Goal: Task Accomplishment & Management: Use online tool/utility

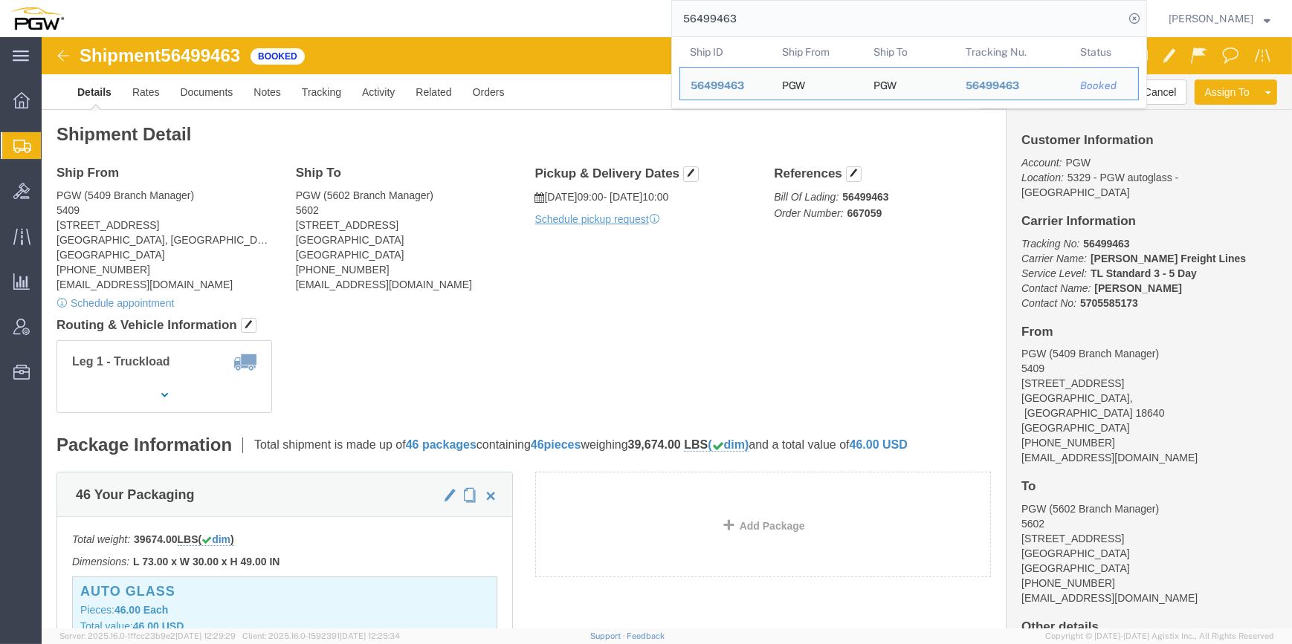
scroll to position [135, 0]
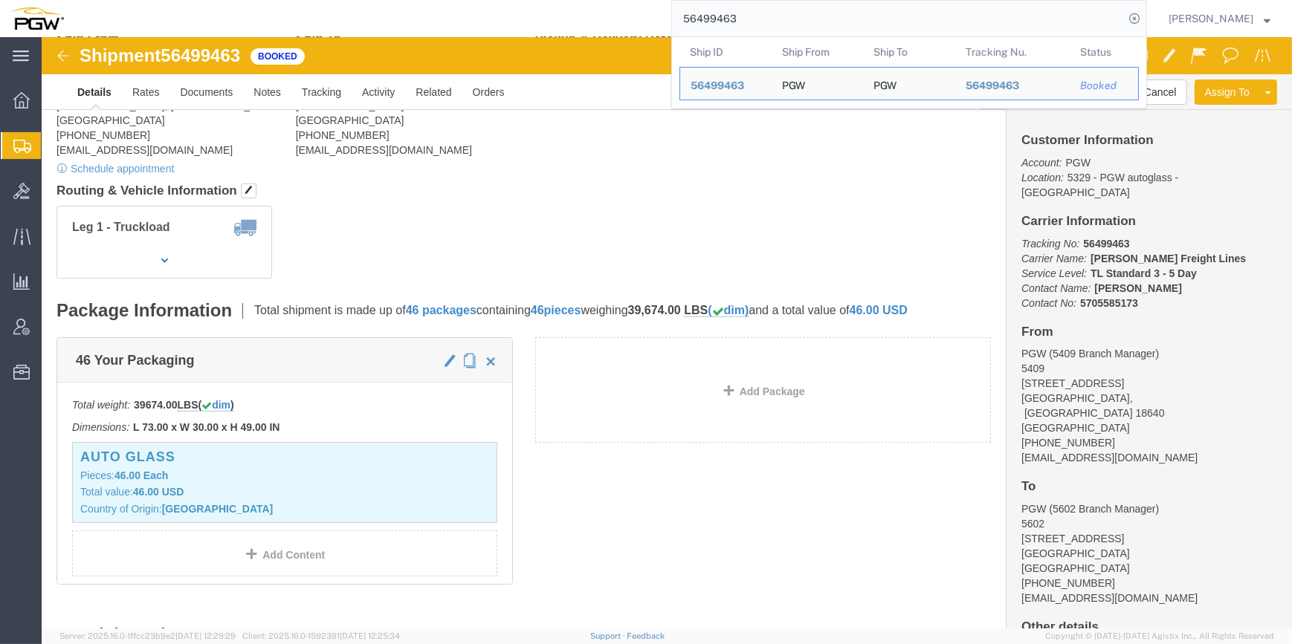
click at [0, 0] on span "Create from Template" at bounding box center [0, 0] width 0 height 0
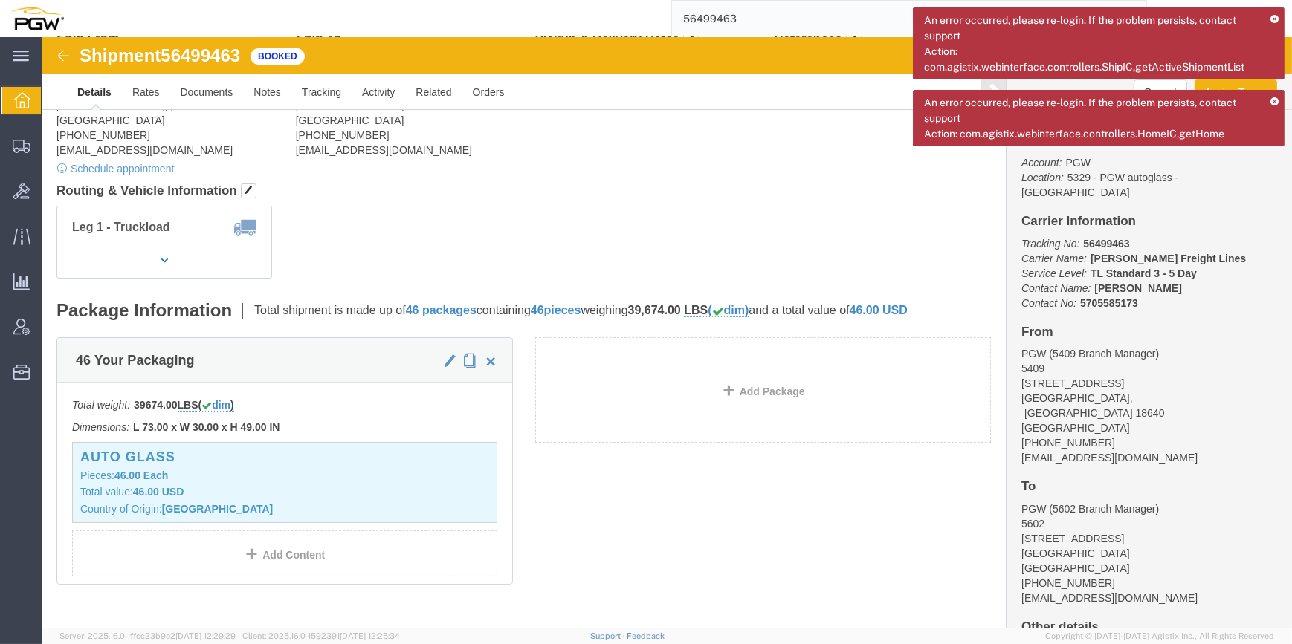
click at [1269, 16] on div "An error occurred, please re-login. If the problem persists, contact support Ac…" at bounding box center [1099, 43] width 372 height 72
click at [1276, 16] on icon at bounding box center [1274, 20] width 8 height 8
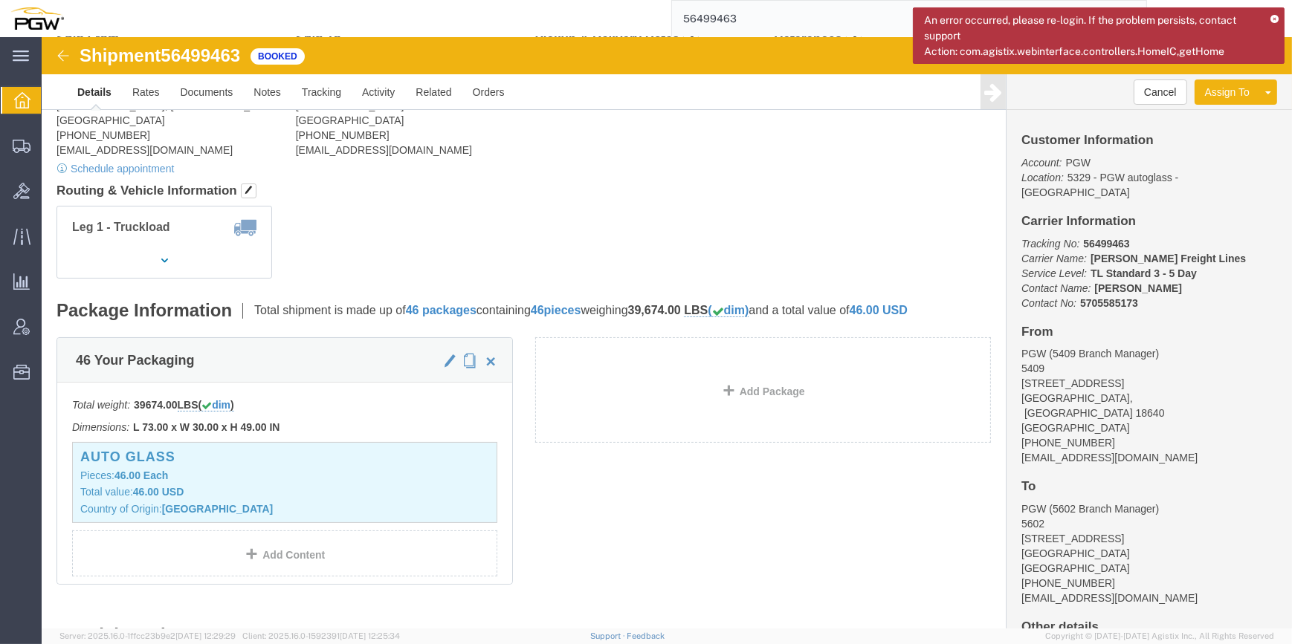
click at [1275, 16] on icon at bounding box center [1274, 20] width 8 height 8
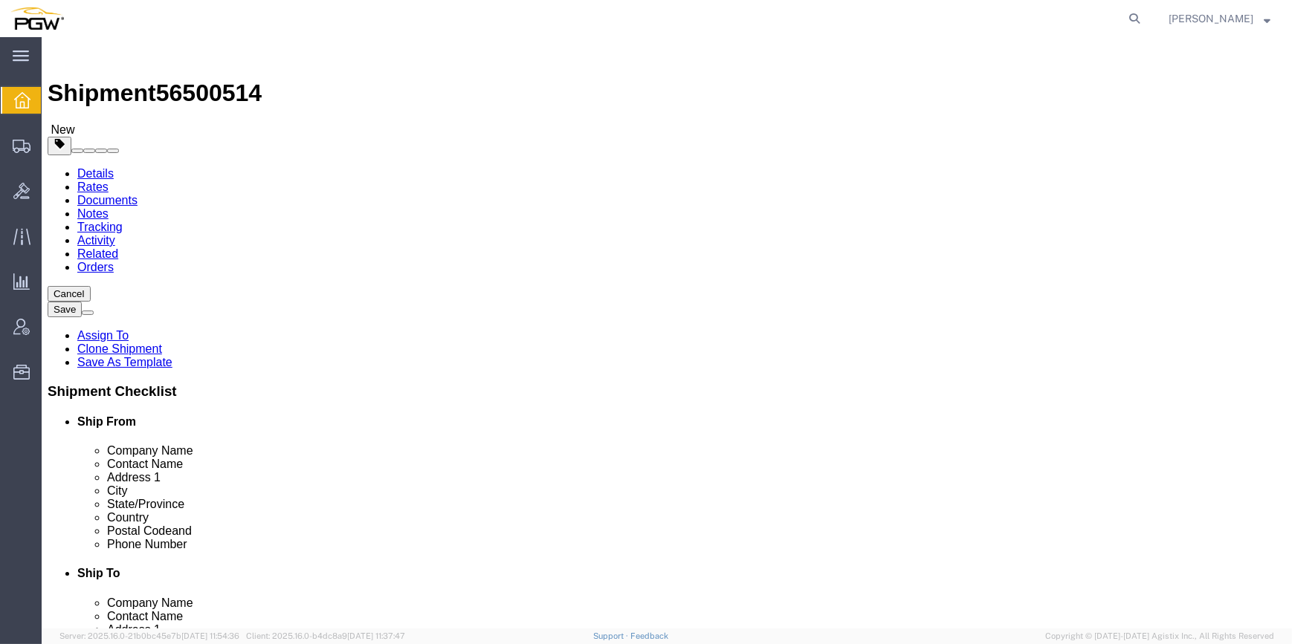
select select "62891"
select select
paste input "815"
type input "815"
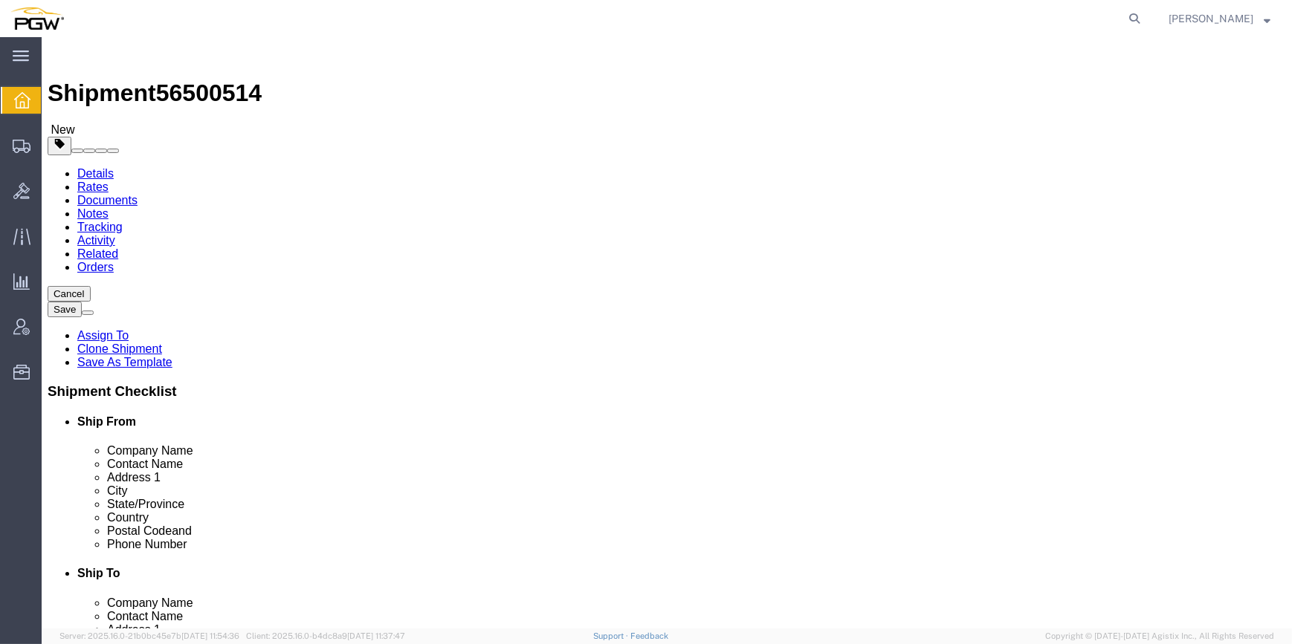
click div "815 PGW Autoglass-AMG McAllen 5 815"
select select "62936"
type input "5815"
type input "PGW Autoglass-AMG McAllen 5815"
type input "[STREET_ADDRESS]"
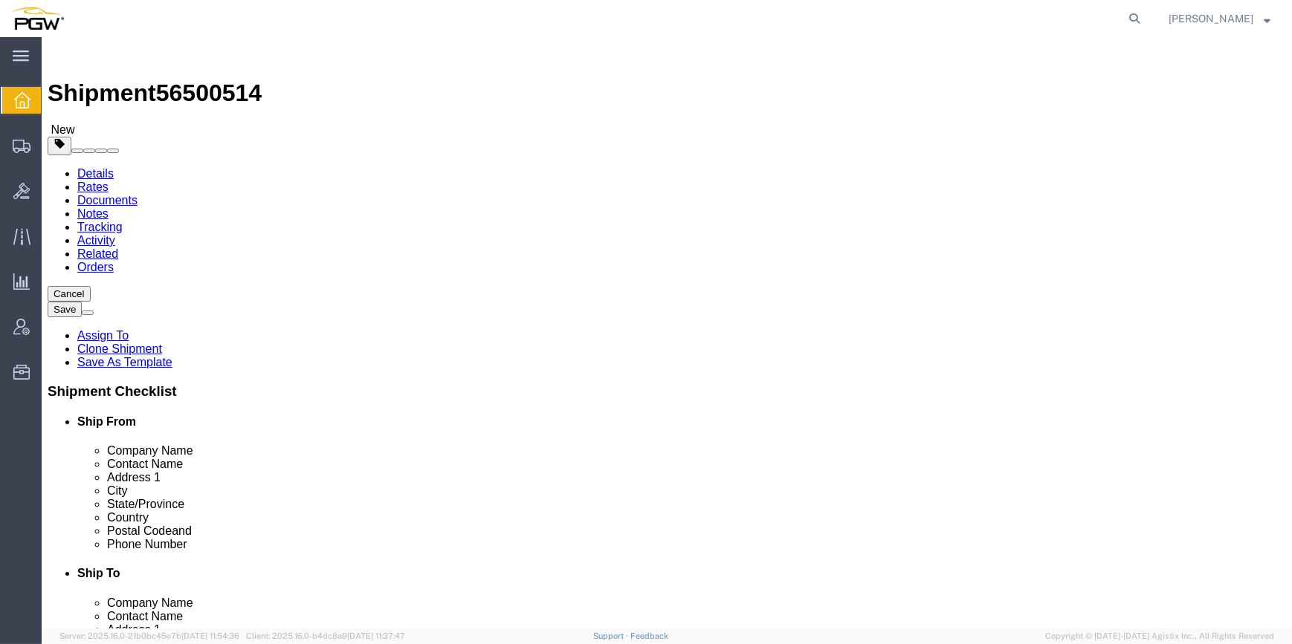
type input "McAllen"
type input "78503"
type input "[PHONE_NUMBER]"
checkbox input "false"
select select "[GEOGRAPHIC_DATA]"
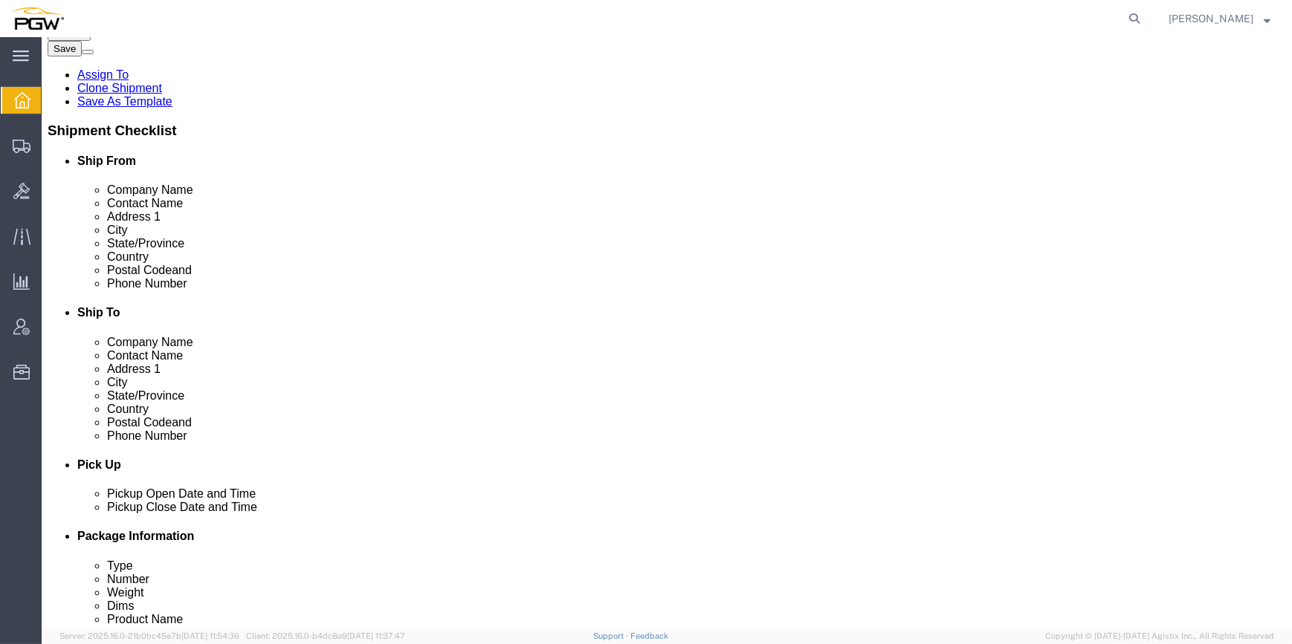
scroll to position [337, 0]
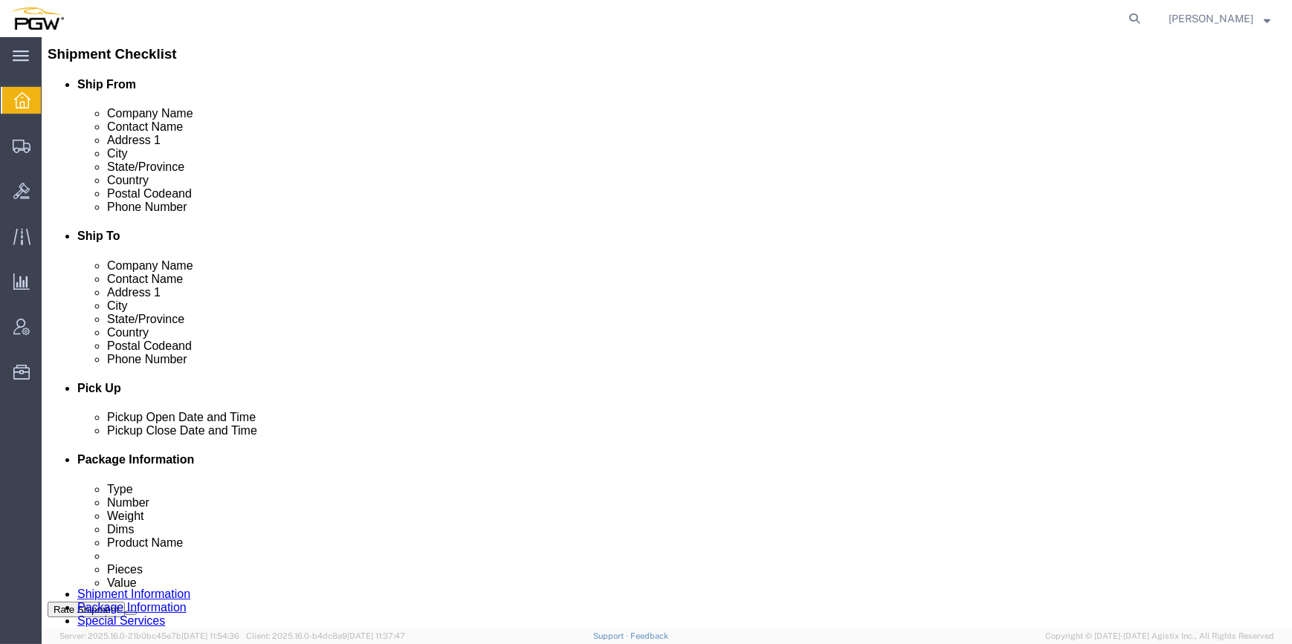
click button "Add Stop"
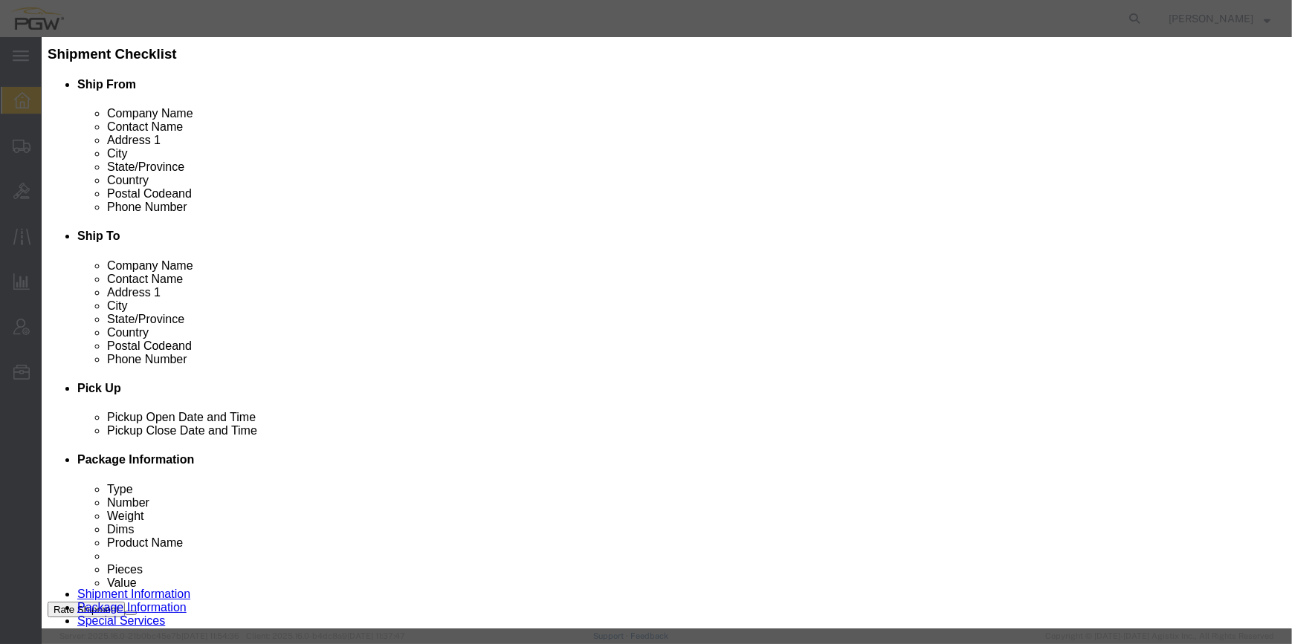
type input "805"
select select "62791"
type input "5805"
type input "PGW Autoglass-AMG [GEOGRAPHIC_DATA] 5805"
type input "[STREET_ADDRESS][PERSON_NAME]"
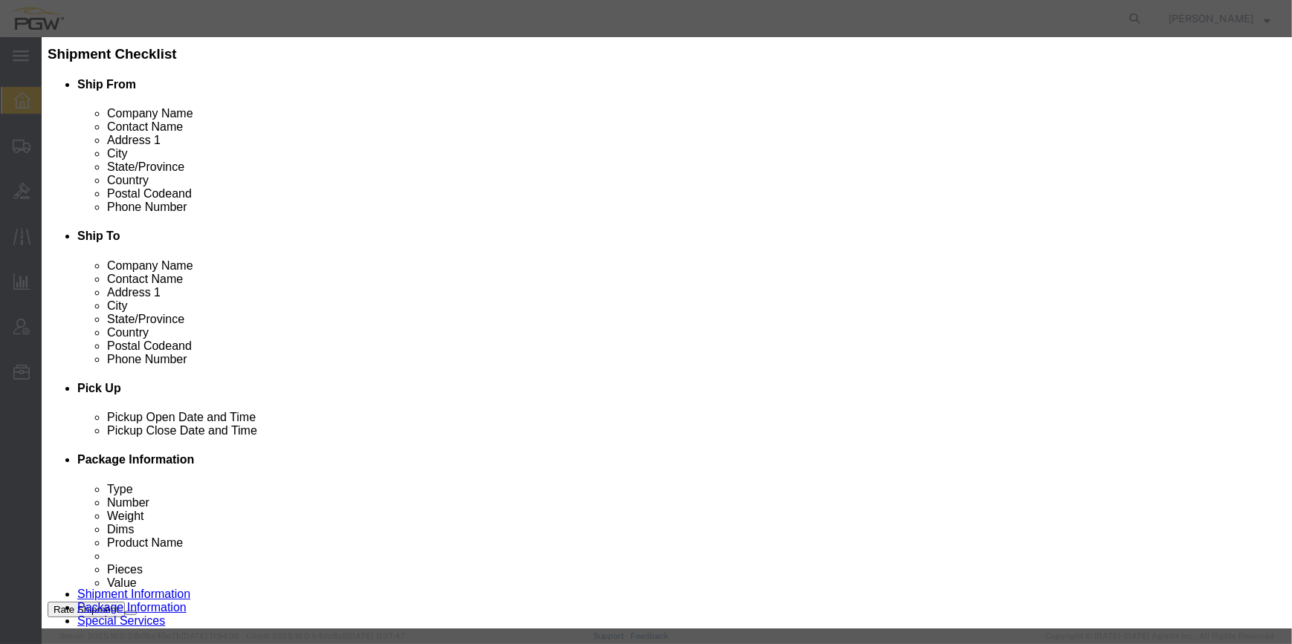
type input "San Antonio"
type input "78219"
type input "[PHONE_NUMBER]"
select select "[GEOGRAPHIC_DATA]"
click label "Delivery"
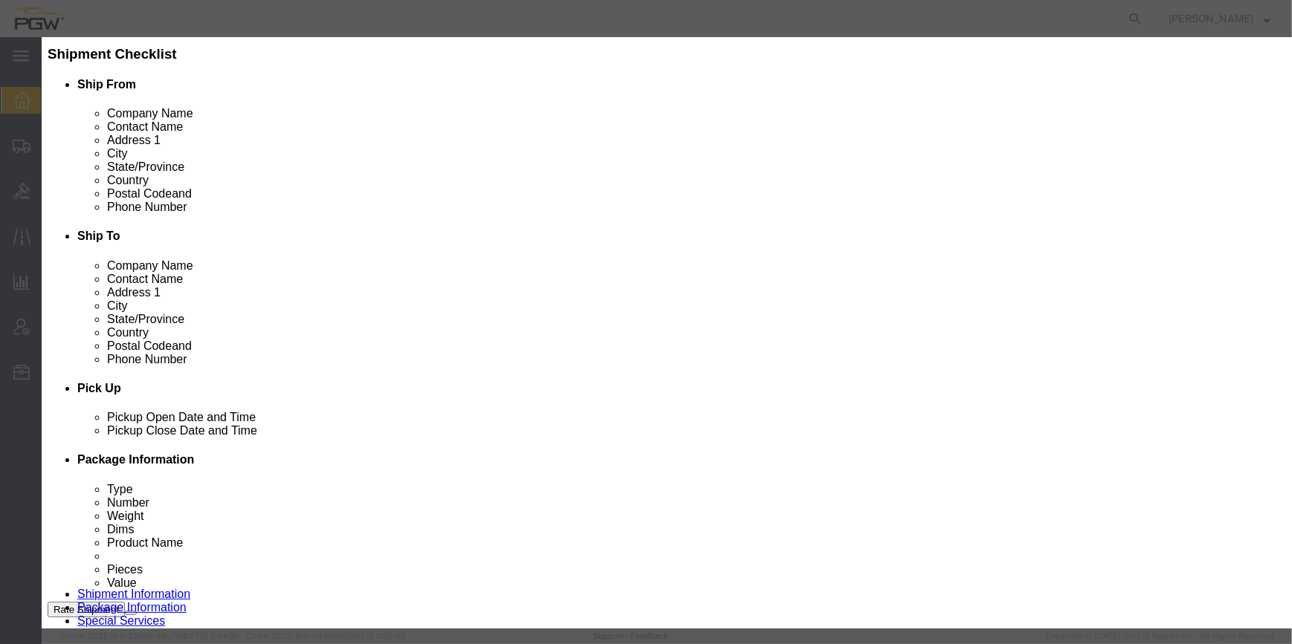
click input "Delivery"
radio input "true"
click button "Save"
click input "Contact Name : This field is required."
type input "Branch manager"
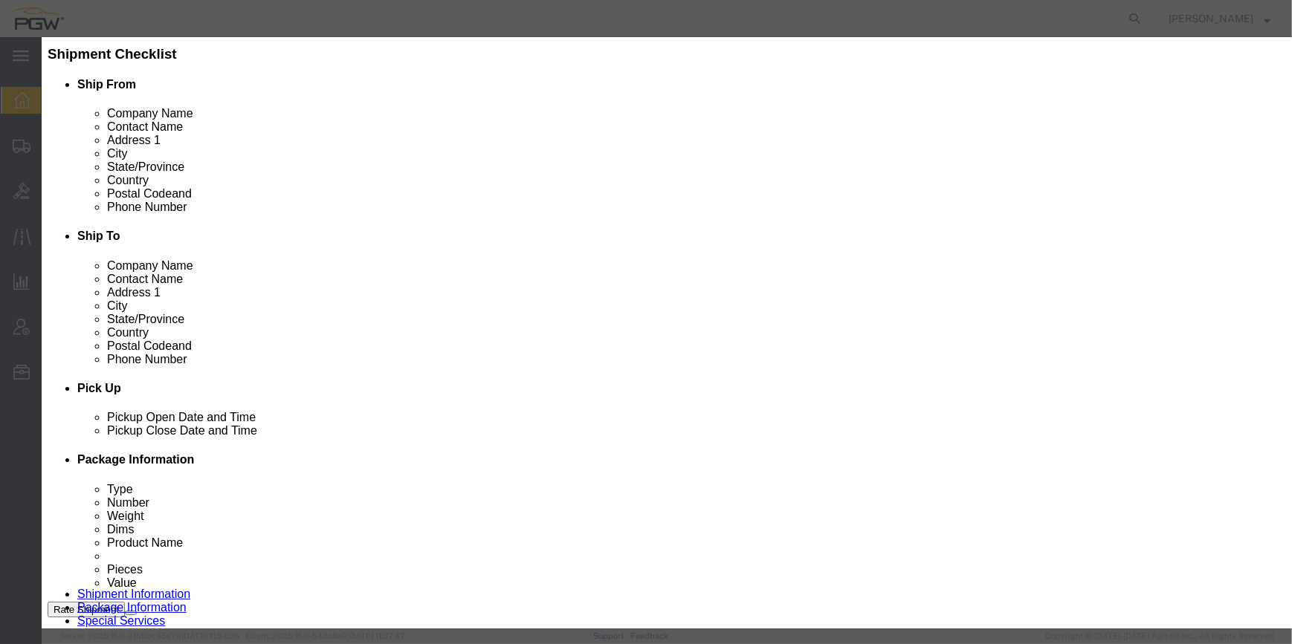
drag, startPoint x: 778, startPoint y: 508, endPoint x: 37, endPoint y: 541, distance: 741.9
click button "Save"
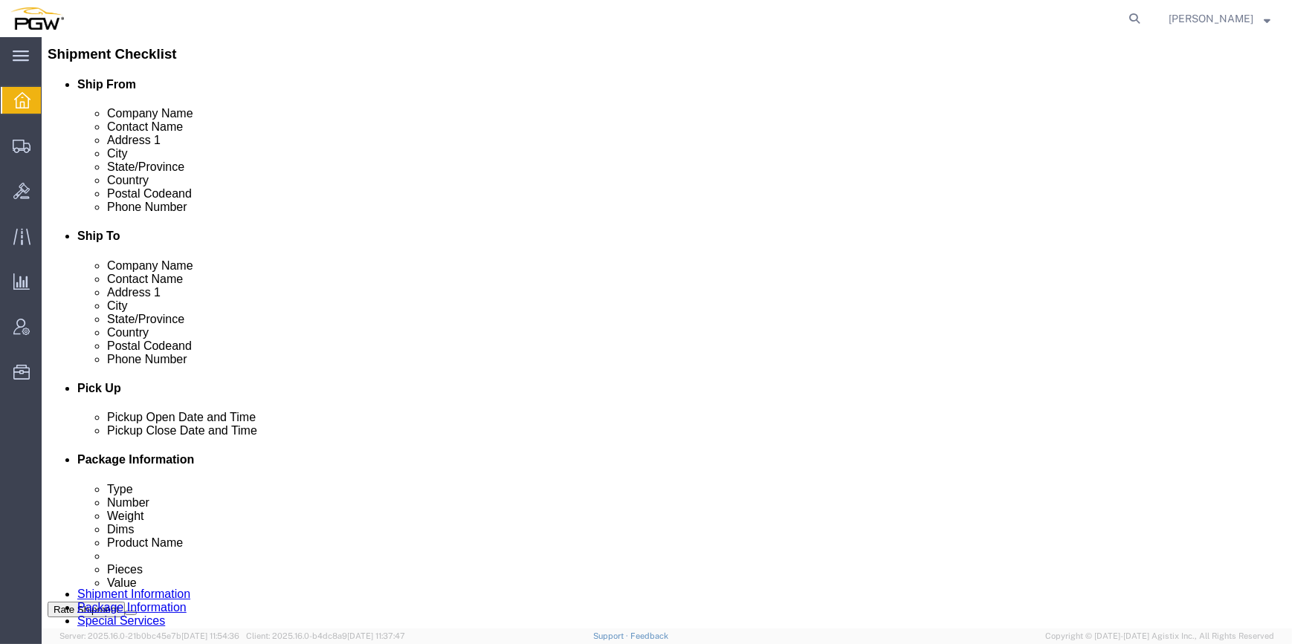
select select "D"
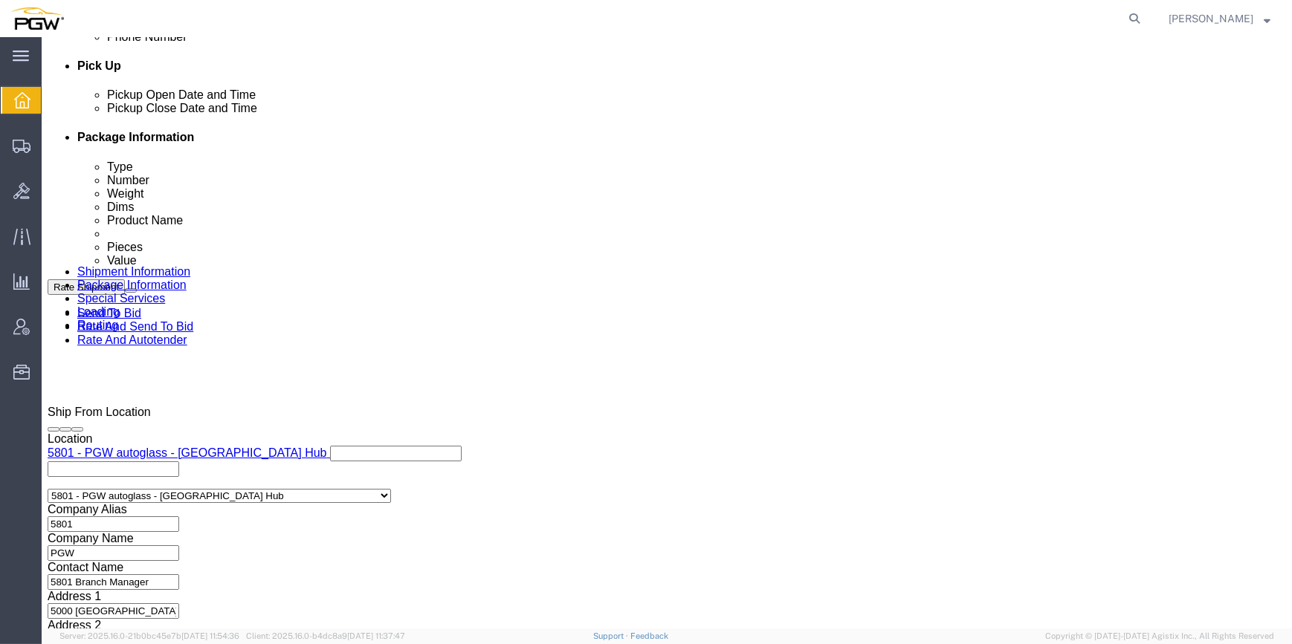
scroll to position [676, 0]
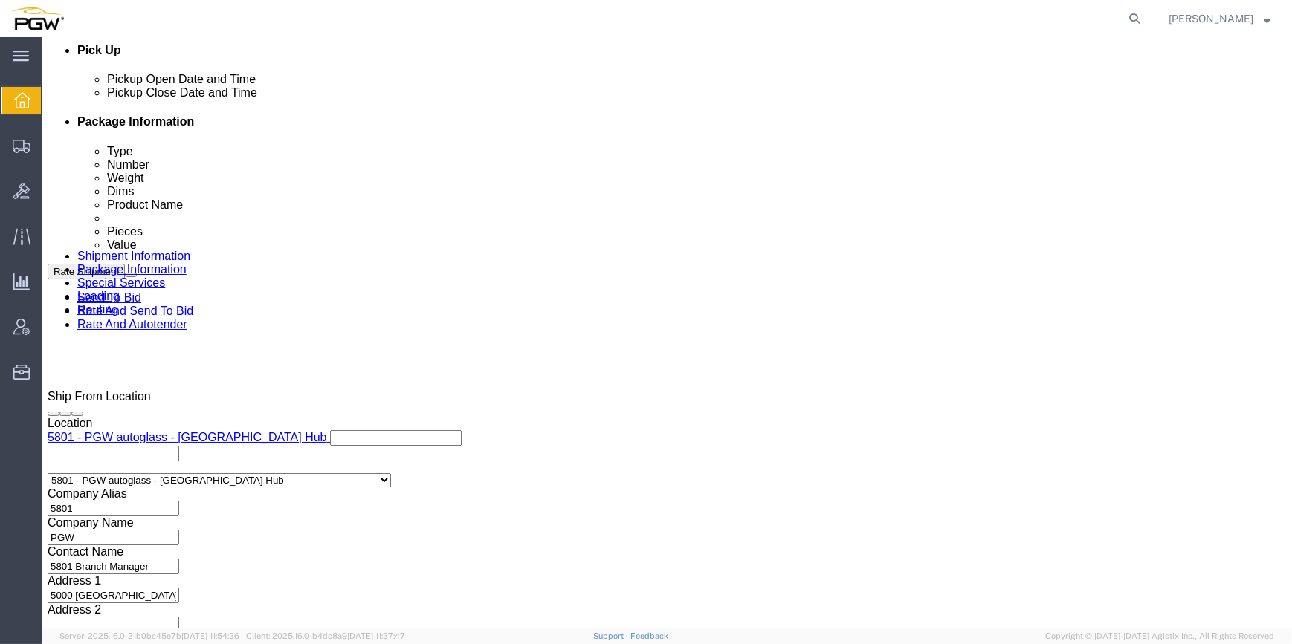
click div "[DATE] 3:34 PM"
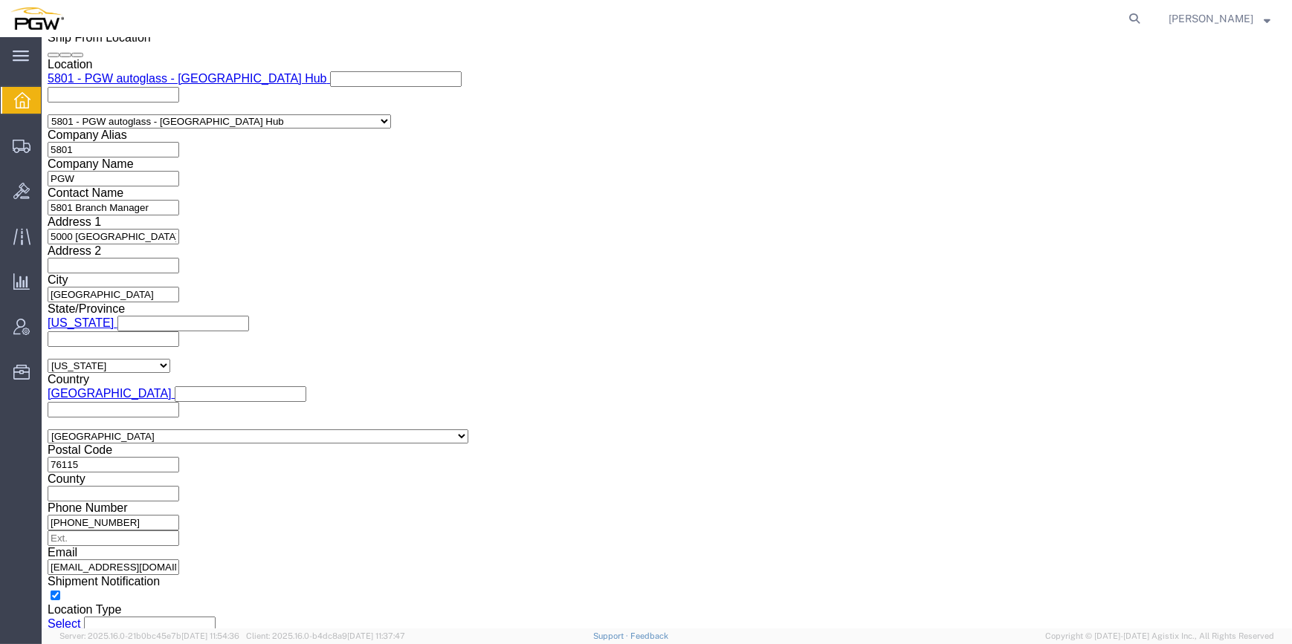
click input "3:34 PM"
type input "8:00 AM"
click button "Apply"
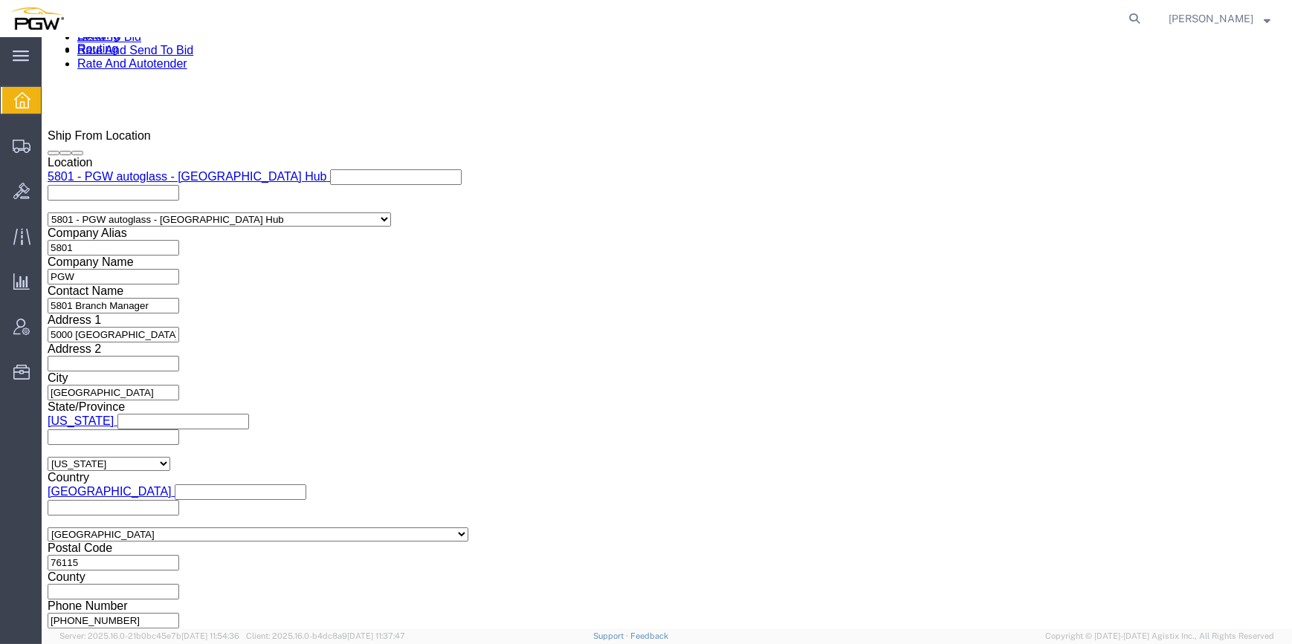
scroll to position [899, 0]
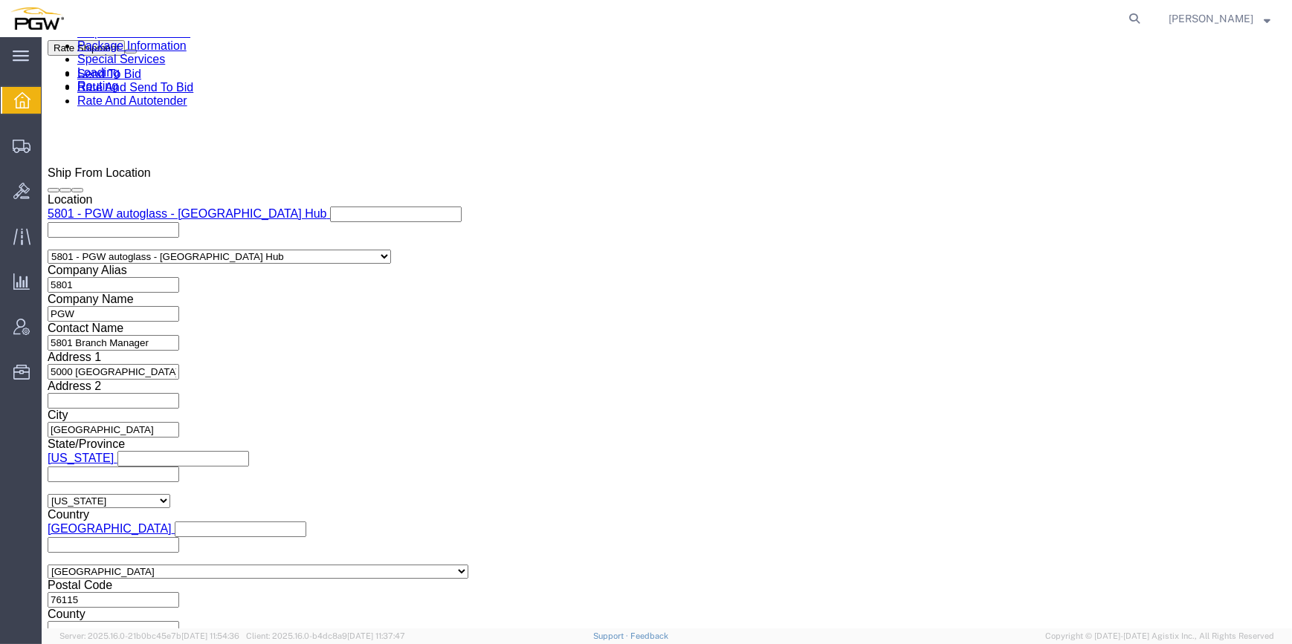
click select "Select Account Type Activity ID Airline Appointment Number ASN Batch Request # …"
select select "BOL"
click select "Select Account Type Activity ID Airline Appointment Number ASN Batch Request # …"
click input "text"
paste input "667014"
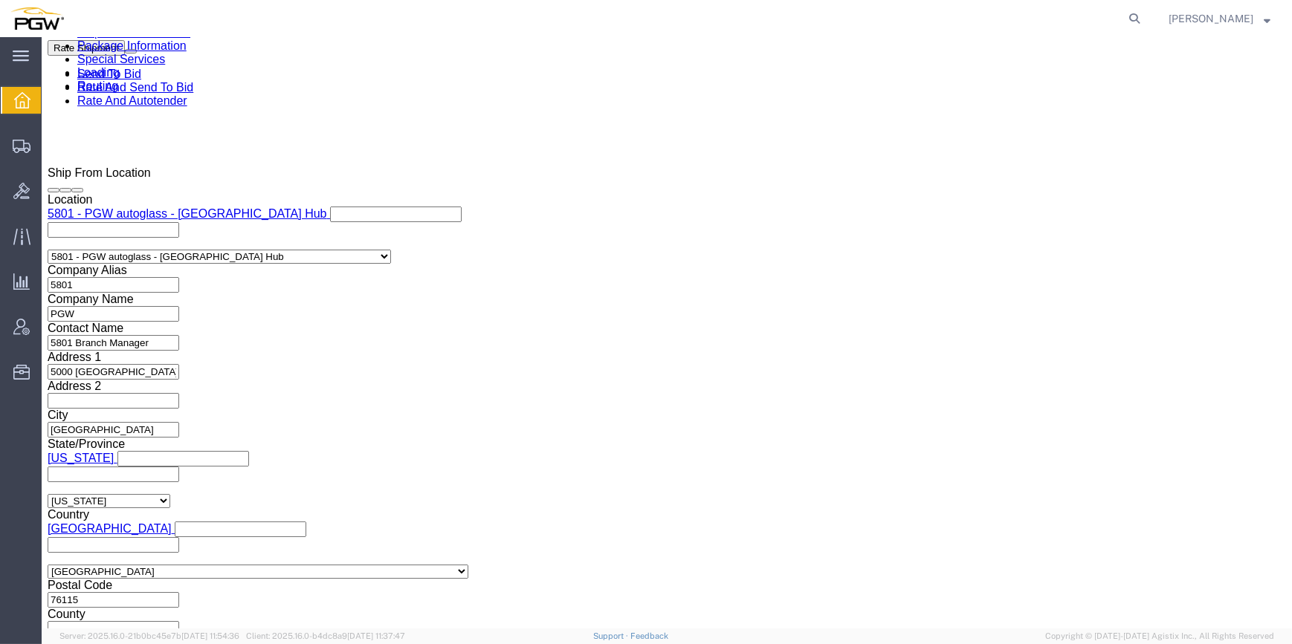
type input "667014"
drag, startPoint x: 201, startPoint y: 17, endPoint x: 126, endPoint y: 18, distance: 74.3
click div "Shipment 56500514 New"
copy span "56500514"
click input "text"
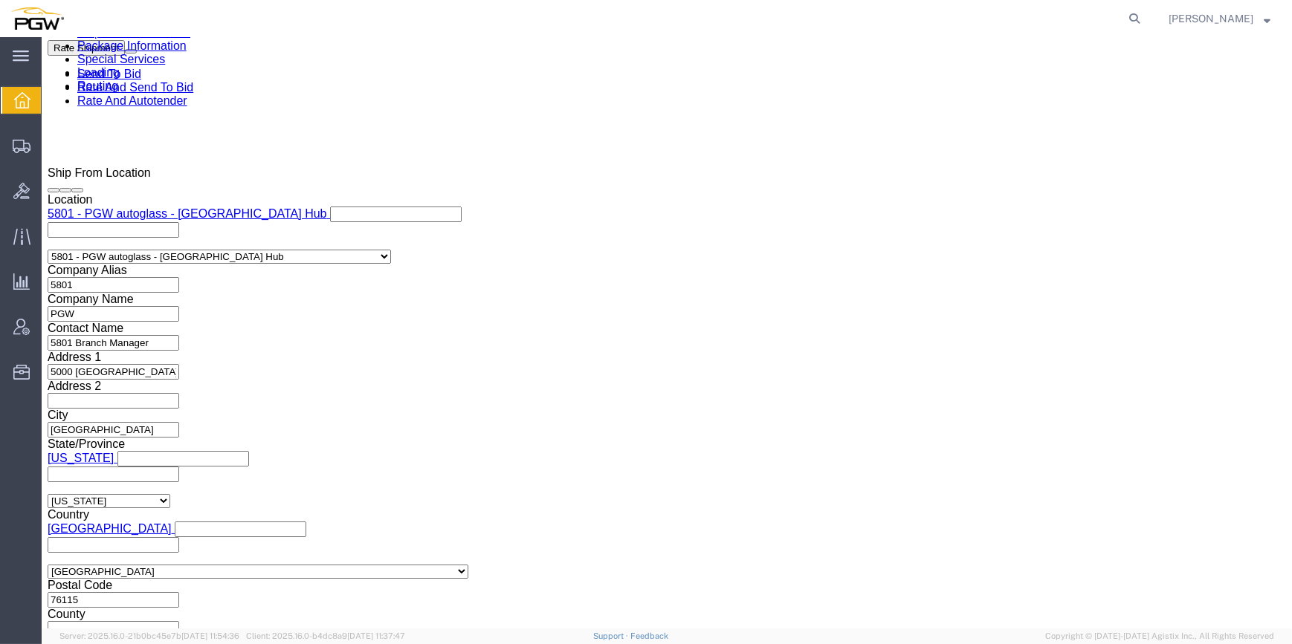
paste input "56500514"
type input "56500514"
click select "Select Account Type Activity ID Airline Appointment Number ASN Batch Request # …"
select select "ORDERNUM"
click select "Select Account Type Activity ID Airline Appointment Number ASN Batch Request # …"
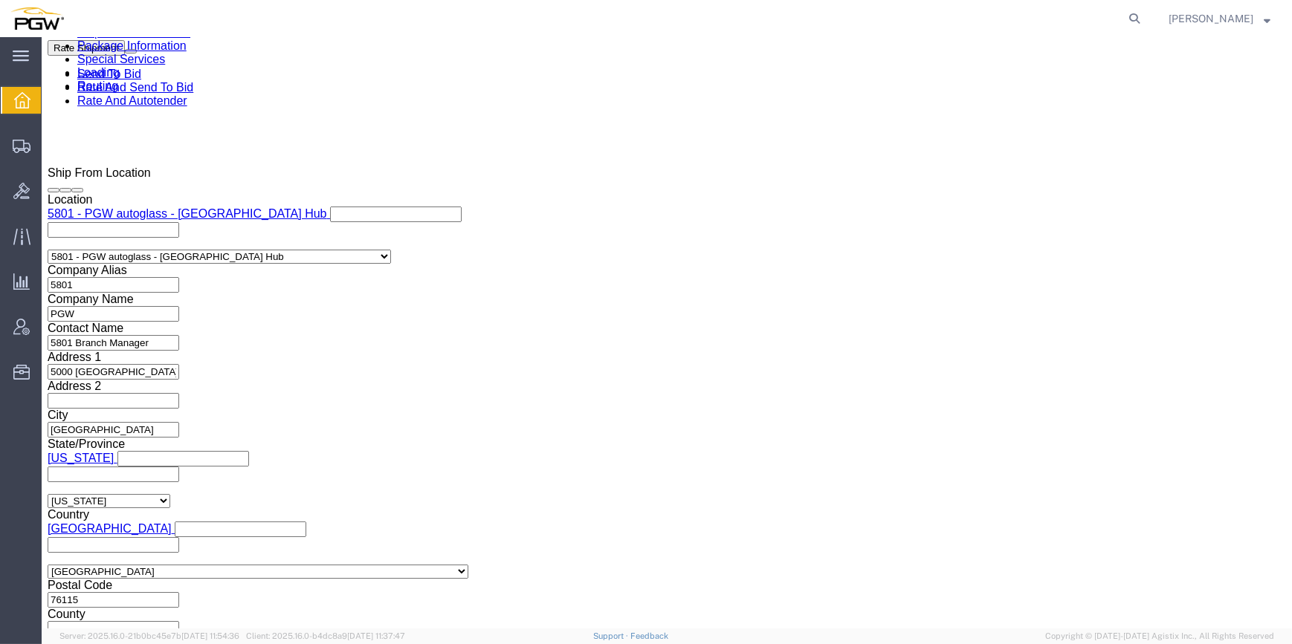
click select "Select Account Type Activity ID Airline Appointment Number ASN Batch Request # …"
select select "ORDERNUM"
click select "Select Account Type Activity ID Airline Appointment Number ASN Batch Request # …"
click input "text"
paste input "667030"
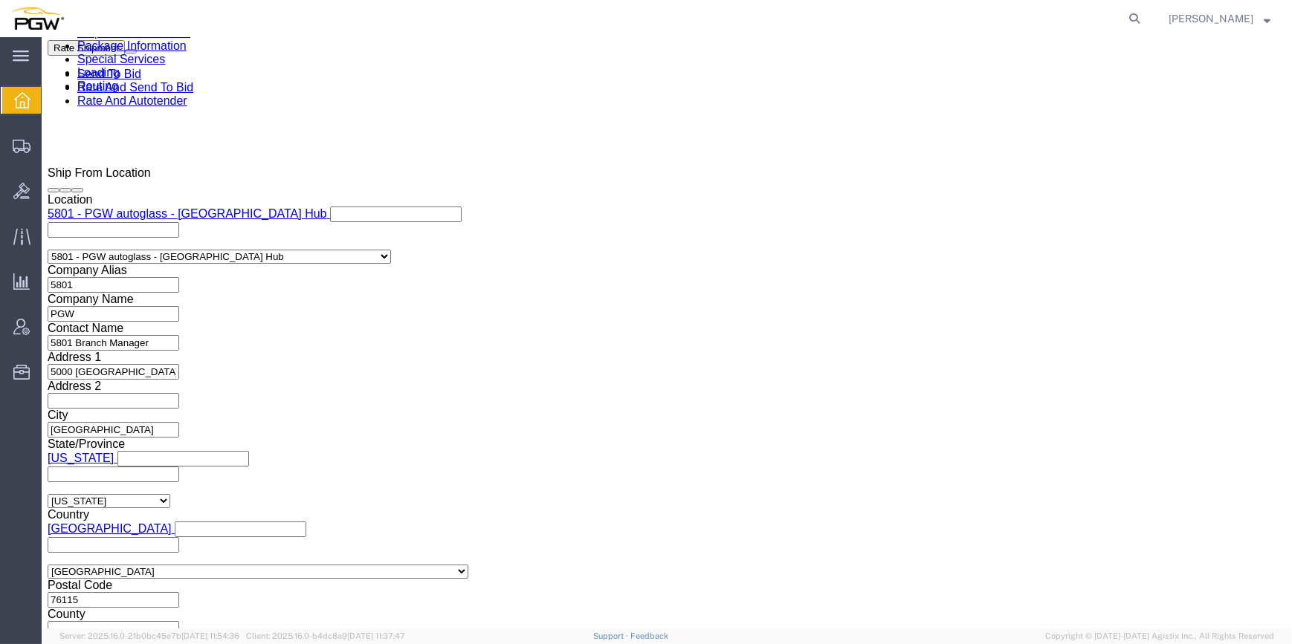
type input "667030"
click button "Add reference"
click select "Select Account Type Activity ID Airline Appointment Number ASN Batch Request # …"
select select "ORDERNUM"
click select "Select Account Type Activity ID Airline Appointment Number ASN Batch Request # …"
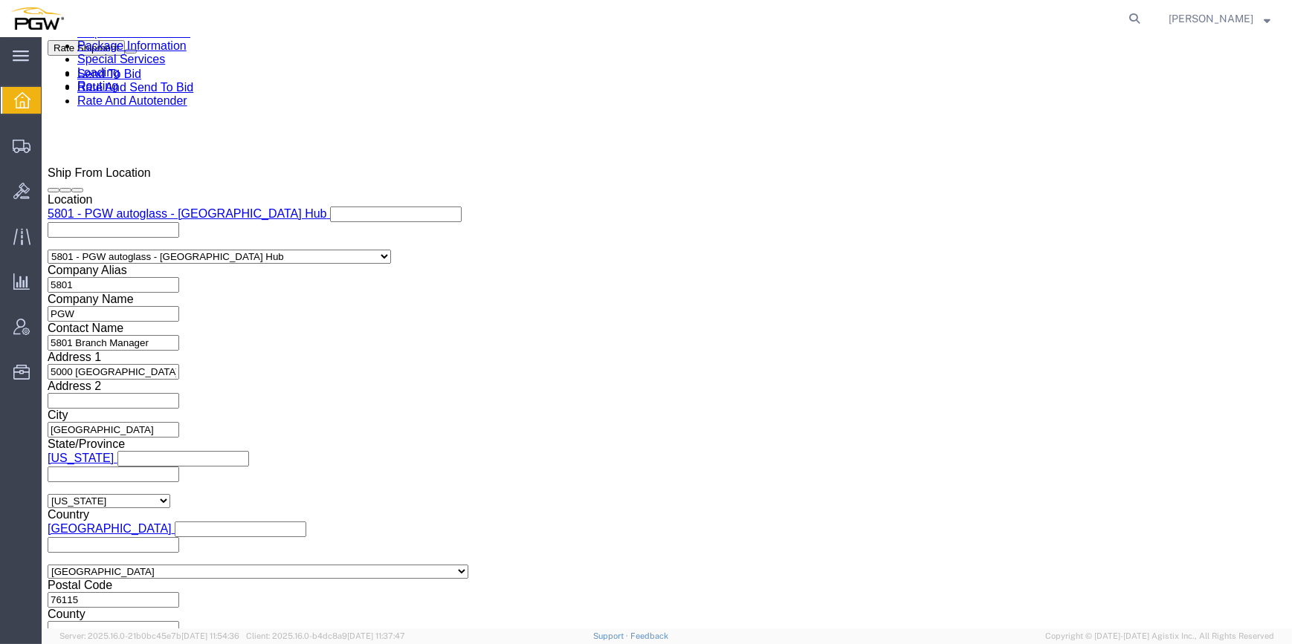
click input "text"
paste input "666961"
type input "666961"
click button "Add reference"
click input "text"
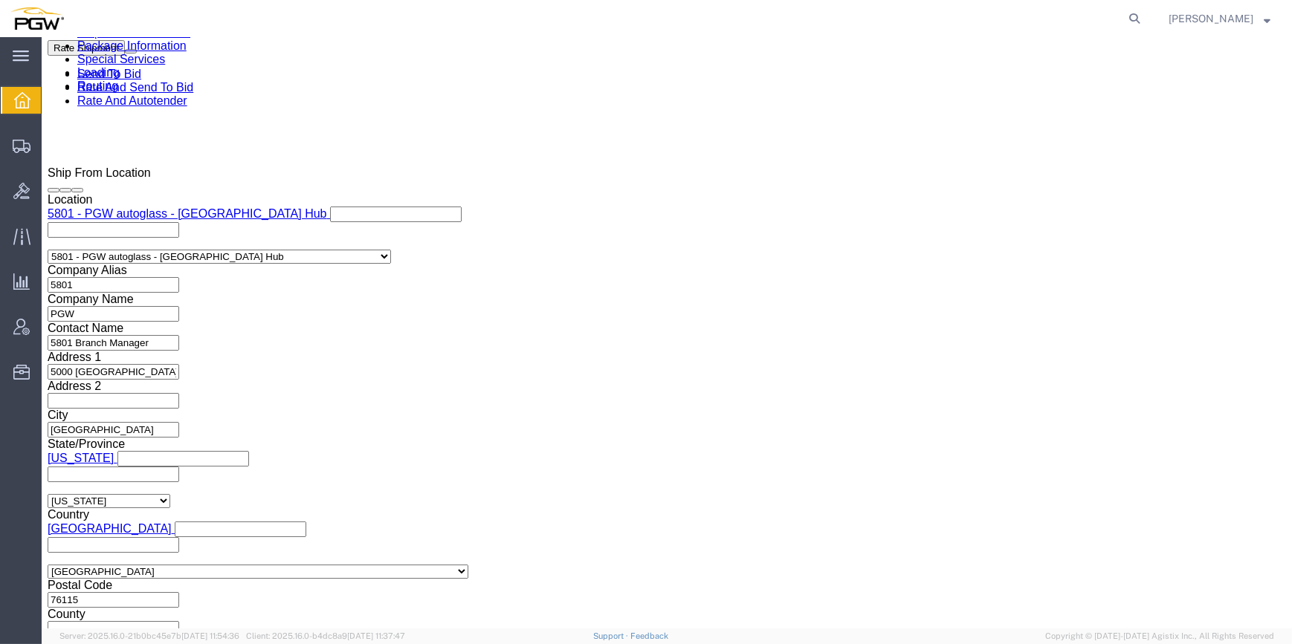
paste input "667122"
type input "667122"
click select "Select Account Type Activity ID Airline Appointment Number ASN Batch Request # …"
select select "ORDERNUM"
click select "Select Account Type Activity ID Airline Appointment Number ASN Batch Request # …"
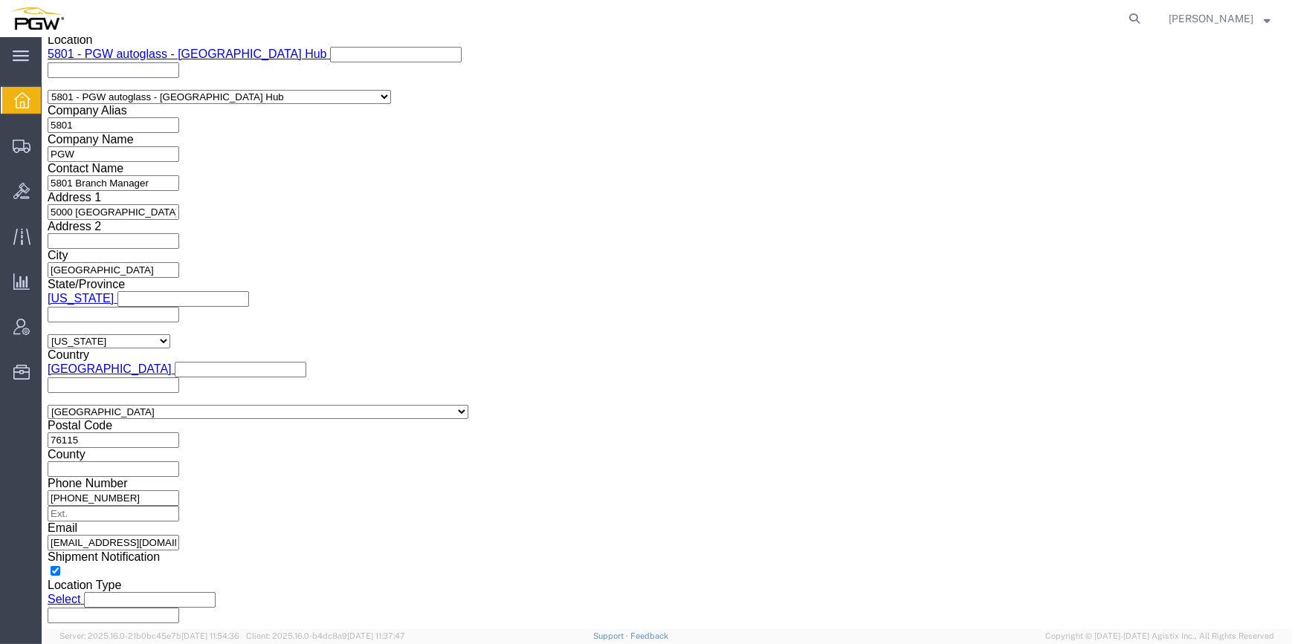
scroll to position [1063, 0]
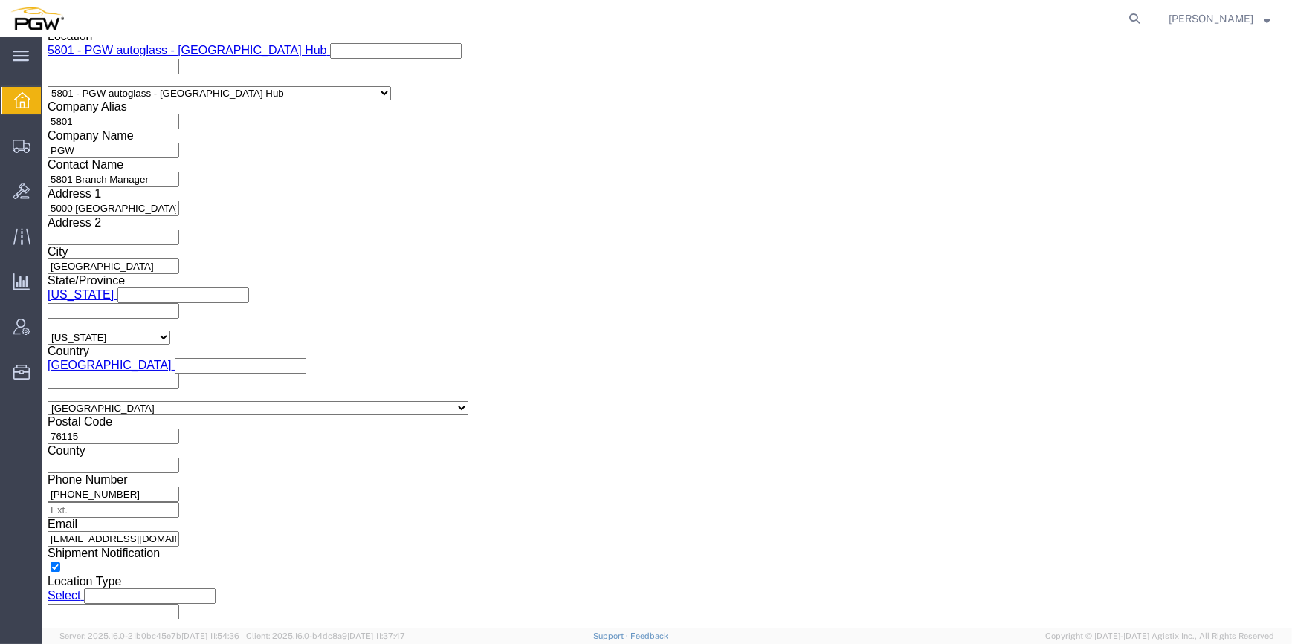
click icon
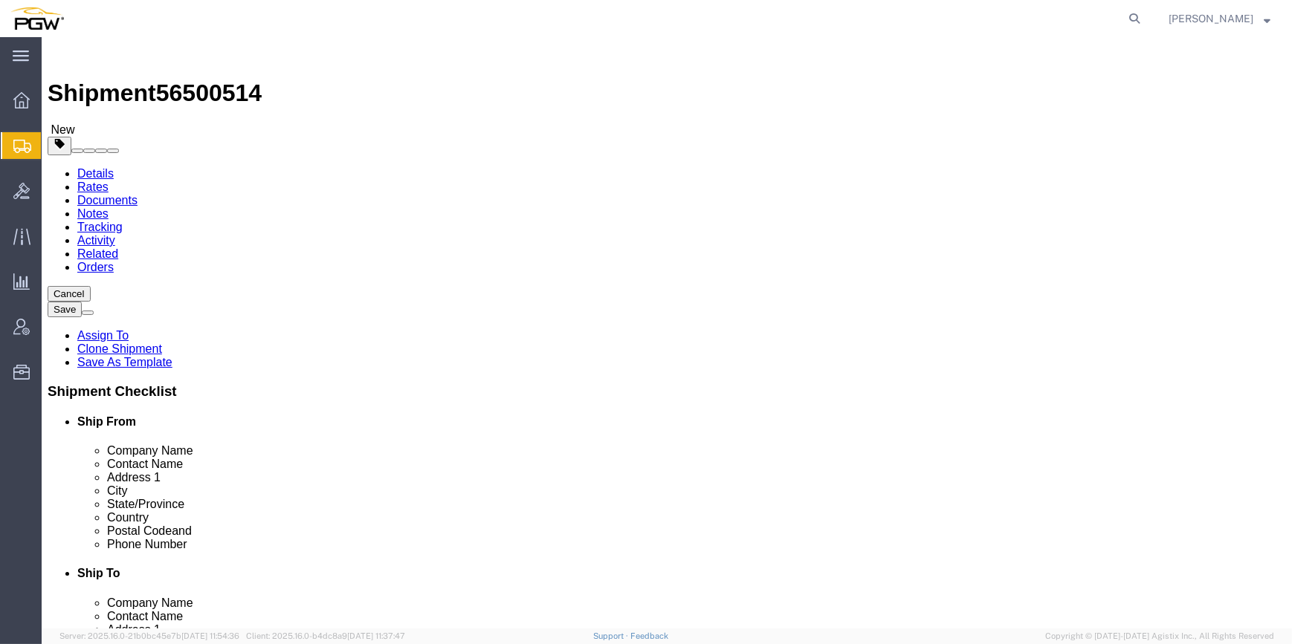
drag, startPoint x: 201, startPoint y: 298, endPoint x: 146, endPoint y: 293, distance: 56.0
click div "Number 1"
paste input "26"
type input "26"
click input "0.00"
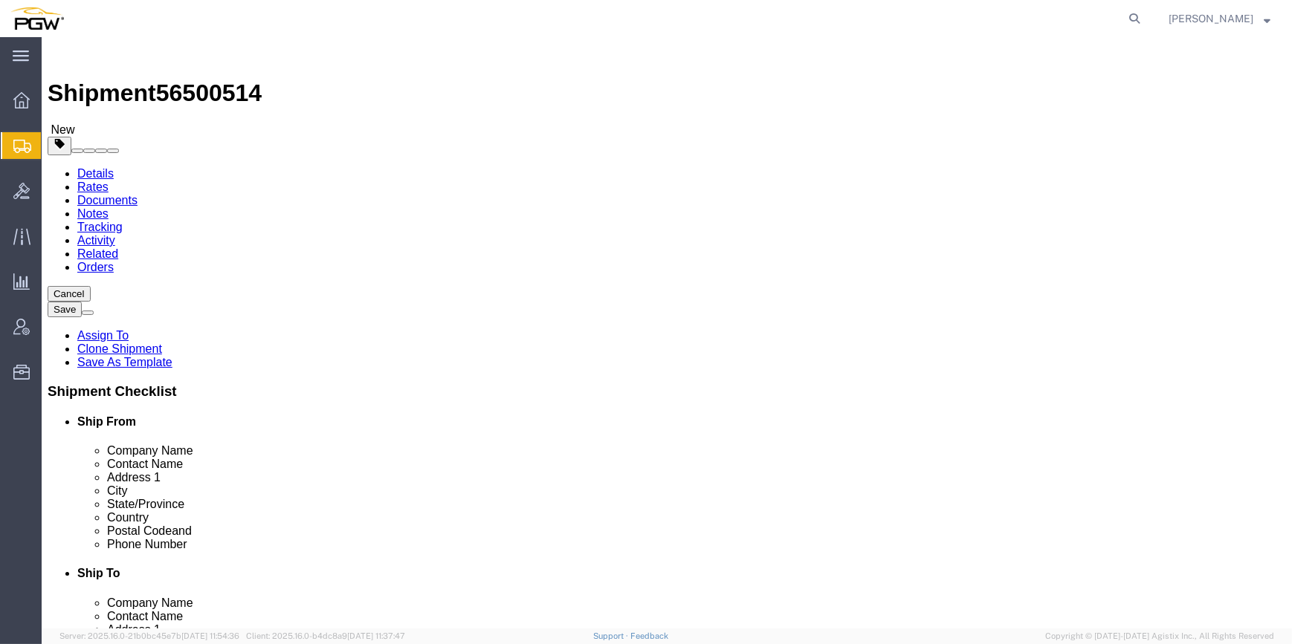
click input "0.00"
paste input "23984"
type input "23984.00"
click dl "Pieces: 0.00 Each Total value: 1.00 USD"
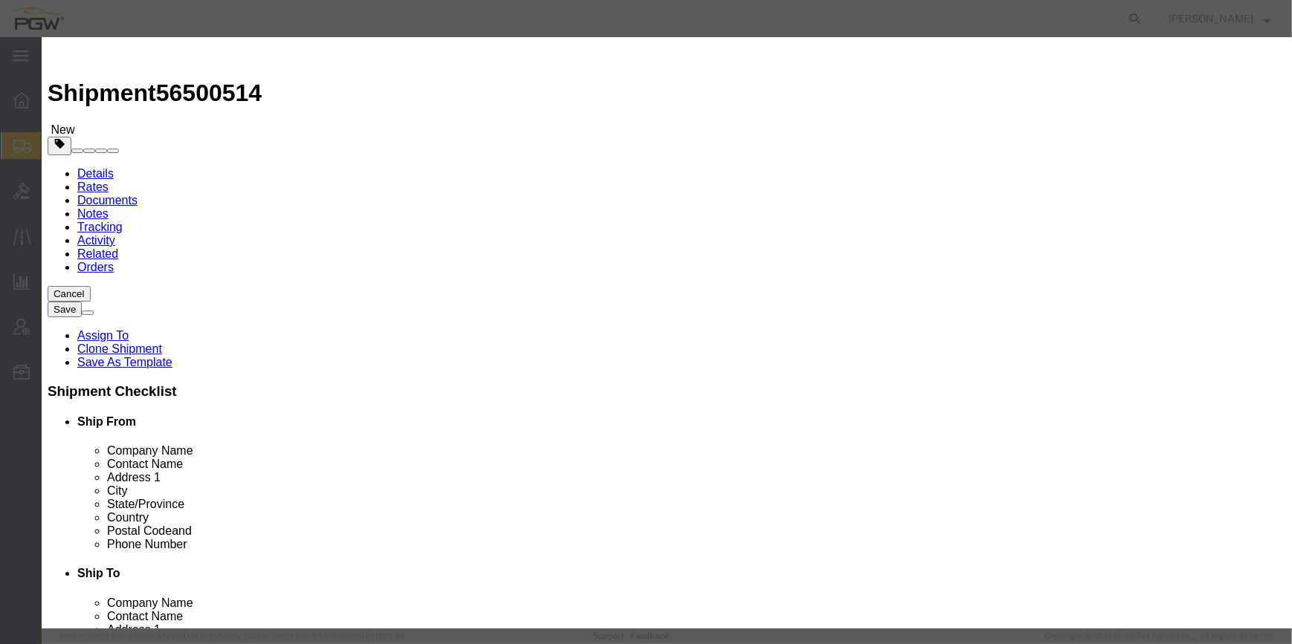
click input "0.00"
type input "26.00"
type input "26"
click button "Save & Close"
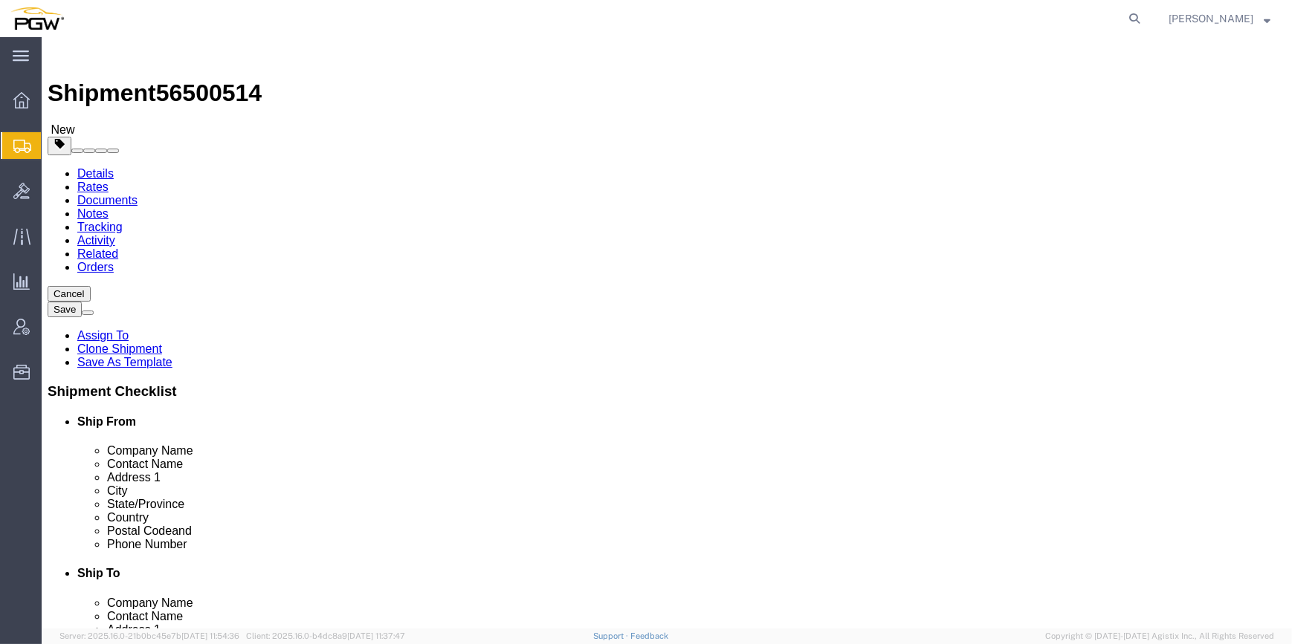
drag, startPoint x: 630, startPoint y: 289, endPoint x: 621, endPoint y: 289, distance: 8.2
click div "Number 1"
type input "3"
click input "0.00"
paste input "1163"
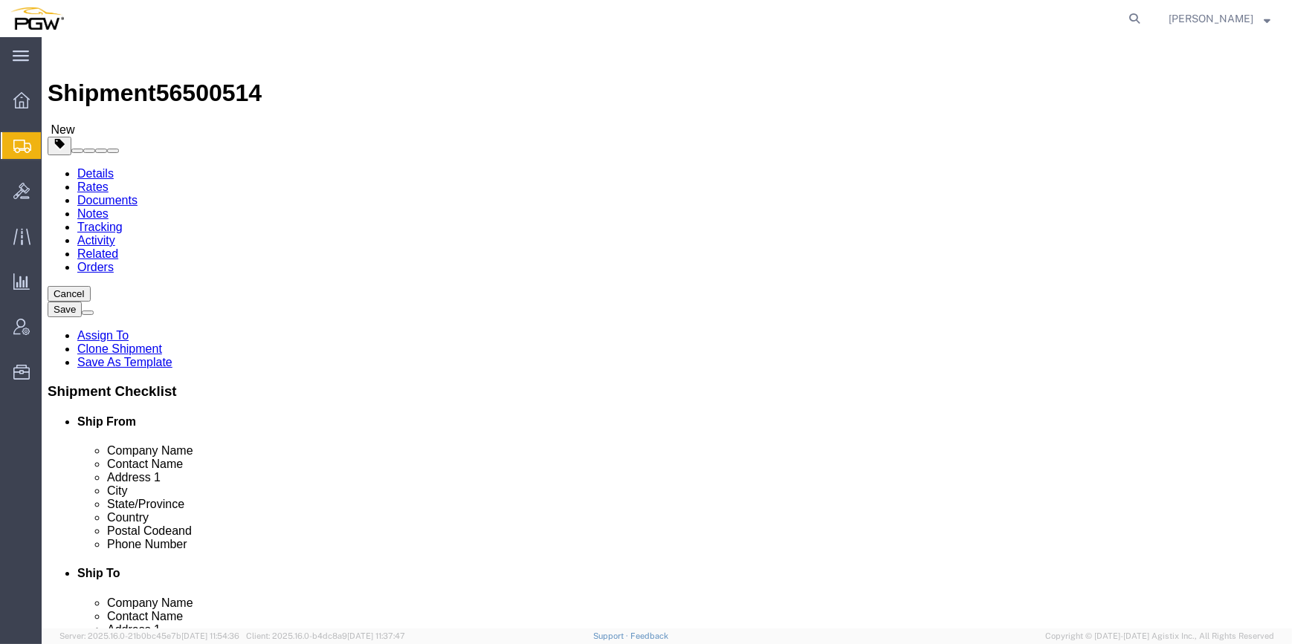
type input "1163.00"
click dd "0.00 Each"
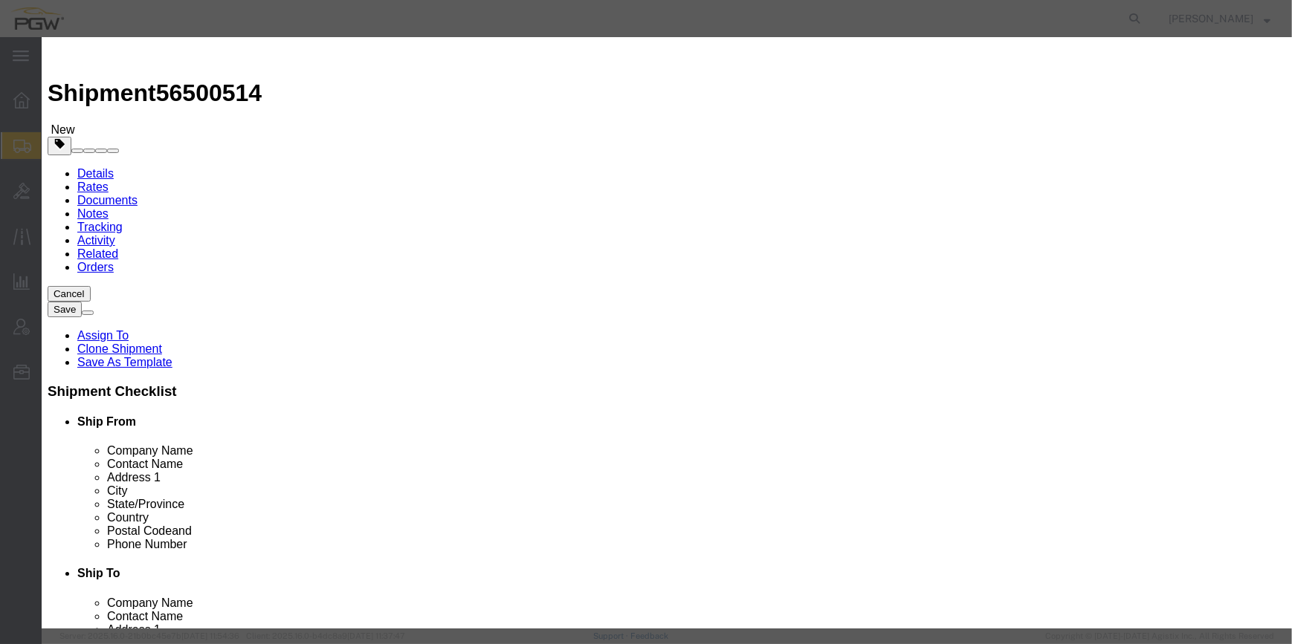
click input "0.00"
type input "3.00"
type input "3"
click button "Save & Close"
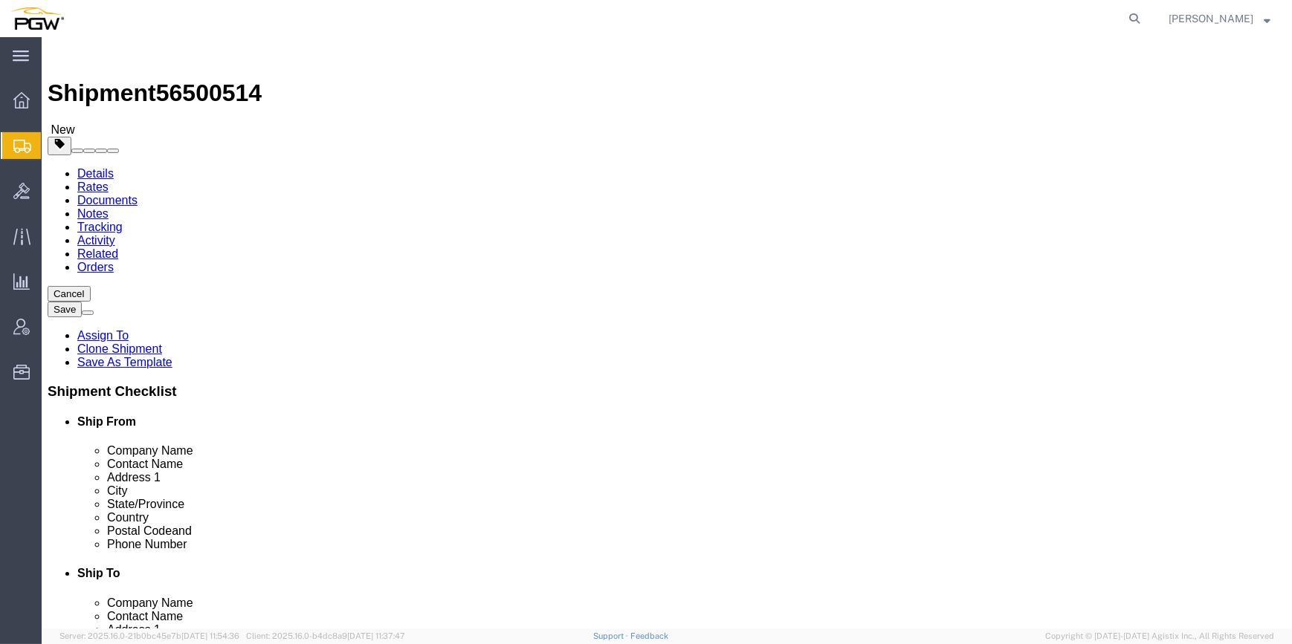
click span "button"
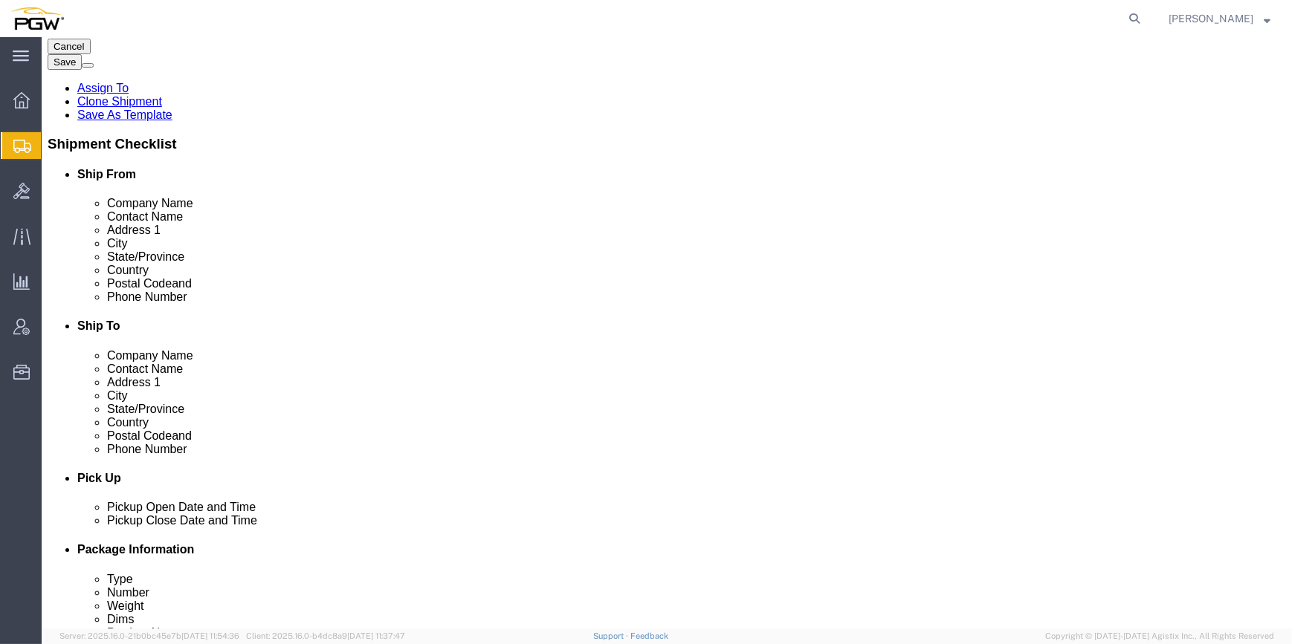
scroll to position [270, 0]
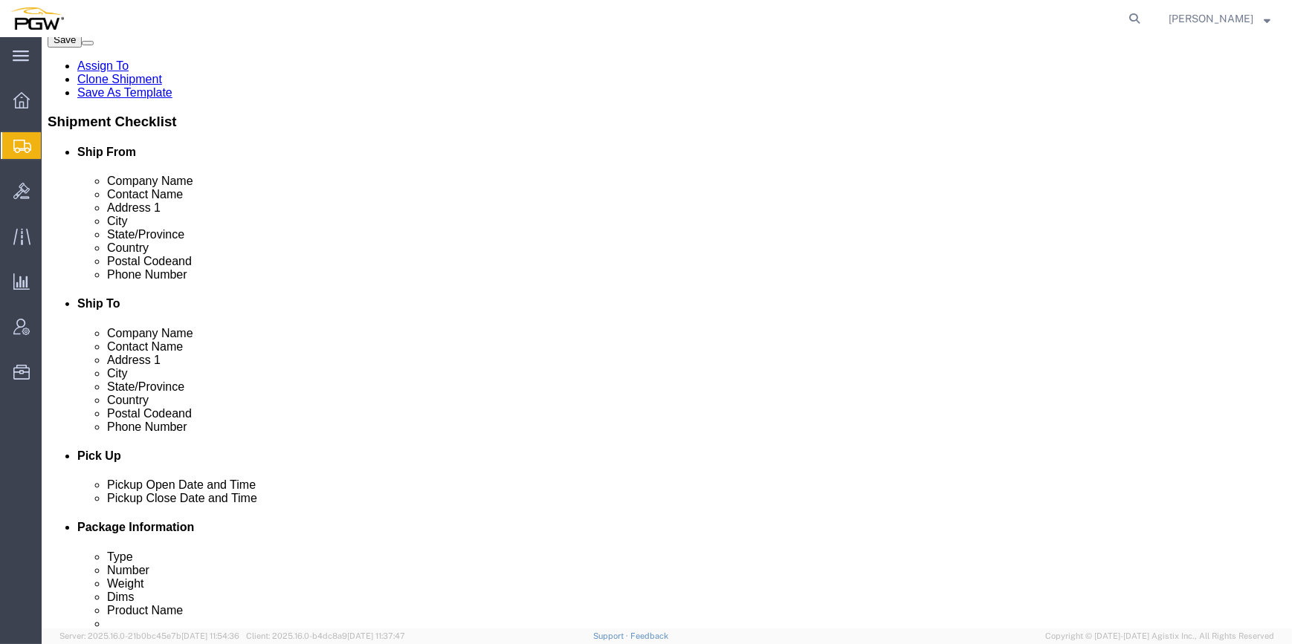
drag, startPoint x: 211, startPoint y: 392, endPoint x: 164, endPoint y: 380, distance: 48.5
click div "26"
type input "16"
click div "3"
type input "2"
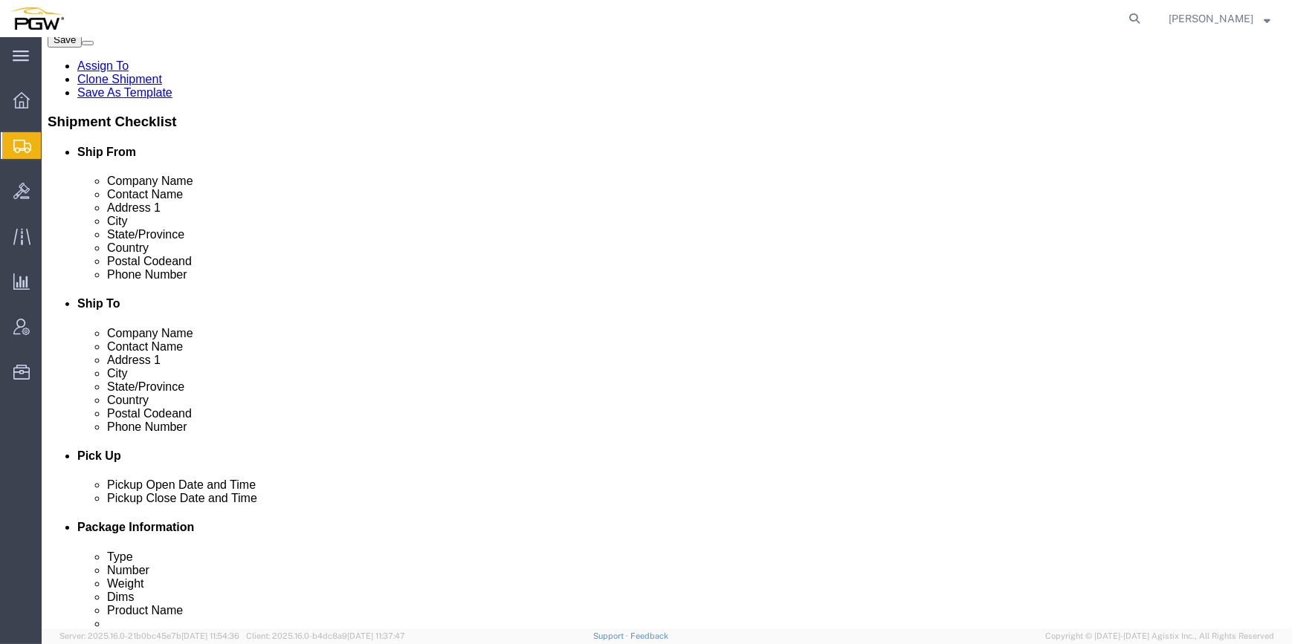
drag, startPoint x: 212, startPoint y: 439, endPoint x: 172, endPoint y: 445, distance: 40.6
click div "23984.00 Select kgs lbs"
paste input "11755"
type input "11755.00"
drag, startPoint x: 679, startPoint y: 444, endPoint x: 655, endPoint y: 444, distance: 23.8
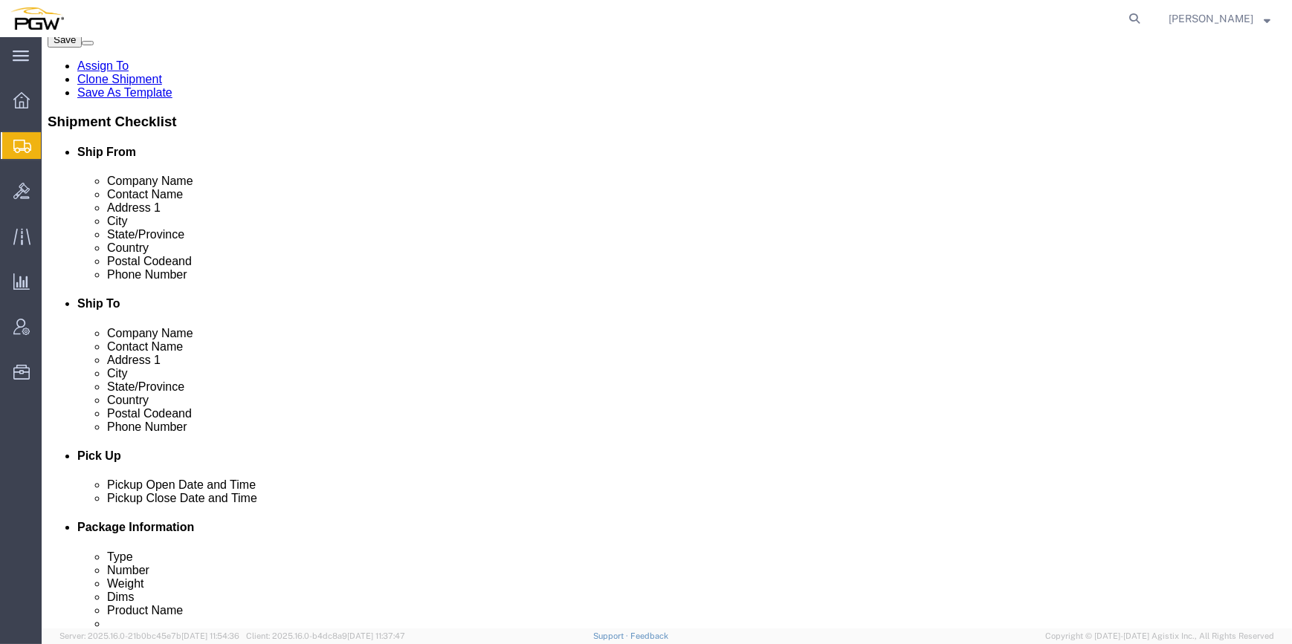
click input "1163.00"
paste input "458"
type input "458.00"
click div "Pieces: 26.00 Each Total value: 26.00 USD"
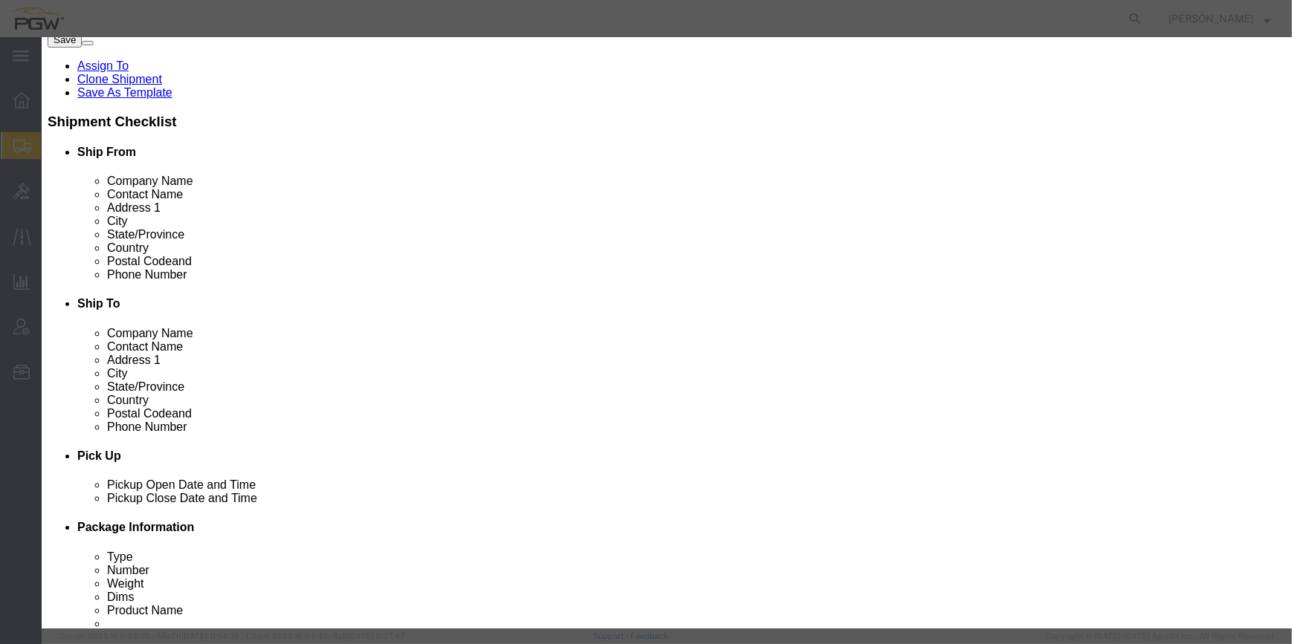
drag, startPoint x: 376, startPoint y: 141, endPoint x: 354, endPoint y: 140, distance: 22.3
click div "26.00"
type input "16.00"
type input "16"
click button "Save & Close"
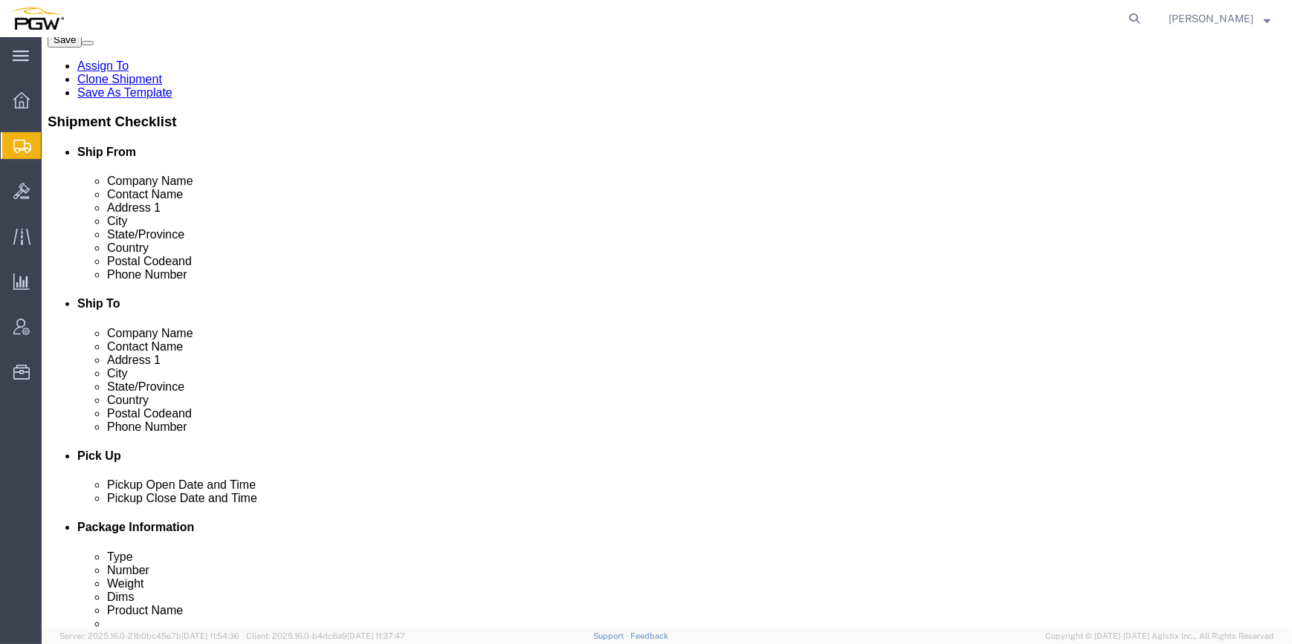
click dd "3.00 Each"
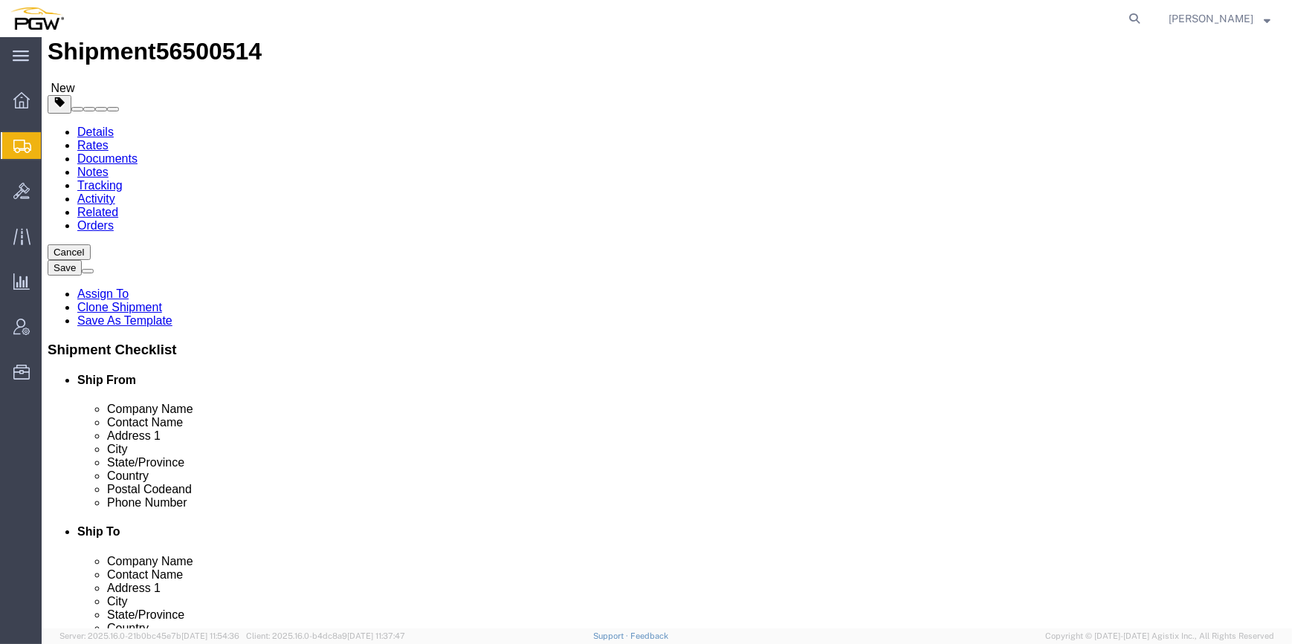
scroll to position [0, 0]
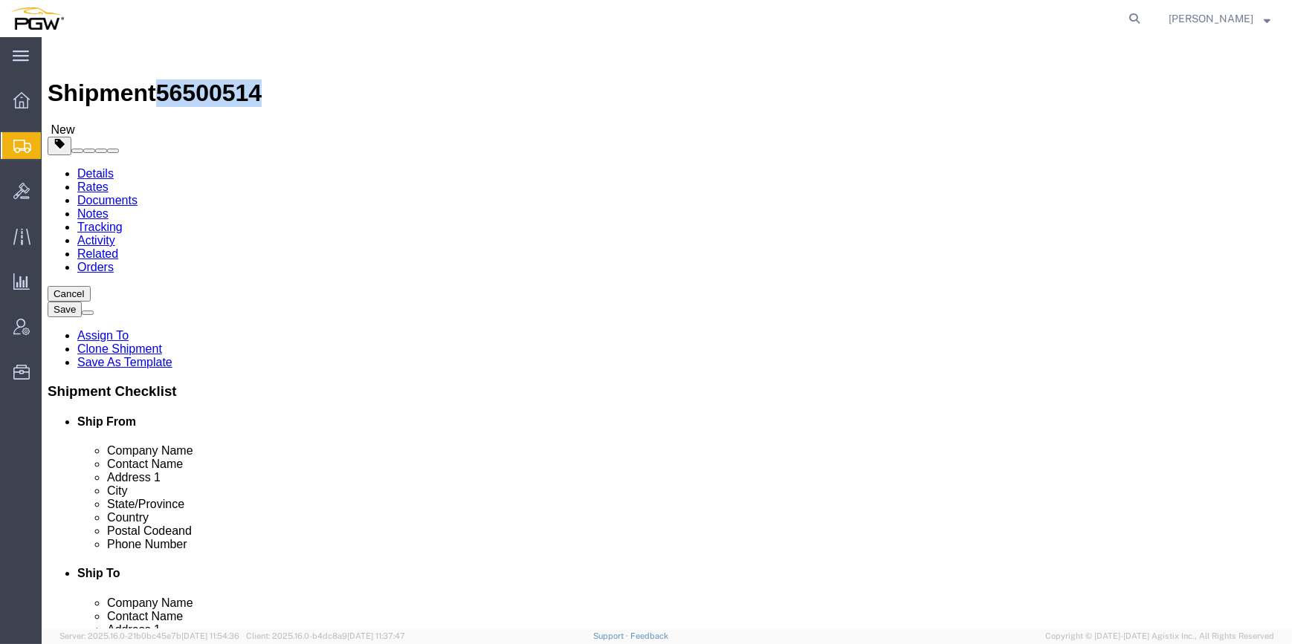
drag, startPoint x: 204, startPoint y: 15, endPoint x: 127, endPoint y: 15, distance: 76.6
click div "Shipment 56500514 New"
copy span "56500514"
click button "Save"
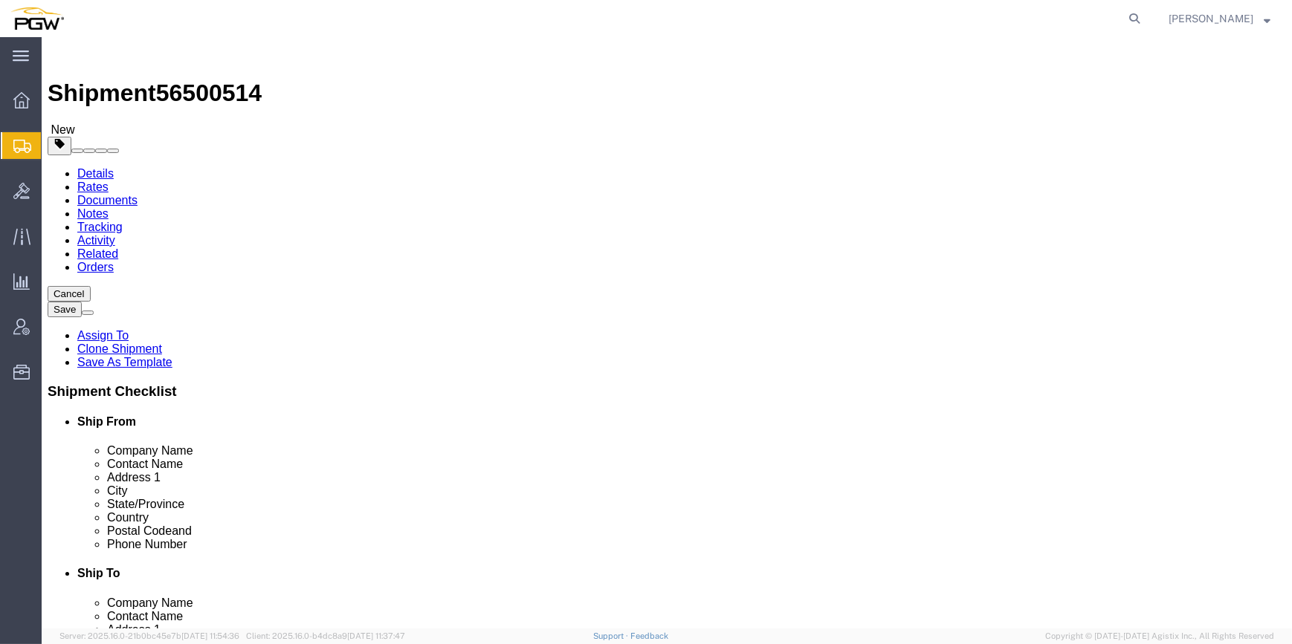
click div
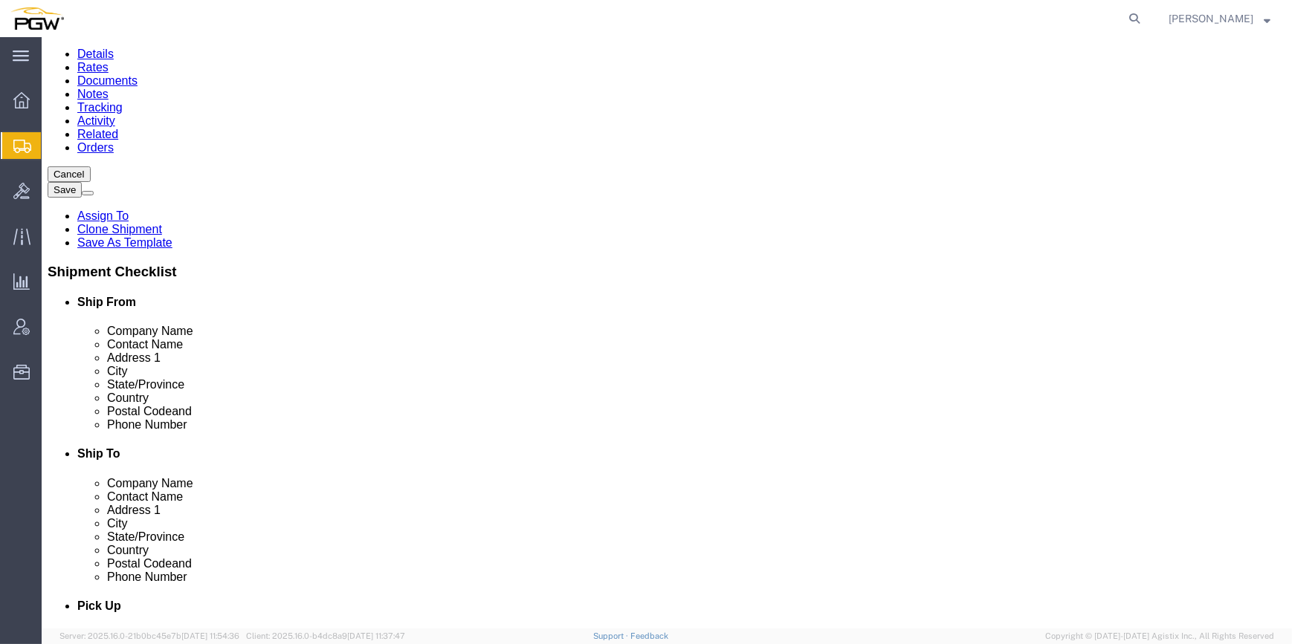
scroll to position [135, 0]
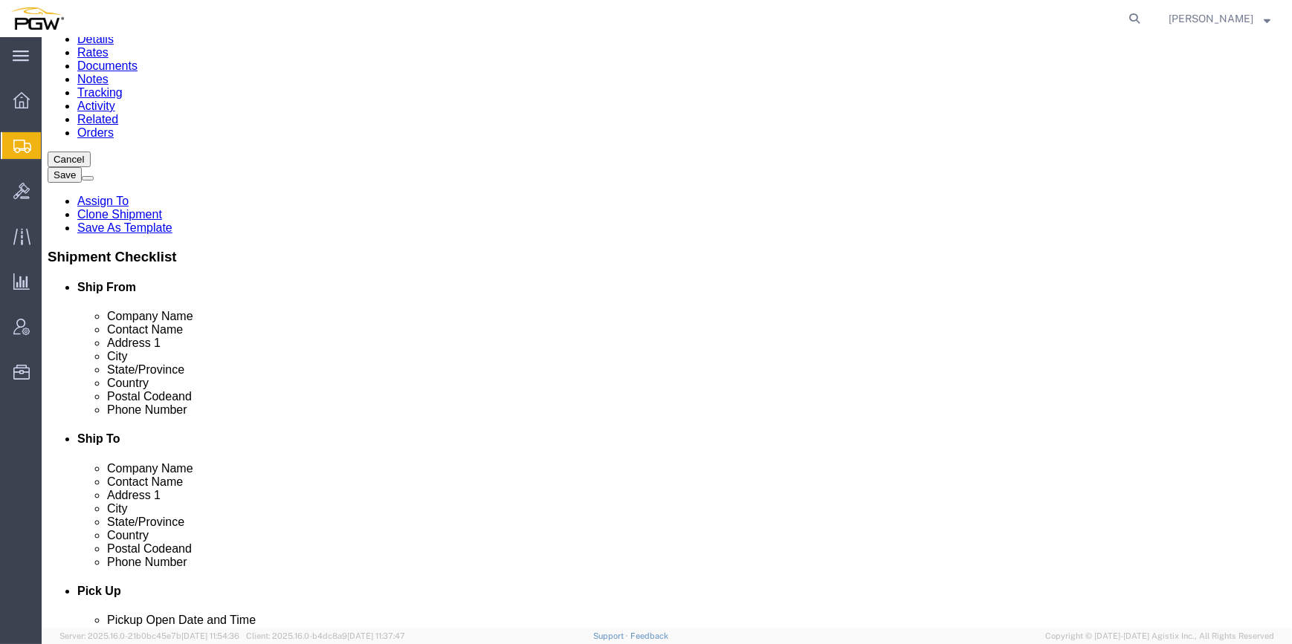
click dd "3.00 Each"
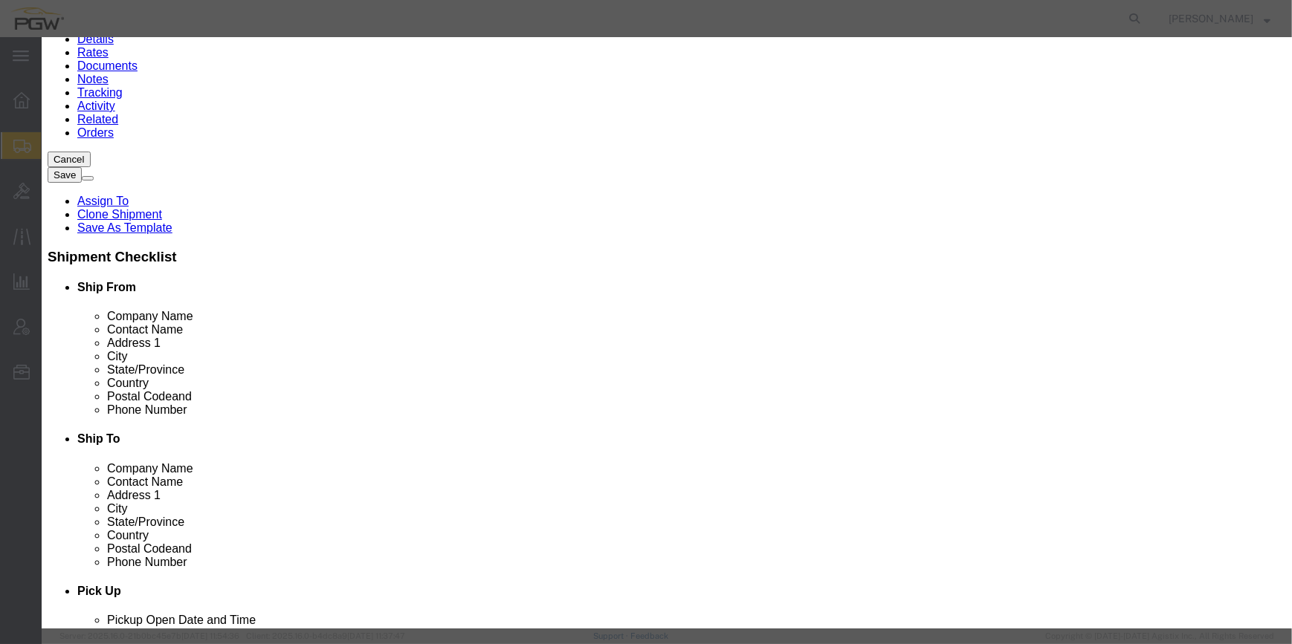
drag, startPoint x: 369, startPoint y: 141, endPoint x: 360, endPoint y: 140, distance: 9.0
click input "3.00"
type input "2.00"
type input "2"
click button "Save & Close"
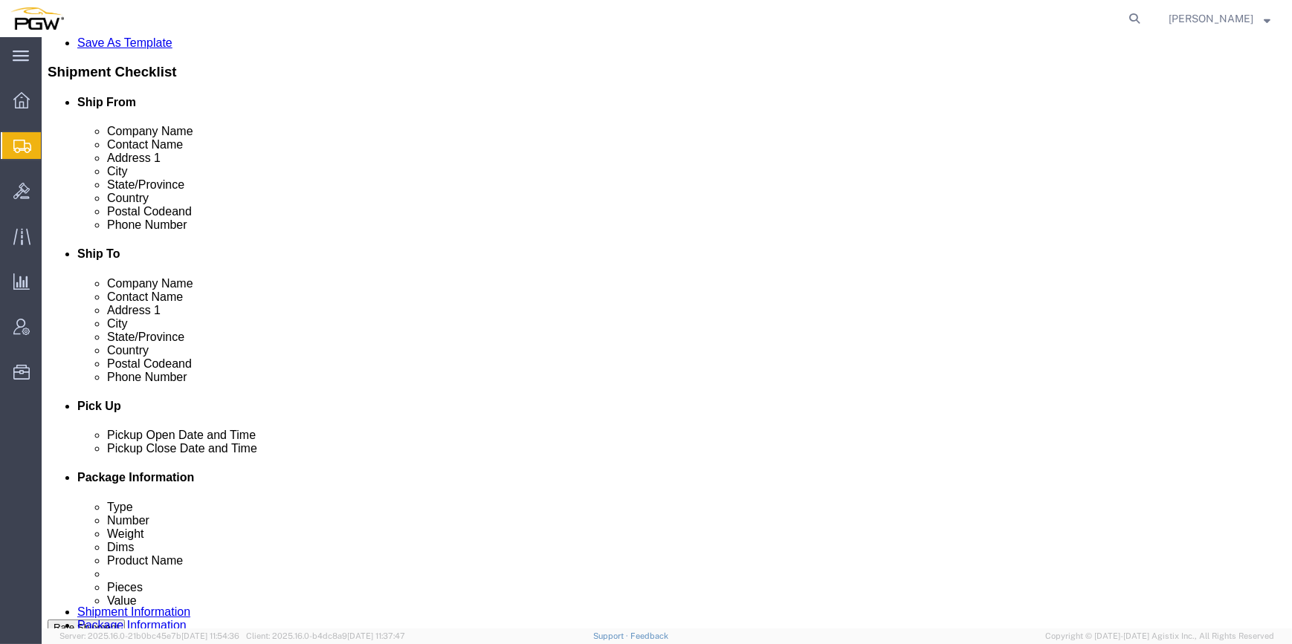
scroll to position [270, 0]
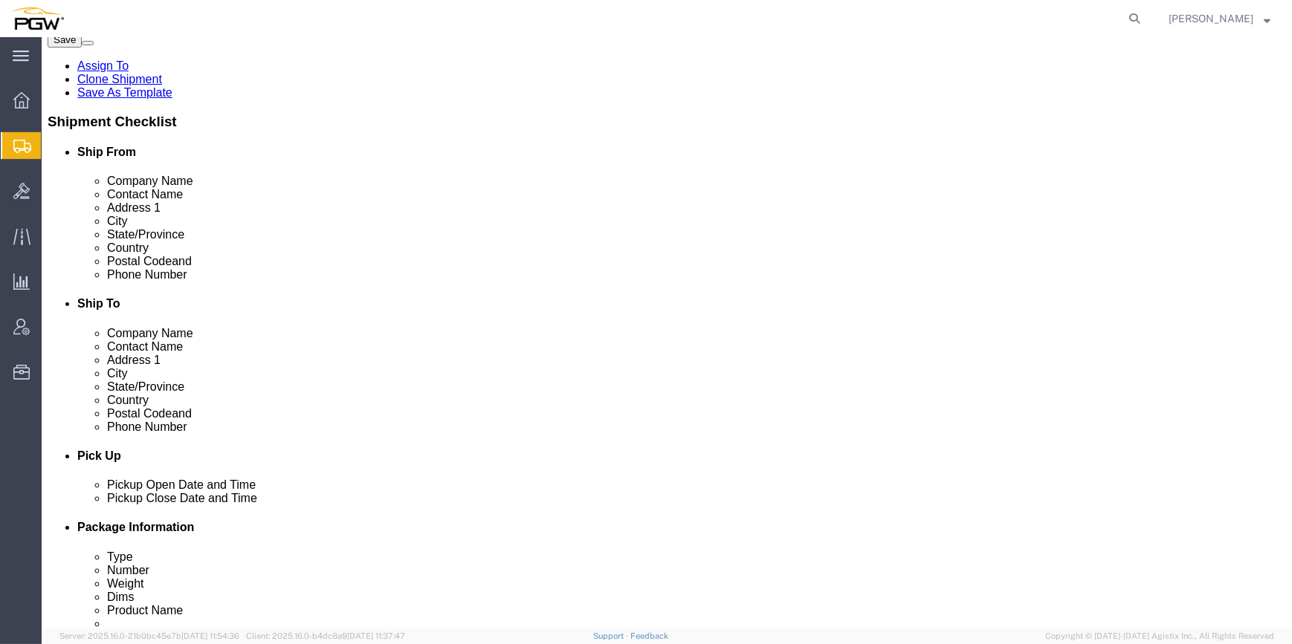
click icon
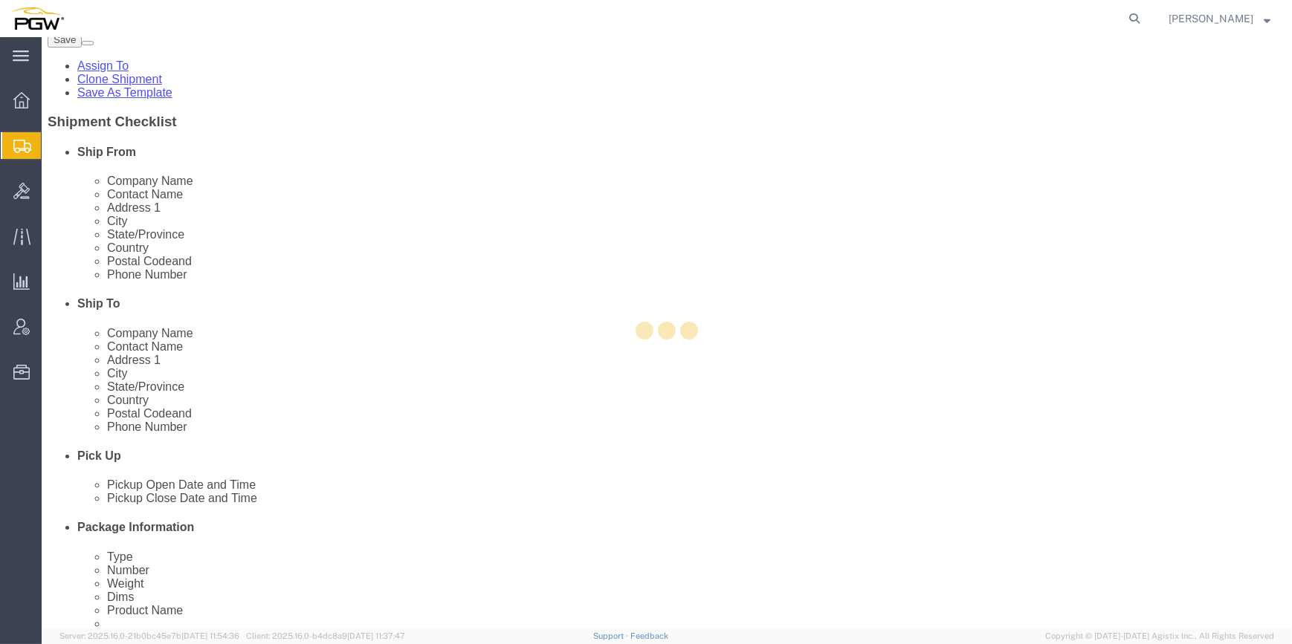
select select
select select "COSTCENTER"
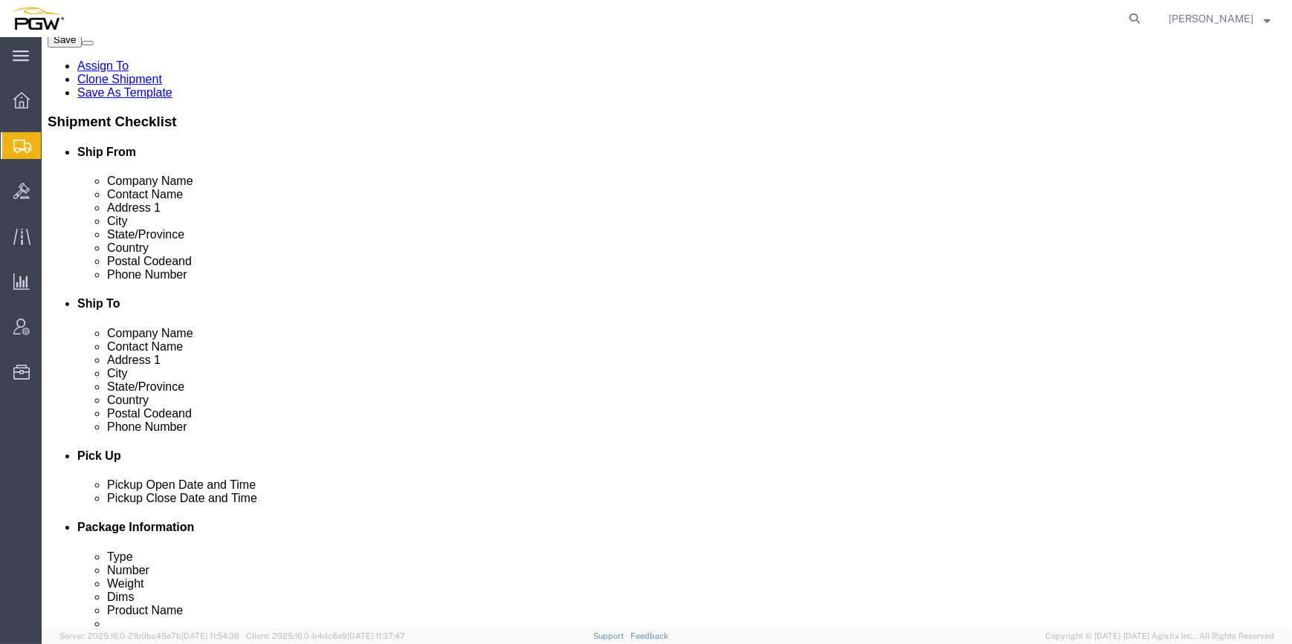
click link "Routing"
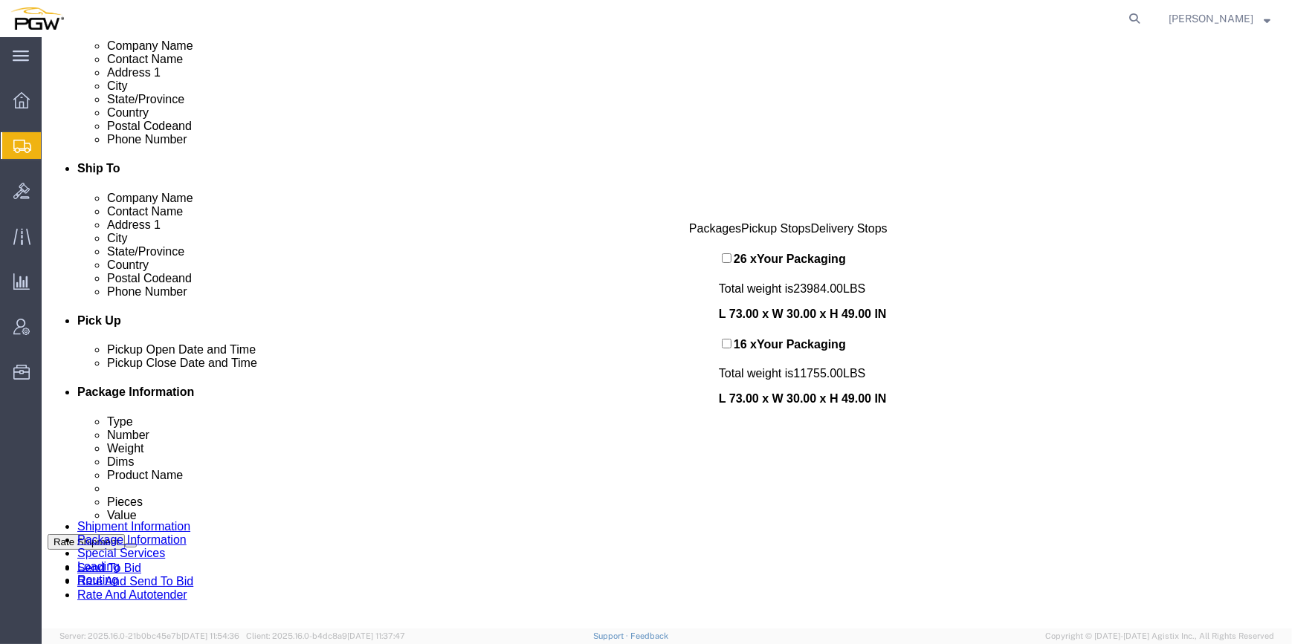
scroll to position [337, 0]
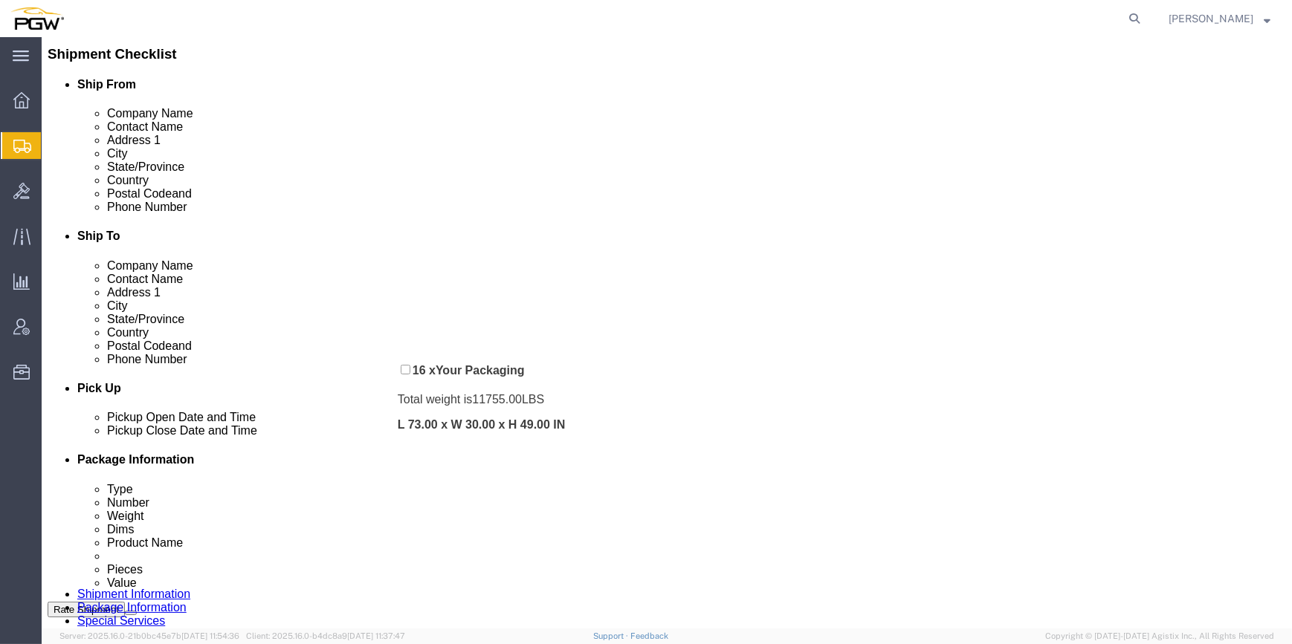
drag, startPoint x: 686, startPoint y: 394, endPoint x: 366, endPoint y: 326, distance: 326.7
click div "Pickups + Add Stop From : PGW - 5801 [STREET_ADDRESS] Edit Move to top Move to …"
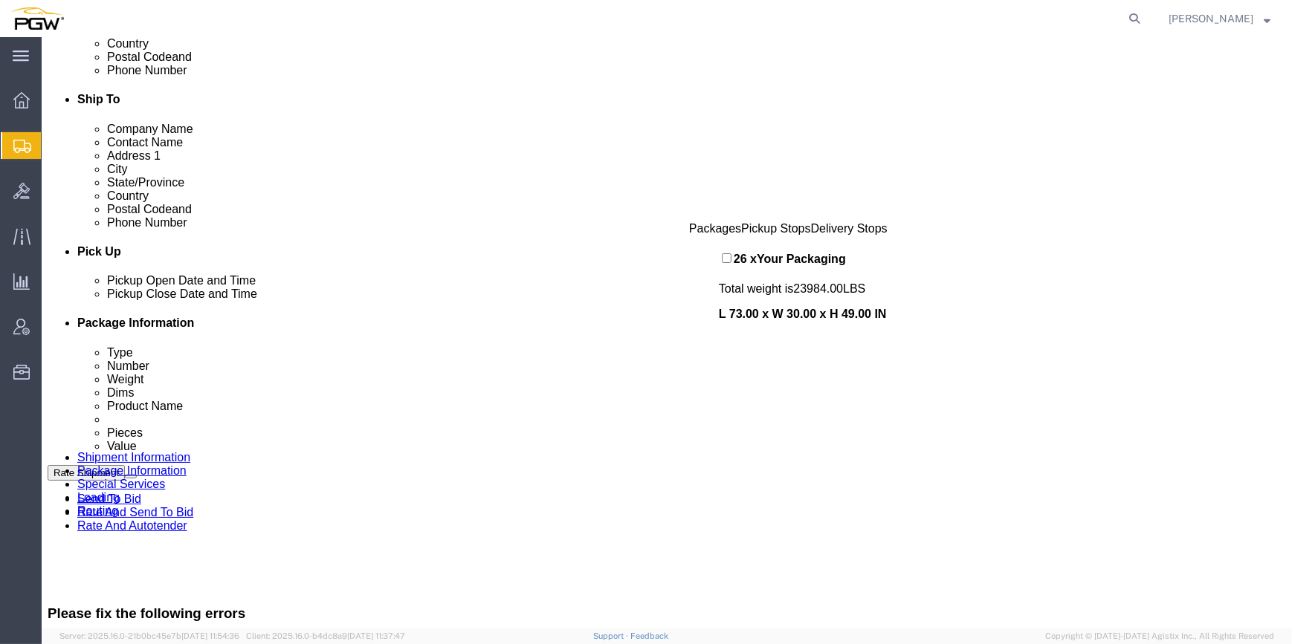
scroll to position [473, 0]
drag, startPoint x: 356, startPoint y: 516, endPoint x: 354, endPoint y: 358, distance: 157.6
click div "Pickups + Add Stop From : PGW - 5801 [STREET_ADDRESS] Edit Move to top Move to …"
click div "26 x Your Packaging"
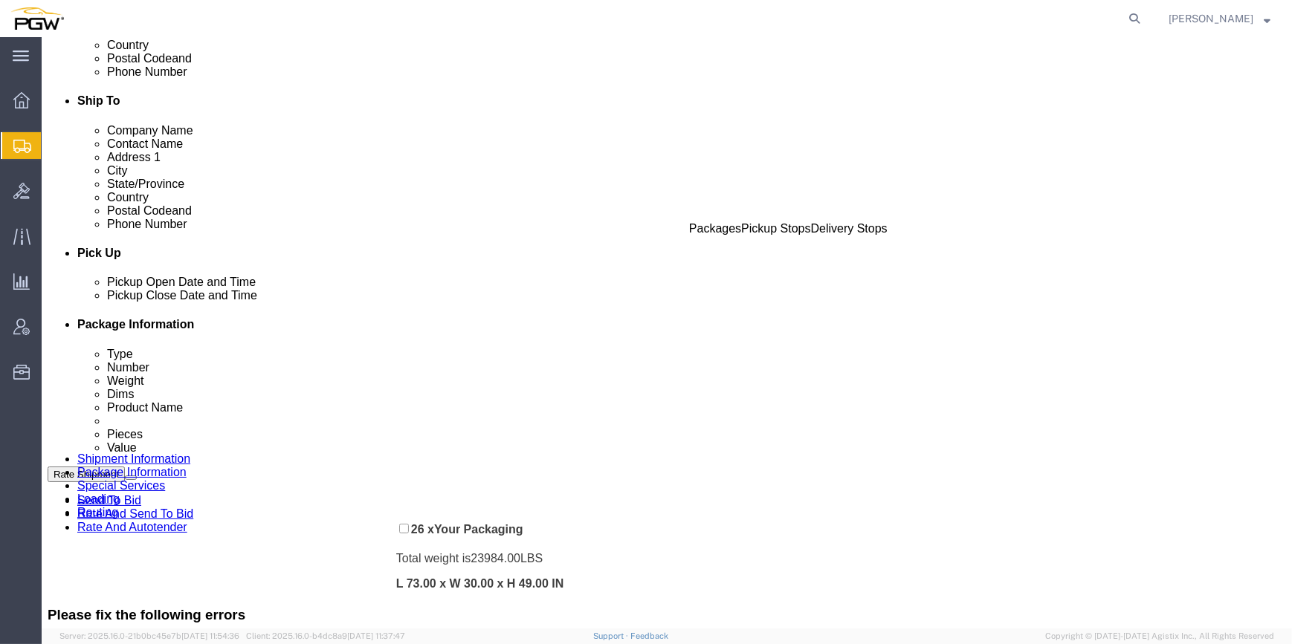
drag, startPoint x: 685, startPoint y: 245, endPoint x: 361, endPoint y: 481, distance: 400.7
click div "Pickups + Add Stop From : PGW - 5801 [STREET_ADDRESS] Edit Move to top Move to …"
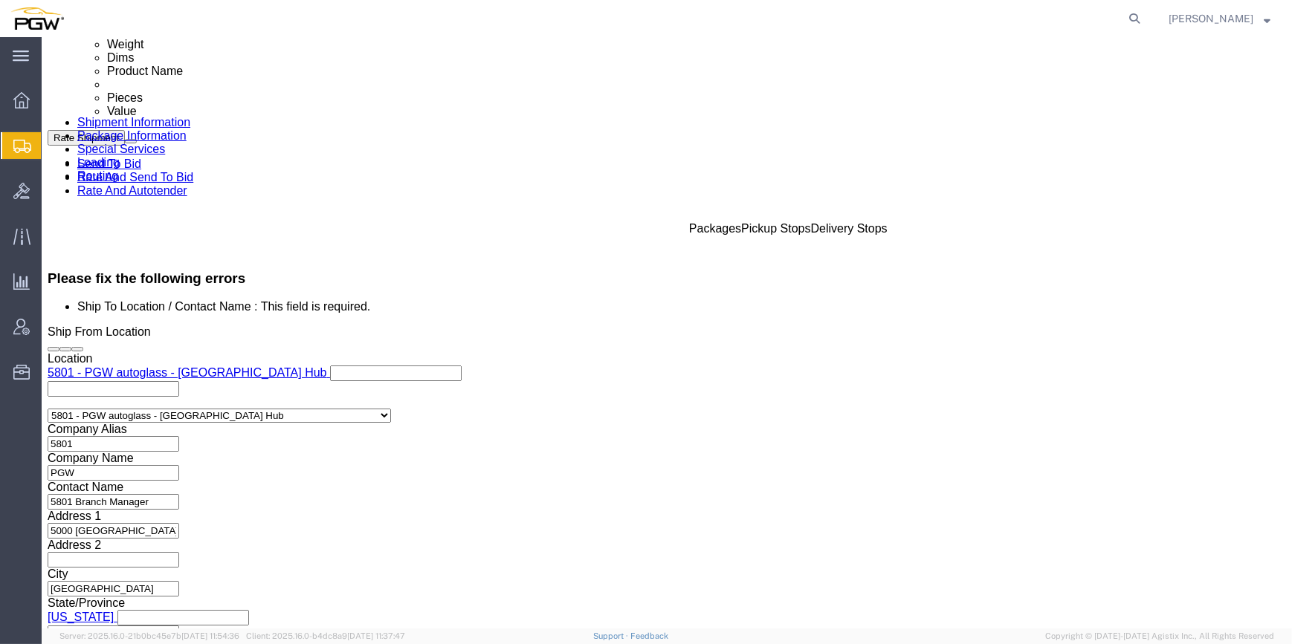
scroll to position [788, 0]
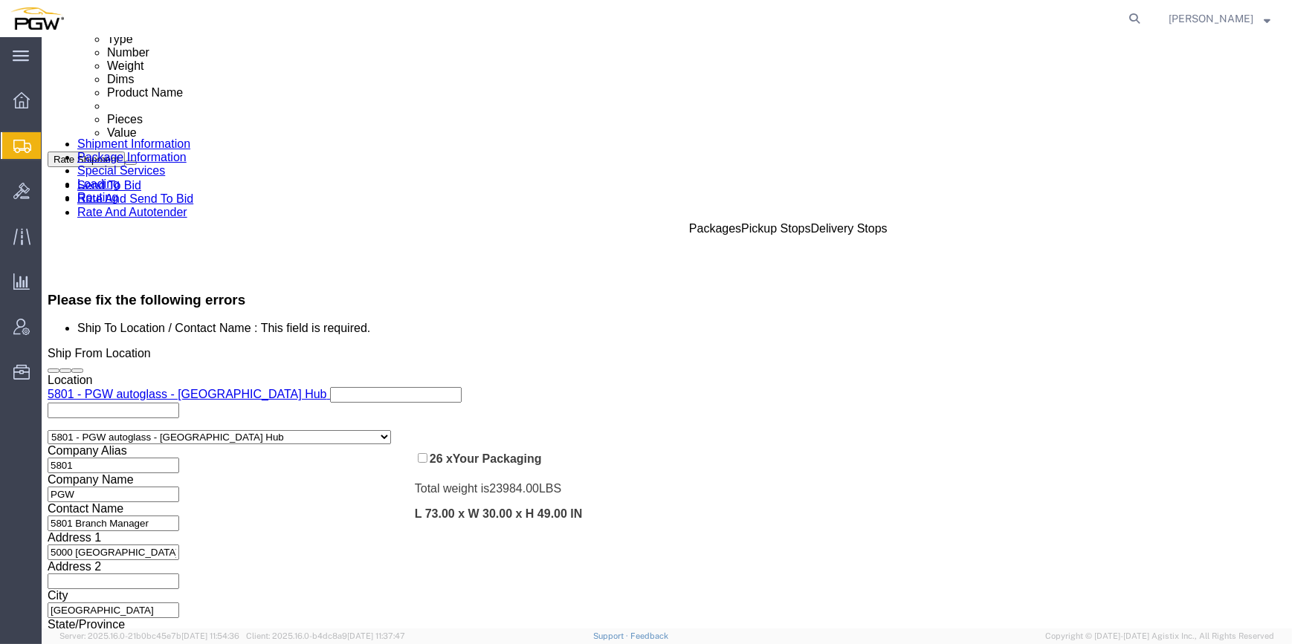
drag, startPoint x: 358, startPoint y: 145, endPoint x: 381, endPoint y: 413, distance: 268.5
click div "Pickups + Add Stop From : PGW - 5801 [STREET_ADDRESS] Edit Move to top Move to …"
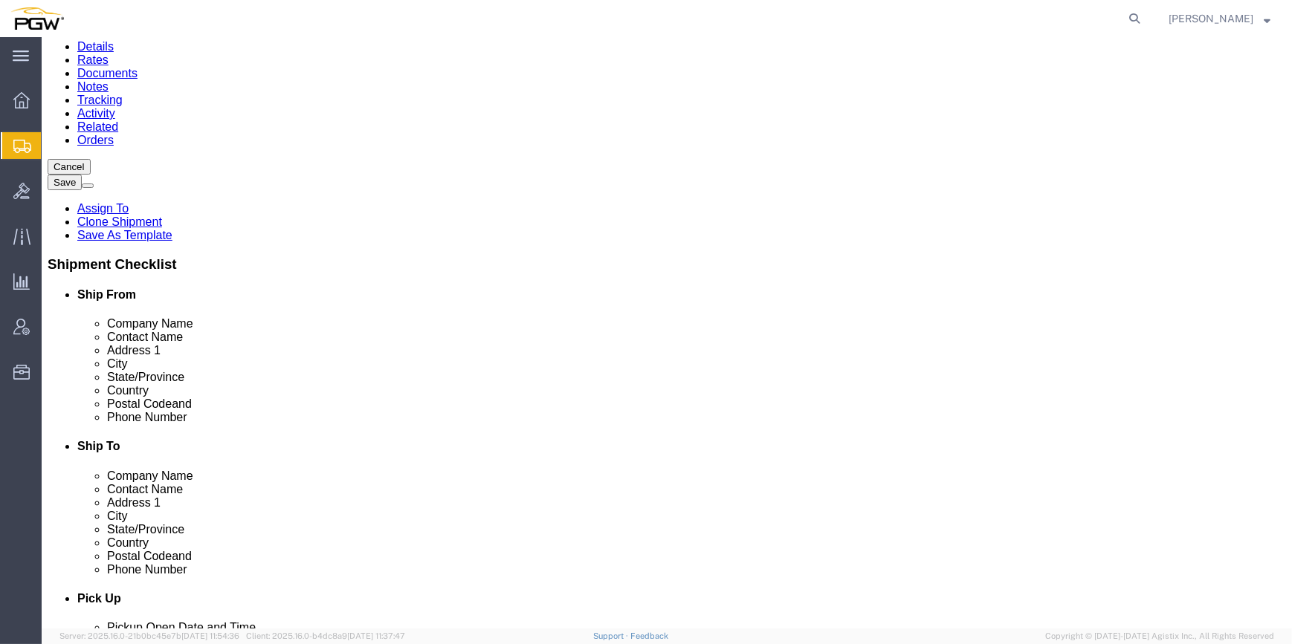
scroll to position [82, 0]
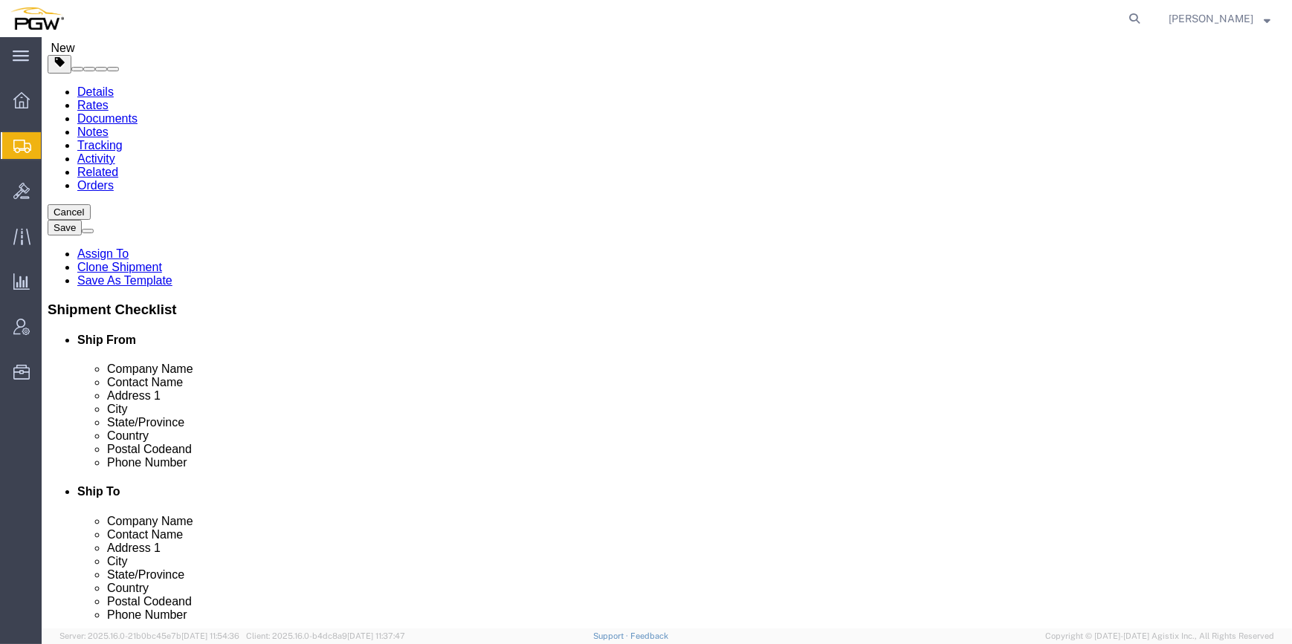
click button "Rate Shipment"
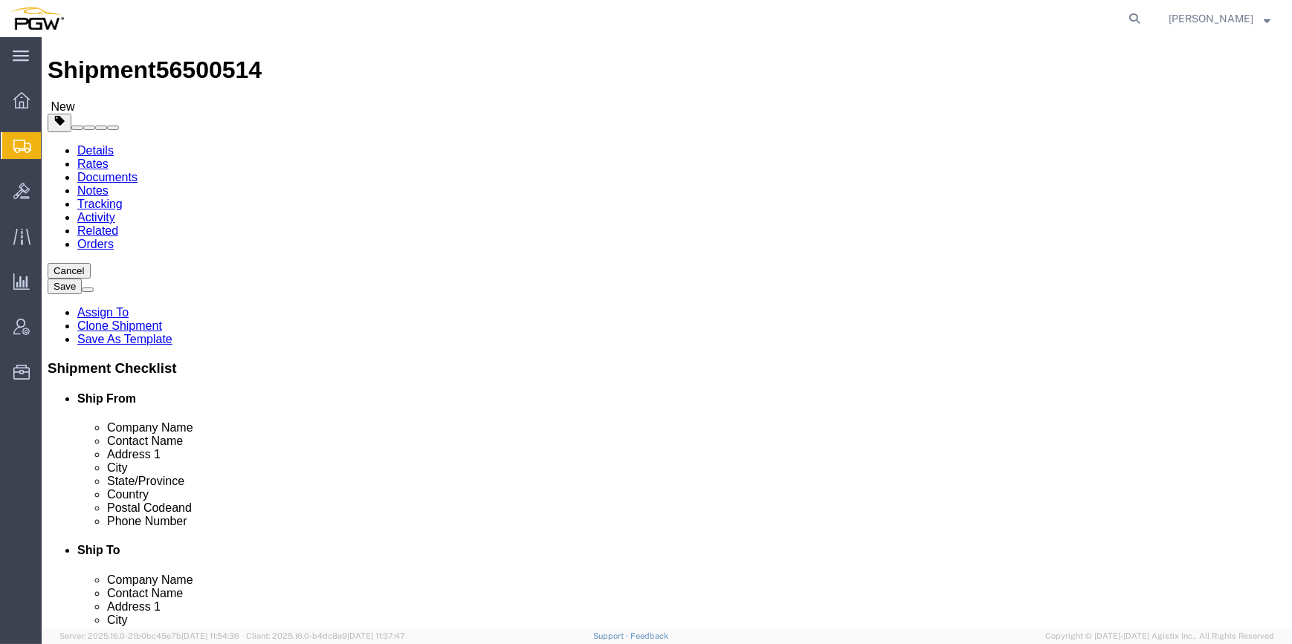
scroll to position [0, 0]
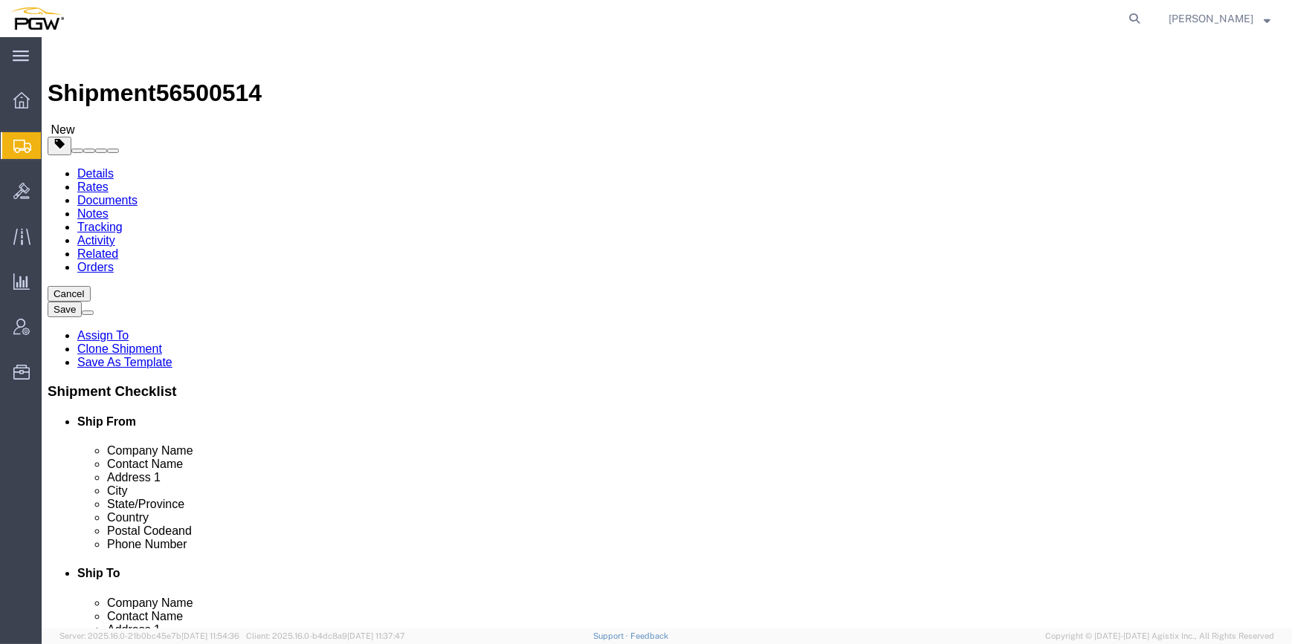
click link "Shipment Information"
click input "Ship To Location / Contact Name : This field is required."
click label "Address 1"
click input "Br"
type input "Branch manager"
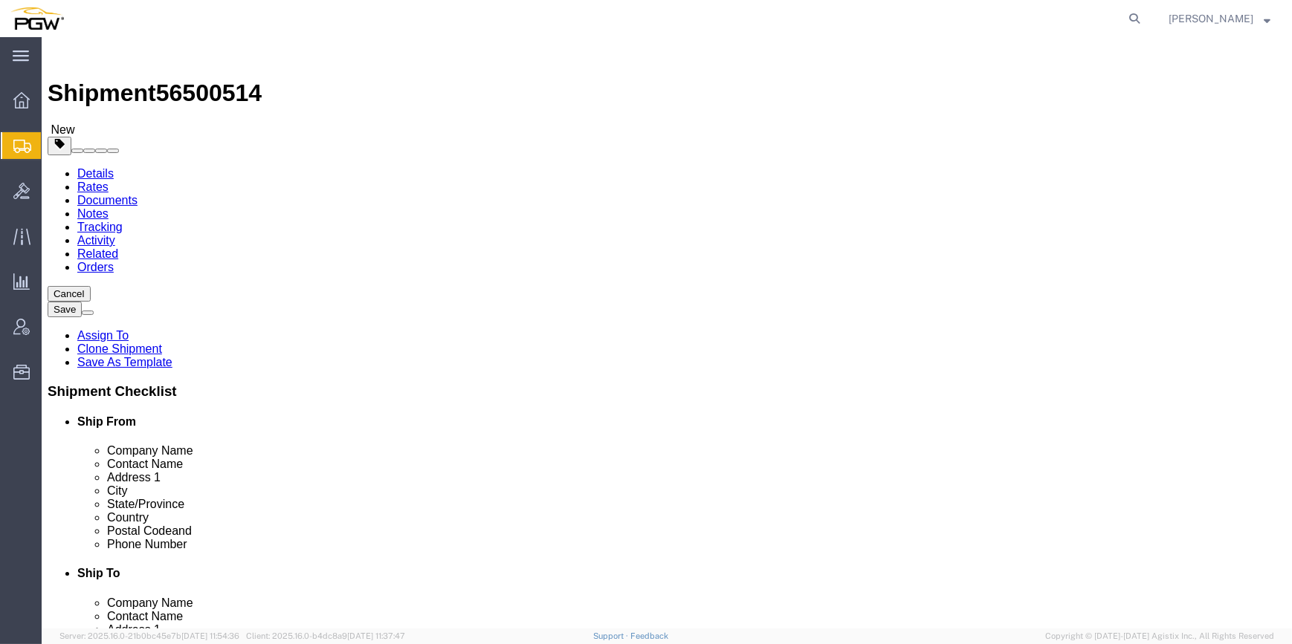
click div "Shipment Information Package Information Special Services Loading Routing"
click button "Rate Shipment"
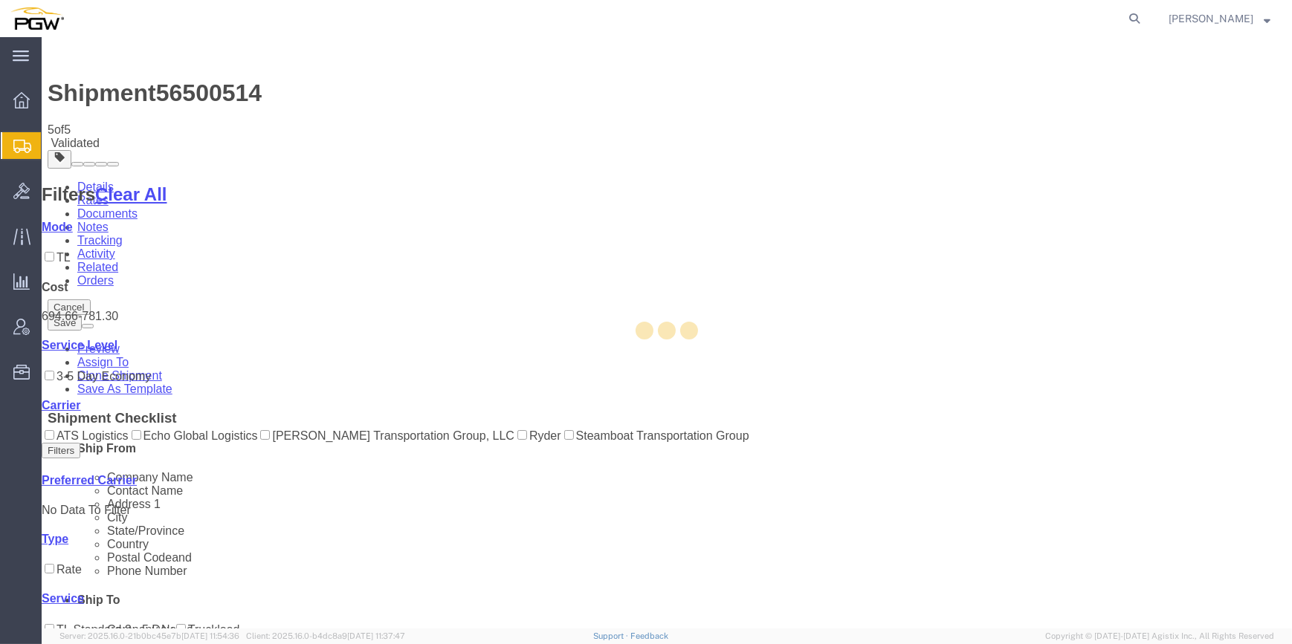
select select "62891"
select select "62936"
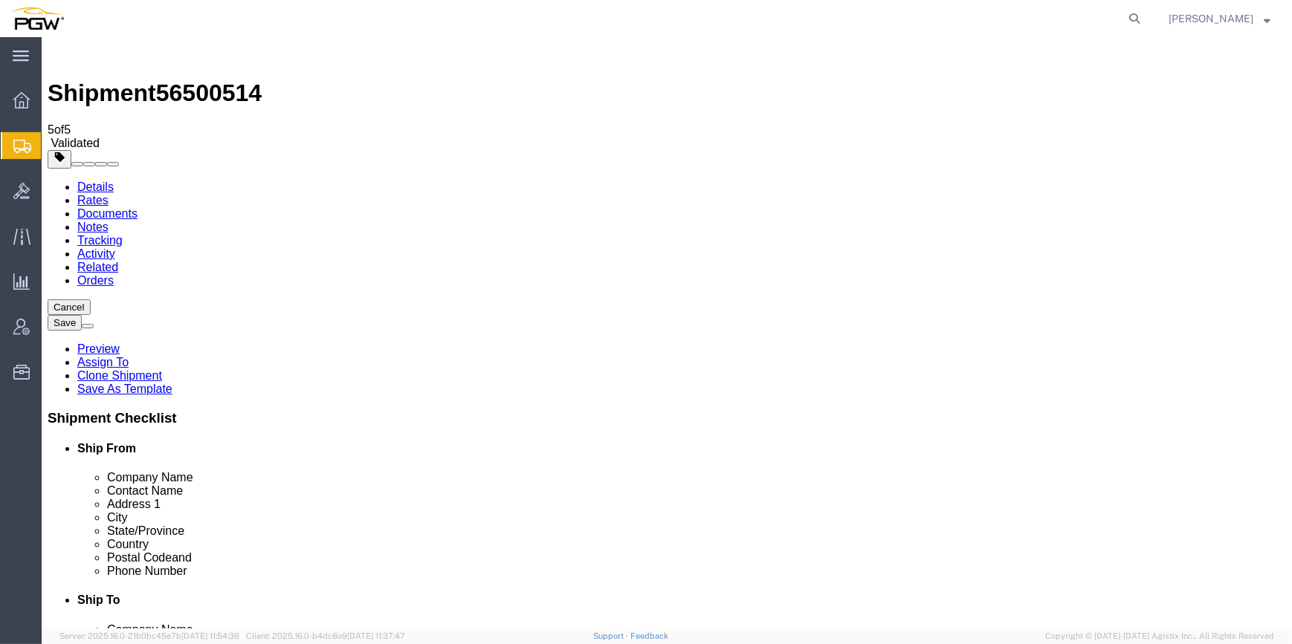
select select "62891"
select select "62936"
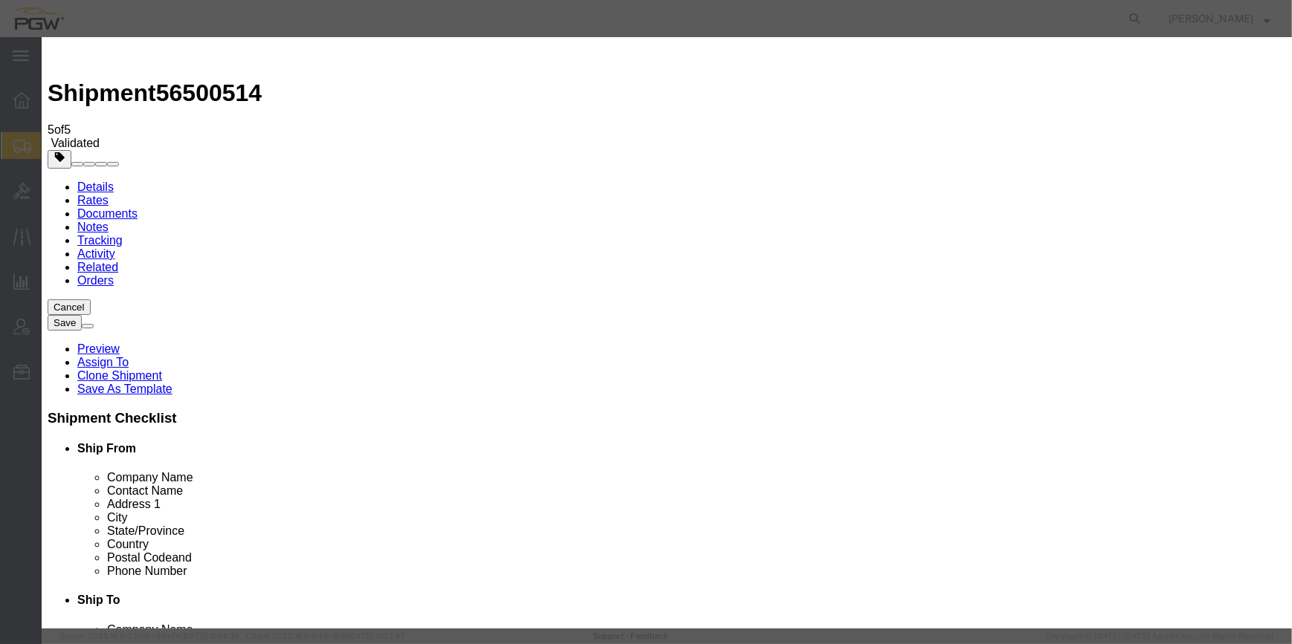
type input "2"
click input "2"
click select "Price Carrier Rank"
select select "LANE_RANK"
click select "Price Carrier Rank"
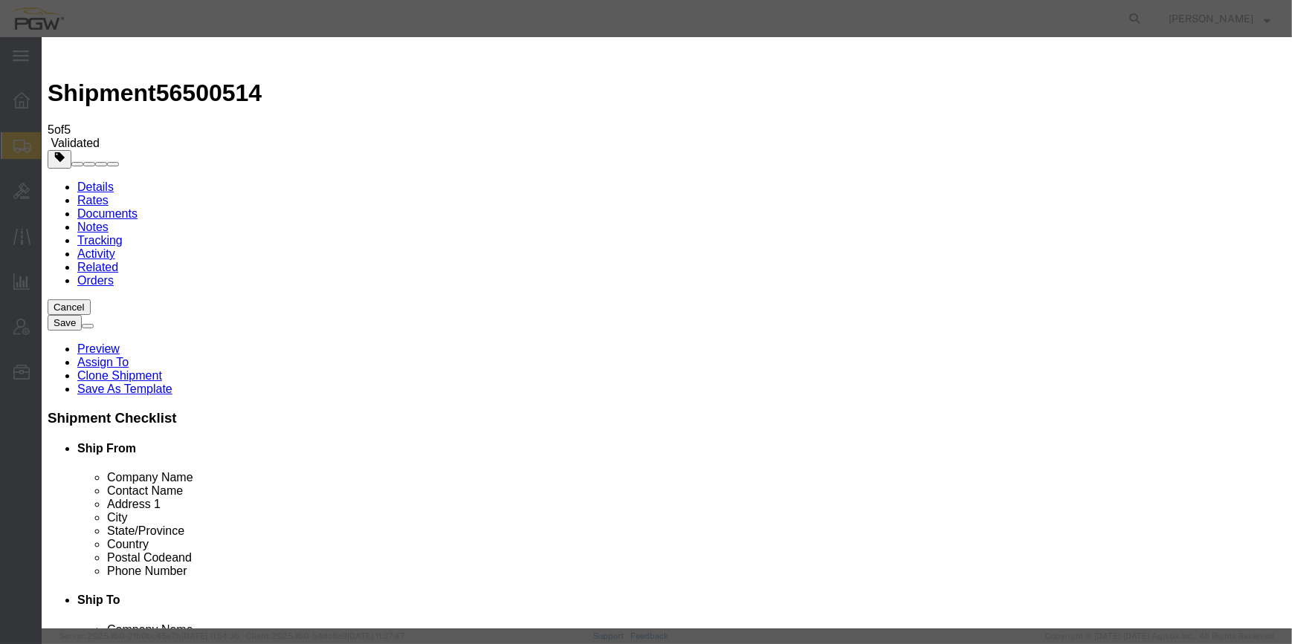
click button "Save Auto-Tender"
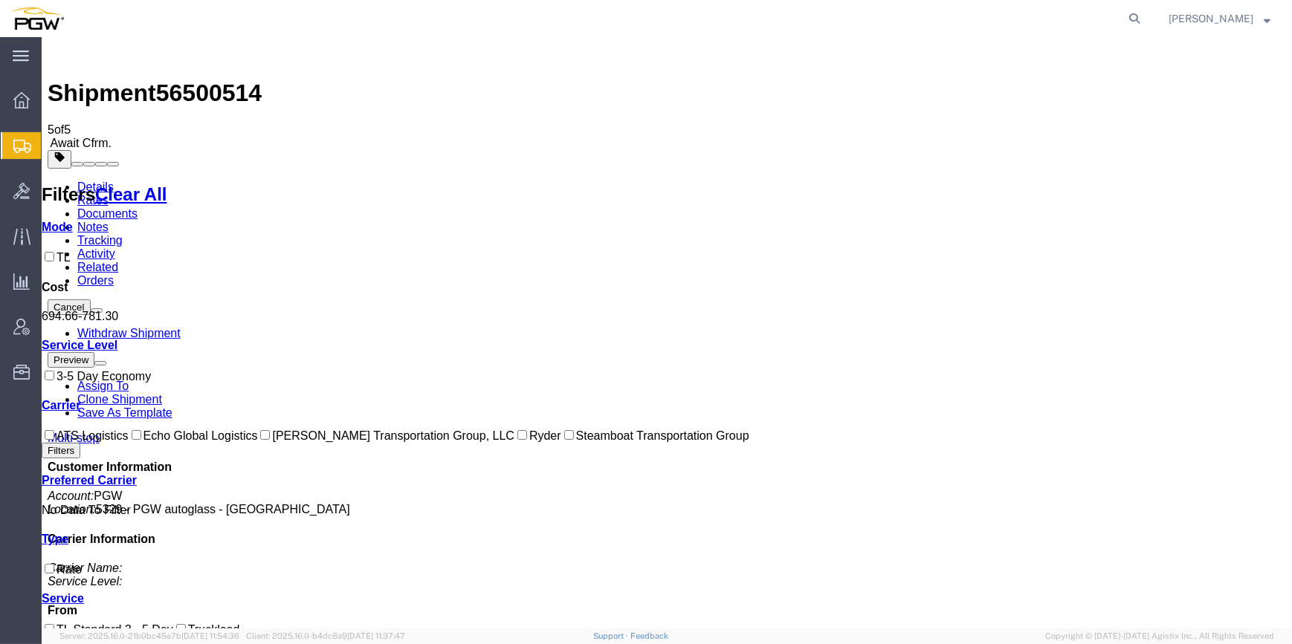
click at [93, 181] on link "Details" at bounding box center [95, 187] width 36 height 13
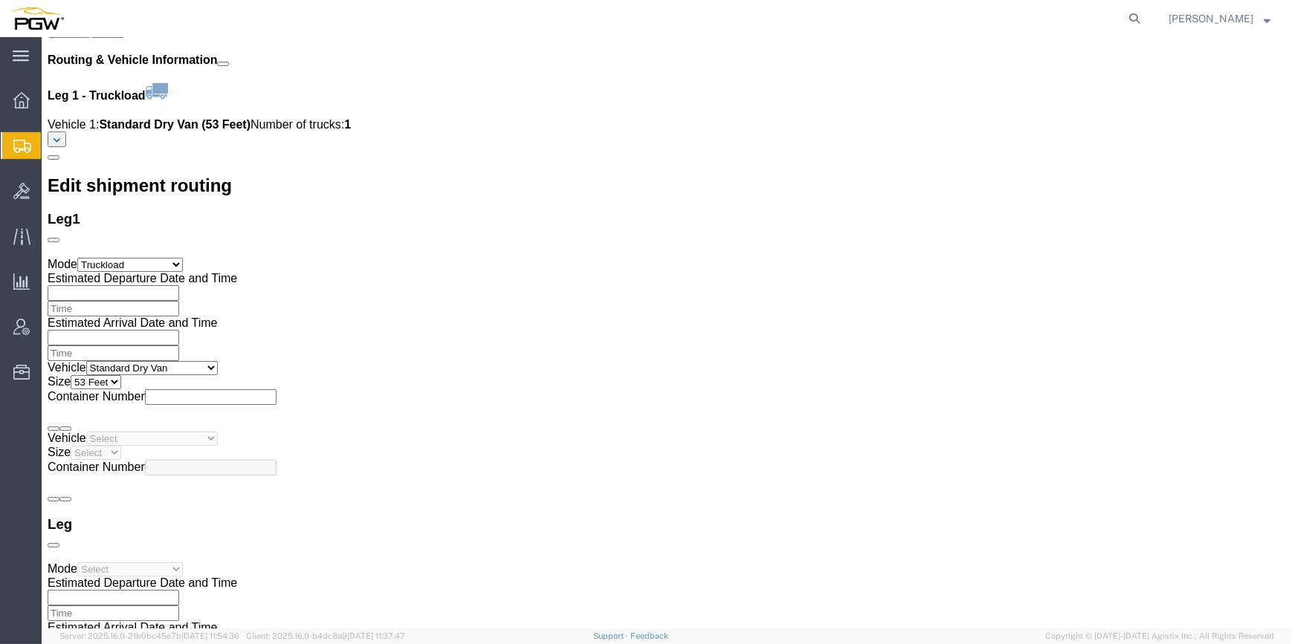
scroll to position [1959, 0]
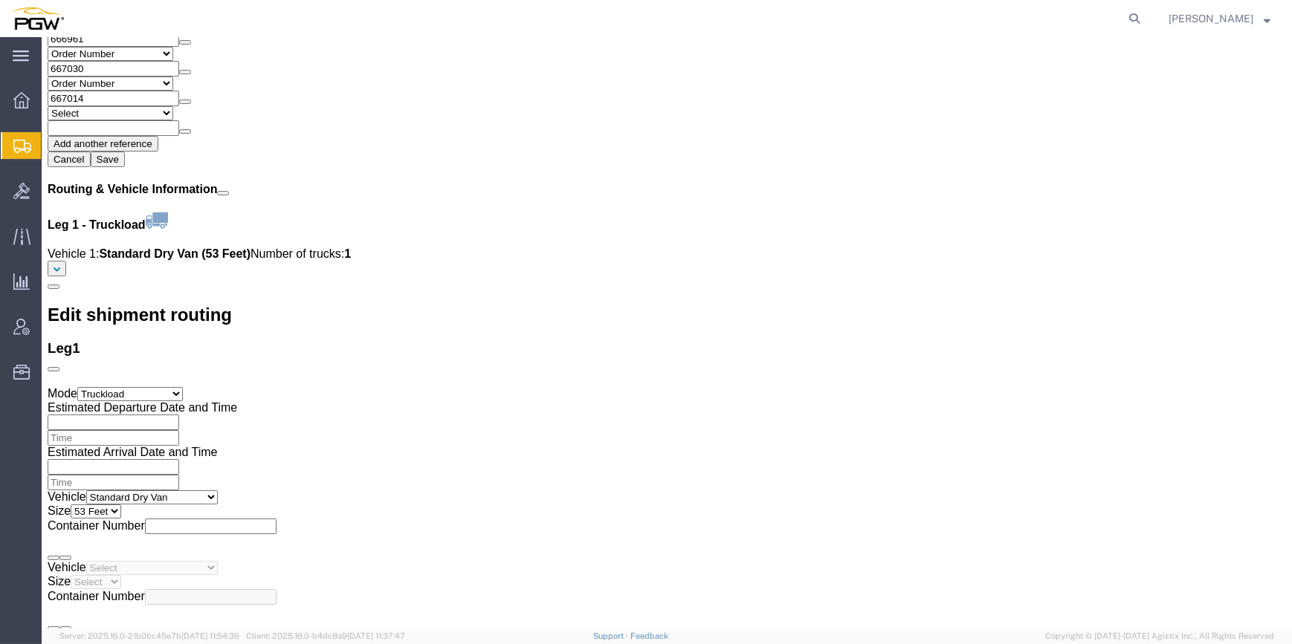
click img
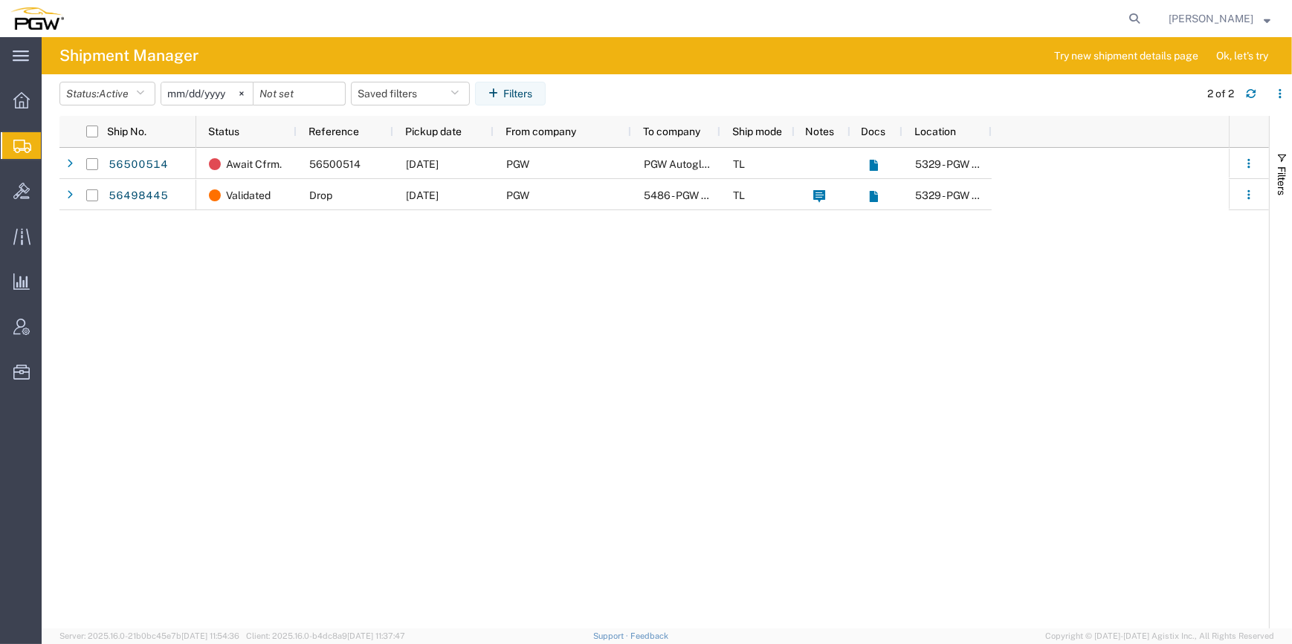
click at [0, 0] on span "Create from Template" at bounding box center [0, 0] width 0 height 0
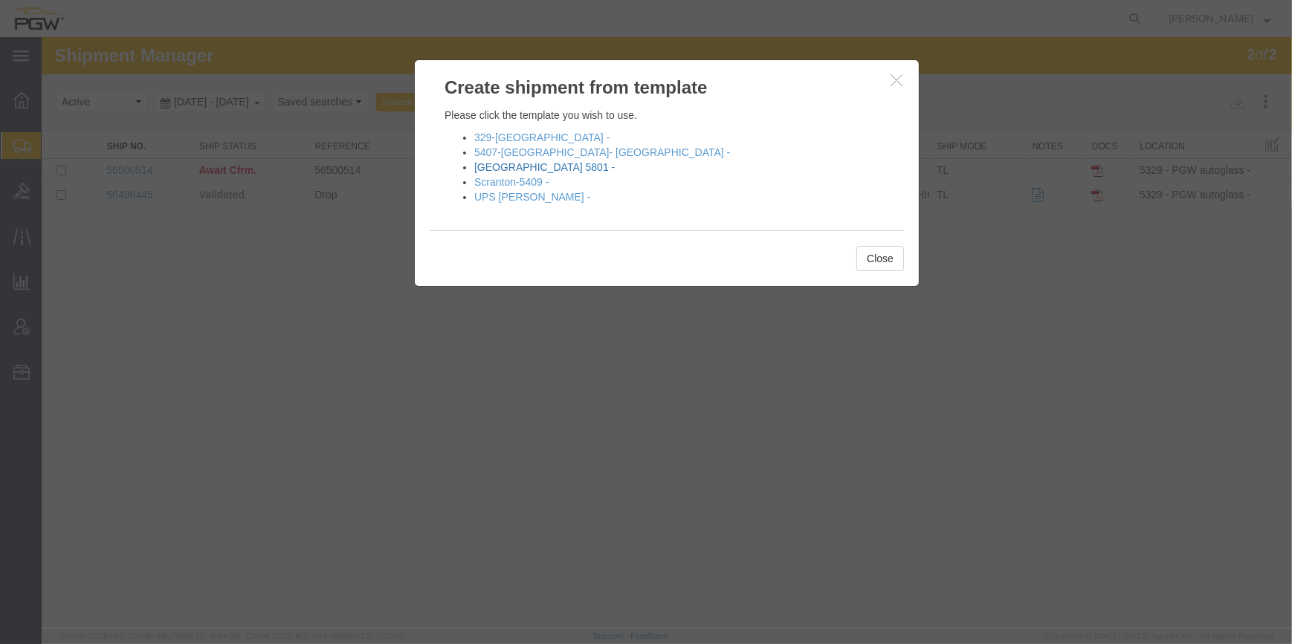
click at [511, 171] on link "[GEOGRAPHIC_DATA] 5801 -" at bounding box center [544, 167] width 140 height 12
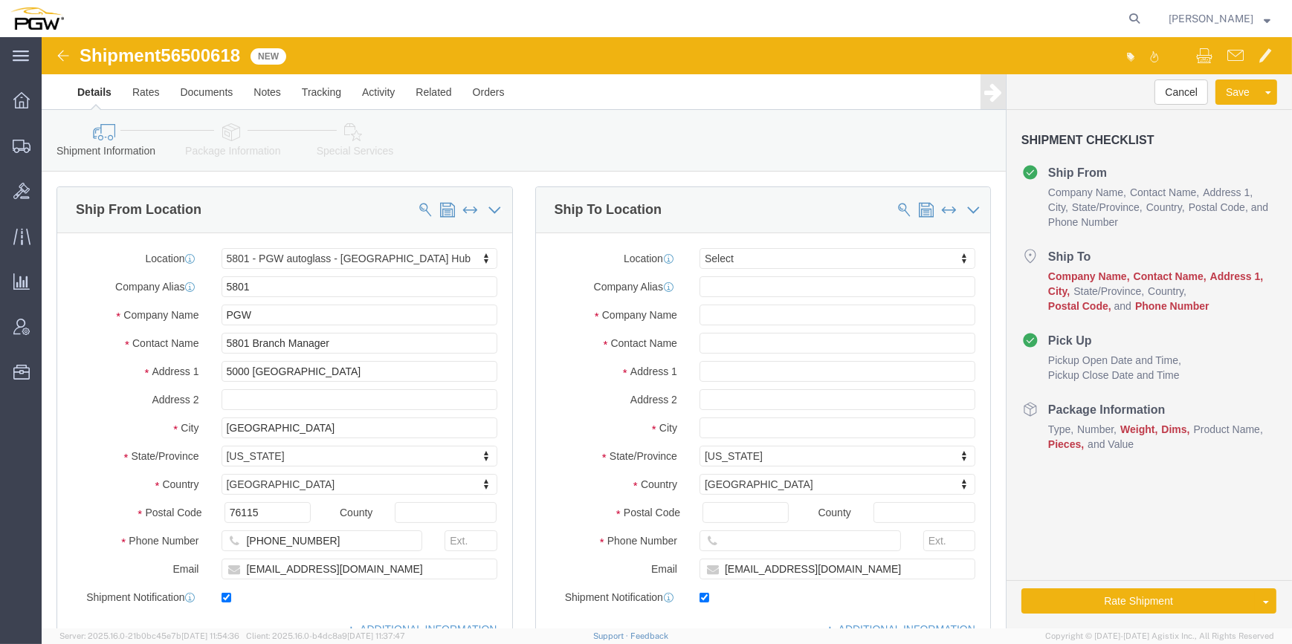
select select "62891"
select select
type input "654"
select select "28437"
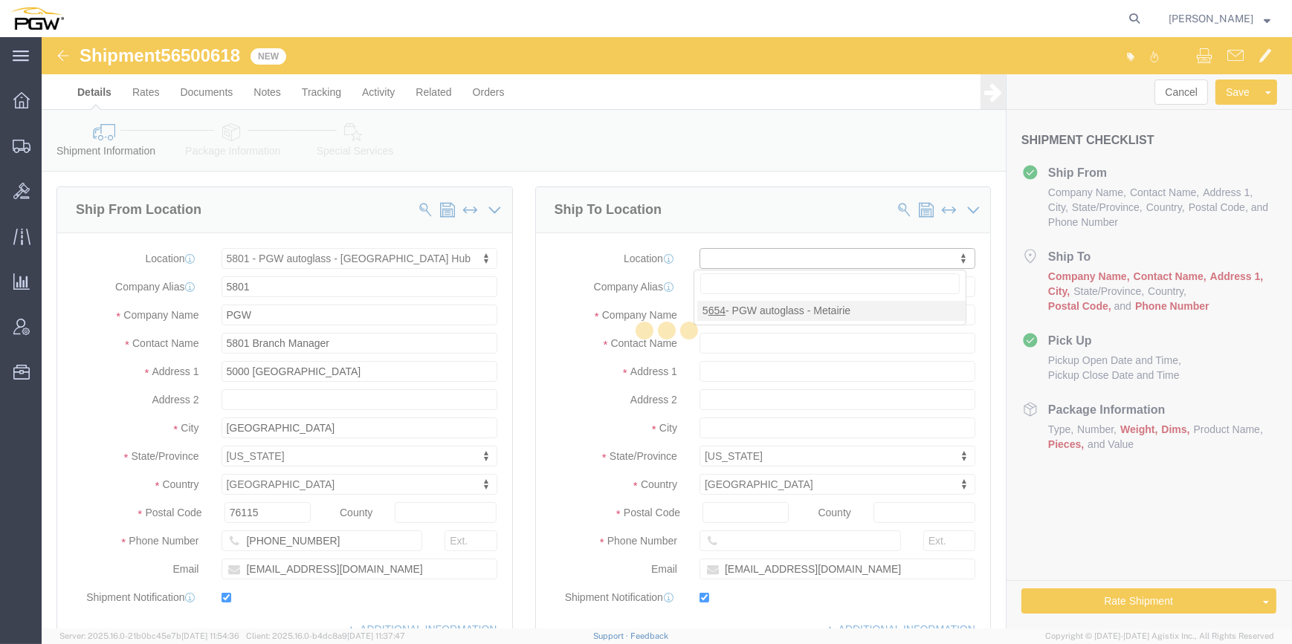
type input "5654"
type input "PGW"
type input "5654 Branch Manager"
type input "1000 L and A Rd"
type input "Metairie"
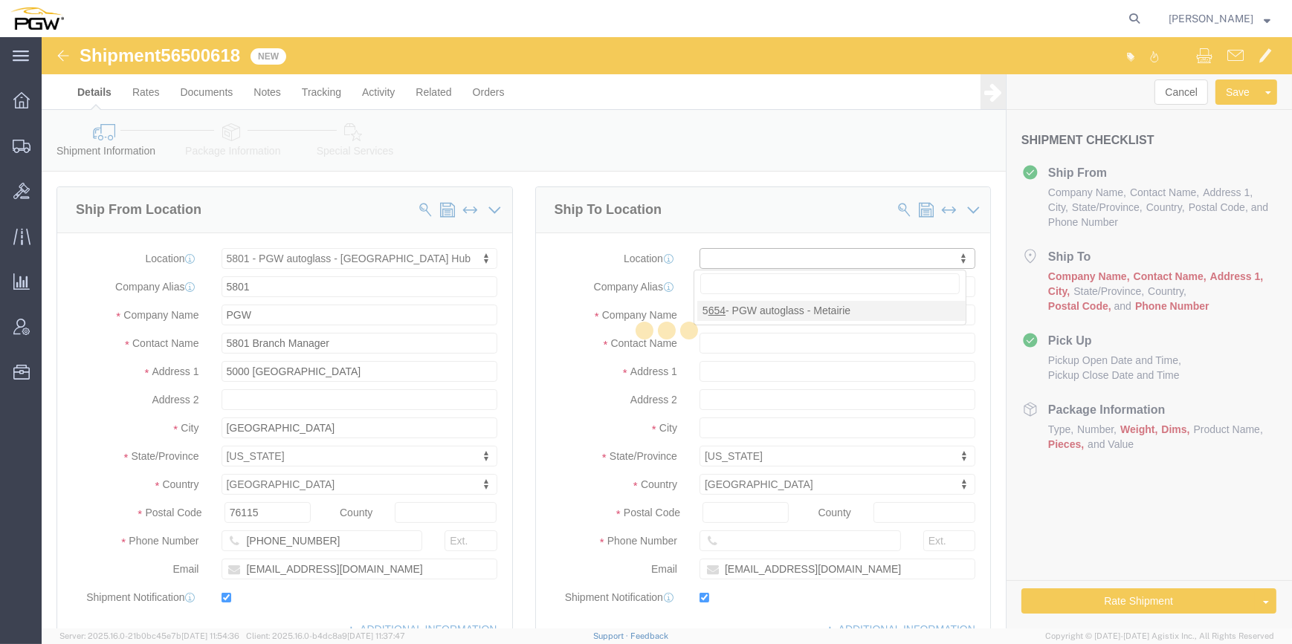
type input "70001"
type input "[PHONE_NUMBER]"
type input "[EMAIL_ADDRESS][DOMAIN_NAME]"
select select "LA"
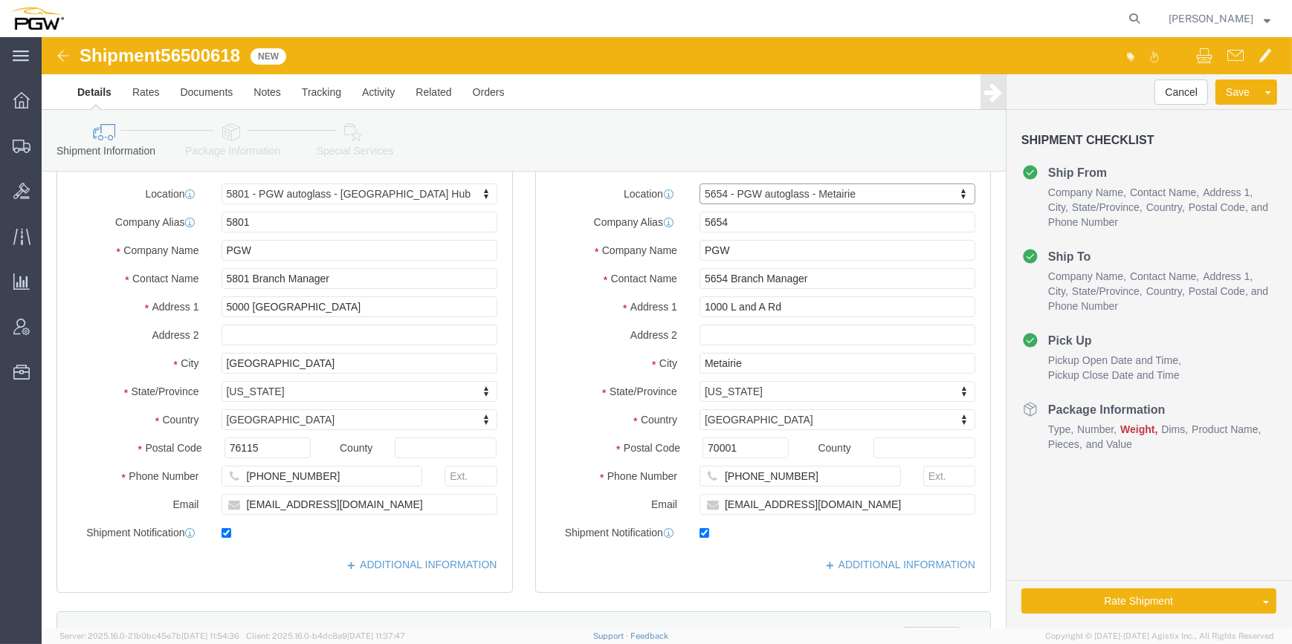
scroll to position [202, 0]
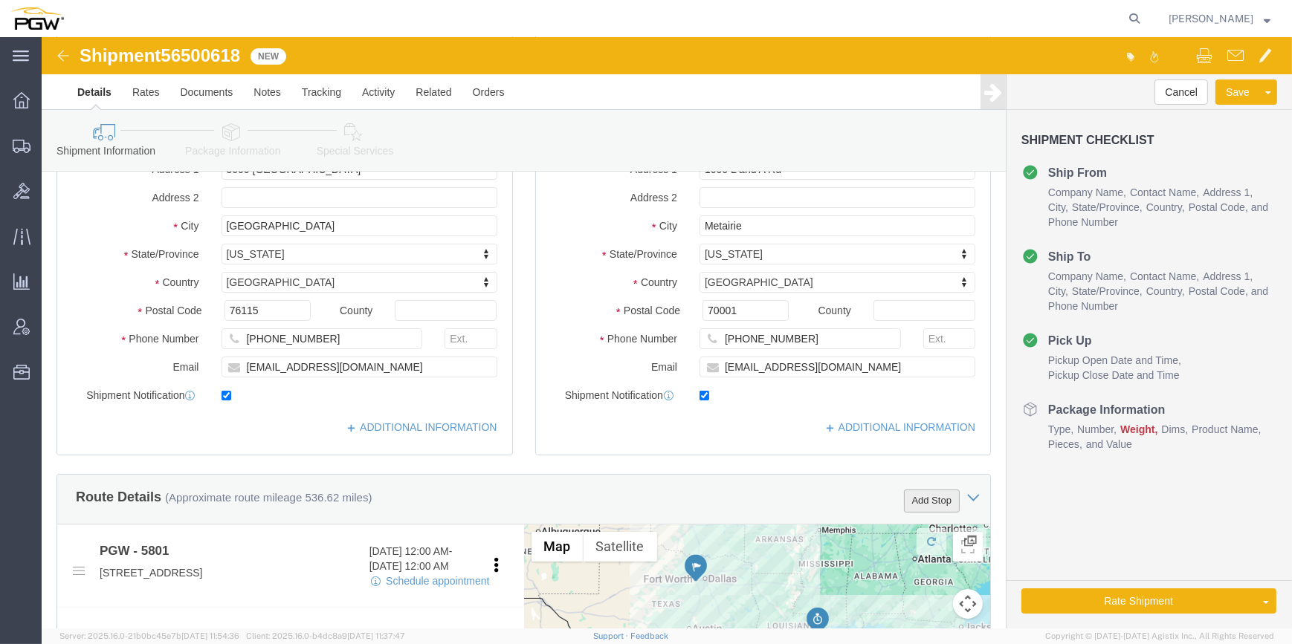
click button "Add Stop"
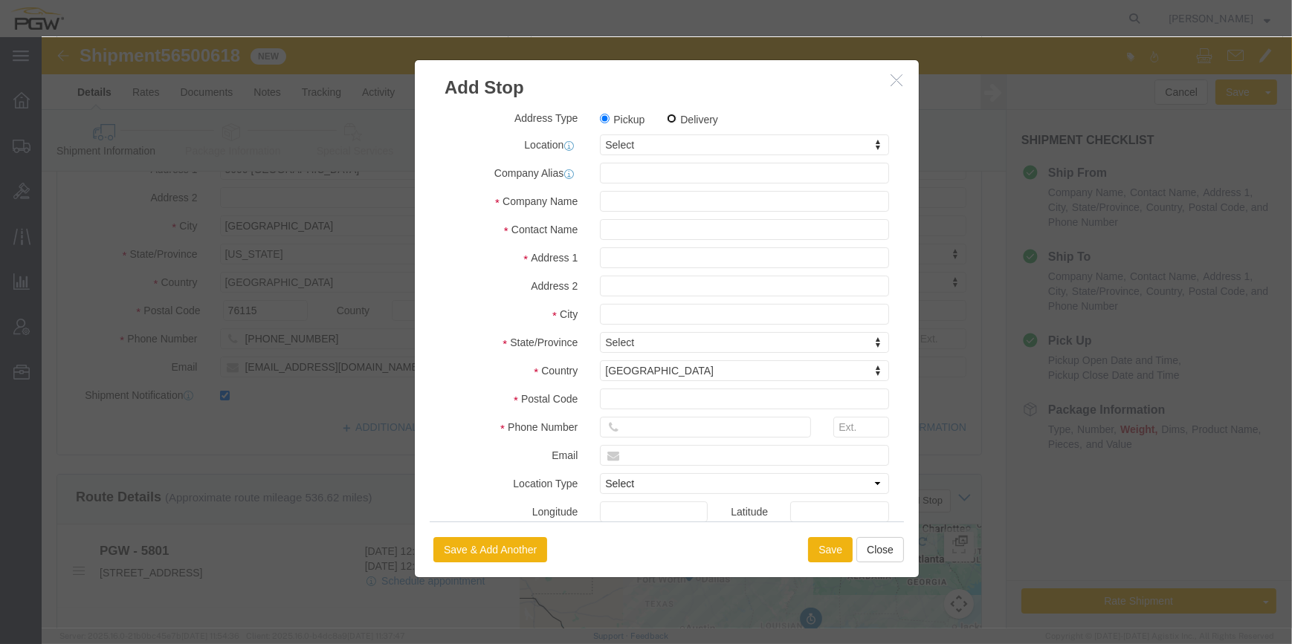
click input "Delivery"
radio input "true"
select select
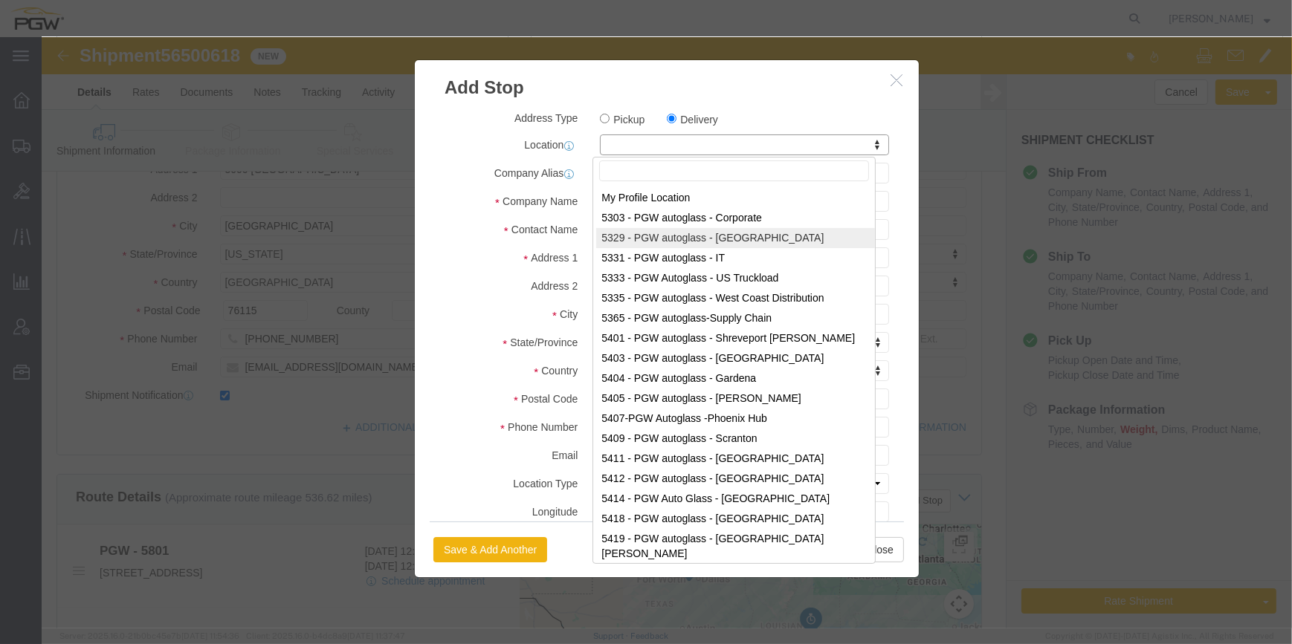
click input "text"
paste input "806"
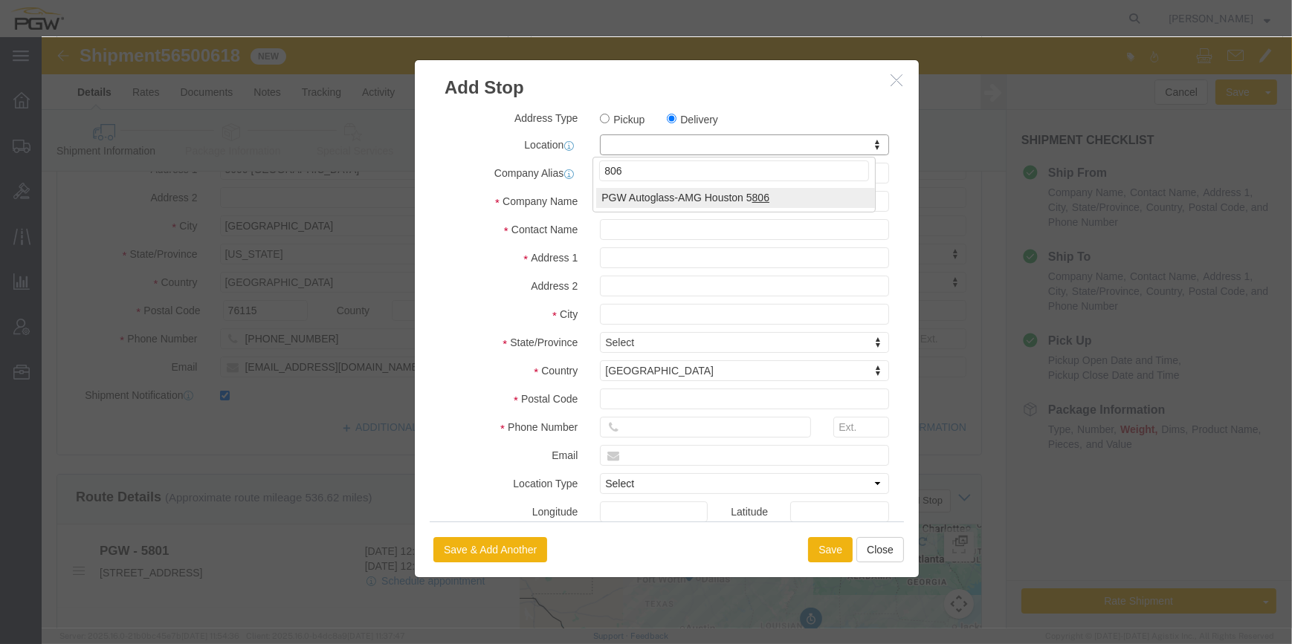
type input "806"
select select "62935"
type input "5806"
type input "PGW"
type input "5806 Branch Manager"
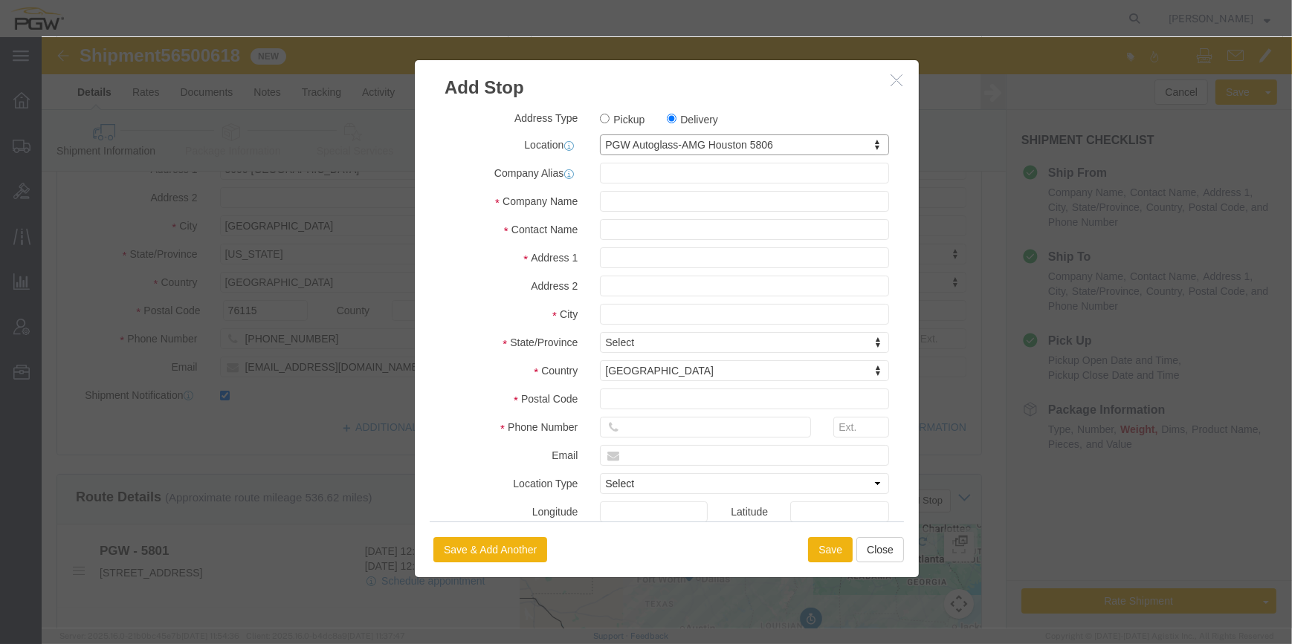
type input "[STREET_ADDRESS]"
type input "[GEOGRAPHIC_DATA]"
type input "77022"
type input "[PHONE_NUMBER]"
type input "[EMAIL_ADDRESS][DOMAIN_NAME]"
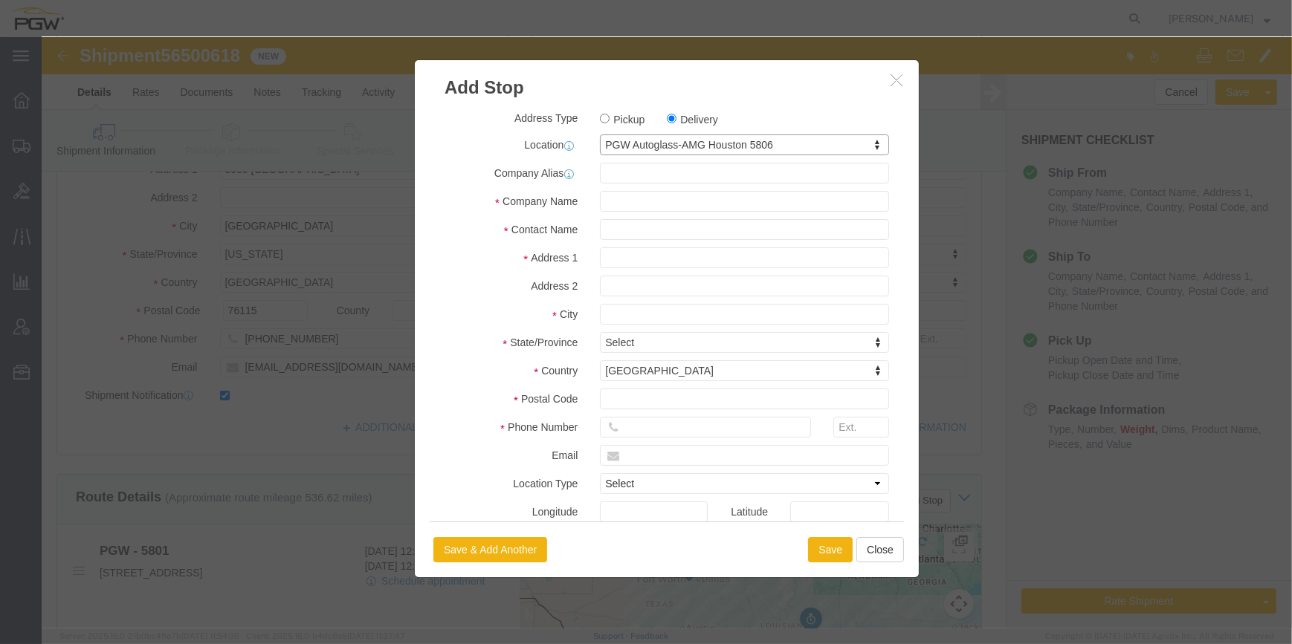
checkbox input "true"
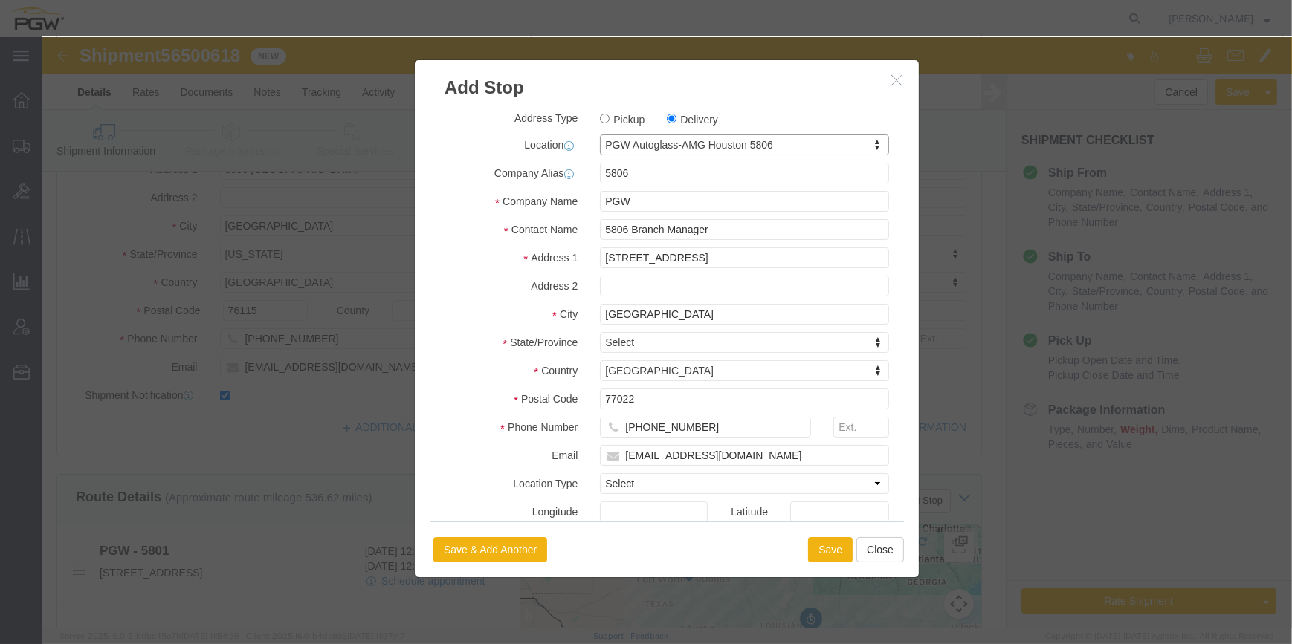
select select "[GEOGRAPHIC_DATA]"
click button "Save"
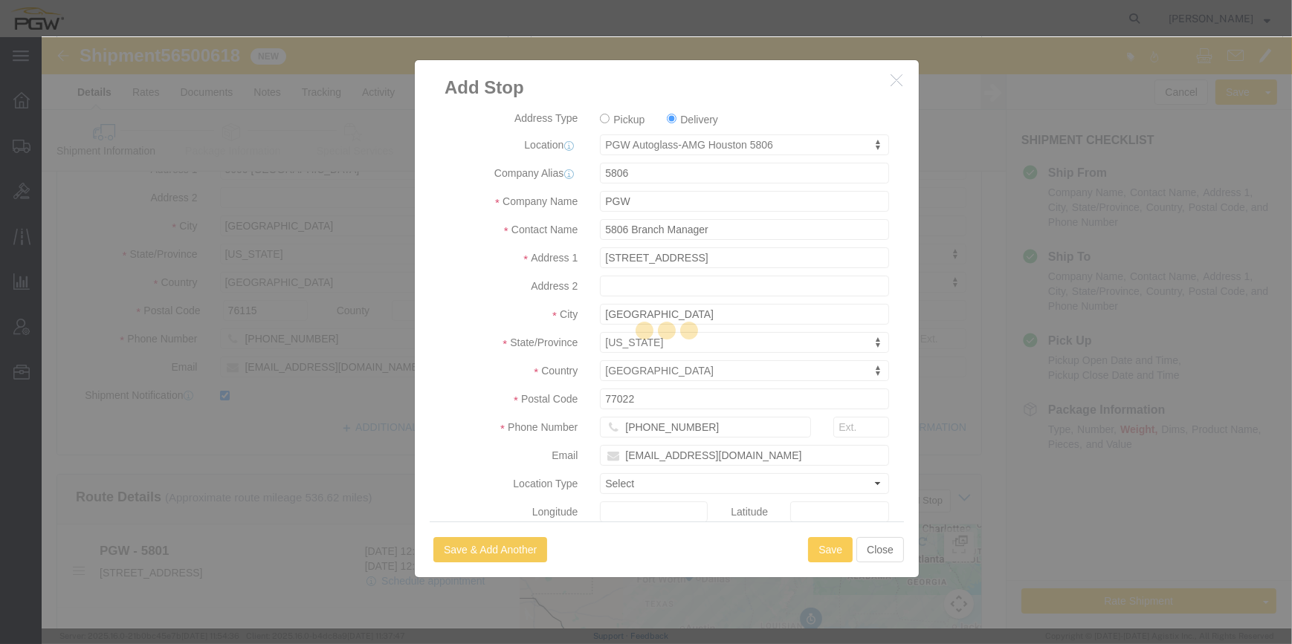
select select "D"
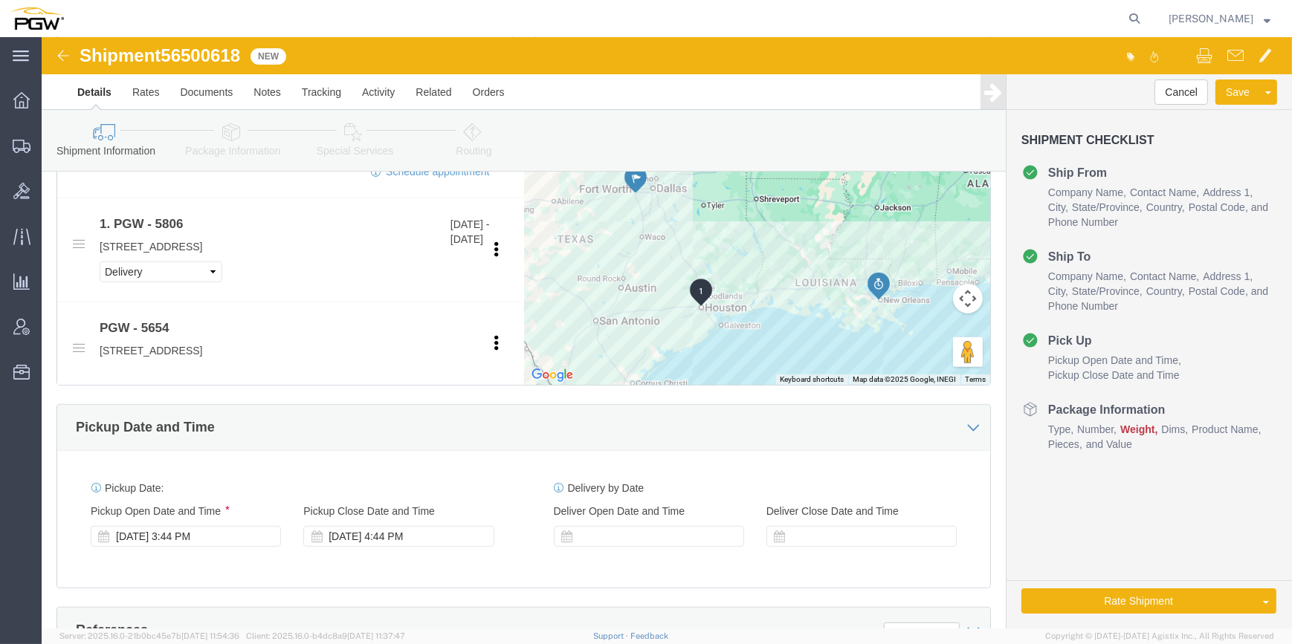
scroll to position [676, 0]
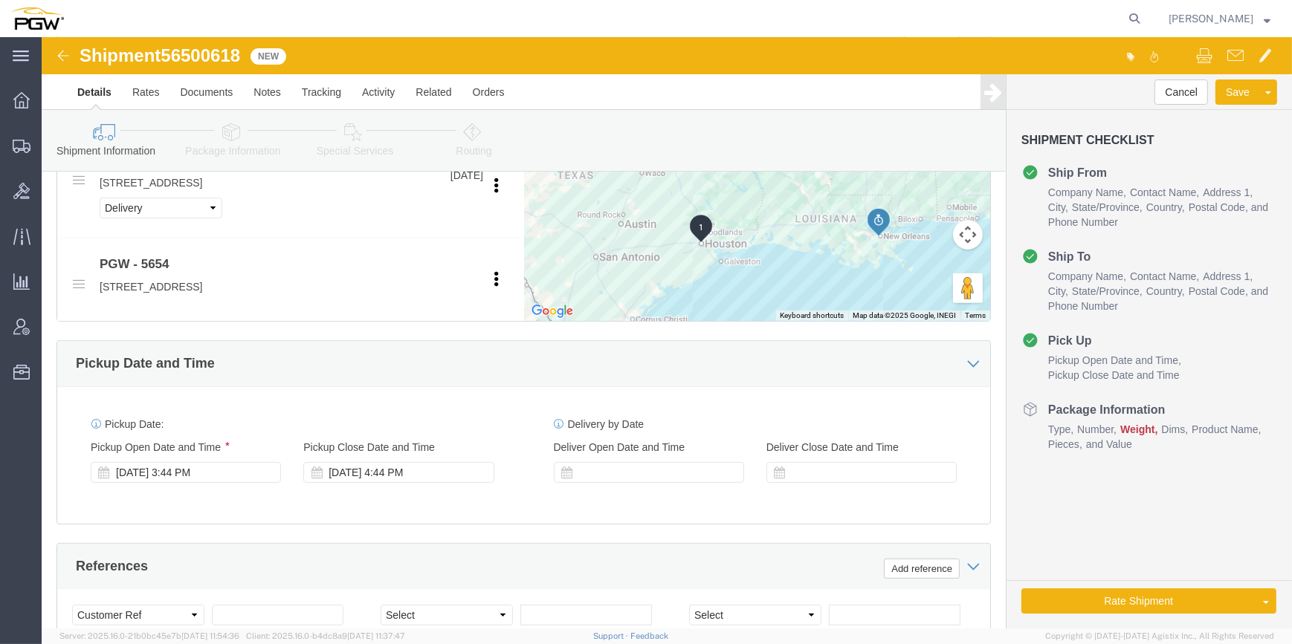
click div "[DATE] 3:44 PM"
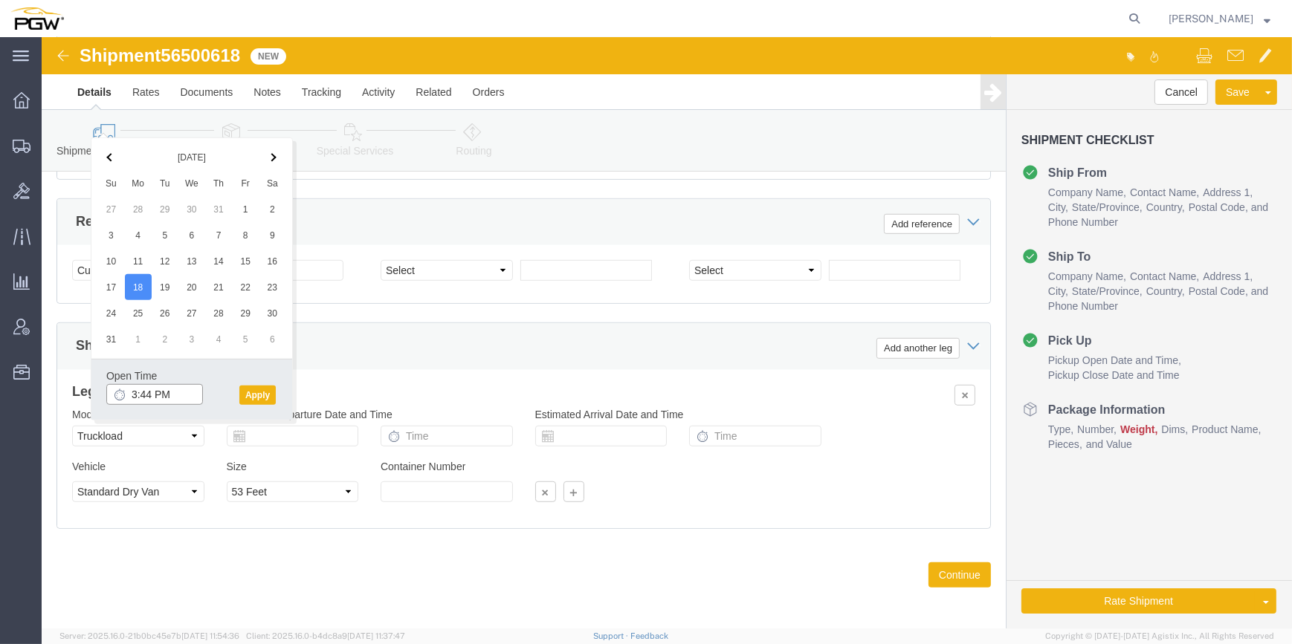
click input "3:44 PM"
type input "9:00 AM"
click button "Apply"
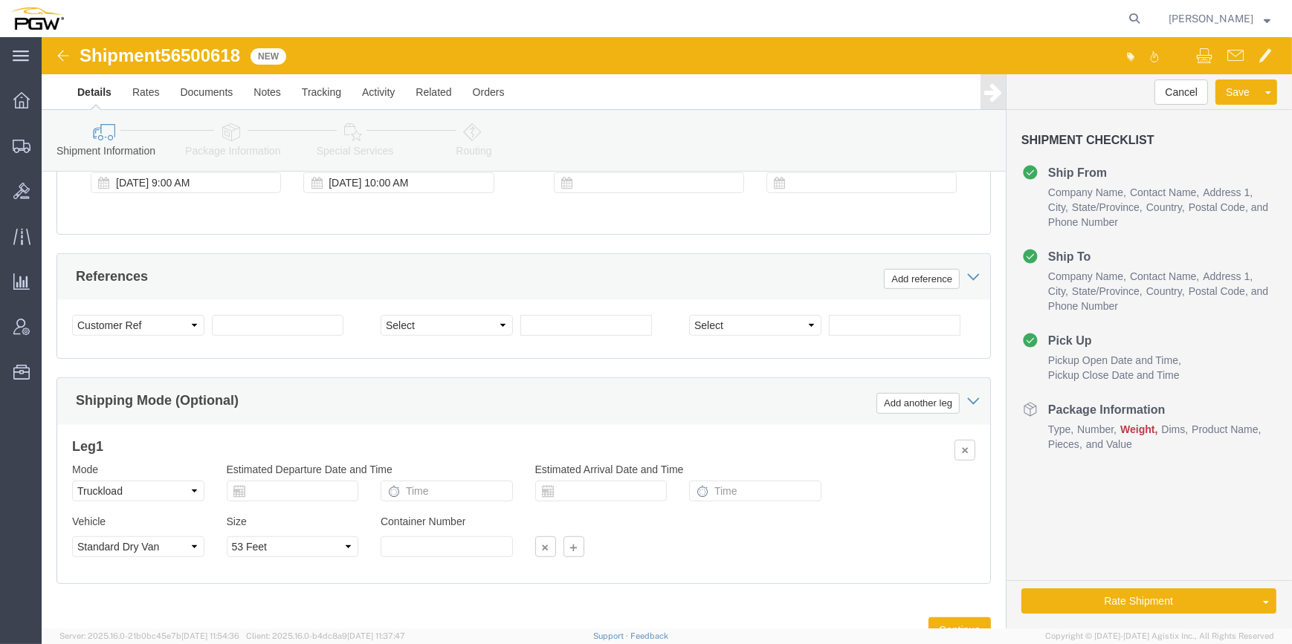
scroll to position [818, 0]
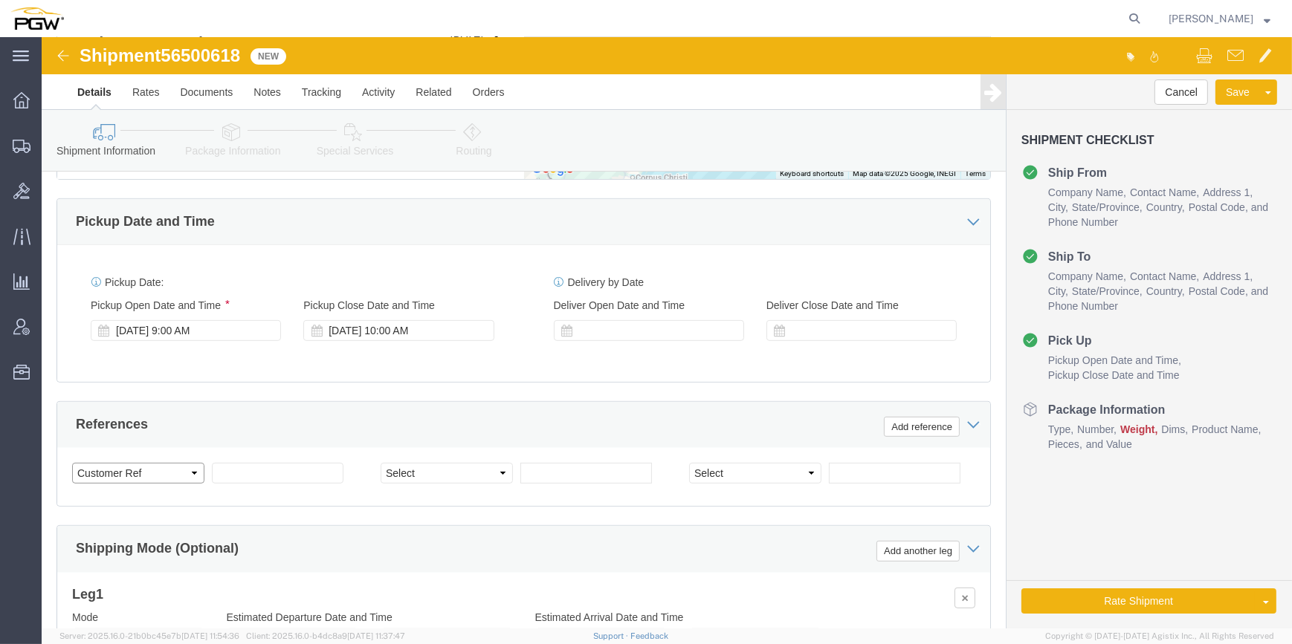
click select "Select Account Type Activity ID Airline Appointment Number ASN Batch Request # …"
select select "BOL"
click select "Select Account Type Activity ID Airline Appointment Number ASN Batch Request # …"
drag, startPoint x: 201, startPoint y: 16, endPoint x: 122, endPoint y: 16, distance: 79.5
click h1 "Shipment 56500618"
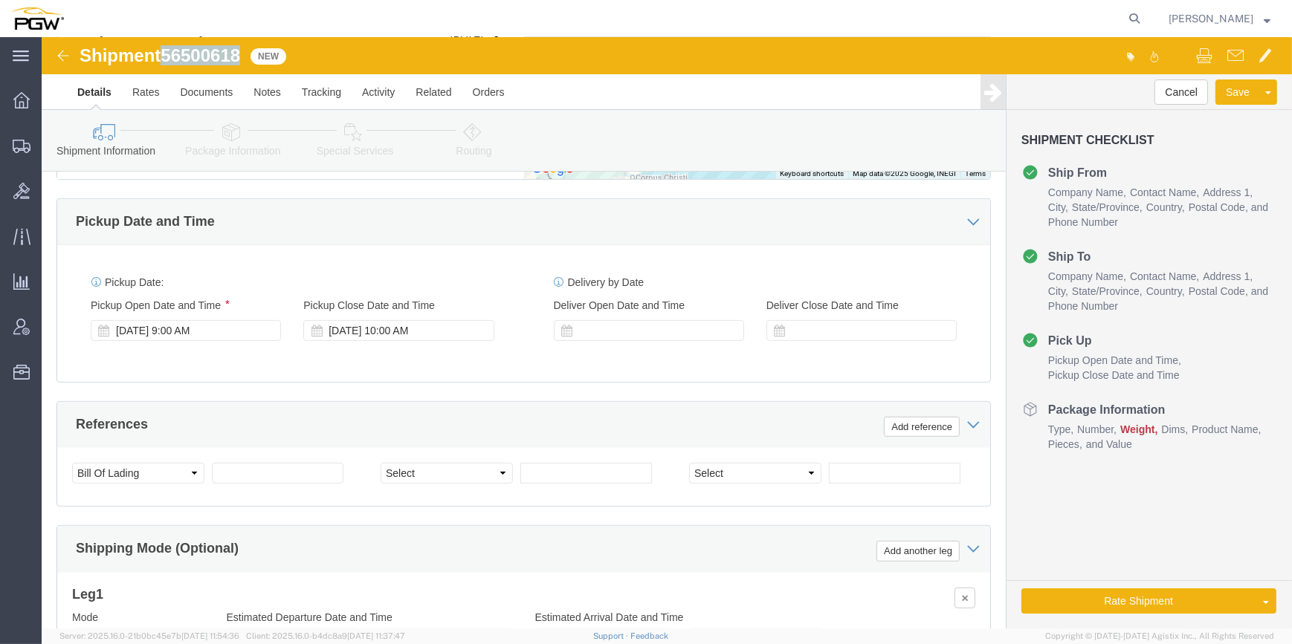
drag, startPoint x: 122, startPoint y: 16, endPoint x: 131, endPoint y: 17, distance: 9.0
copy span "56500618"
click input "text"
paste input "56500618"
type input "56500618"
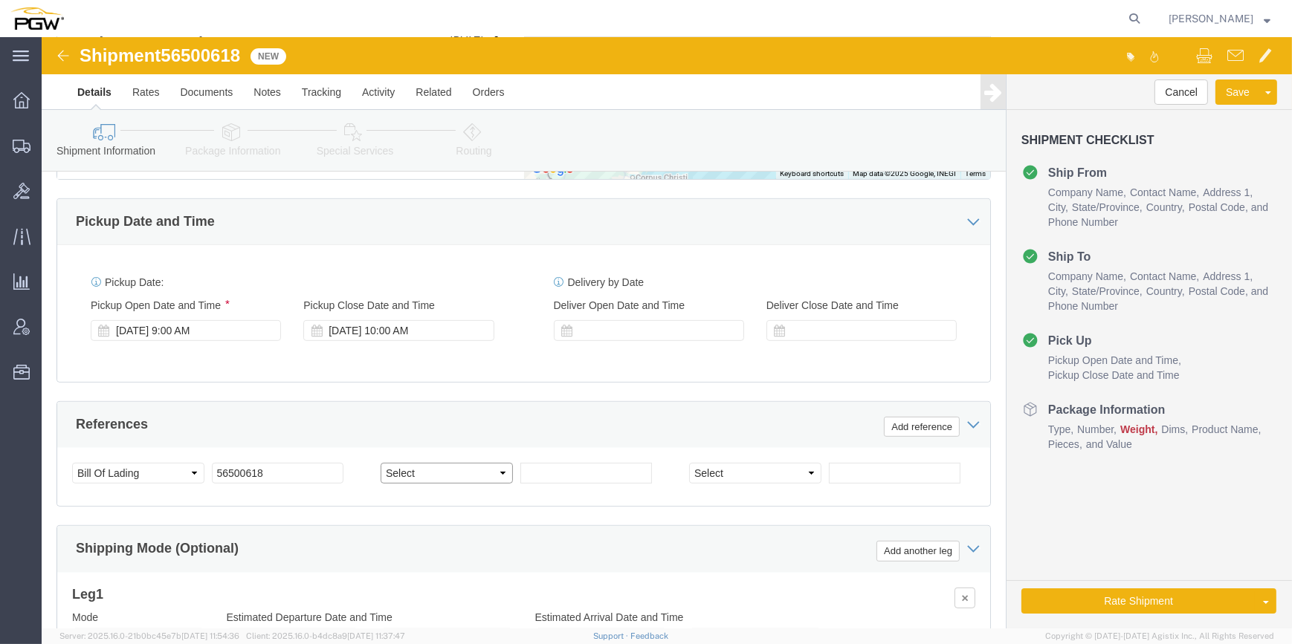
click select "Select Account Type Activity ID Airline Appointment Number ASN Batch Request # …"
select select "ORDERNUM"
click div "Select Account Type Activity ID Airline Appointment Number ASN Batch Request # …"
click input "text"
paste input "667012"
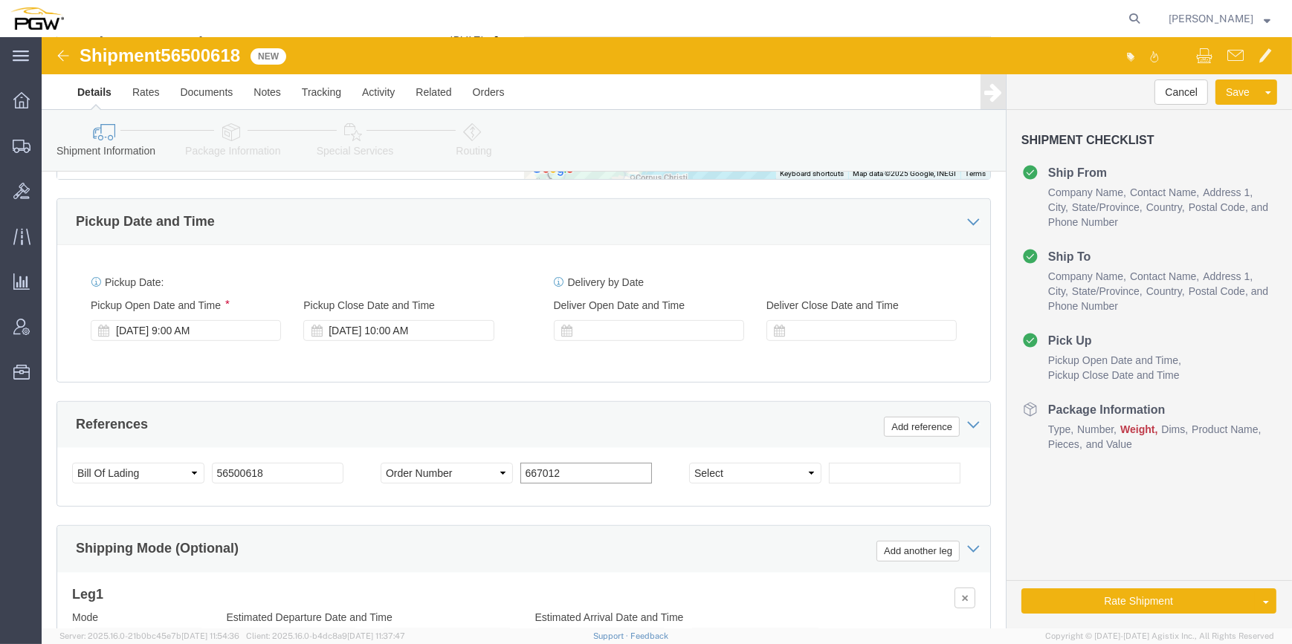
type input "667012"
click input "text"
paste input "666984"
type input "666984"
click select "Select Account Type Activity ID Airline Appointment Number ASN Batch Request # …"
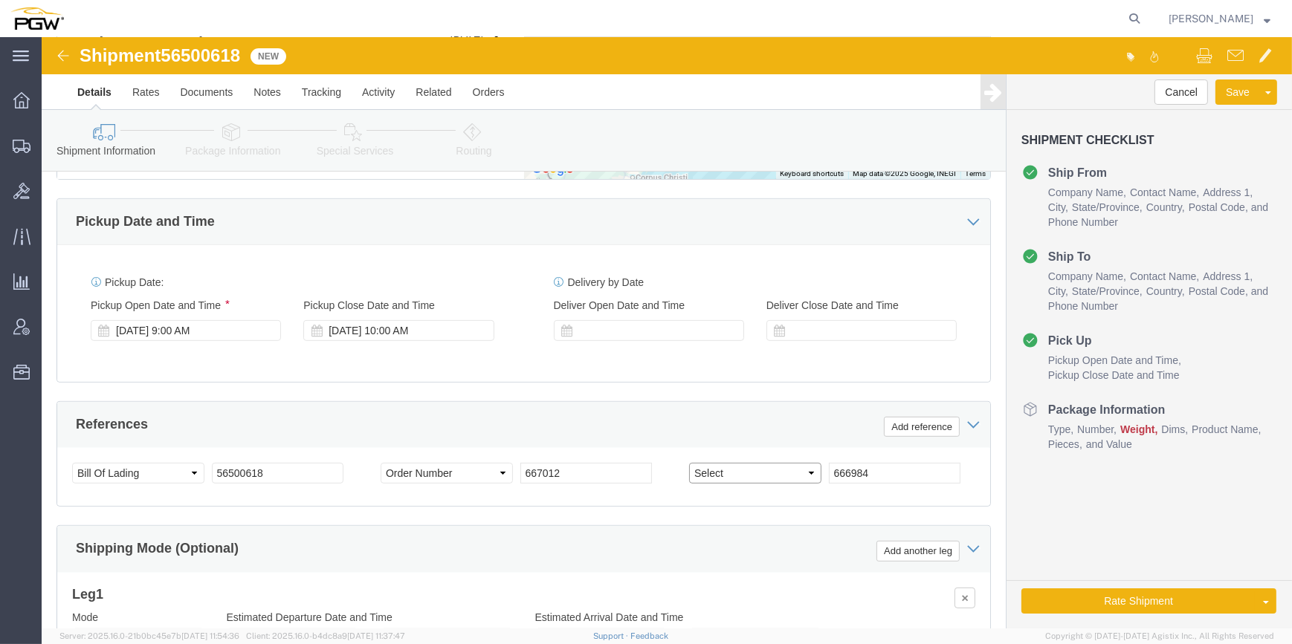
select select "ORDERNUM"
click select "Select Account Type Activity ID Airline Appointment Number ASN Batch Request # …"
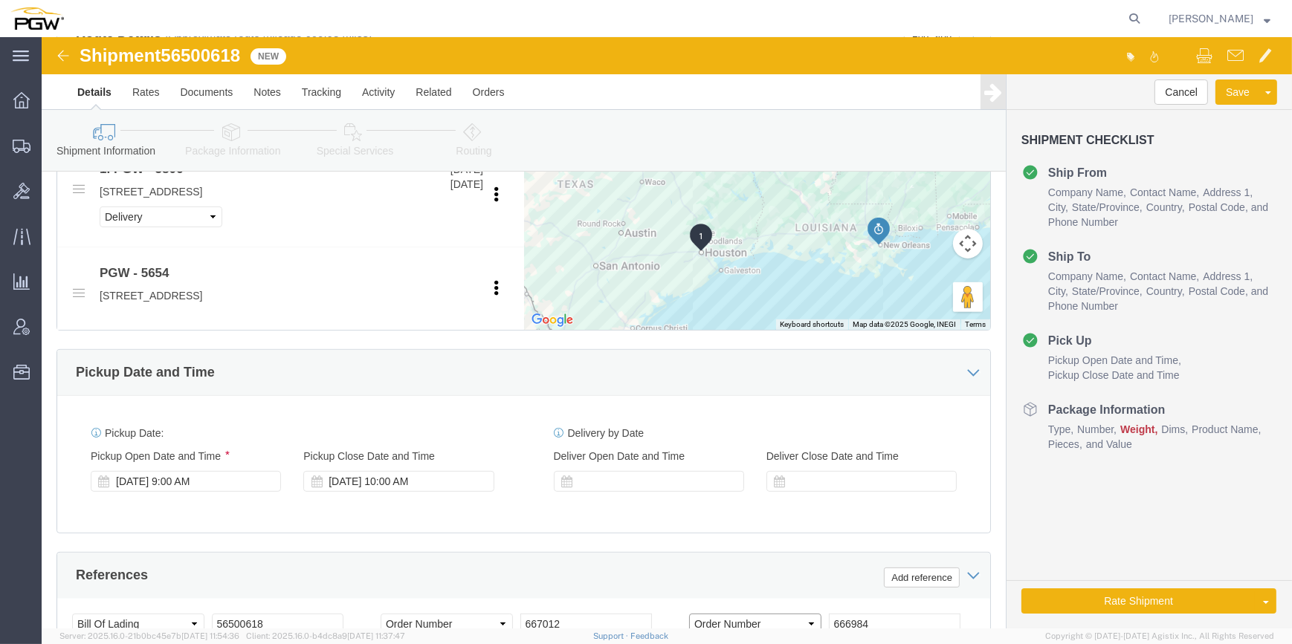
scroll to position [616, 0]
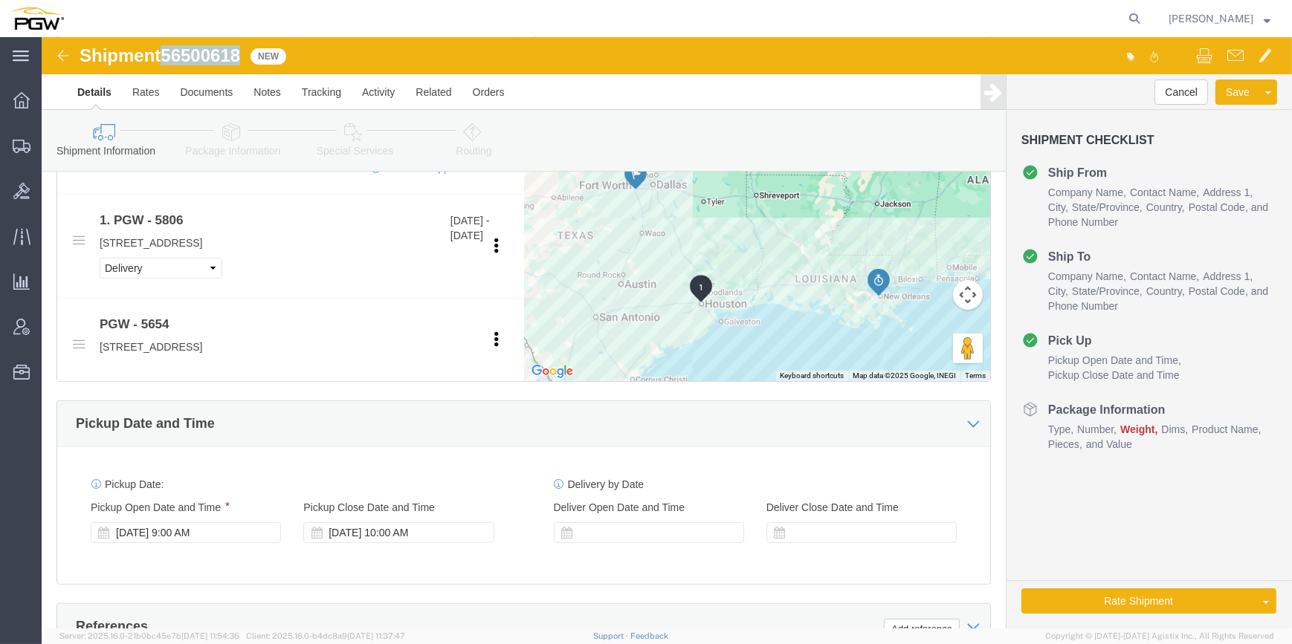
drag, startPoint x: 201, startPoint y: 21, endPoint x: 125, endPoint y: 13, distance: 77.0
click span "56500618"
copy span "56500618"
click link "Package Information"
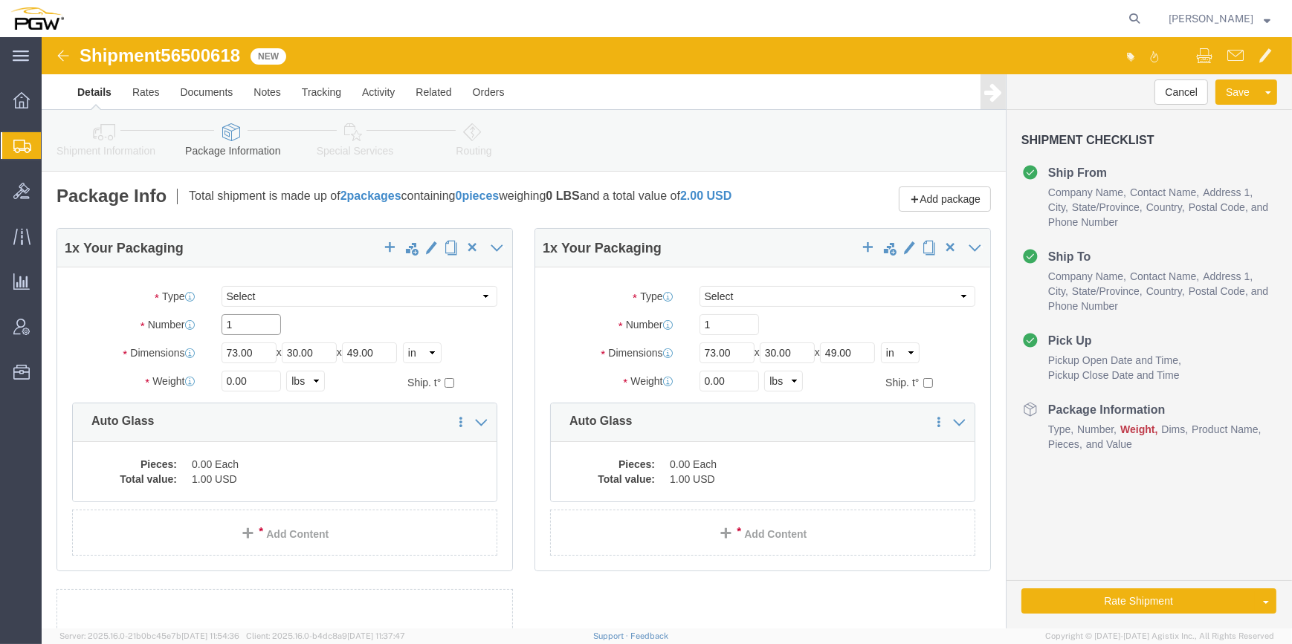
drag, startPoint x: 208, startPoint y: 296, endPoint x: 181, endPoint y: 296, distance: 27.5
click input "1"
paste input "23"
type input "23"
click input "1"
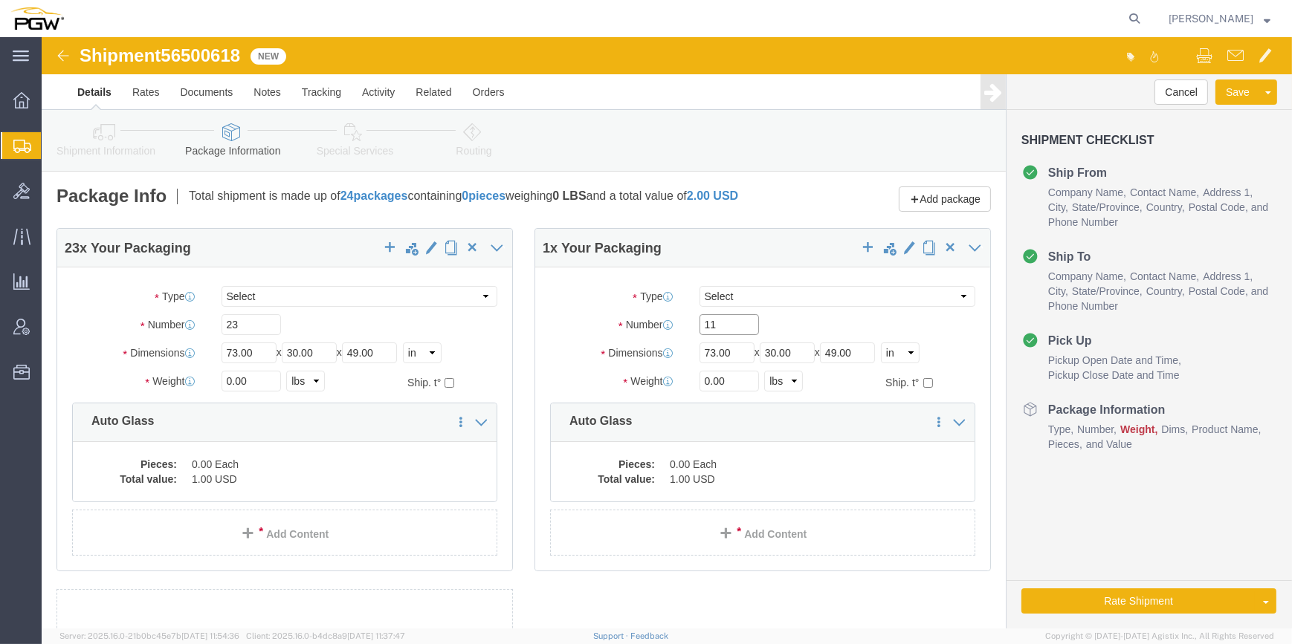
type input "11"
drag, startPoint x: 189, startPoint y: 351, endPoint x: 180, endPoint y: 351, distance: 8.9
click div "0.00 Select kgs lbs"
paste input "16777"
type input "16777.00"
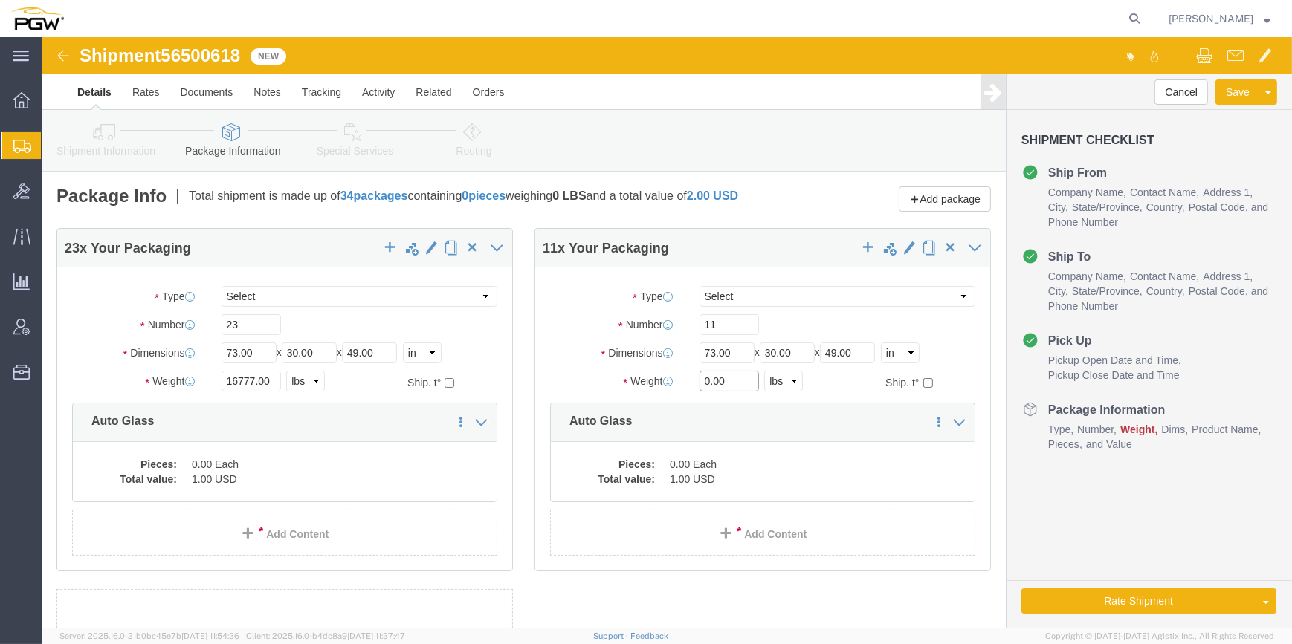
drag, startPoint x: 661, startPoint y: 353, endPoint x: 650, endPoint y: 352, distance: 11.2
click div "0.00 Select kgs lbs"
paste input "14024"
type input "14024.00"
click dd "1.00 USD"
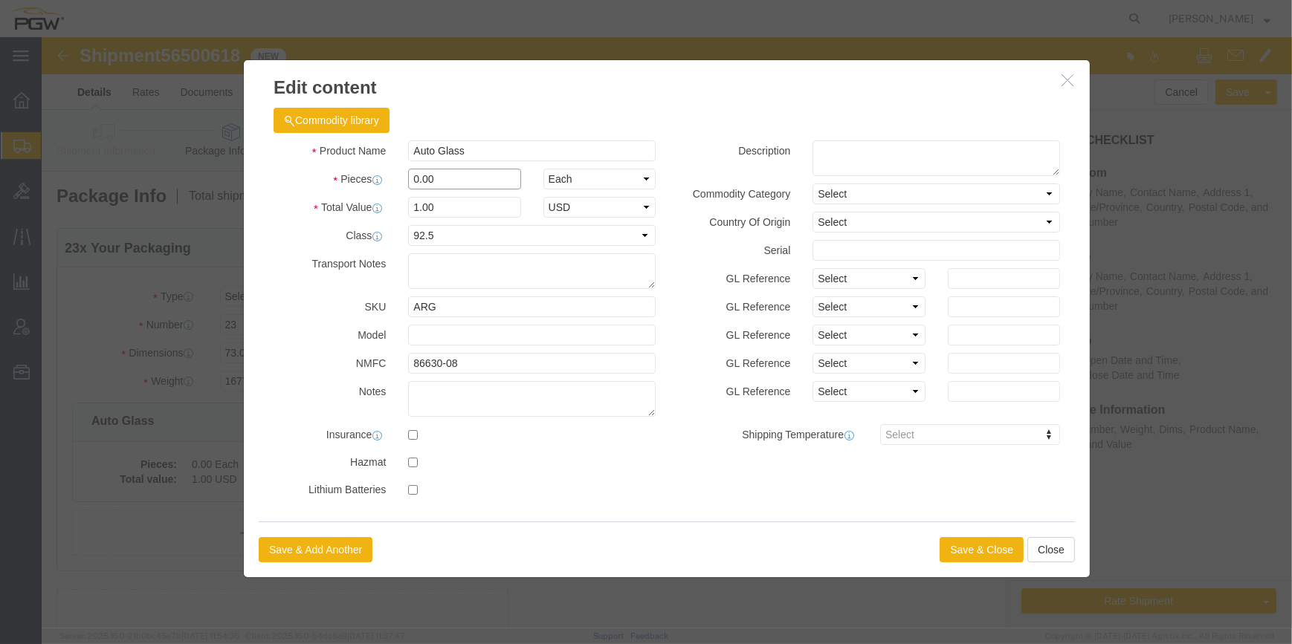
drag, startPoint x: 372, startPoint y: 147, endPoint x: 358, endPoint y: 140, distance: 15.0
click input "0.00"
type input "23.00"
type input "23"
click button "Save & Close"
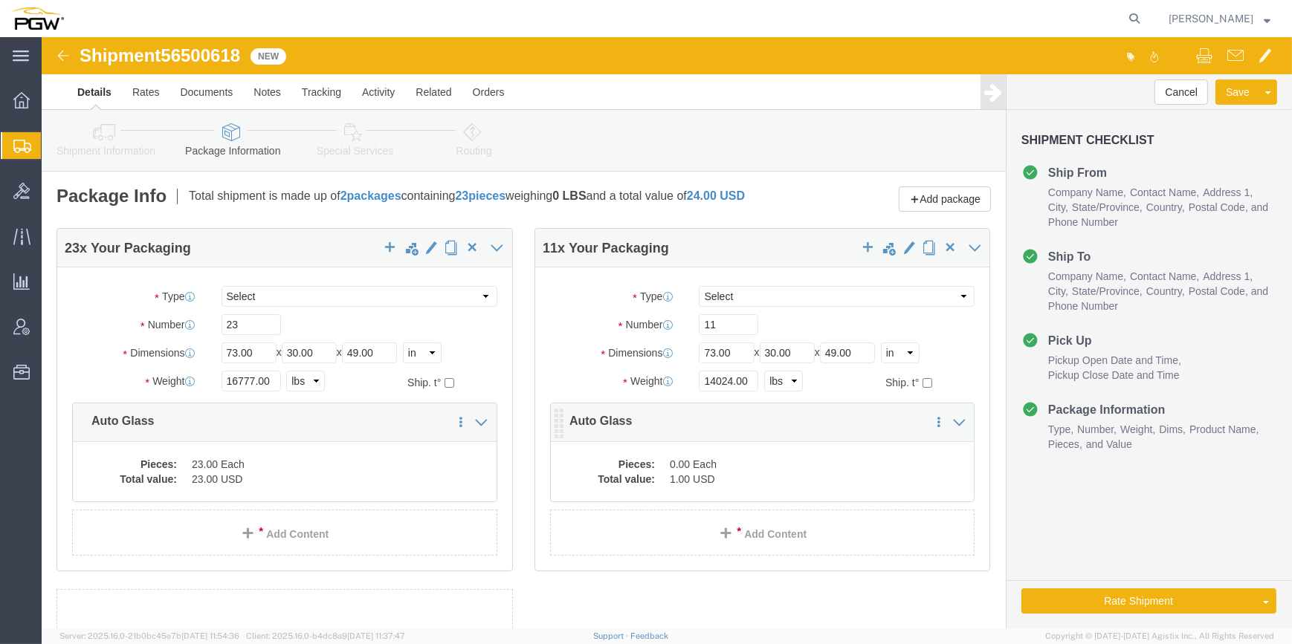
click dd "0.00 Each"
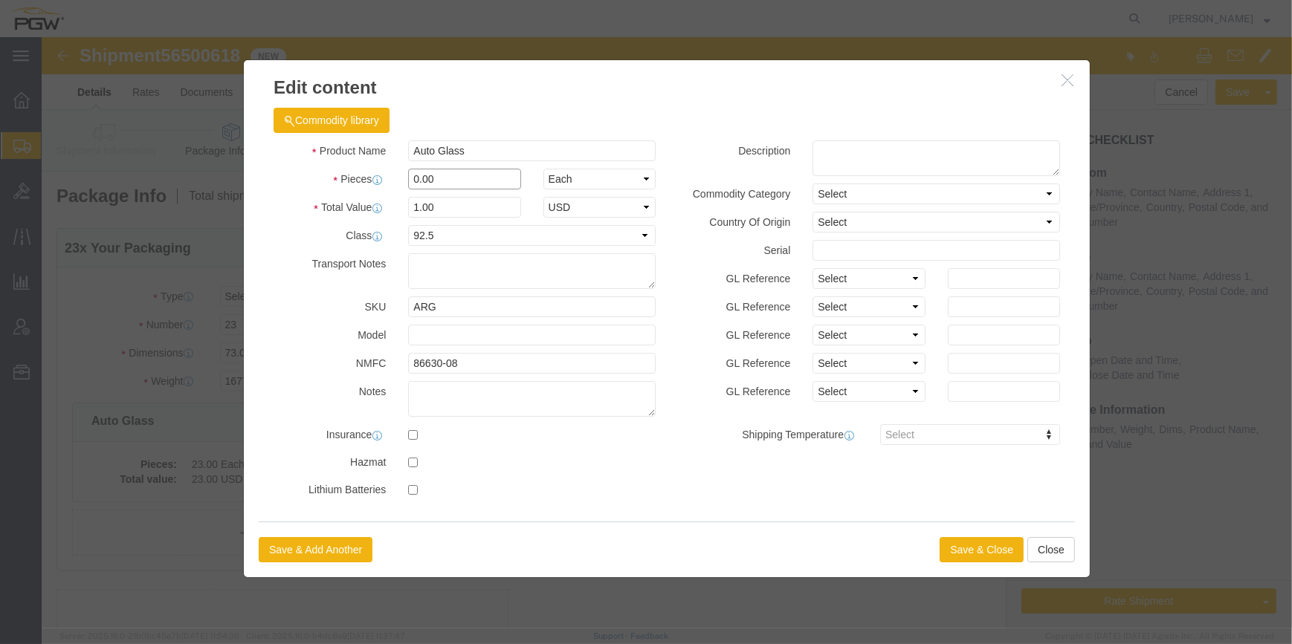
click input "0.00"
type input "11.00"
type input "11"
click button "Save & Close"
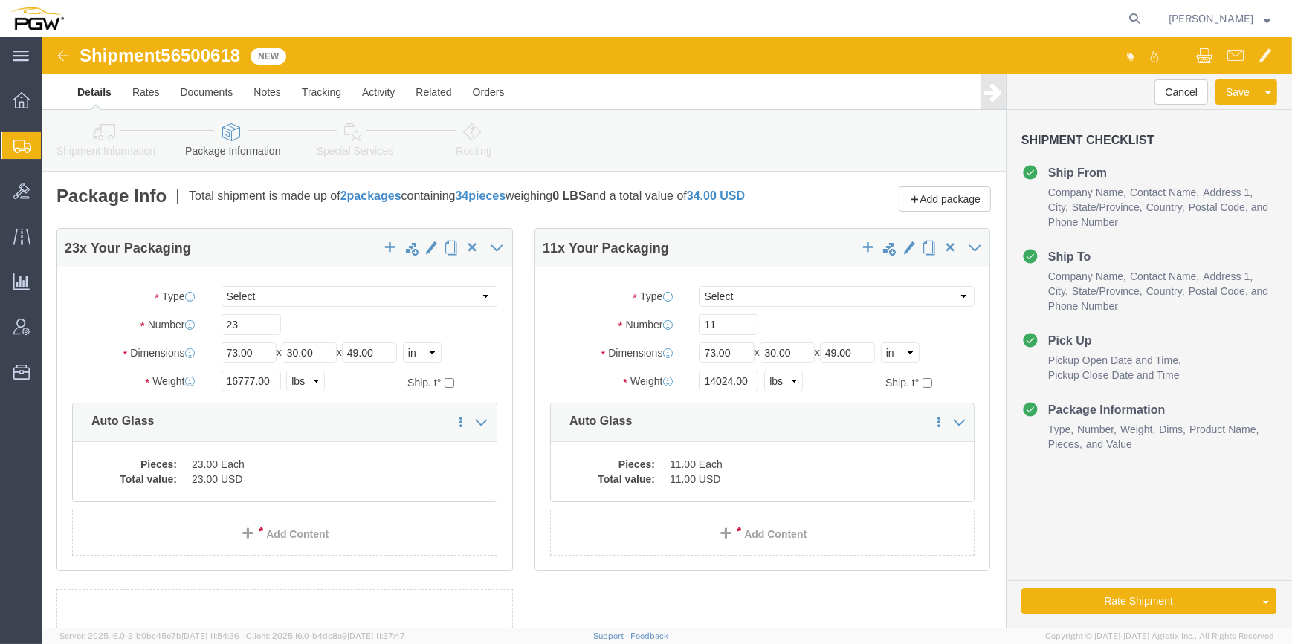
click icon
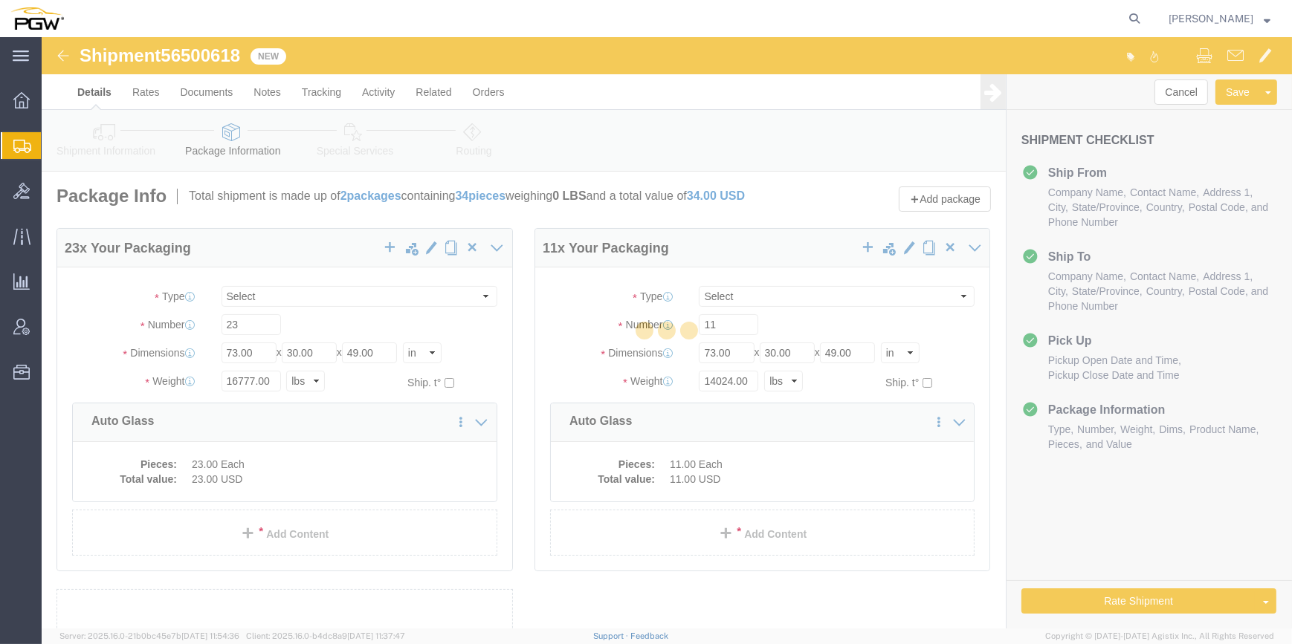
select select
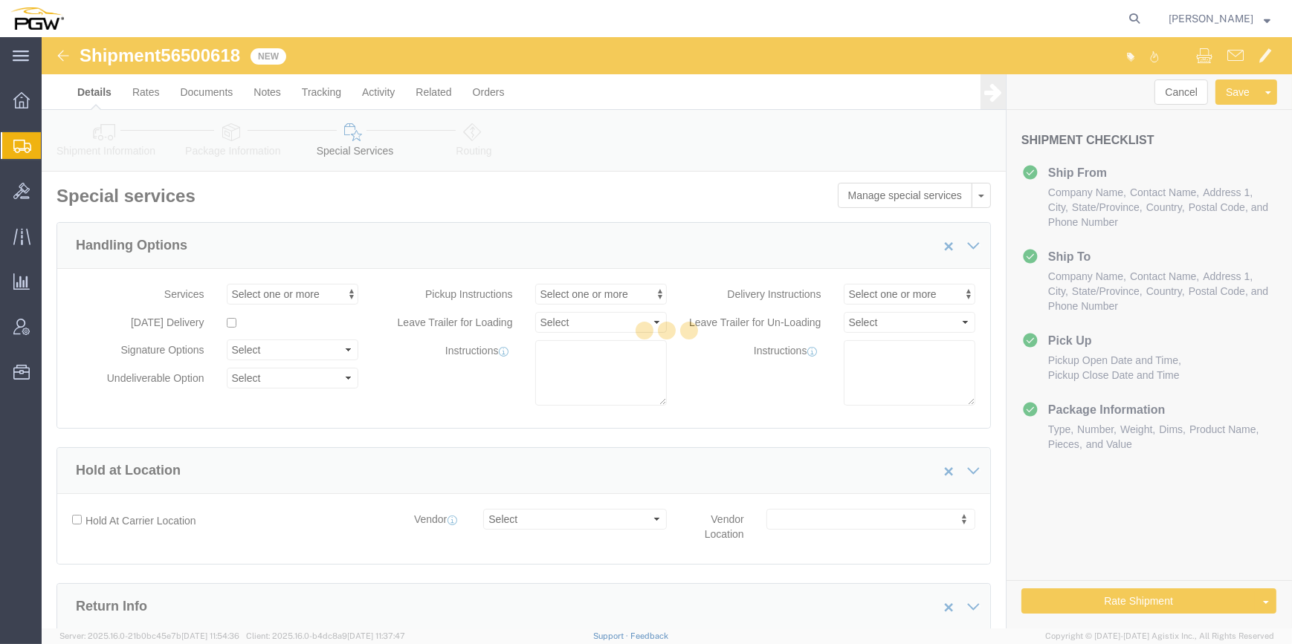
select select "COSTCENTER"
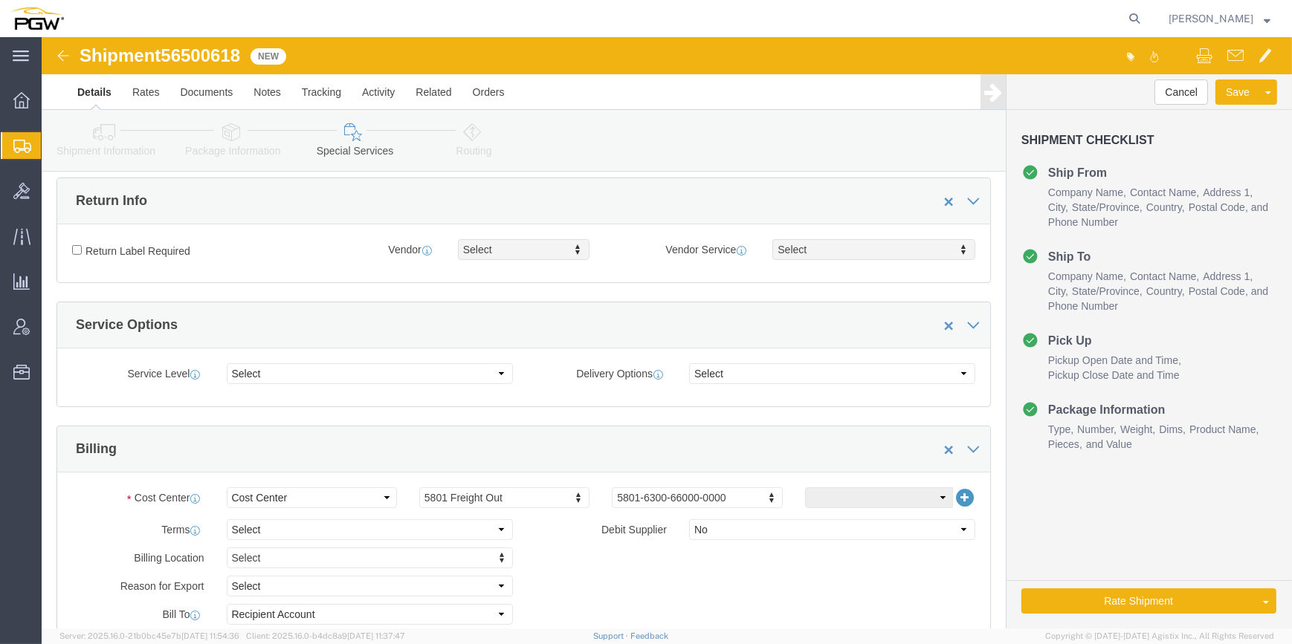
scroll to position [405, 0]
click icon
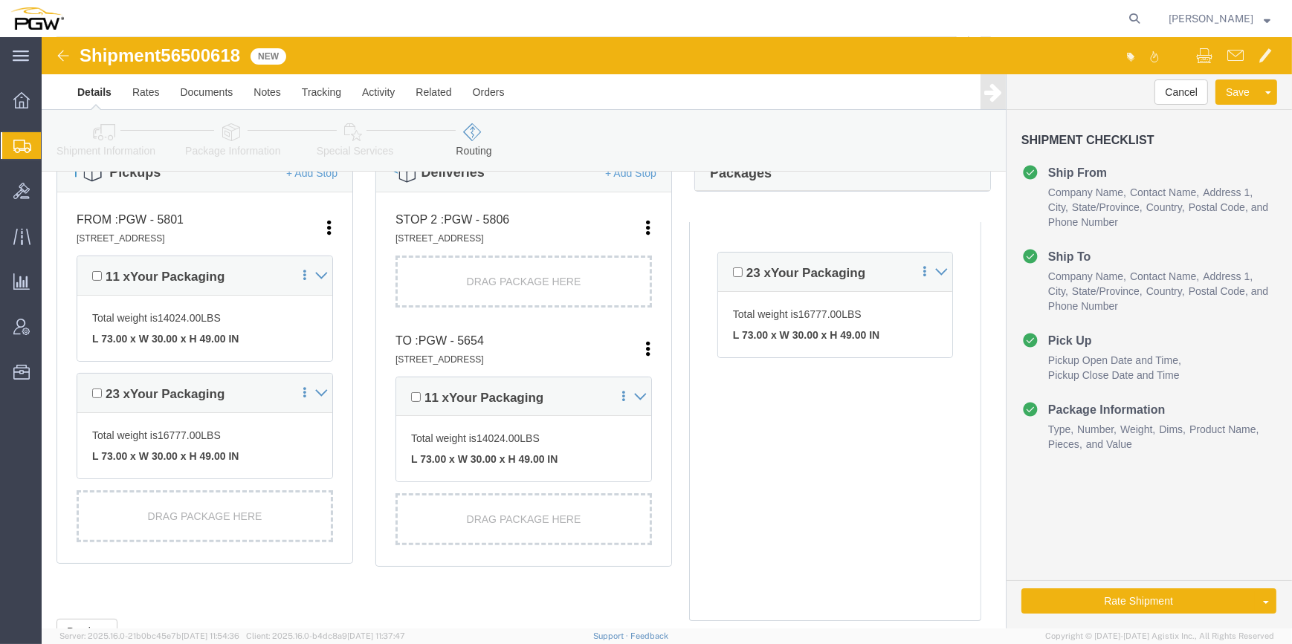
scroll to position [405, 0]
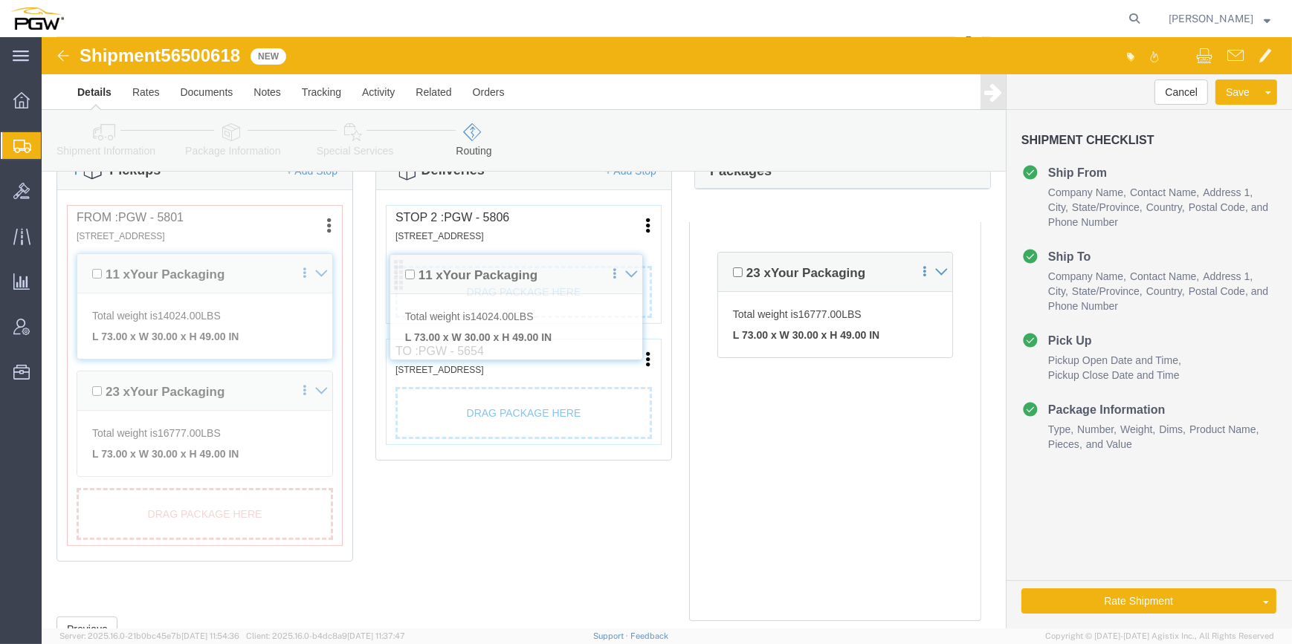
drag, startPoint x: 361, startPoint y: 353, endPoint x: 358, endPoint y: 233, distance: 120.5
click div "Pickups + Add Stop From : PGW - 5801 [STREET_ADDRESS] Edit Move to top Move to …"
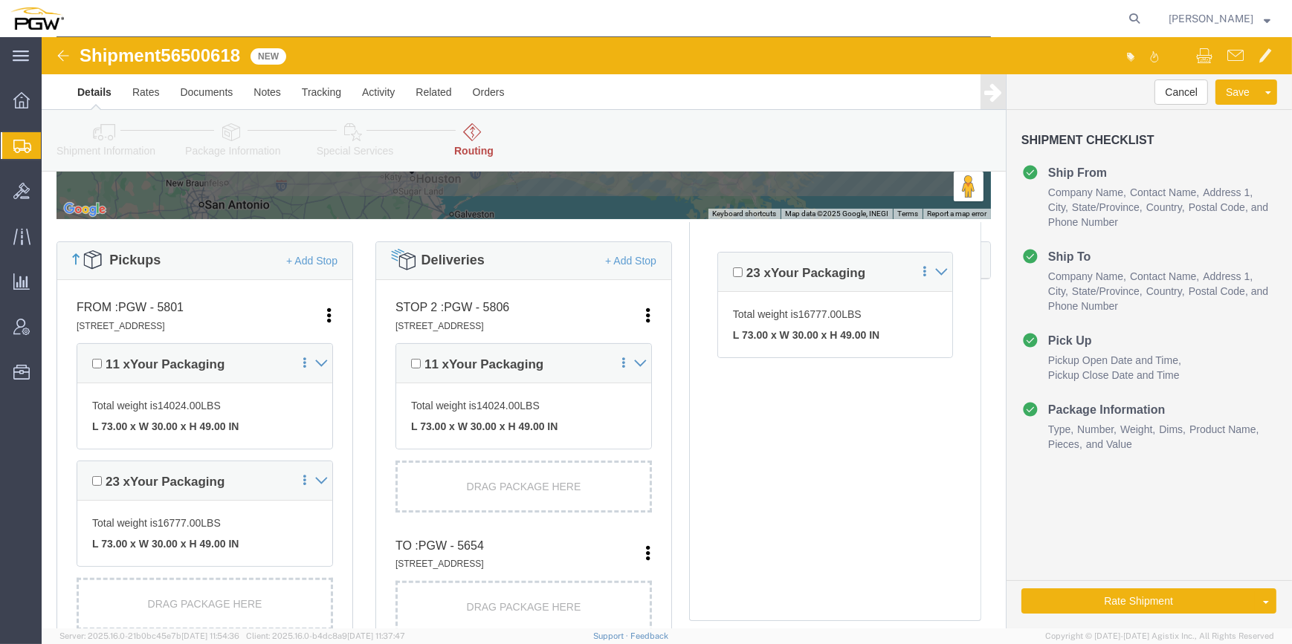
scroll to position [473, 0]
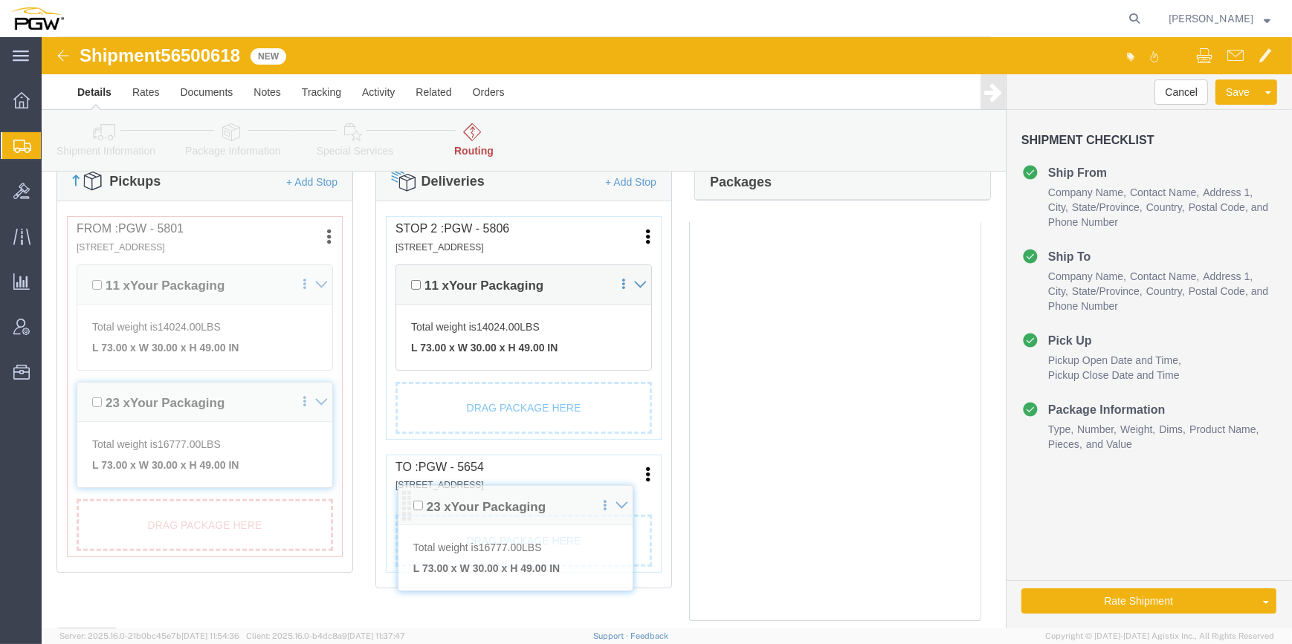
drag, startPoint x: 685, startPoint y: 236, endPoint x: 355, endPoint y: 471, distance: 404.7
click div "Pickups + Add Stop From : PGW - 5801 [STREET_ADDRESS] Edit Move to top Move to …"
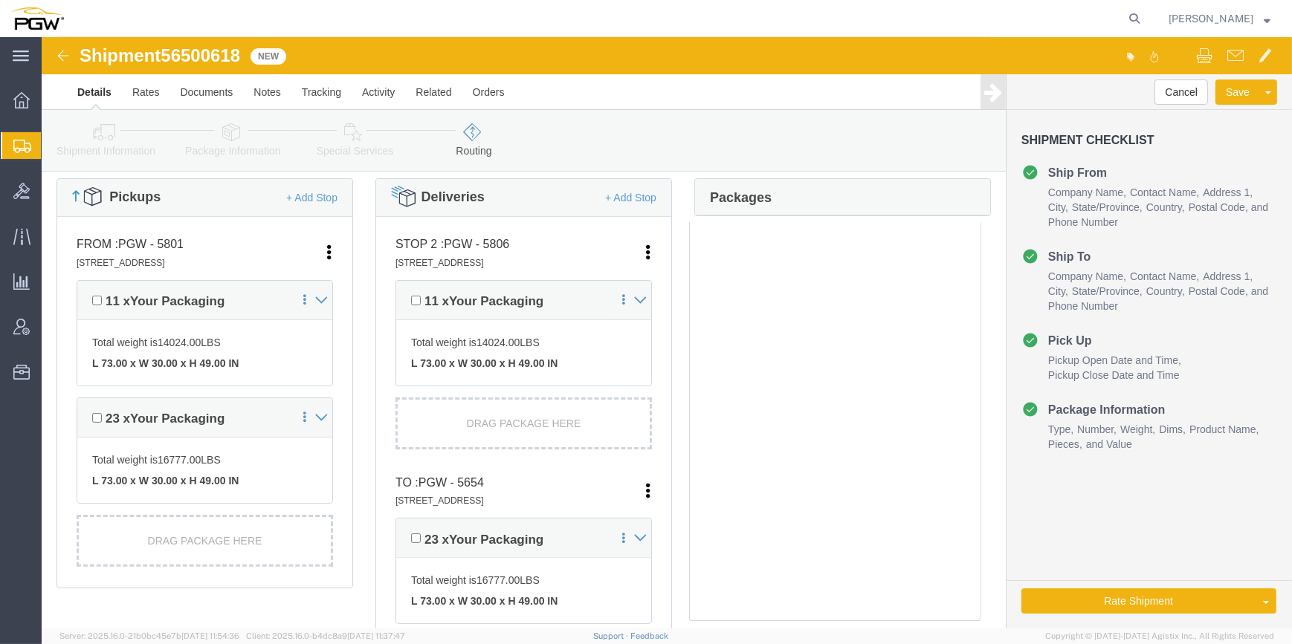
scroll to position [259, 0]
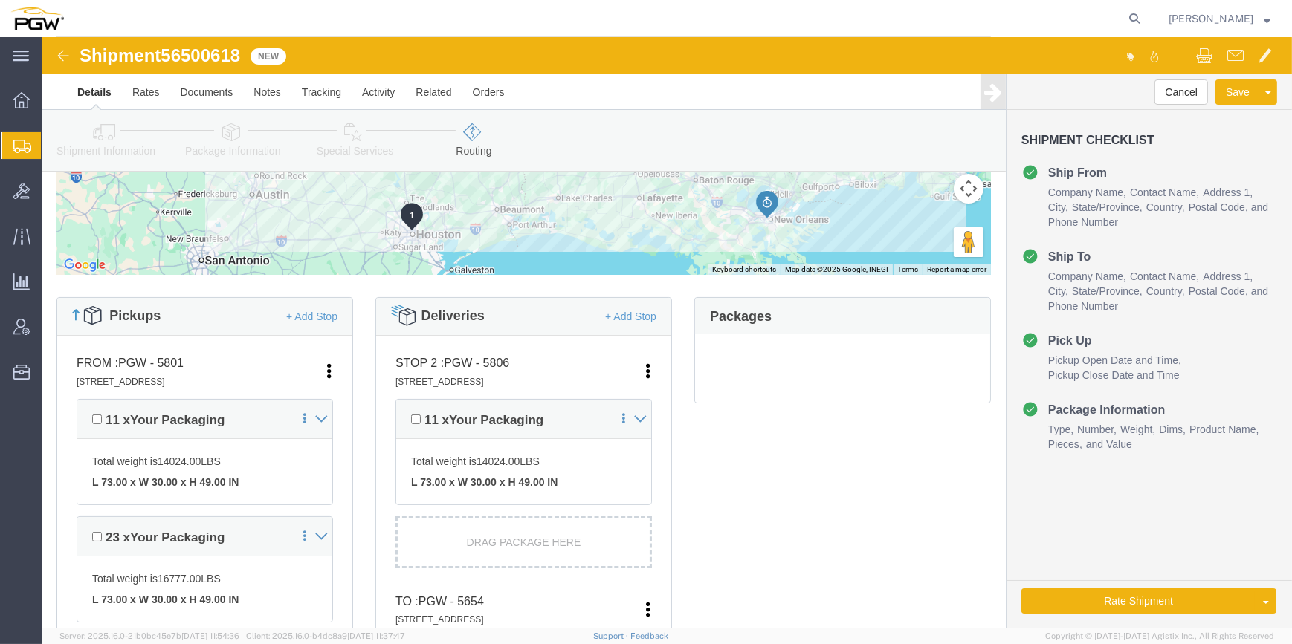
click link "Shipment Information"
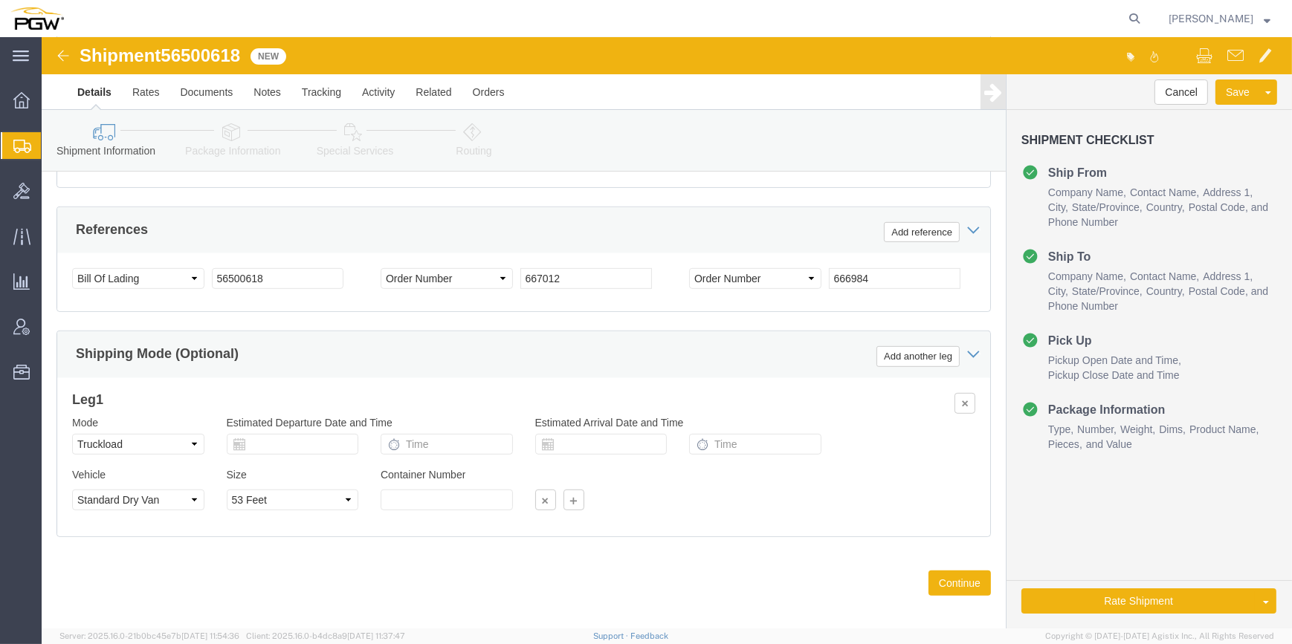
scroll to position [1021, 0]
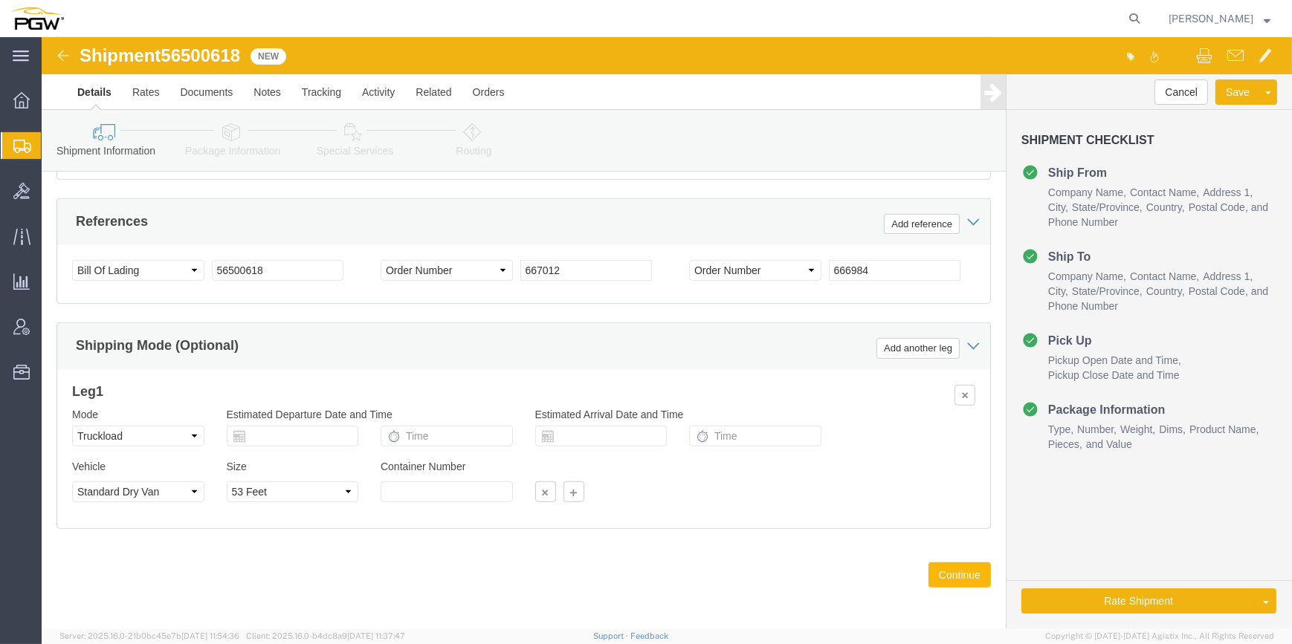
click button "Continue"
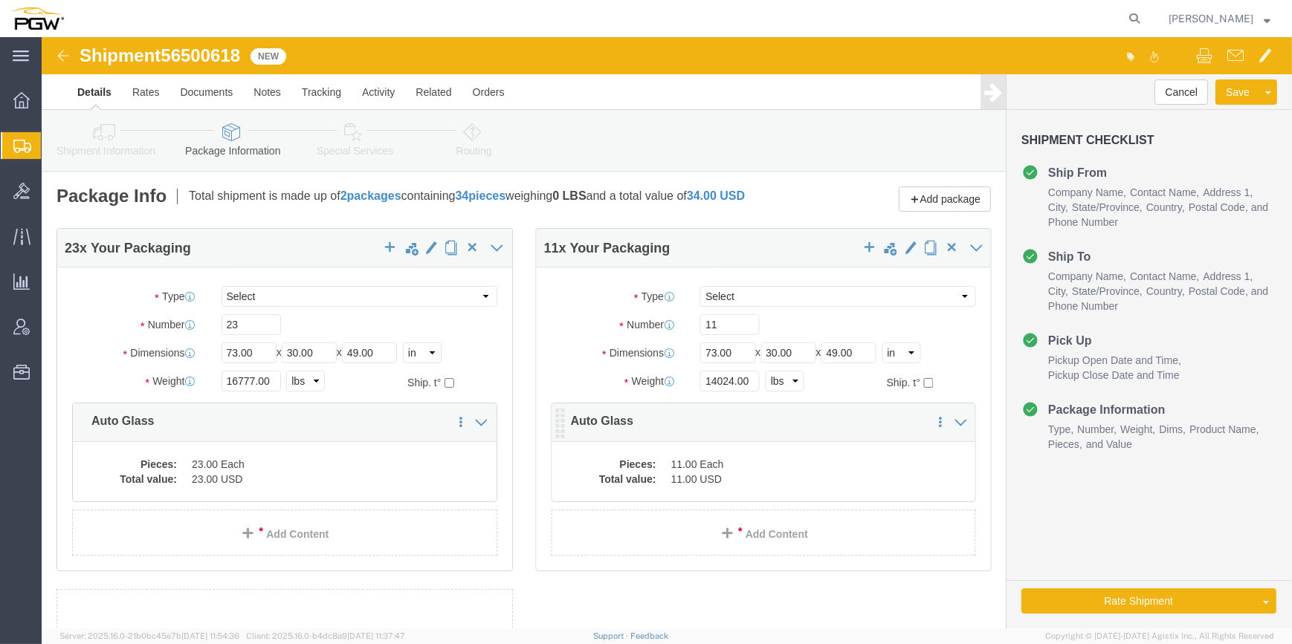
scroll to position [0, 0]
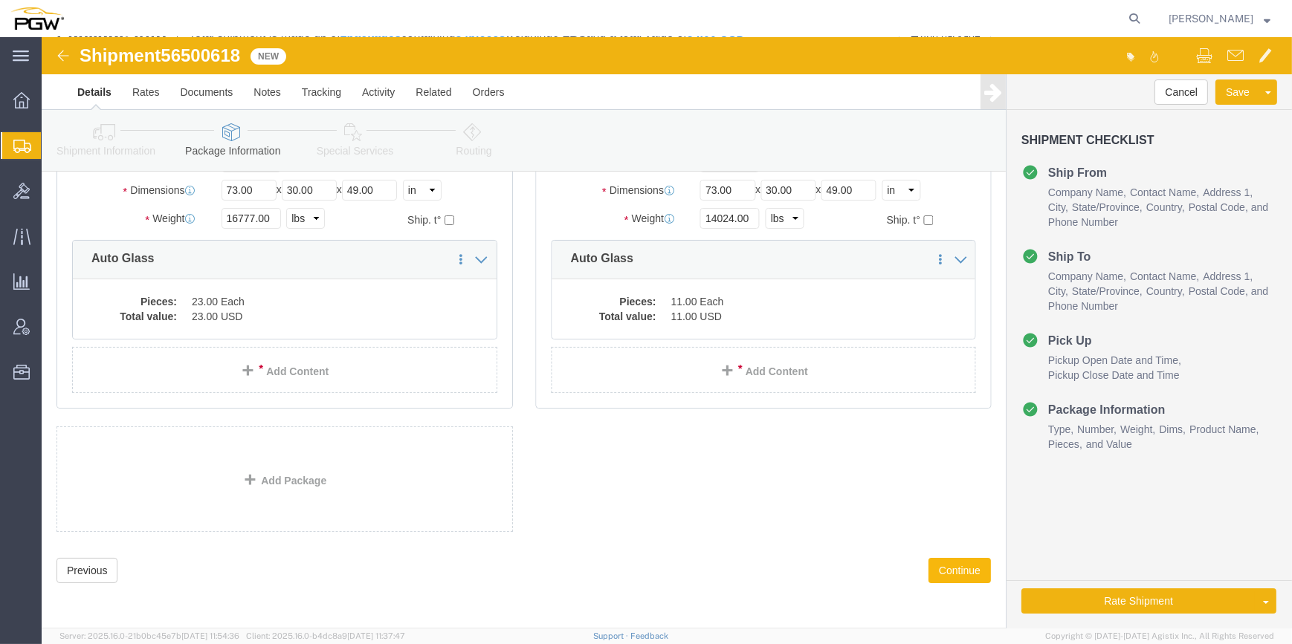
click button "Continue"
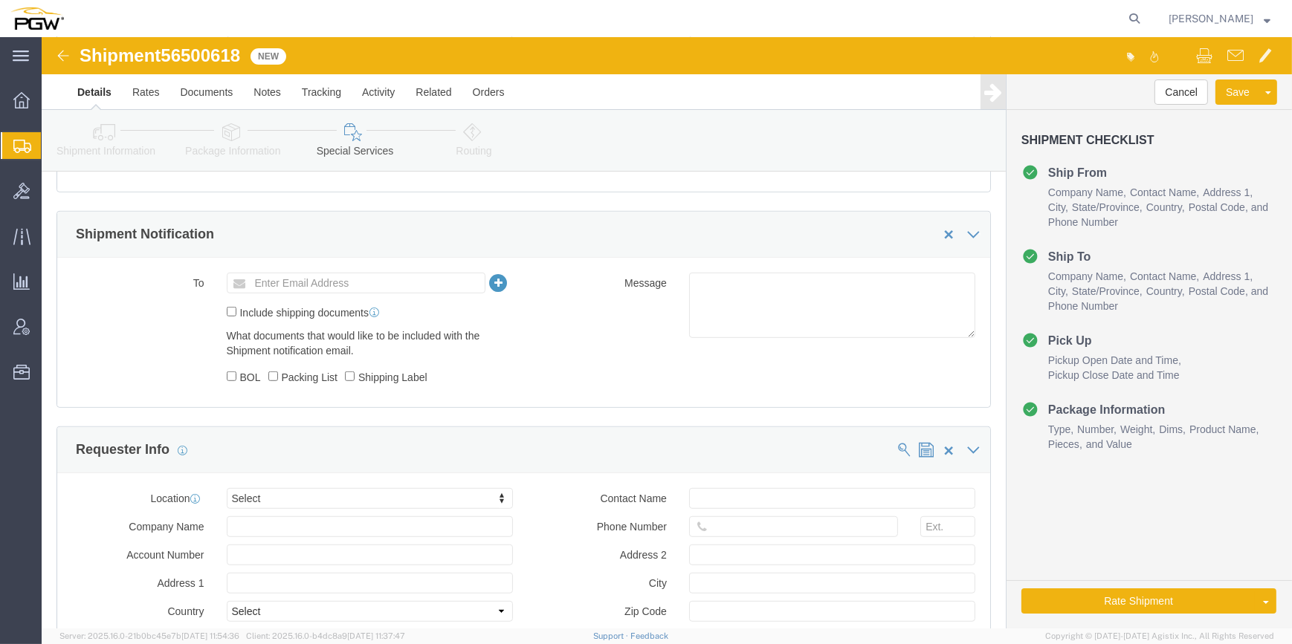
scroll to position [1218, 0]
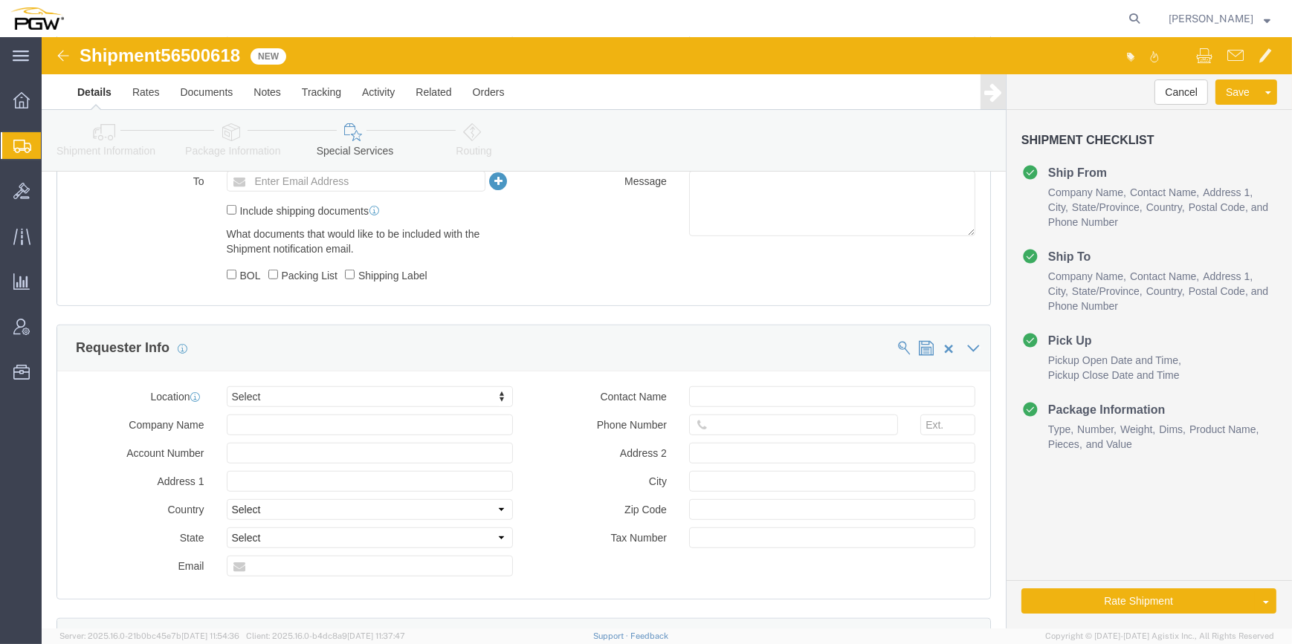
click link "Routing"
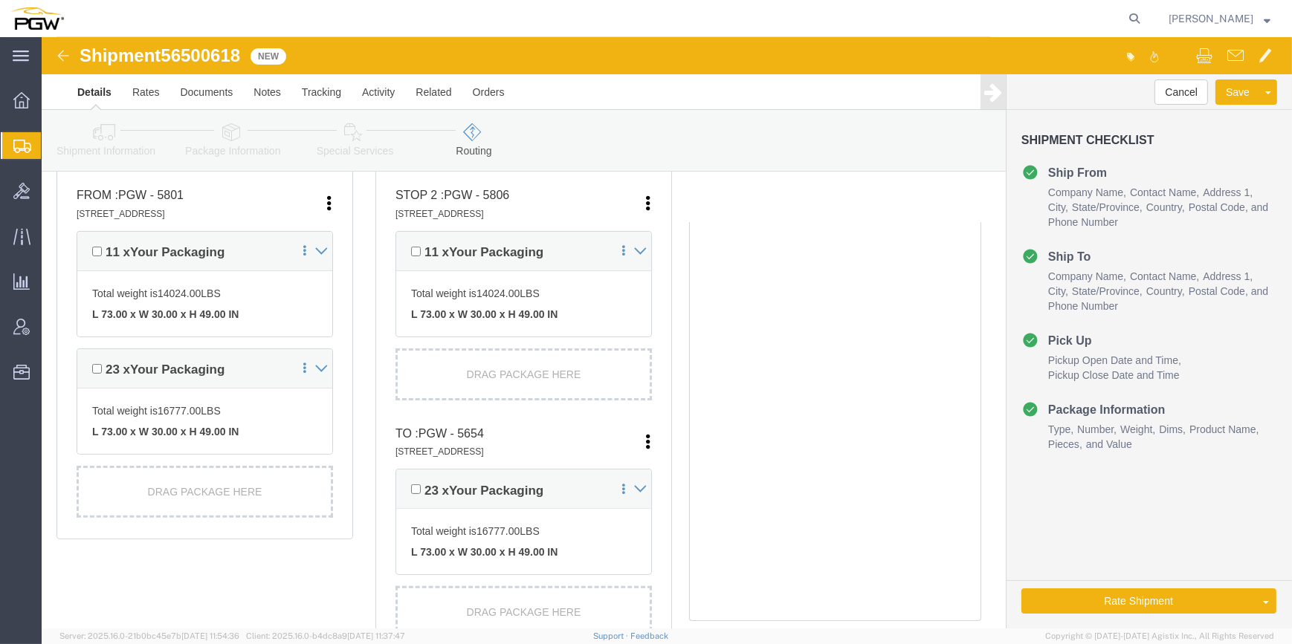
scroll to position [426, 0]
click button "Rate Shipment"
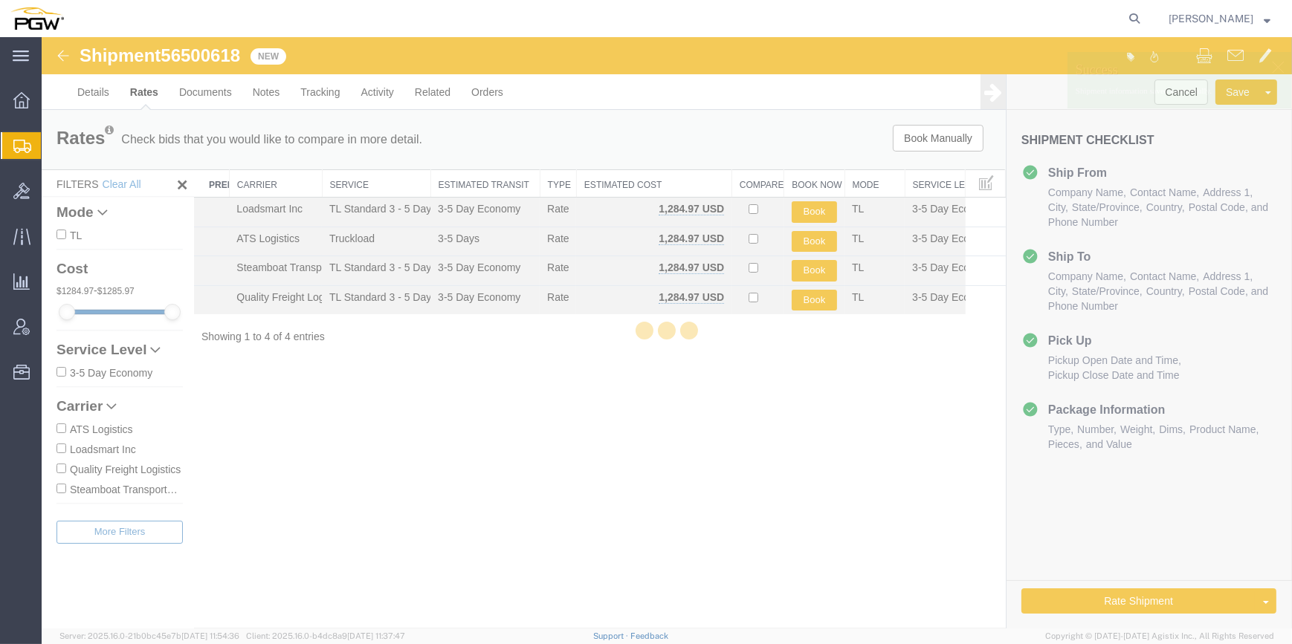
scroll to position [0, 0]
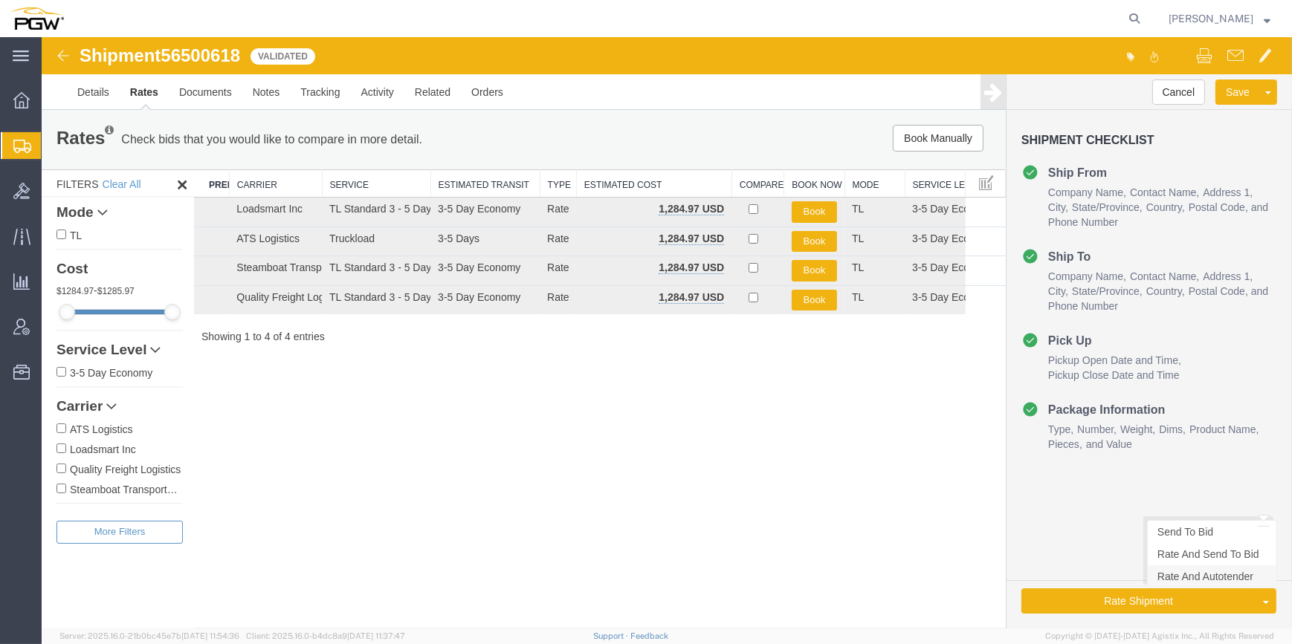
click at [1191, 580] on link "Rate And Autotender" at bounding box center [1212, 577] width 129 height 22
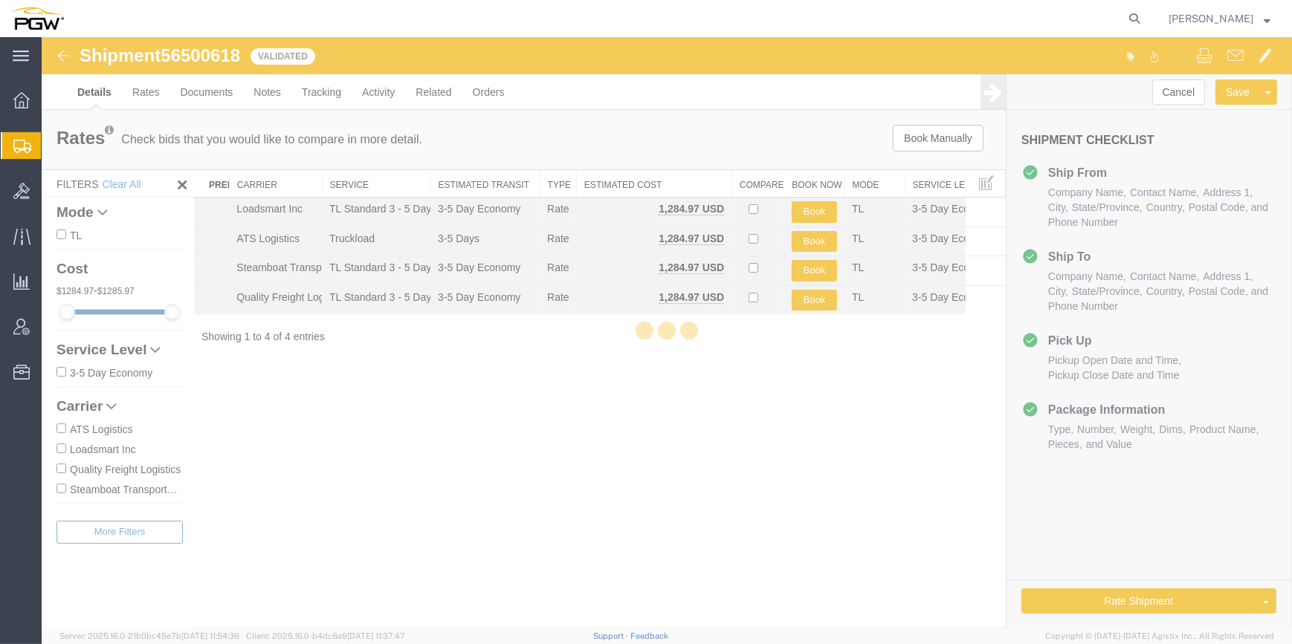
select select "62891"
select select "28437"
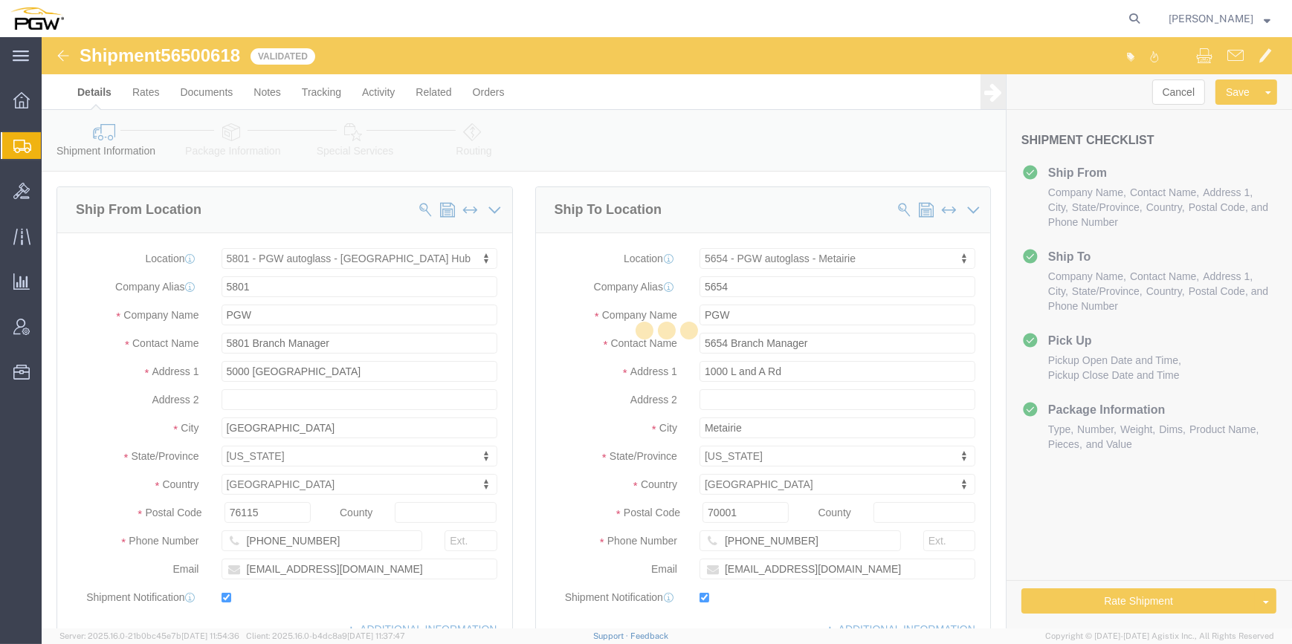
select select "62891"
select select "28437"
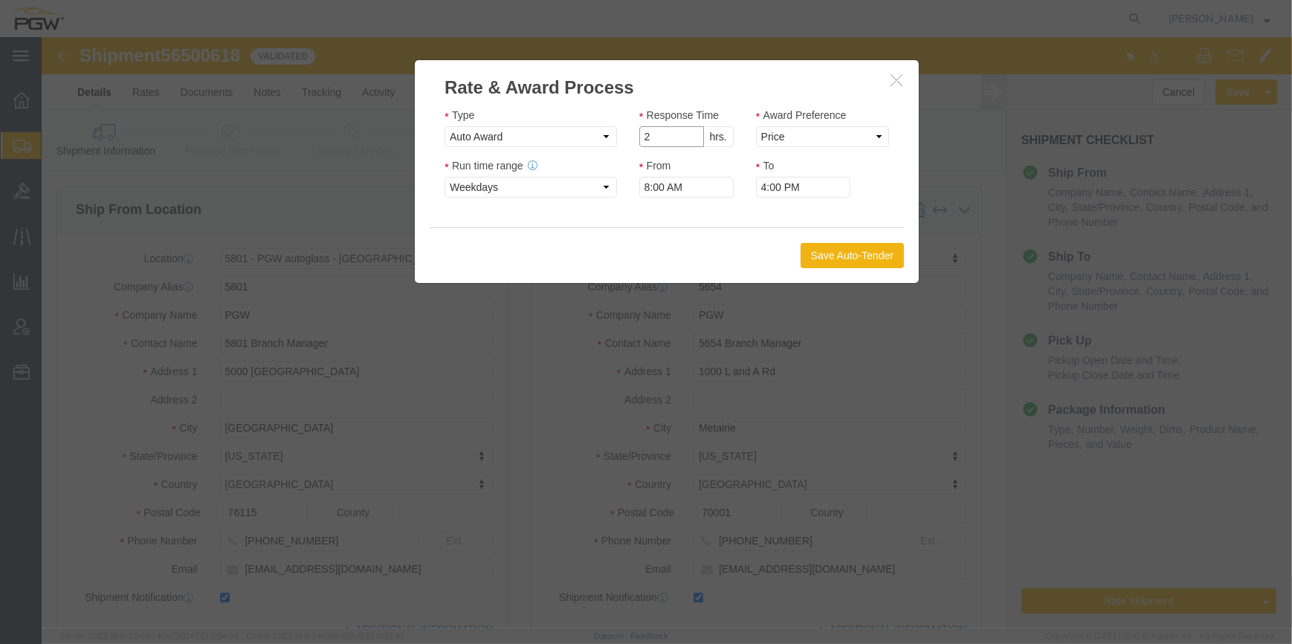
type input "2"
click input "2"
click select "Price Carrier Rank"
select select "LANE_RANK"
click select "Price Carrier Rank"
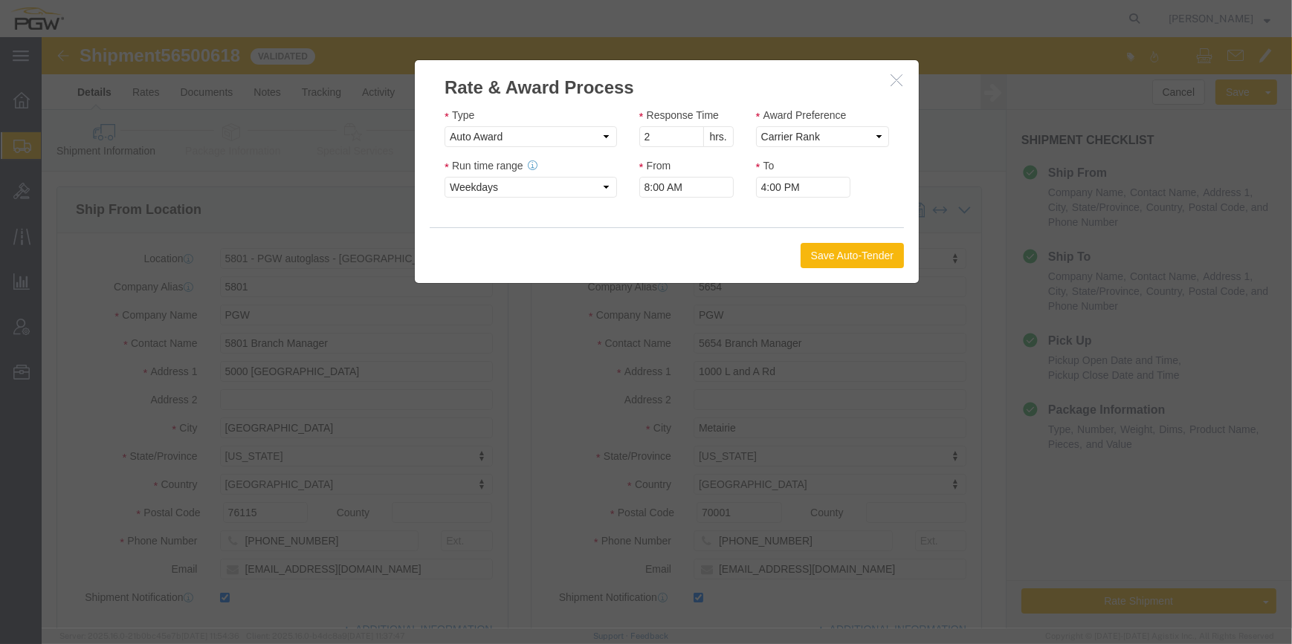
click button "Save Auto-Tender"
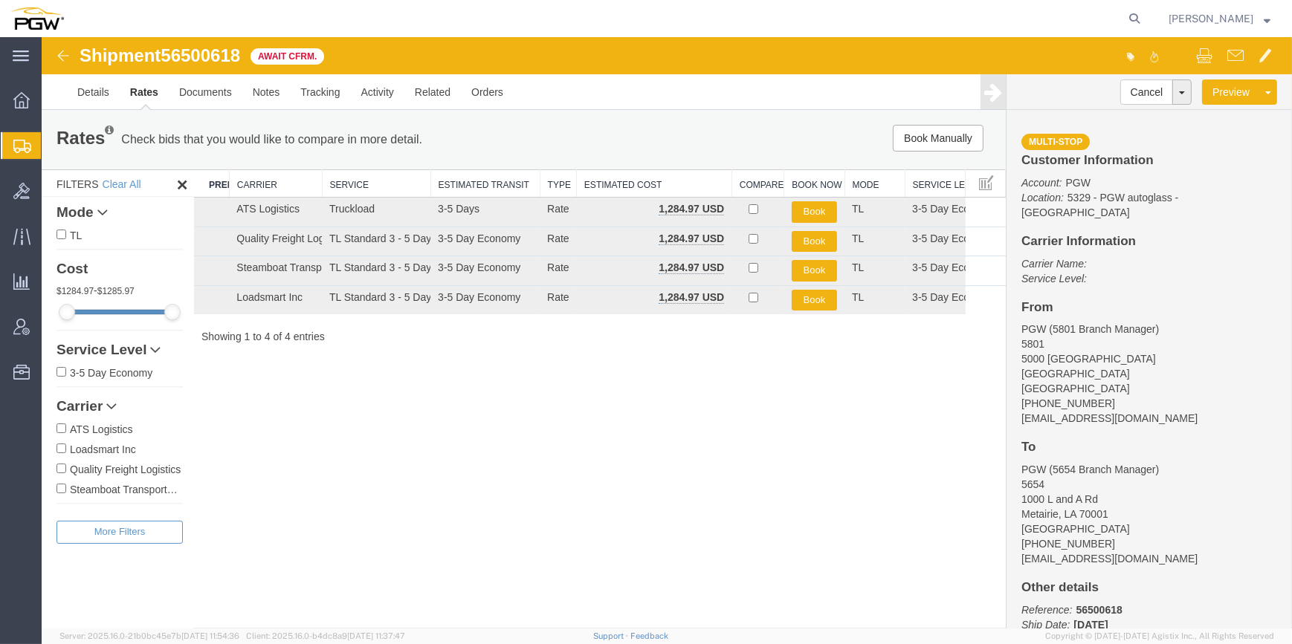
click at [0, 0] on span "Create from Template" at bounding box center [0, 0] width 0 height 0
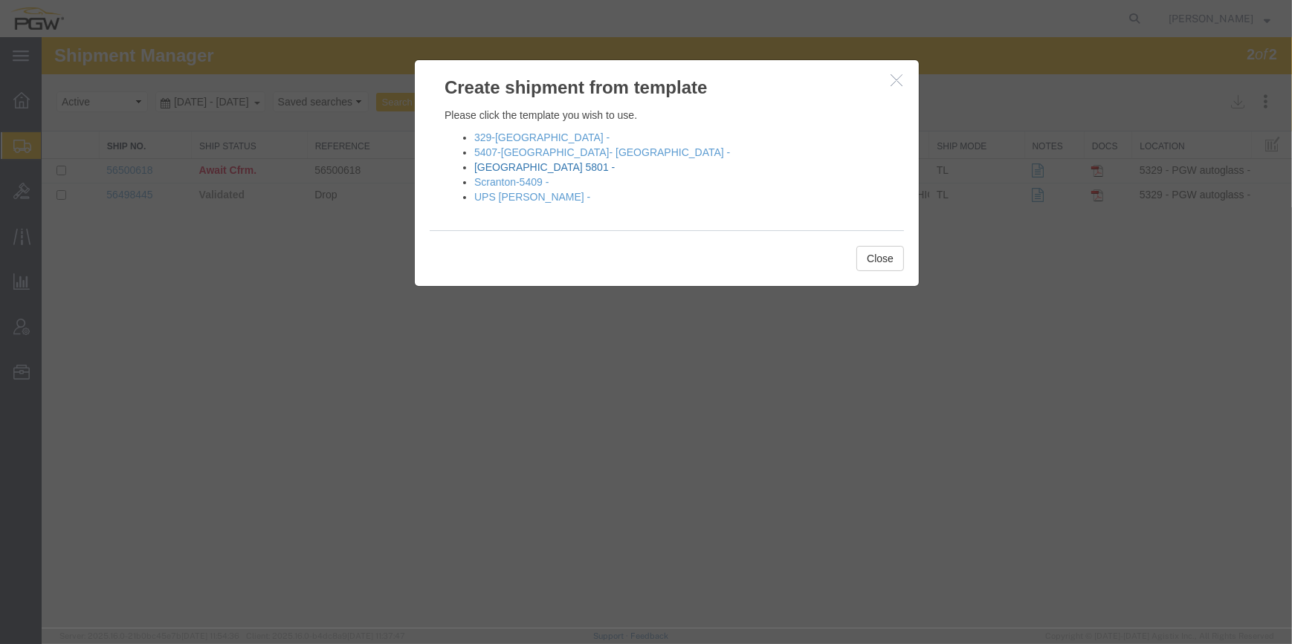
click at [518, 169] on link "[GEOGRAPHIC_DATA] 5801 -" at bounding box center [544, 167] width 140 height 12
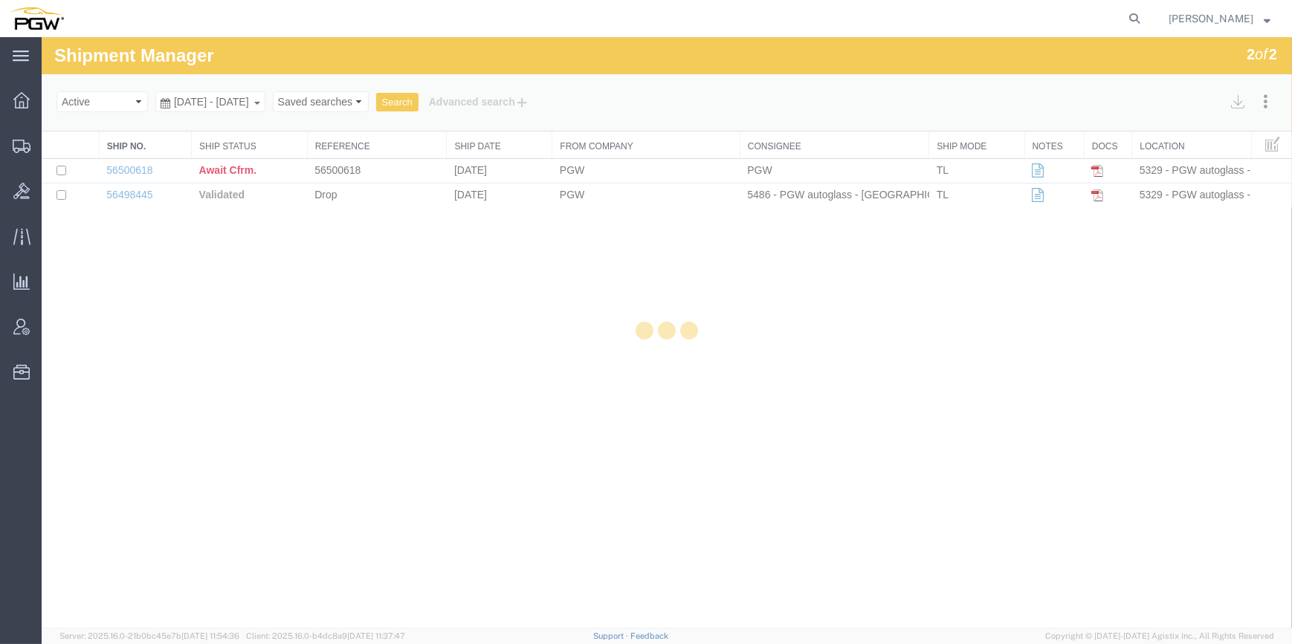
select select "62891"
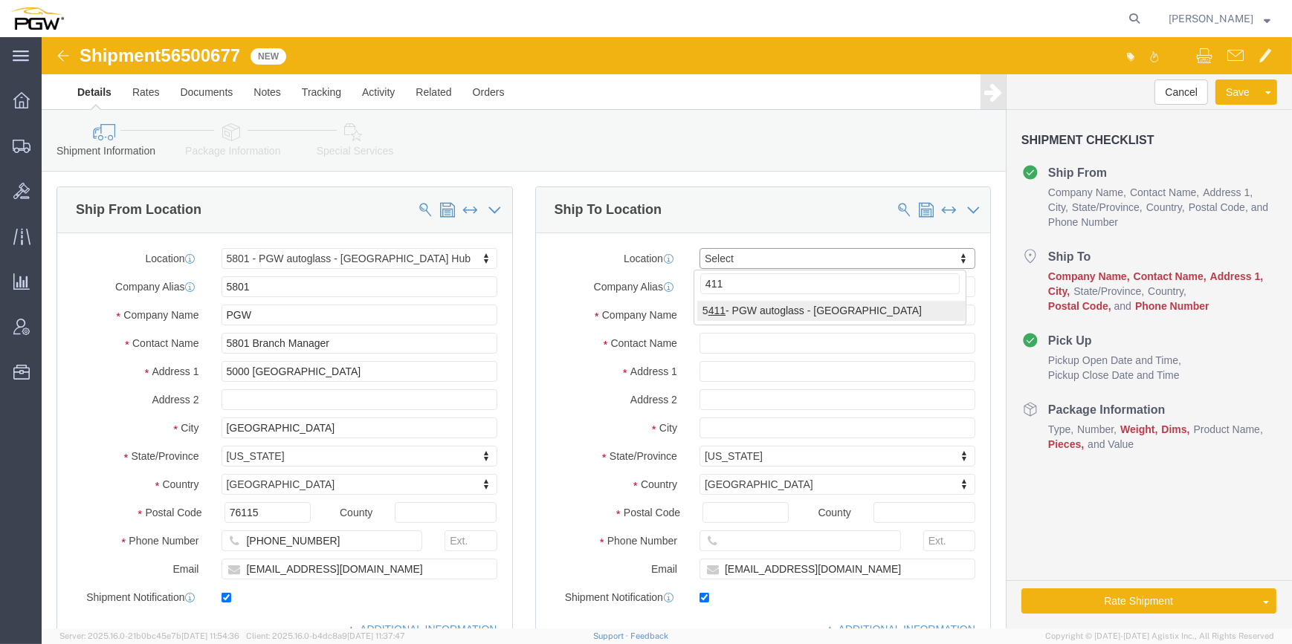
type input "411"
click div "411 5 411 - PGW autoglass - [GEOGRAPHIC_DATA]"
select select "28265"
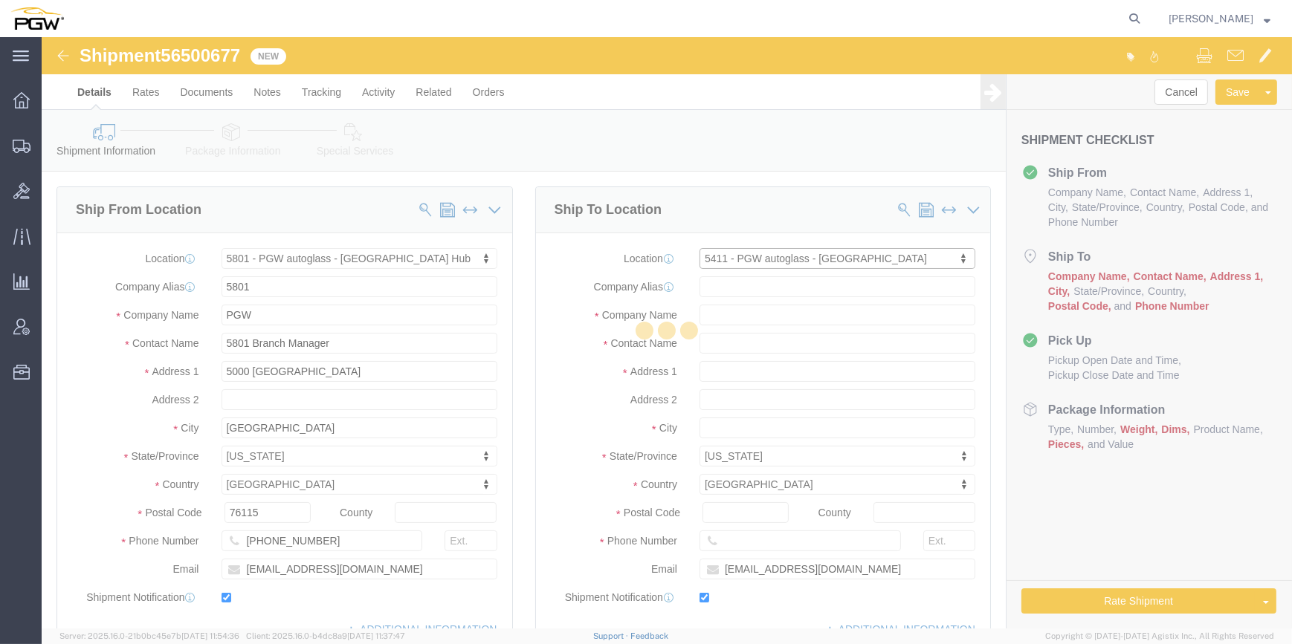
type input "5411"
type input "PGW"
type input "5411 Branch Manager"
type input "[STREET_ADDRESS]"
type input "[GEOGRAPHIC_DATA]"
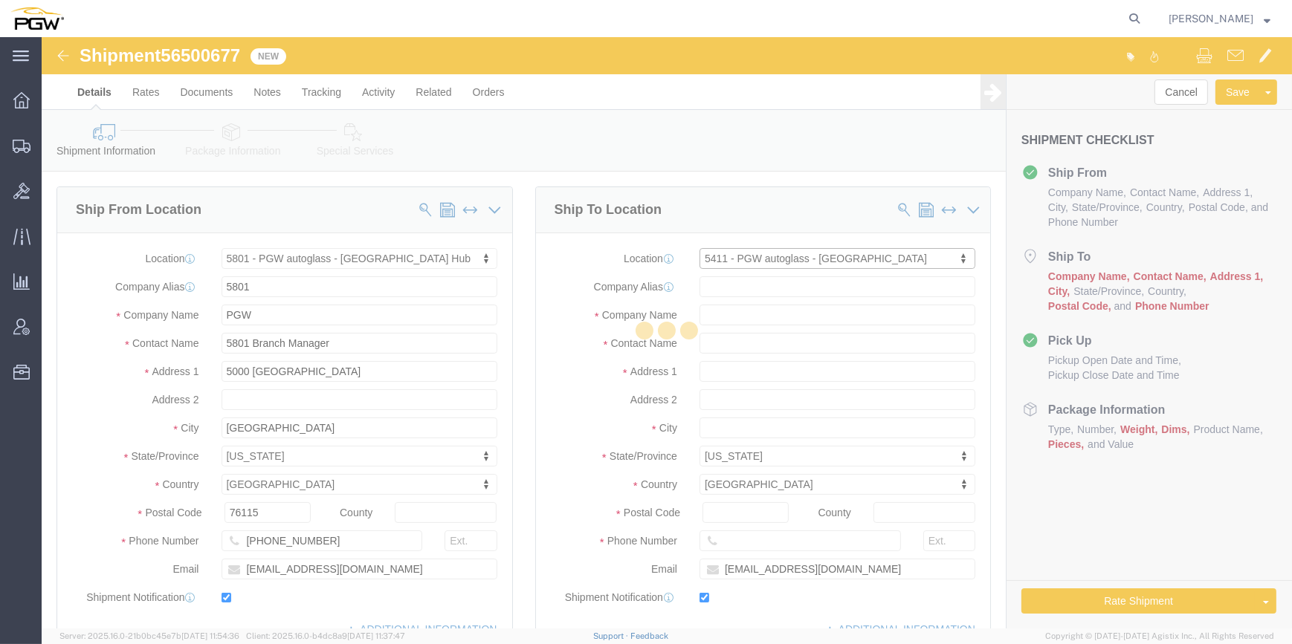
type input "70508"
type input "[PHONE_NUMBER]"
type input "[EMAIL_ADDRESS][DOMAIN_NAME]"
select select "LA"
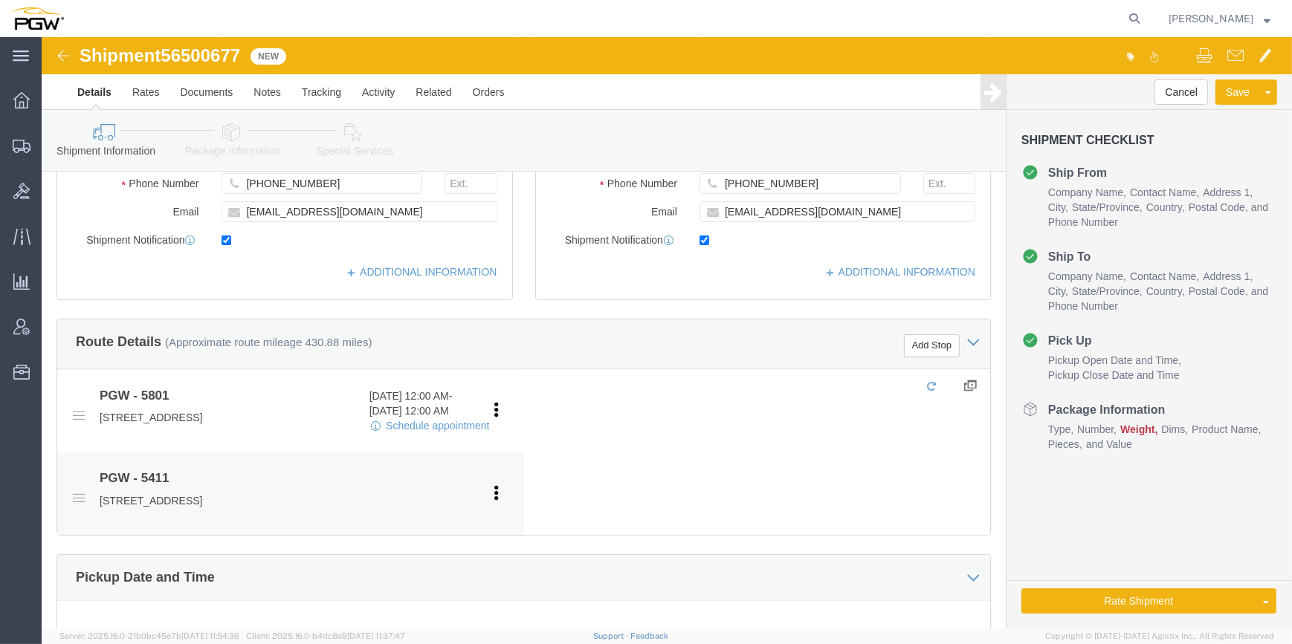
scroll to position [405, 0]
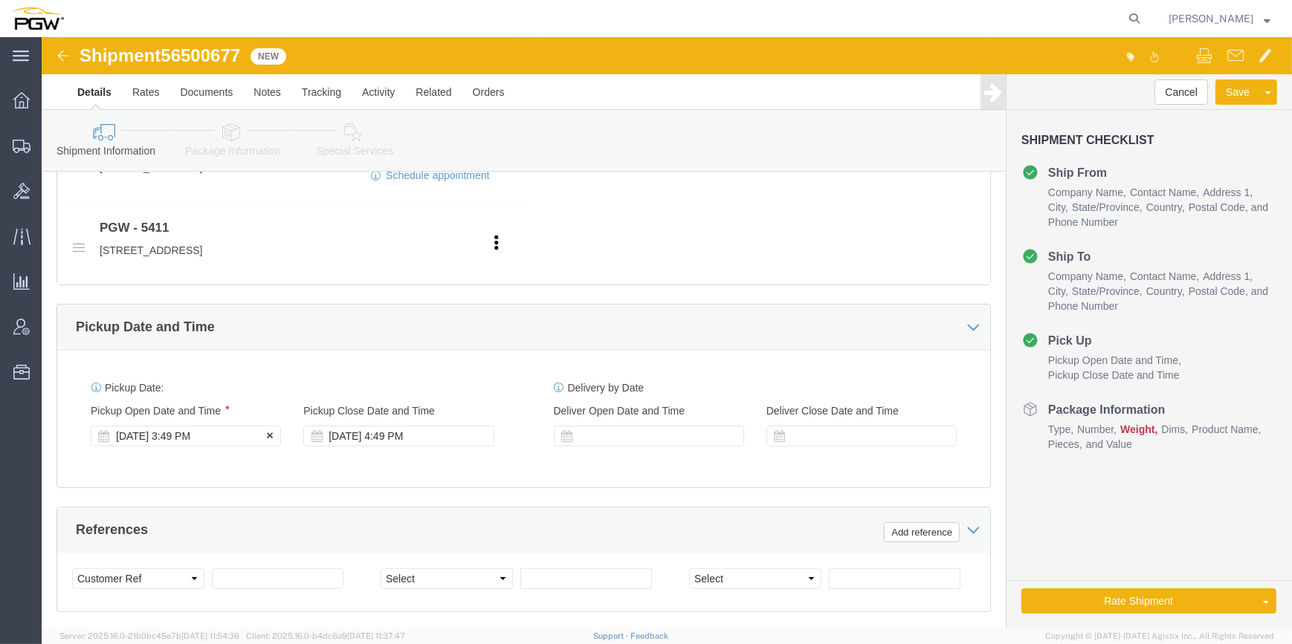
click div "[DATE] 3:49 PM"
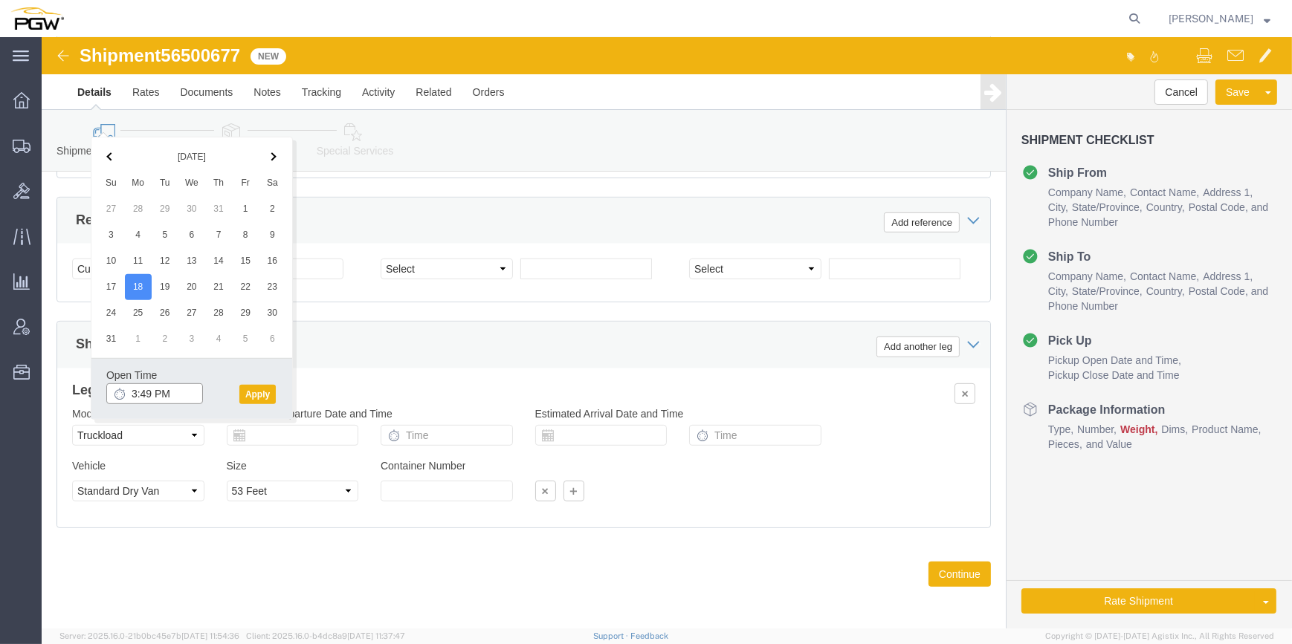
click input "3:49 PM"
type input "11:00 AM"
click button "Apply"
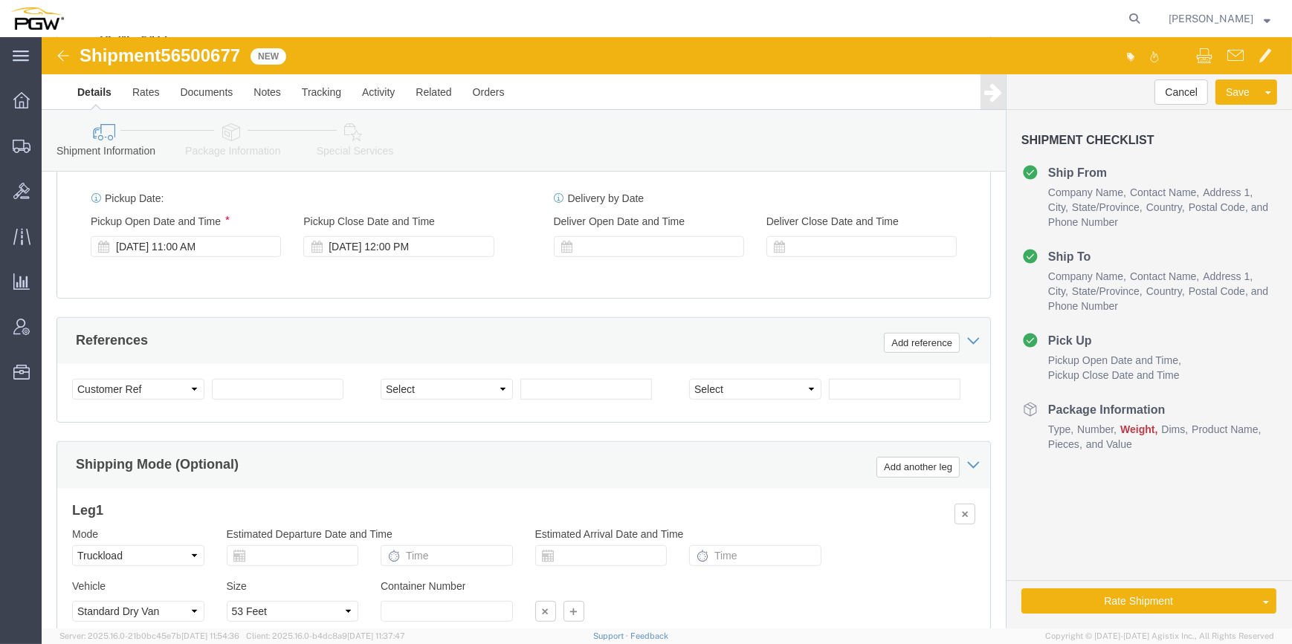
scroll to position [783, 0]
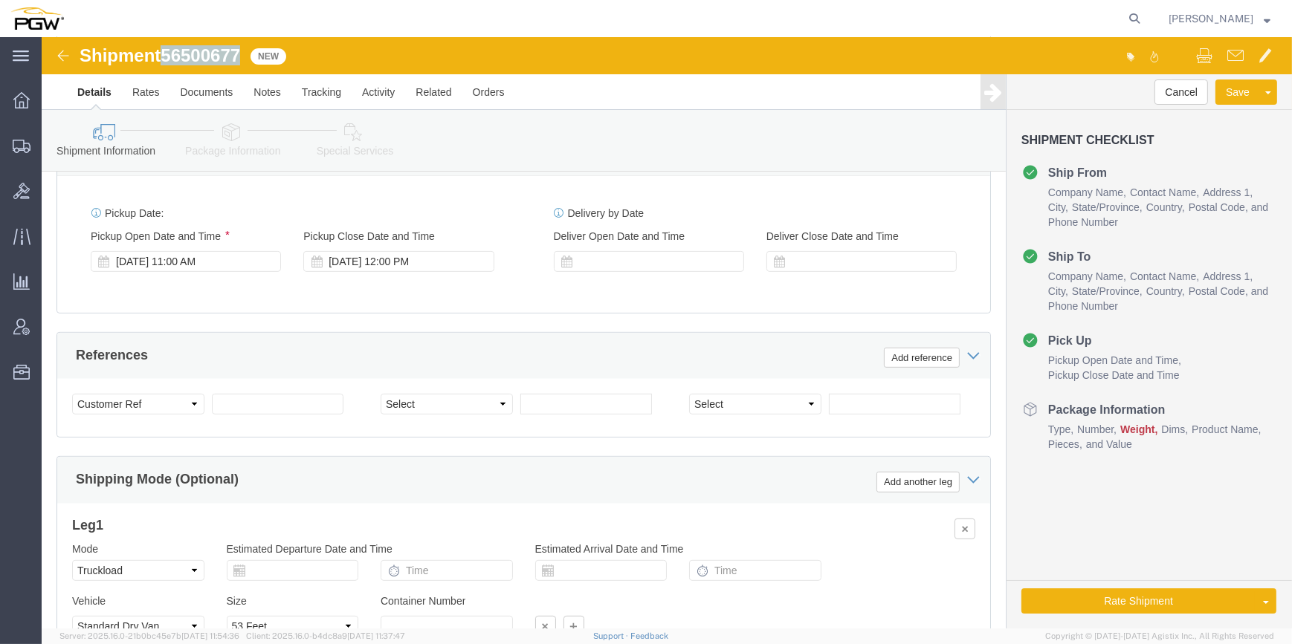
drag, startPoint x: 204, startPoint y: 16, endPoint x: 124, endPoint y: 16, distance: 79.5
click div "Shipment 56500677 New"
copy span "56500677"
click select "Select Account Type Activity ID Airline Appointment Number ASN Batch Request # …"
select select "BOL"
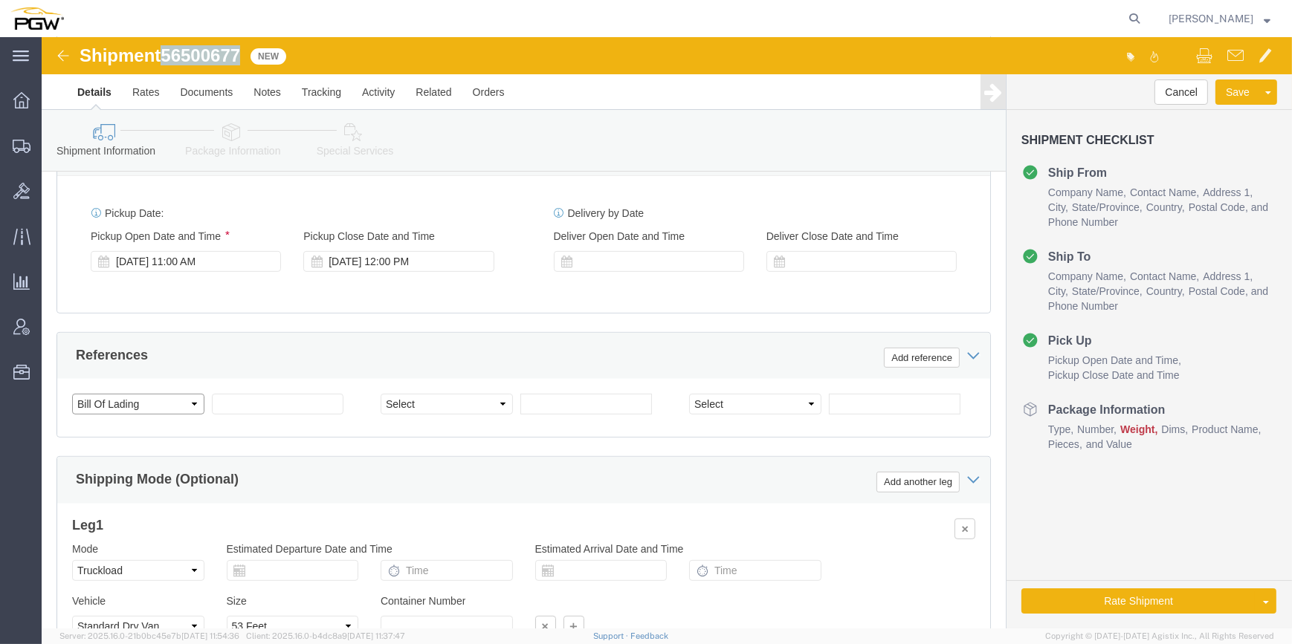
click select "Select Account Type Activity ID Airline Appointment Number ASN Batch Request # …"
click input "text"
paste input "56500677"
type input "56500677"
click input "text"
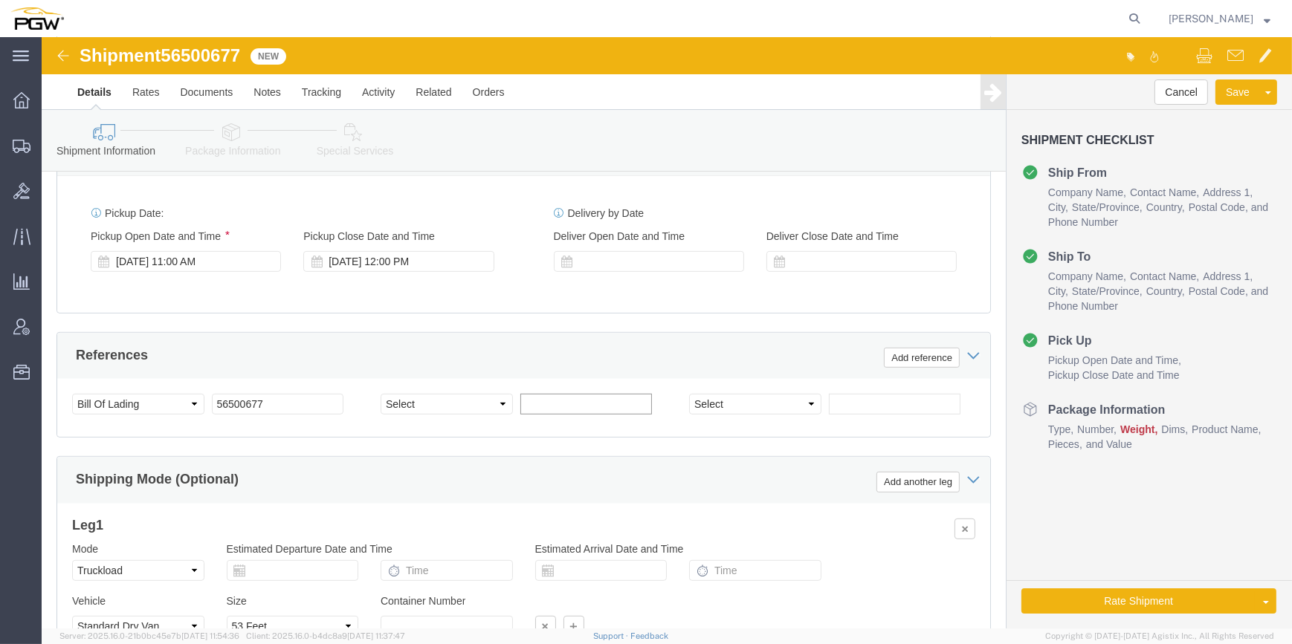
paste input "667013"
type input "667013"
click select "Select Account Type Activity ID Airline Appointment Number ASN Batch Request # …"
select select "ORDERNUM"
click select "Select Account Type Activity ID Airline Appointment Number ASN Batch Request # …"
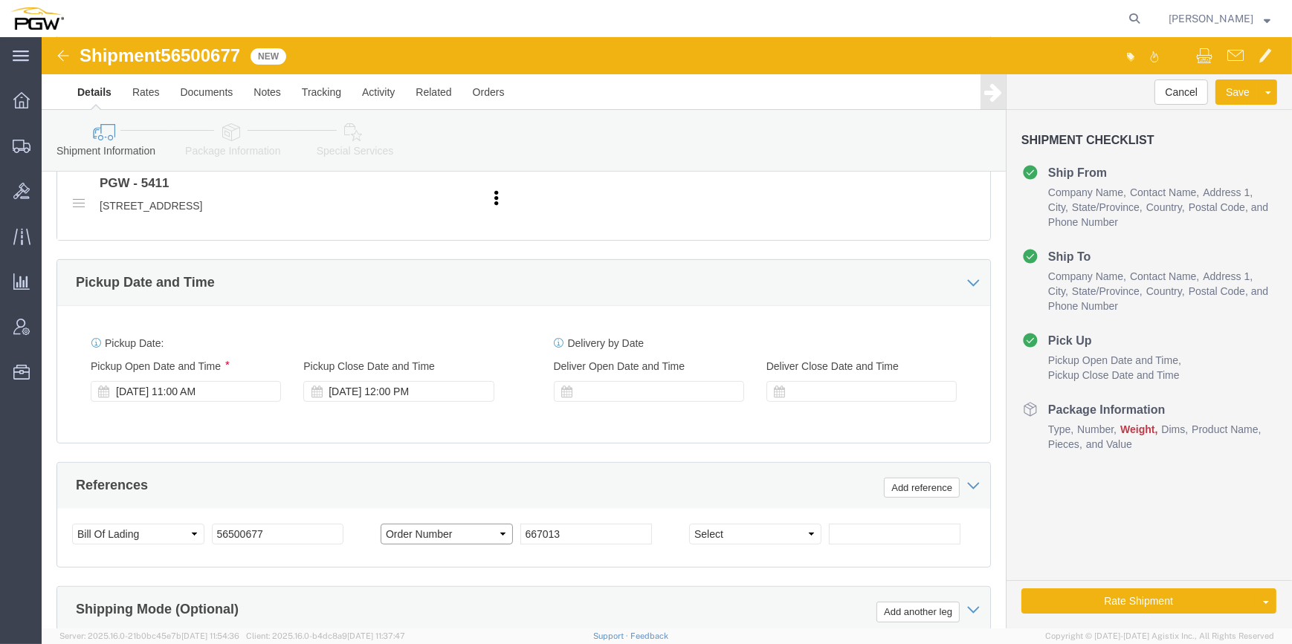
scroll to position [445, 0]
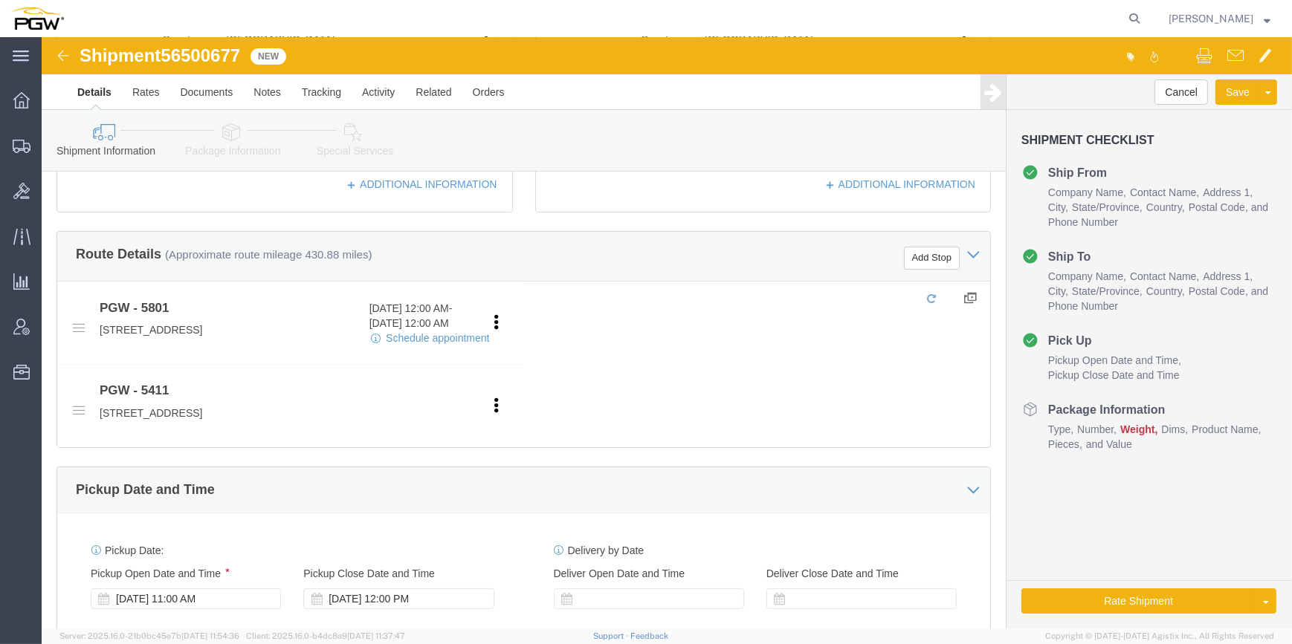
click link "Package Information"
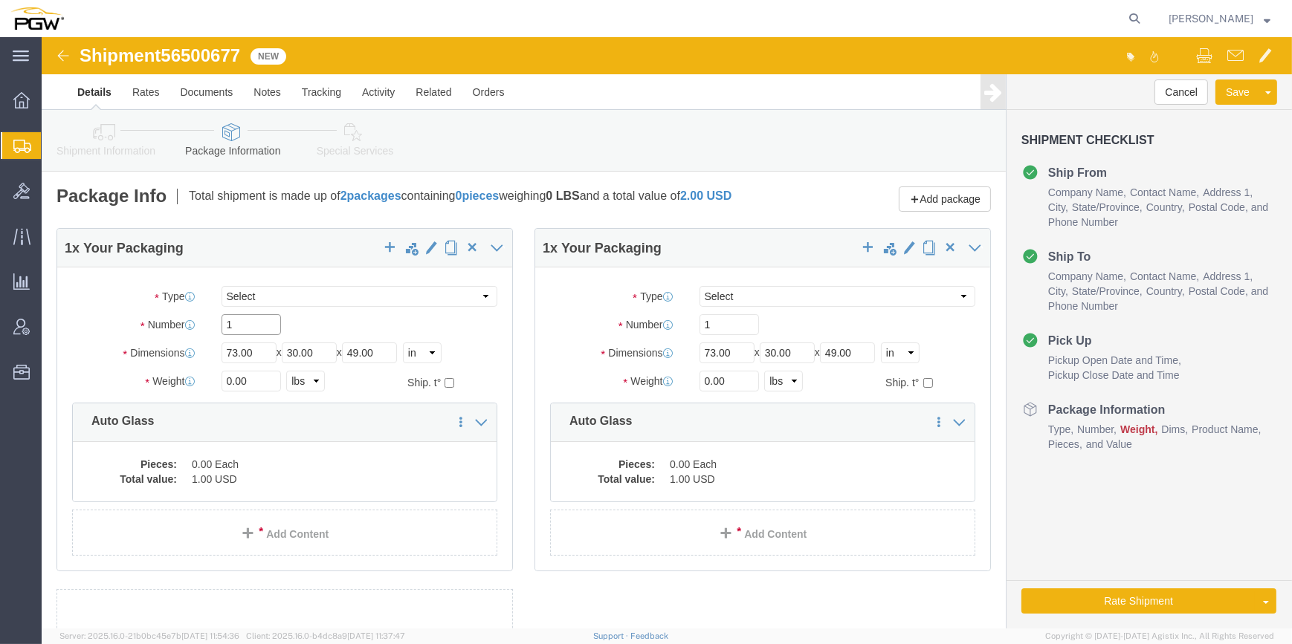
drag, startPoint x: 193, startPoint y: 295, endPoint x: 184, endPoint y: 296, distance: 8.2
click input "1"
type input "28"
click input "0.00"
paste input "2274"
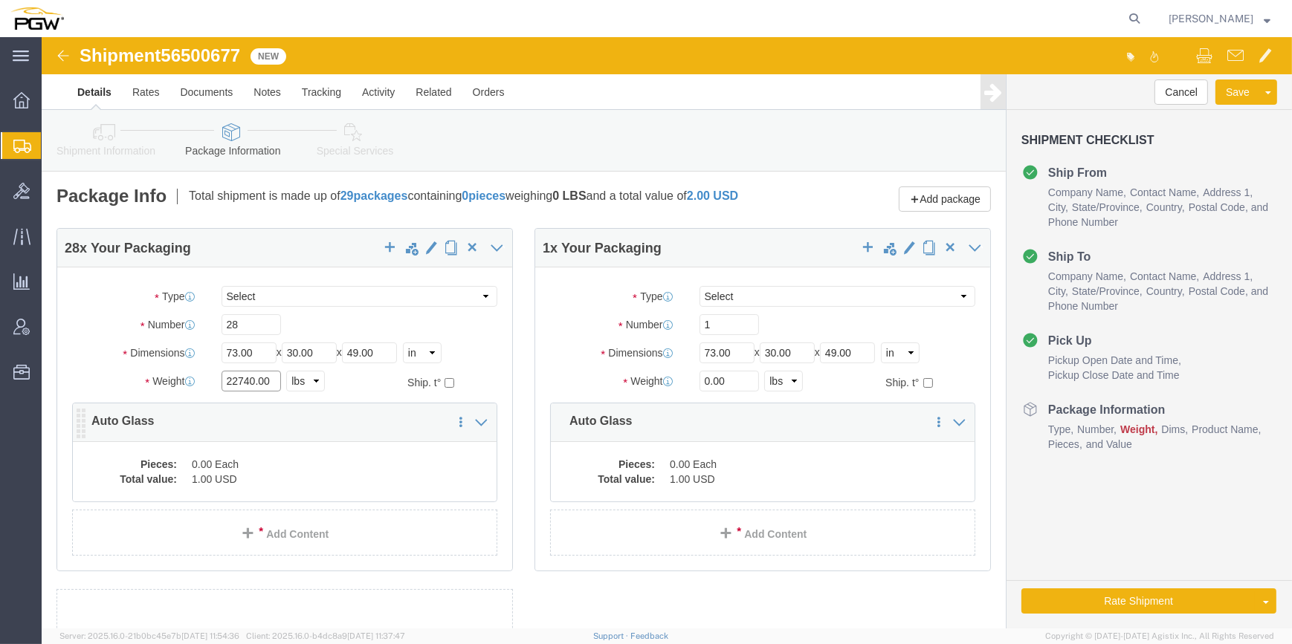
type input "22740.00"
click dd "0.00 Each"
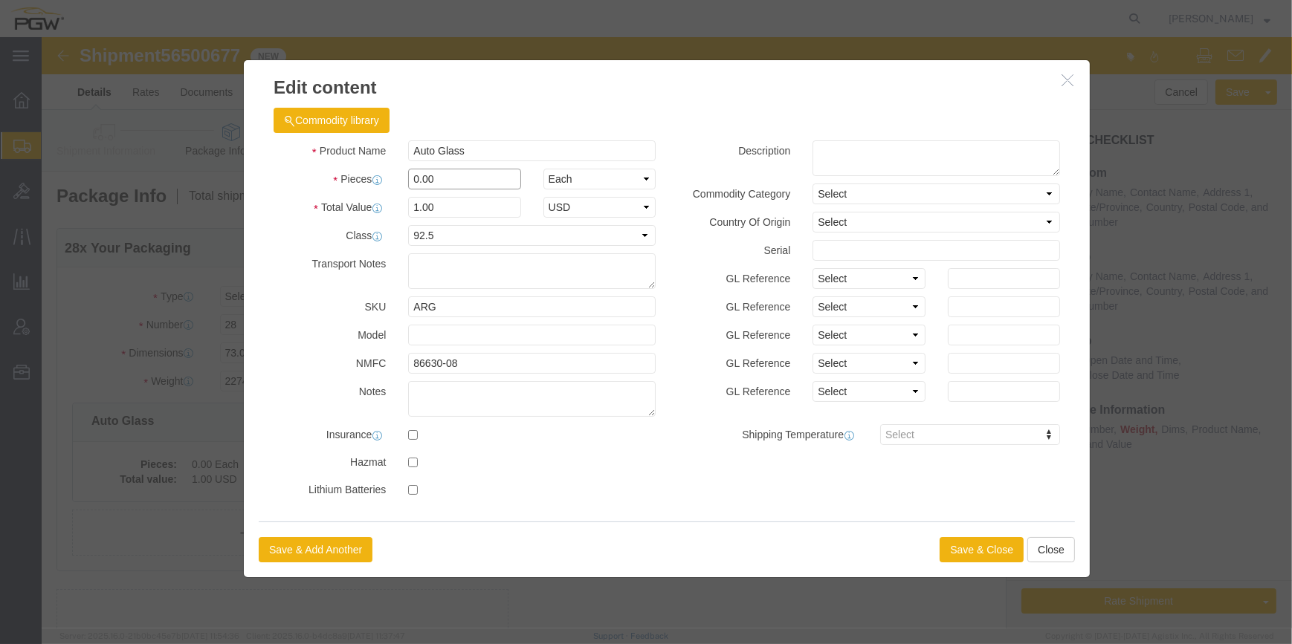
drag, startPoint x: 369, startPoint y: 145, endPoint x: 359, endPoint y: 143, distance: 10.6
click div "0.00"
type input "28.00"
type input "28"
click button "Save & Close"
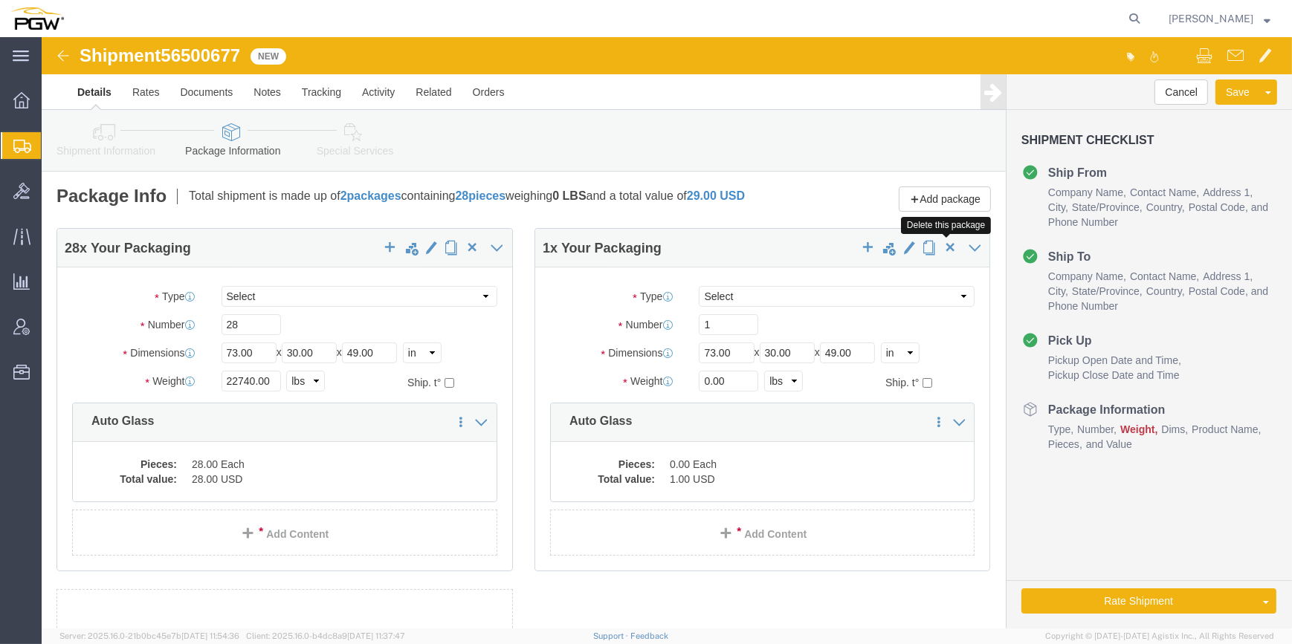
click span "button"
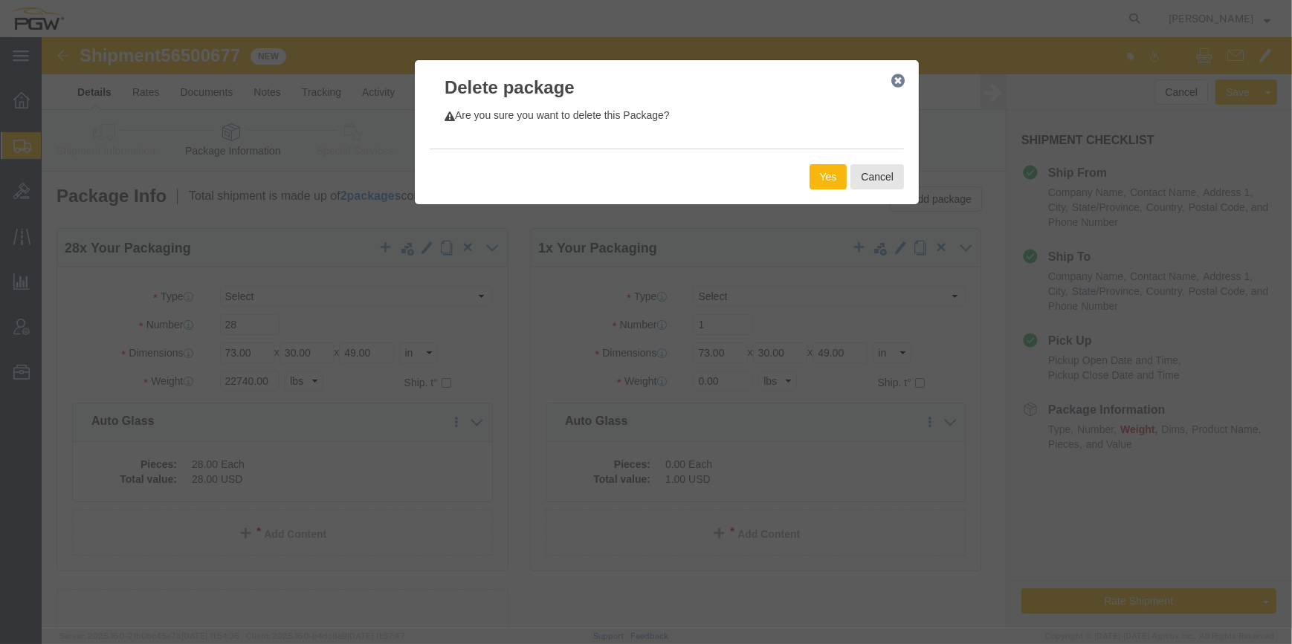
click button "Yes"
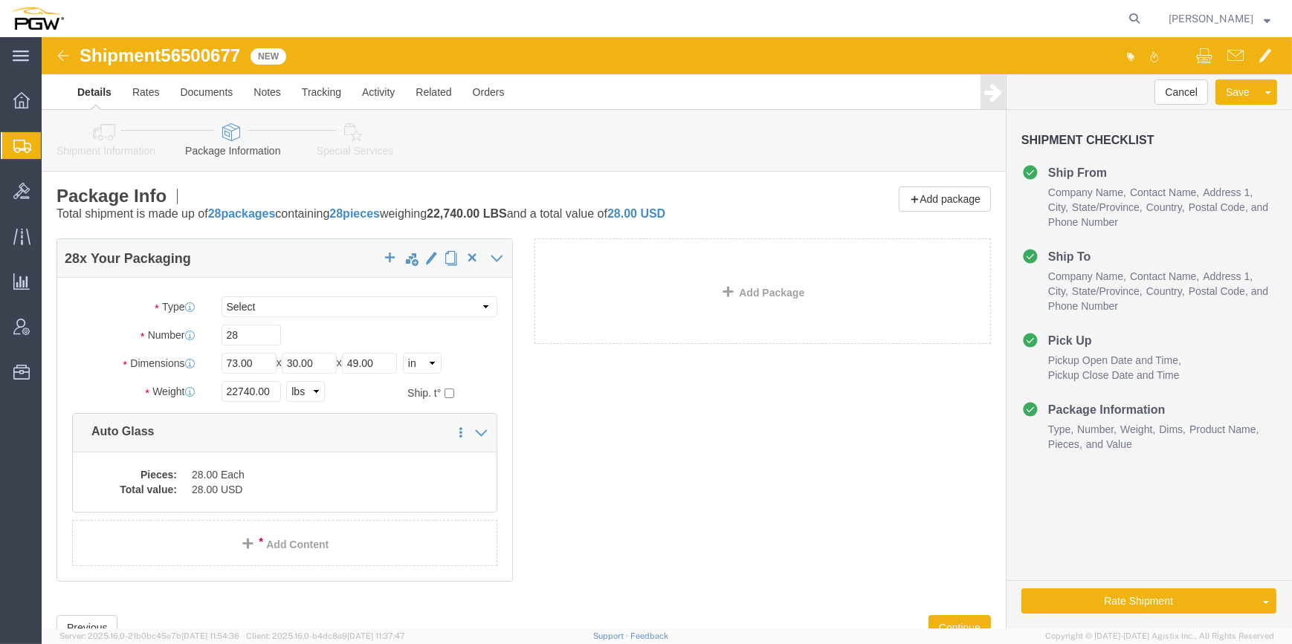
click icon
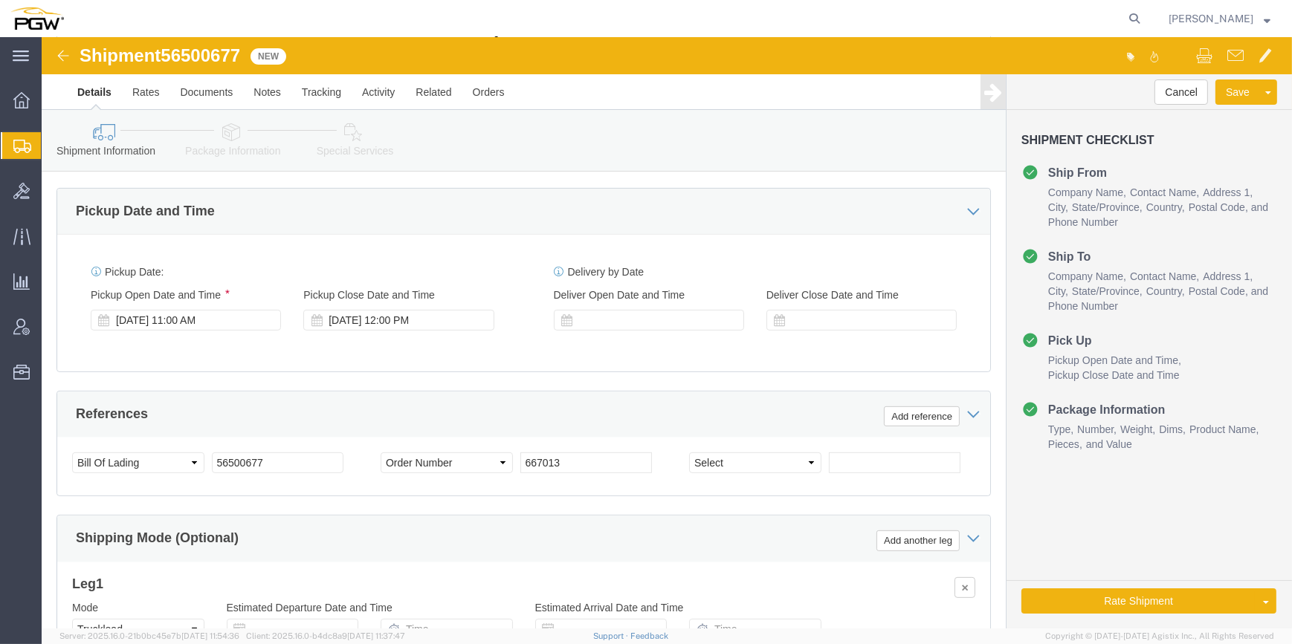
scroll to position [743, 0]
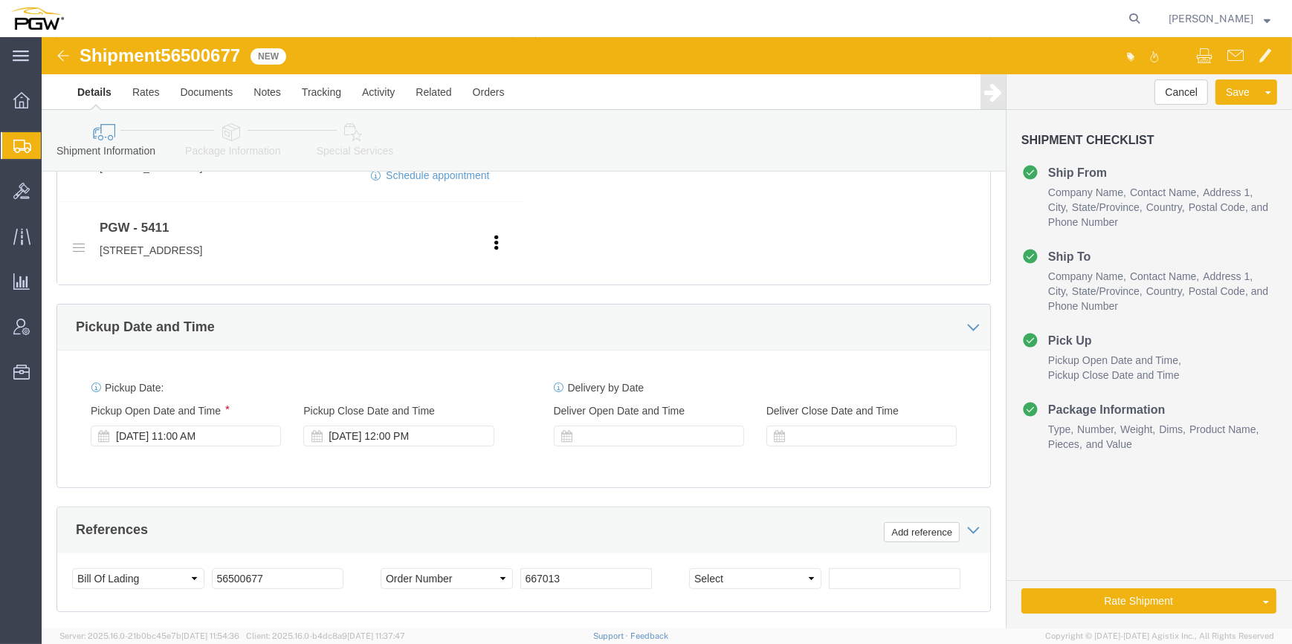
click link "Package Information"
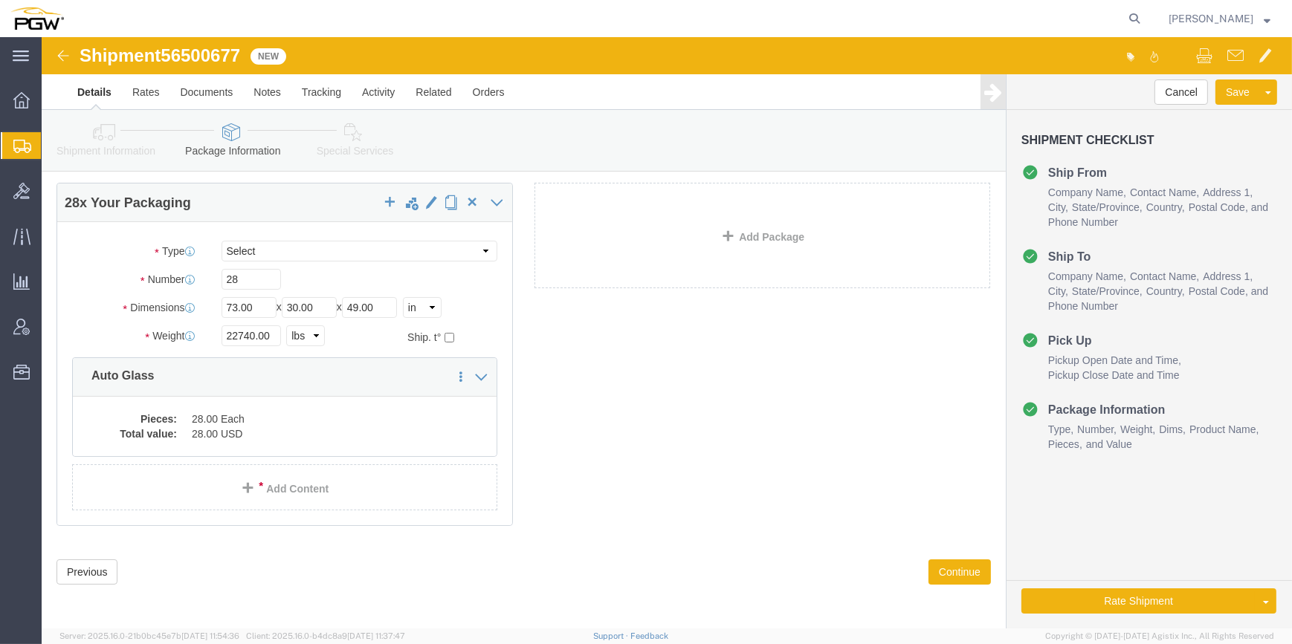
click link "Special Services"
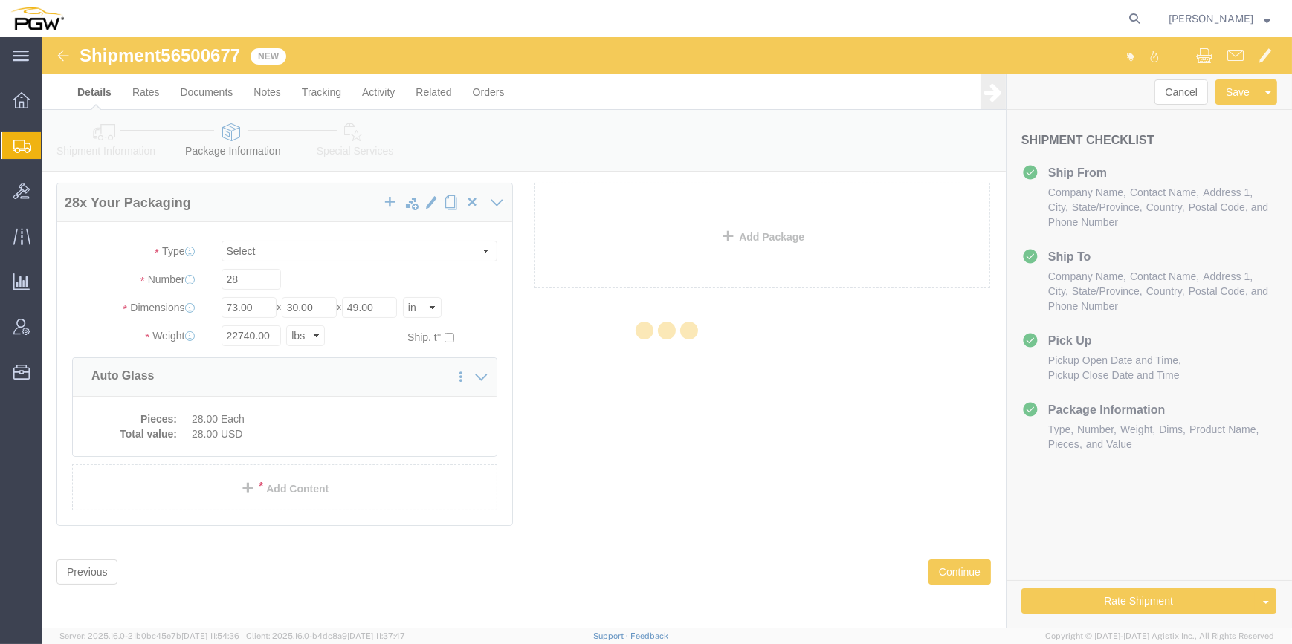
select select
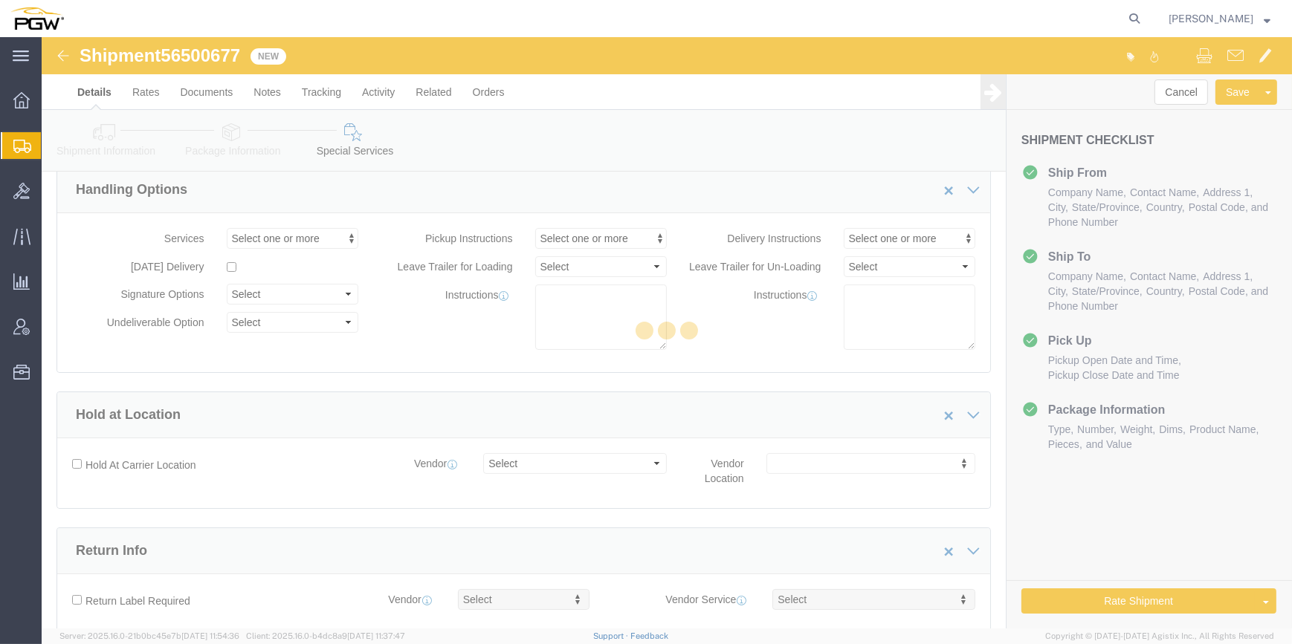
select select "COSTCENTER"
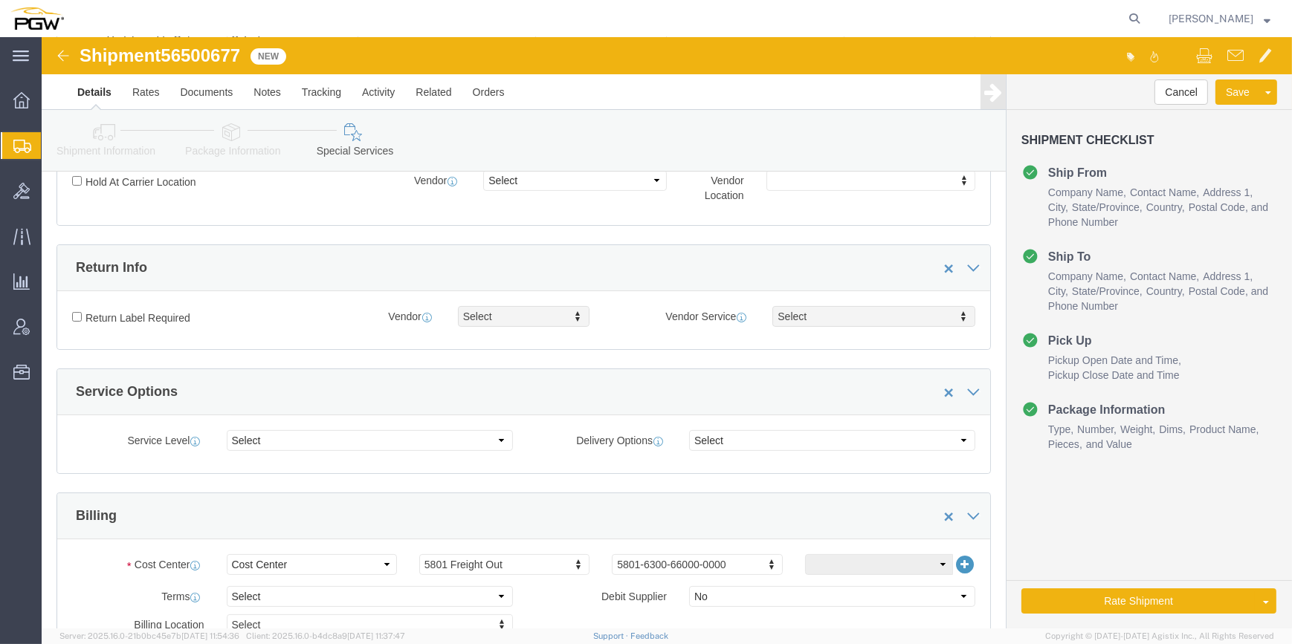
scroll to position [204, 0]
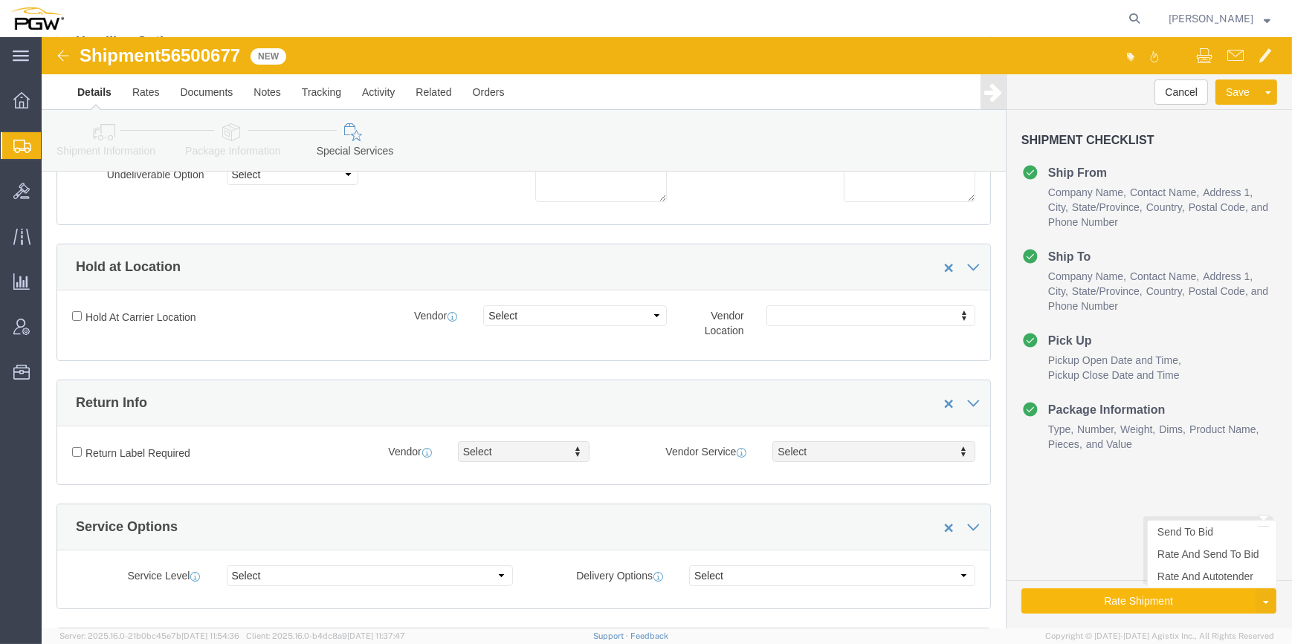
click button "Rate Shipment"
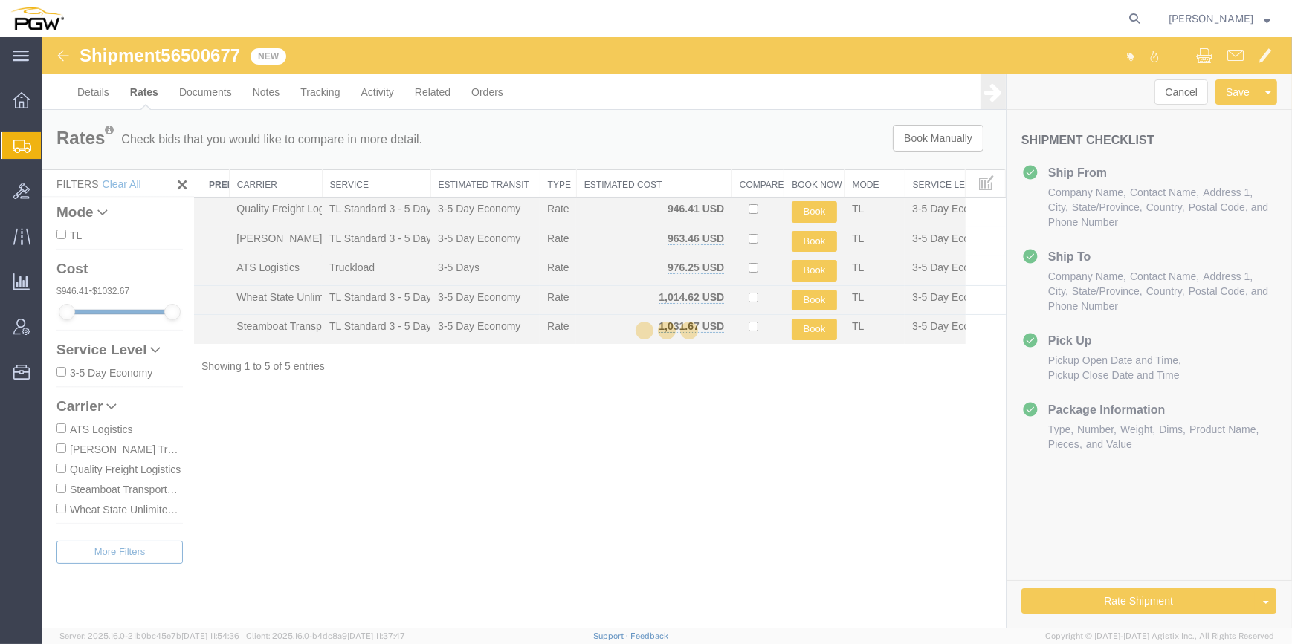
scroll to position [0, 0]
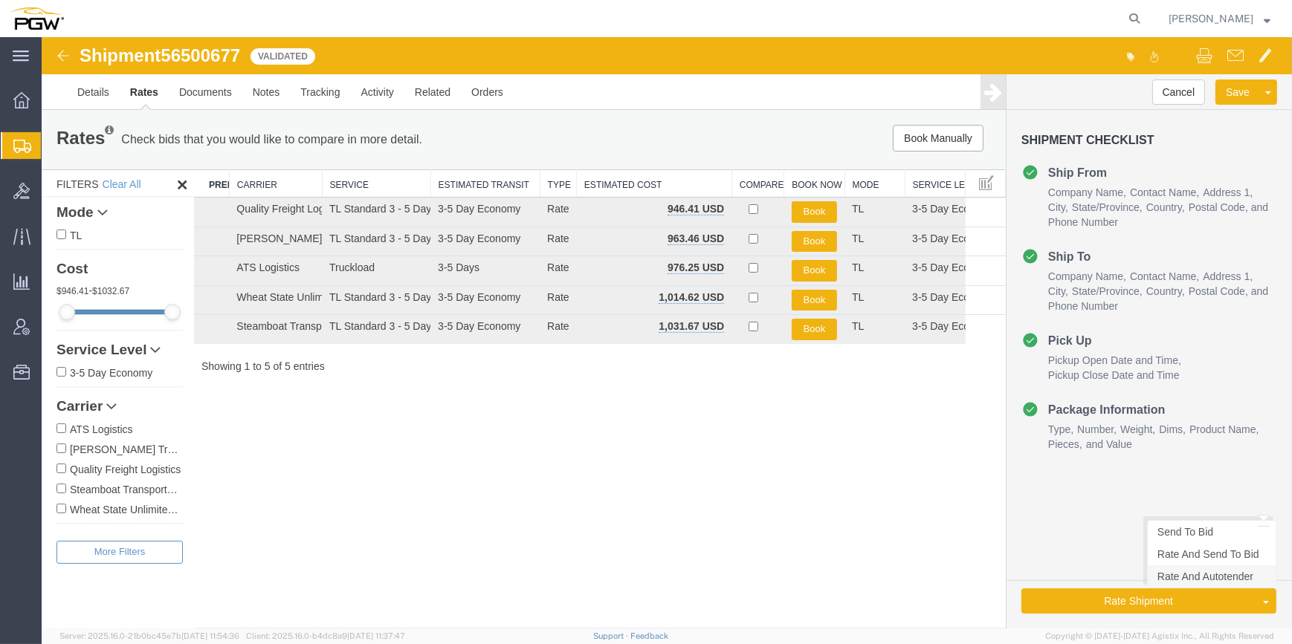
click at [1192, 579] on link "Rate And Autotender" at bounding box center [1212, 577] width 129 height 22
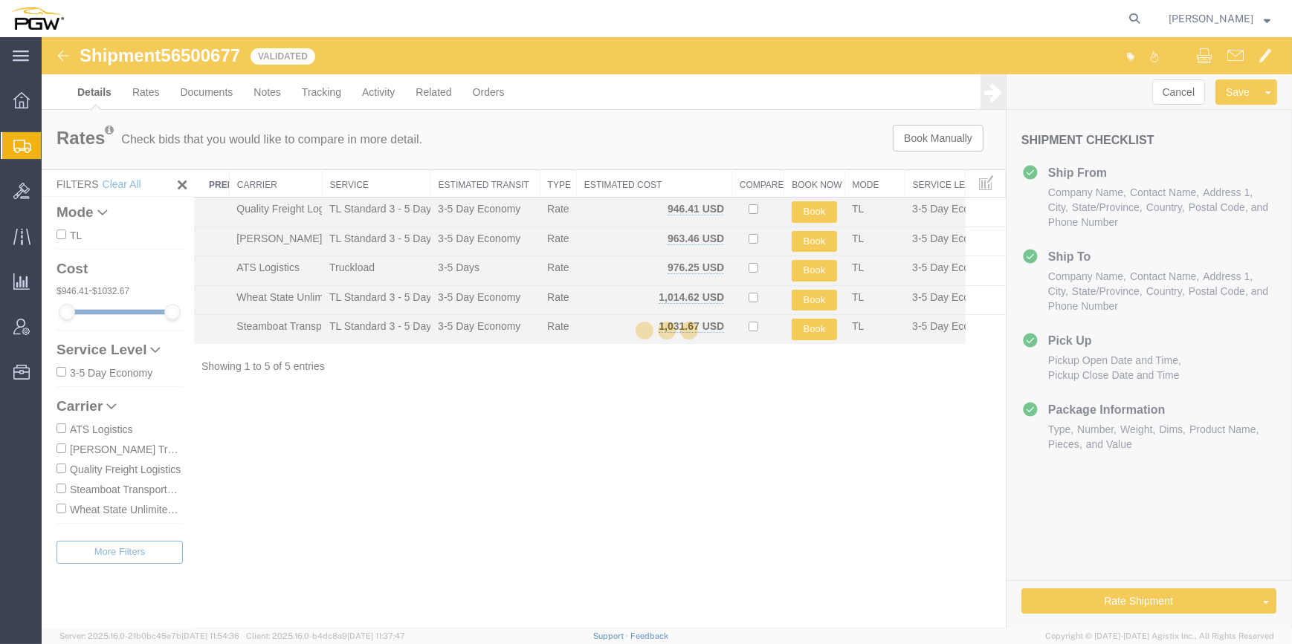
select select "62891"
select select "28265"
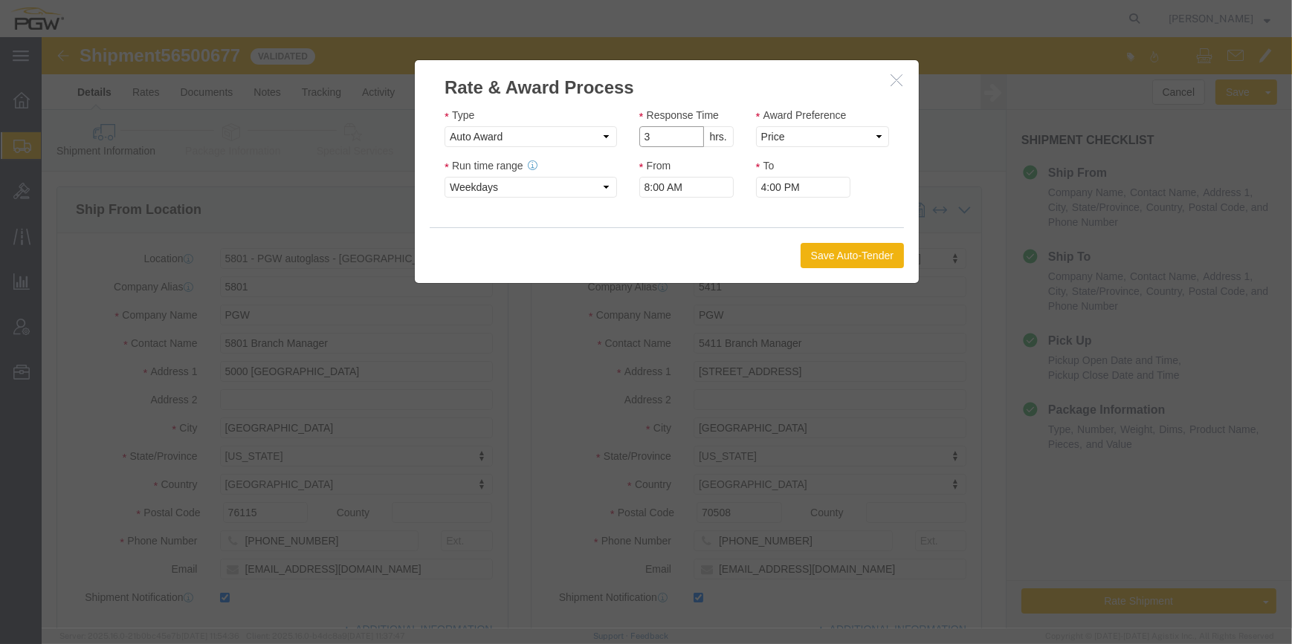
click input "3"
type input "2"
click input "2"
click select "Price Carrier Rank"
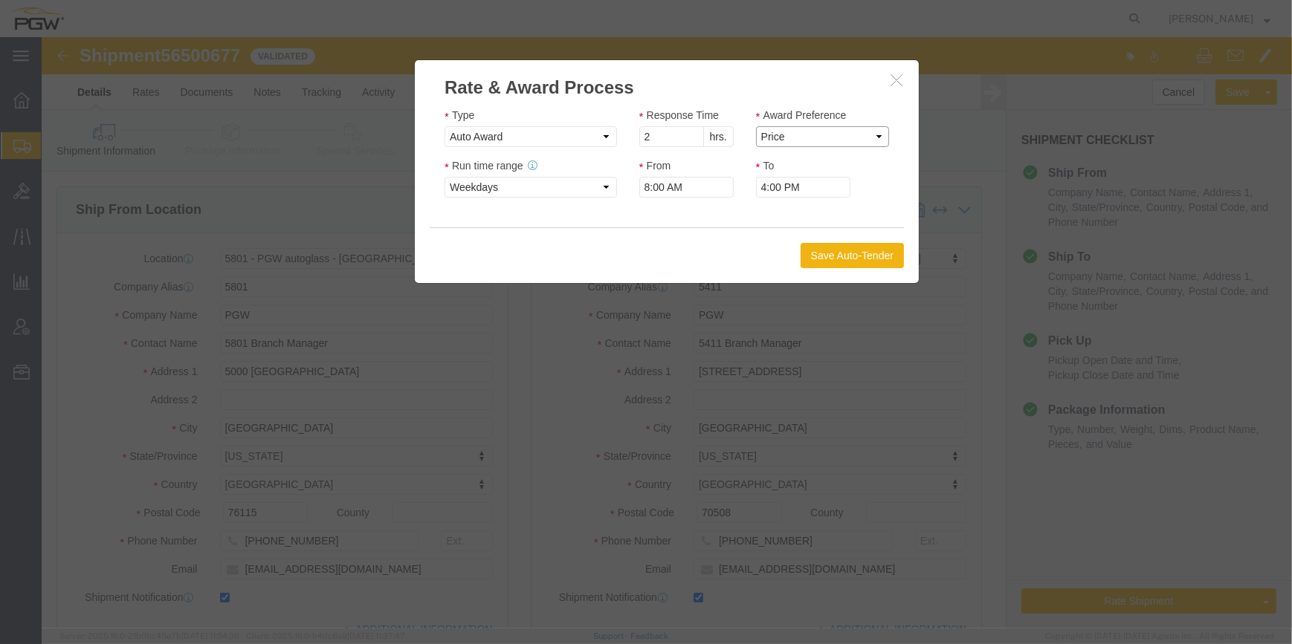
select select "LANE_RANK"
click select "Price Carrier Rank"
click button "Save Auto-Tender"
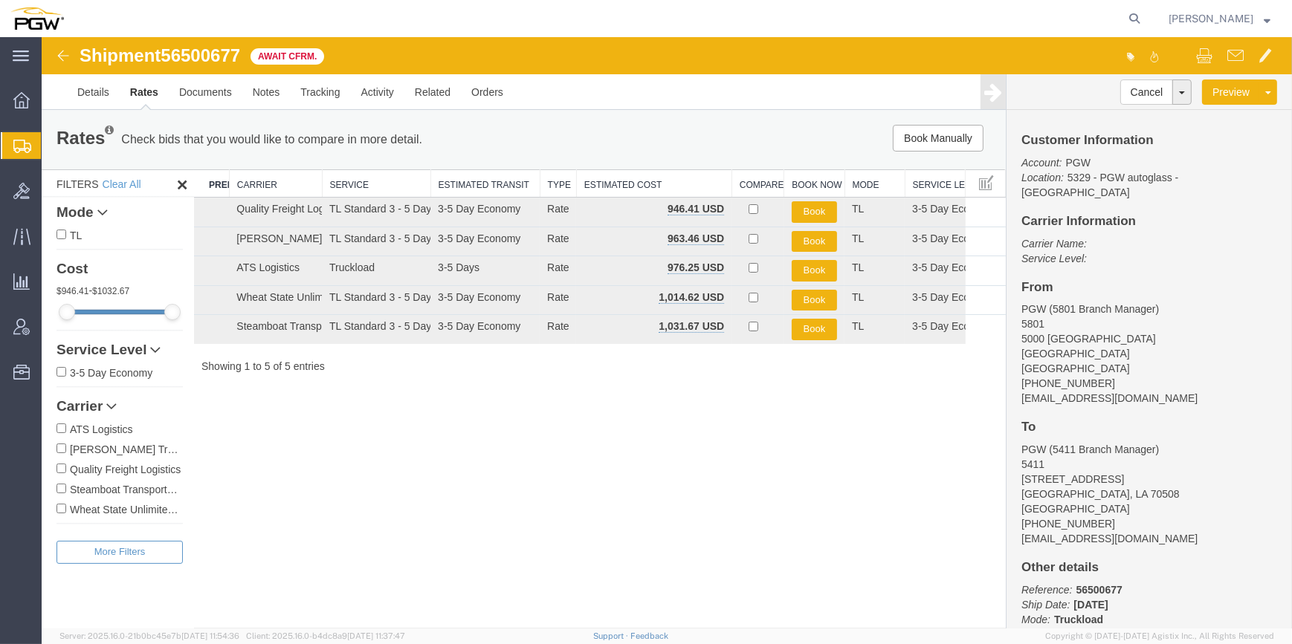
click at [0, 0] on span "Create from Template" at bounding box center [0, 0] width 0 height 0
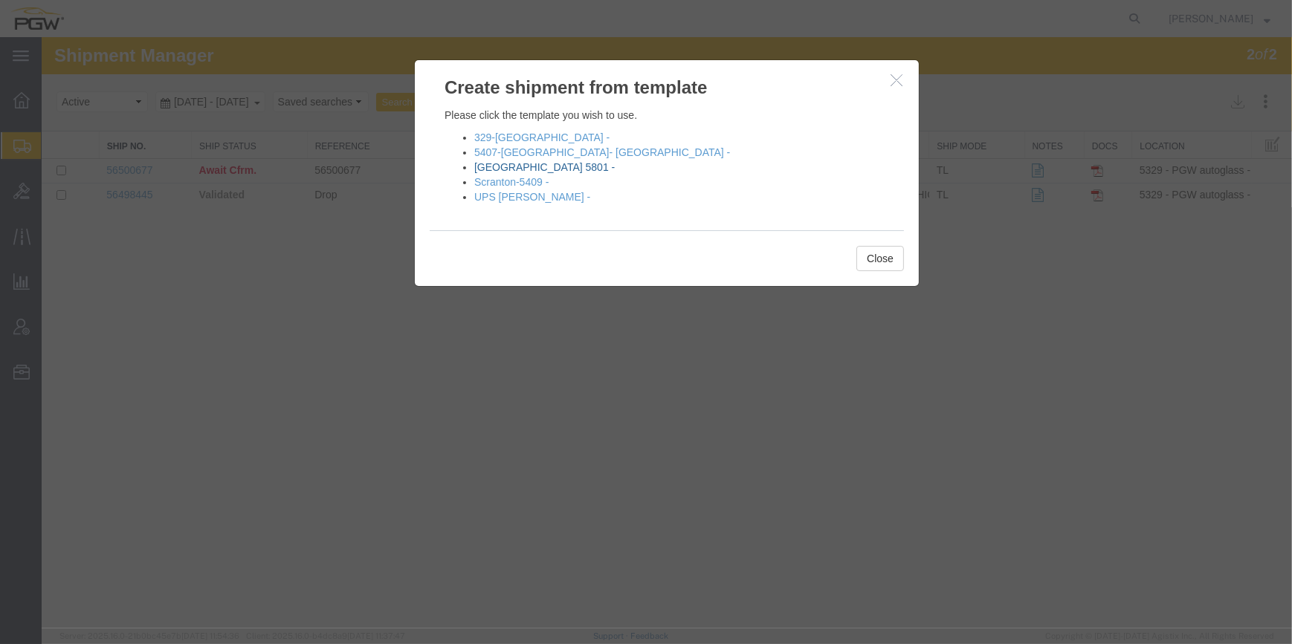
click at [485, 164] on link "[GEOGRAPHIC_DATA] 5801 -" at bounding box center [544, 167] width 140 height 12
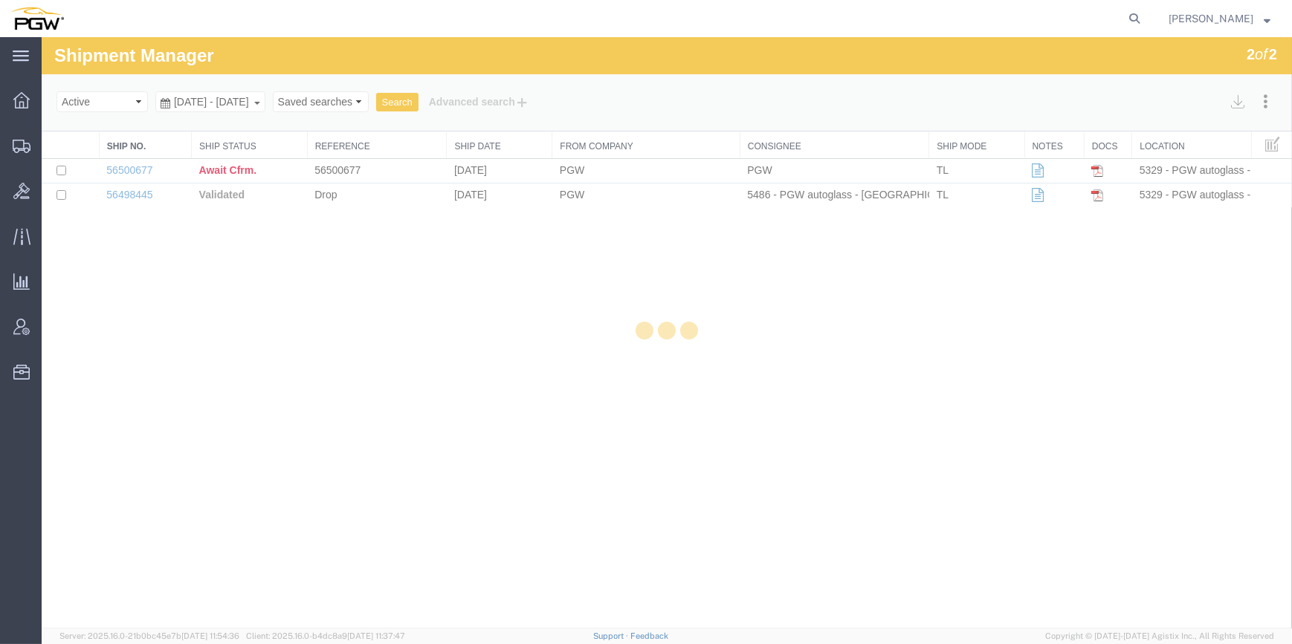
select select "62891"
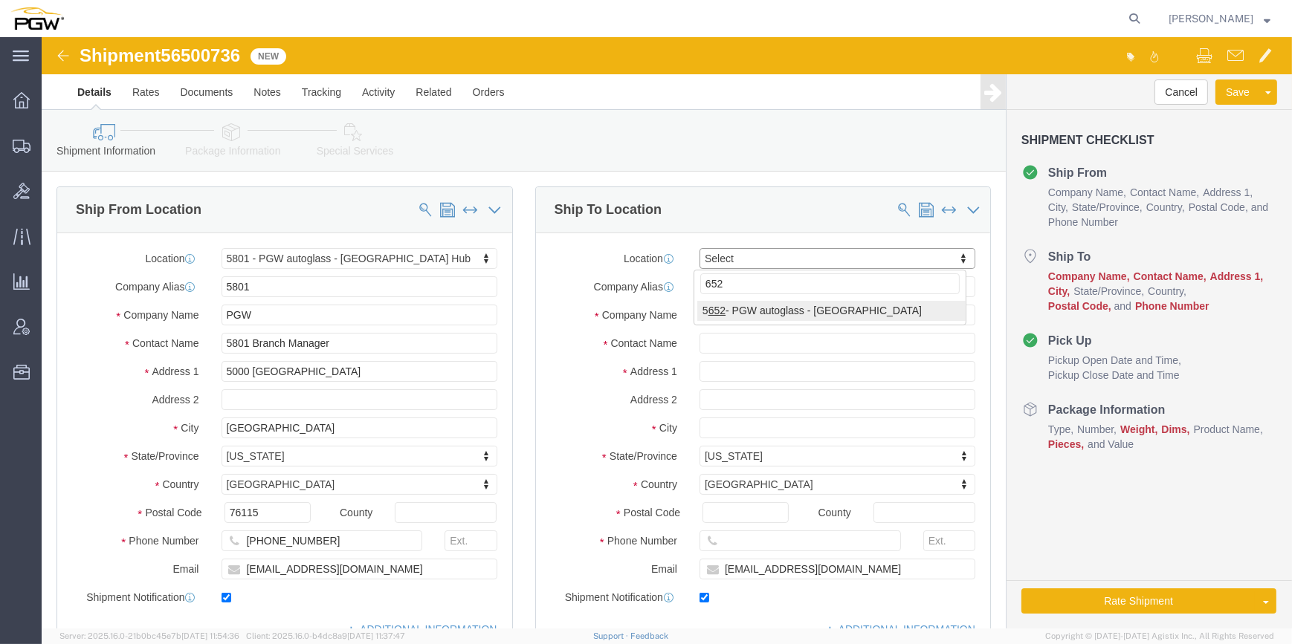
type input "652"
select select "28435"
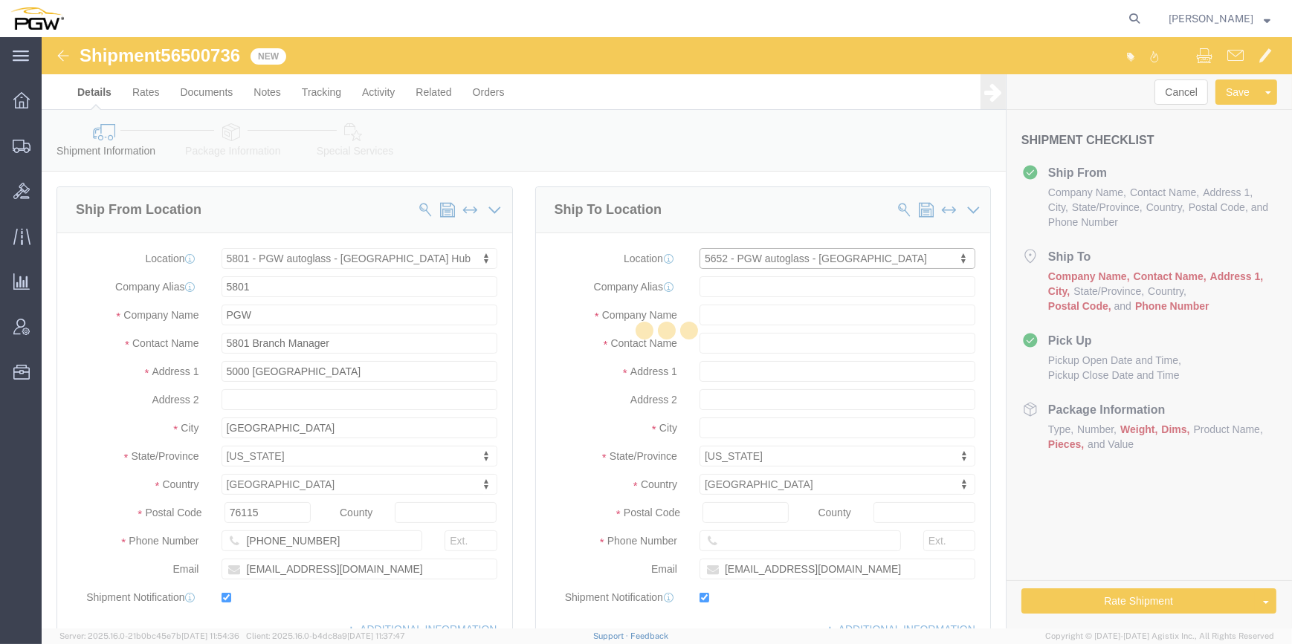
type input "5652"
type input "PGW"
type input "5652 Branch Manager"
type input "[STREET_ADDRESS]"
type input "[GEOGRAPHIC_DATA]"
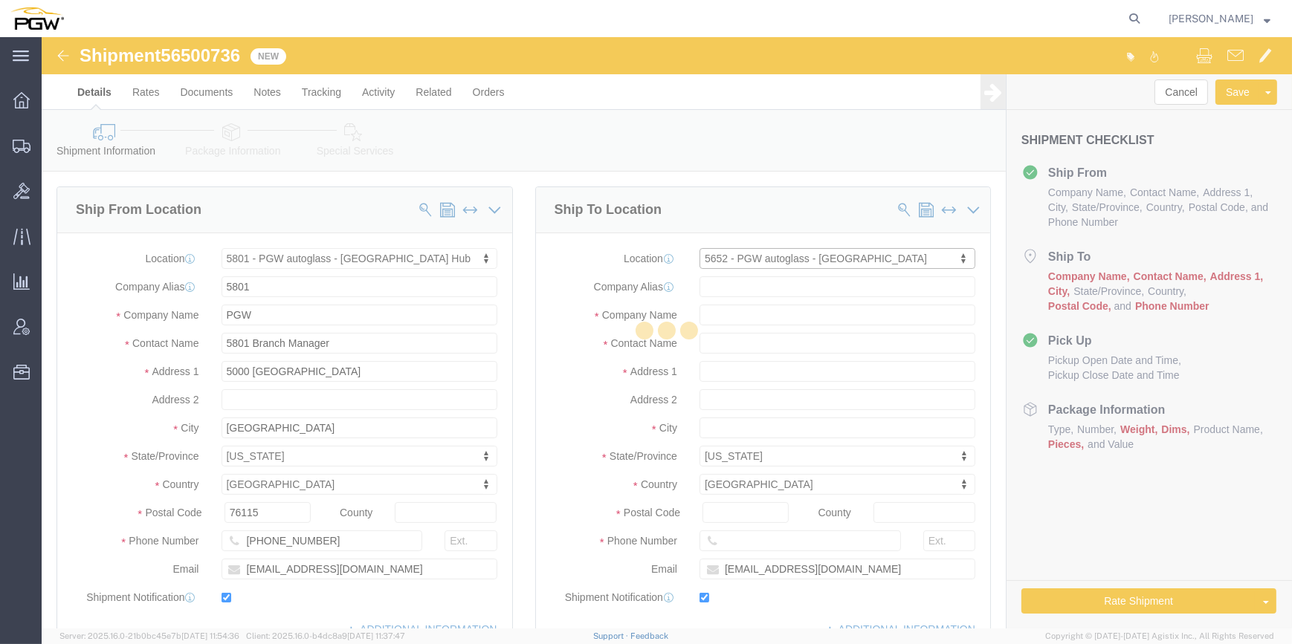
type input "38141"
type input "[PHONE_NUMBER]"
type input "[EMAIL_ADDRESS][DOMAIN_NAME]"
select select "TN"
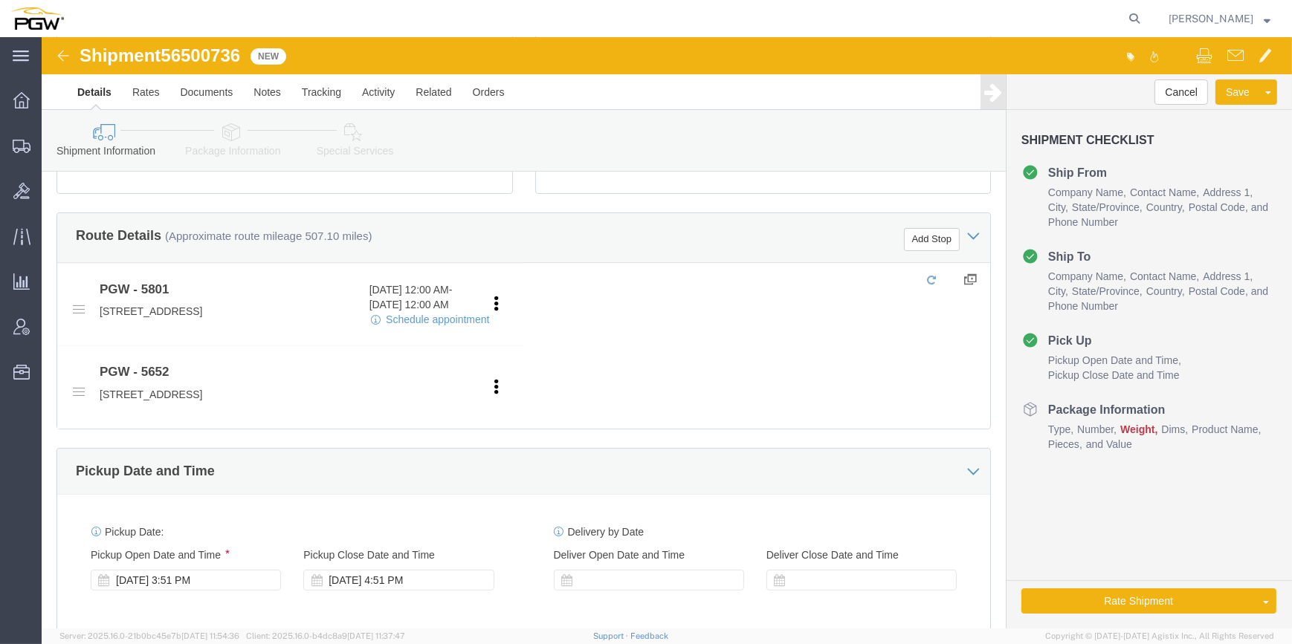
scroll to position [473, 0]
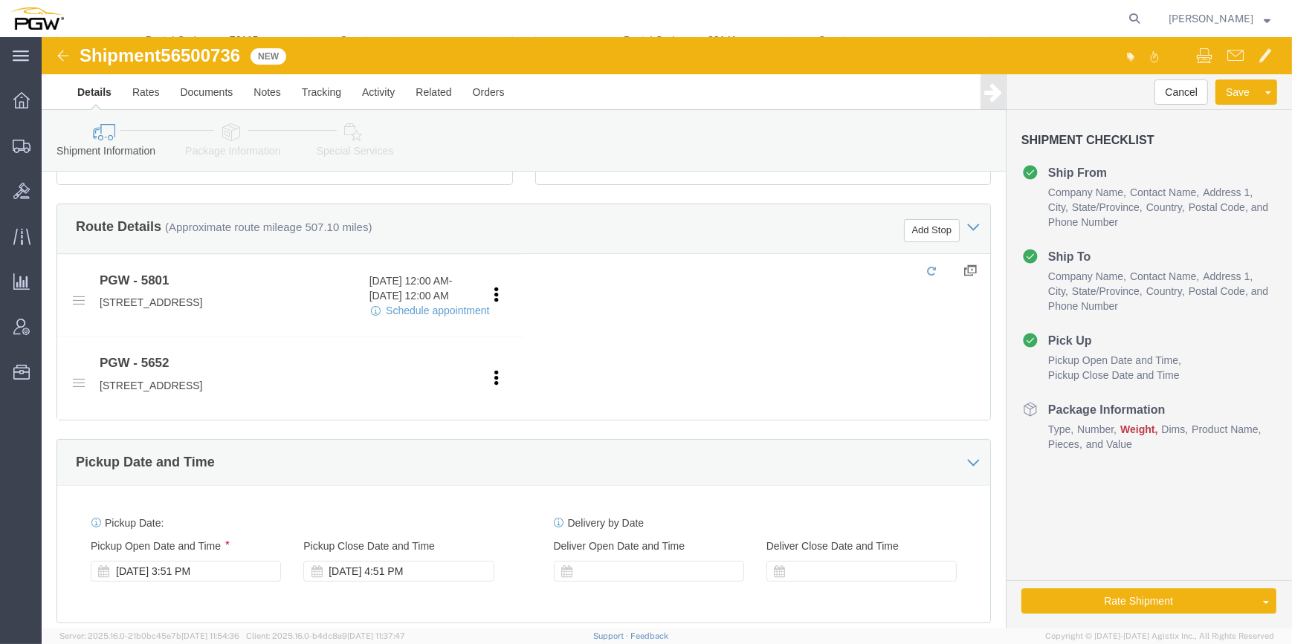
click div "[DATE] 3:51 PM"
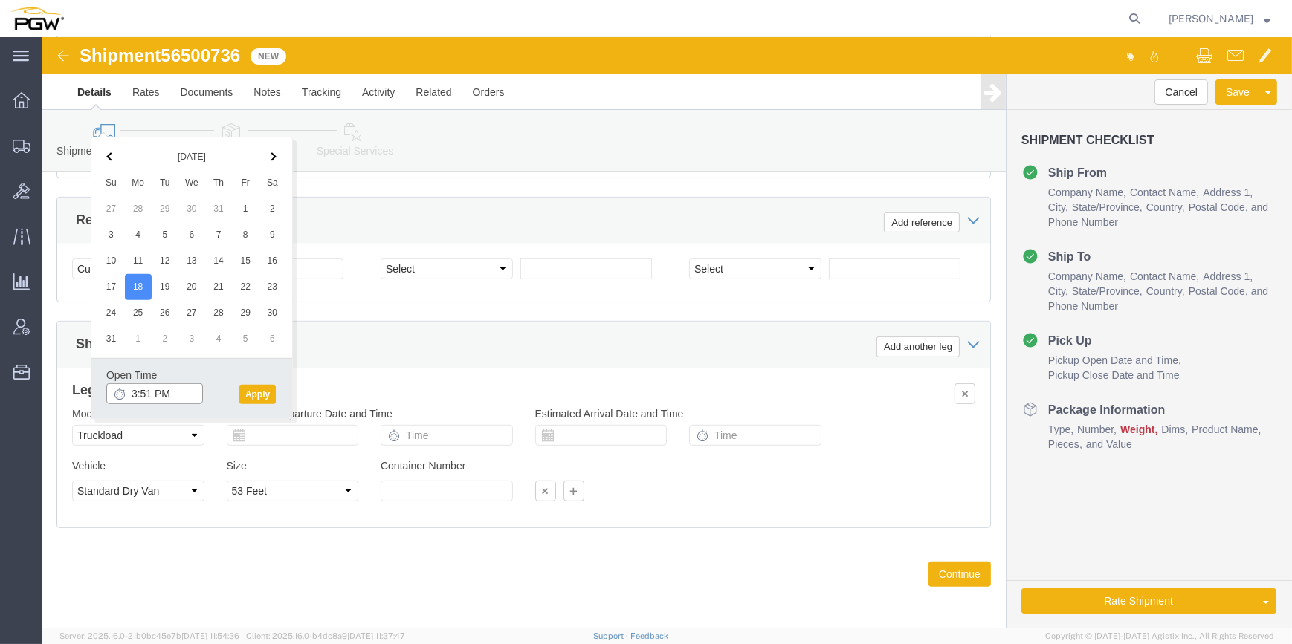
click input "3:51 PM"
type input "12:00 PM"
click button "Apply"
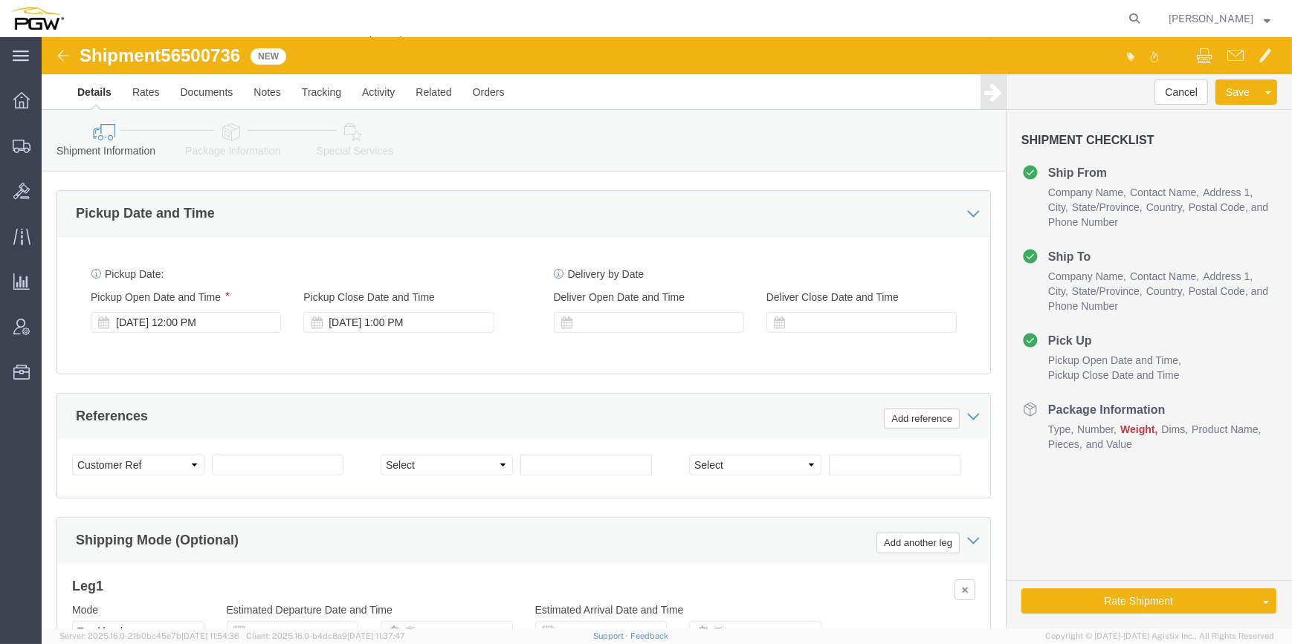
scroll to position [715, 0]
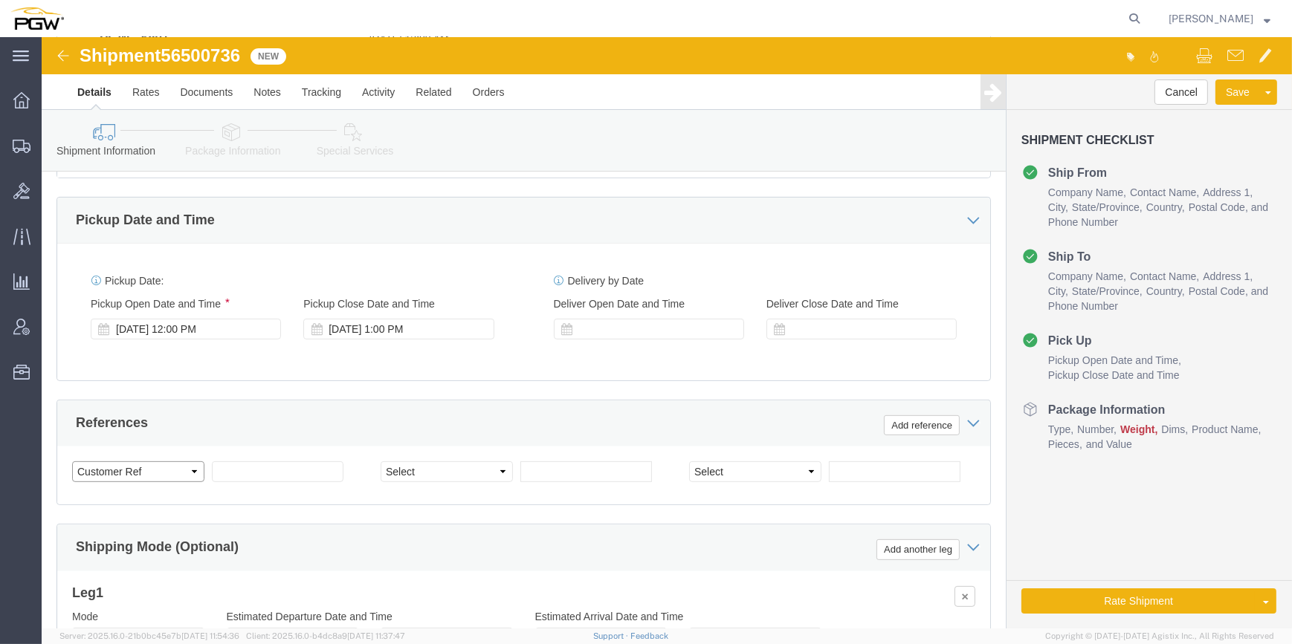
click select "Select Account Type Activity ID Airline Appointment Number ASN Batch Request # …"
select select "BOL"
click select "Select Account Type Activity ID Airline Appointment Number ASN Batch Request # …"
drag, startPoint x: 201, startPoint y: 13, endPoint x: 122, endPoint y: 14, distance: 78.8
click h1 "Shipment 56500736"
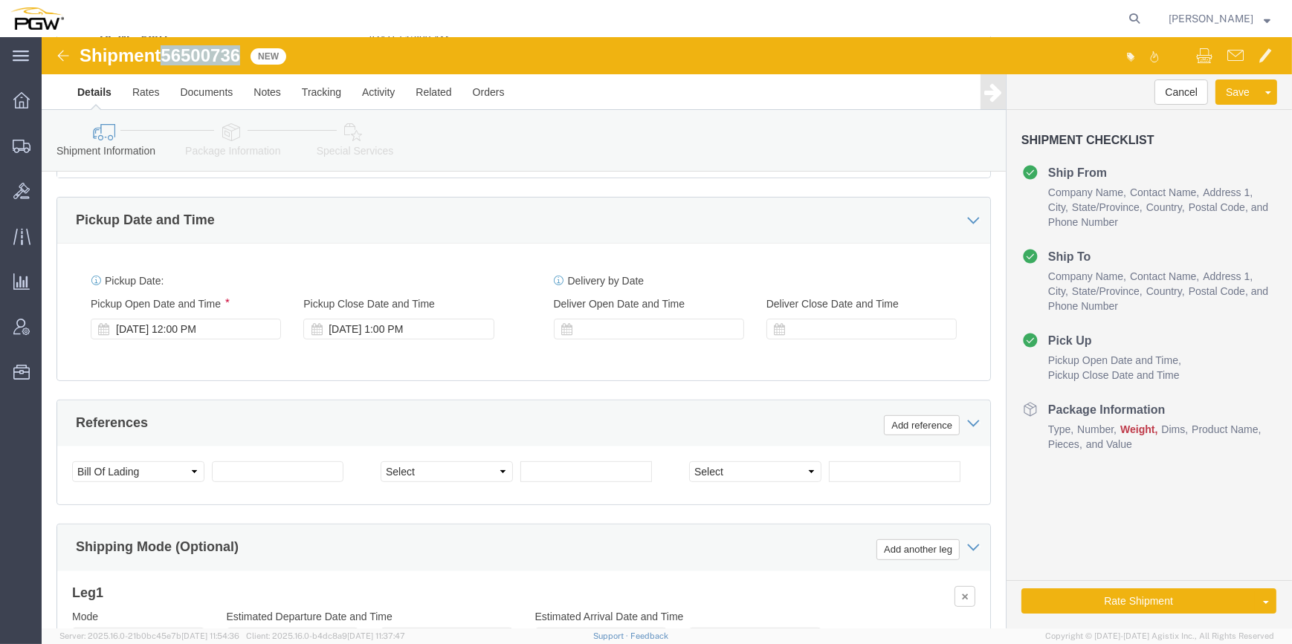
copy span "56500736"
click input "text"
paste input "56500736"
type input "56500736"
click input "text"
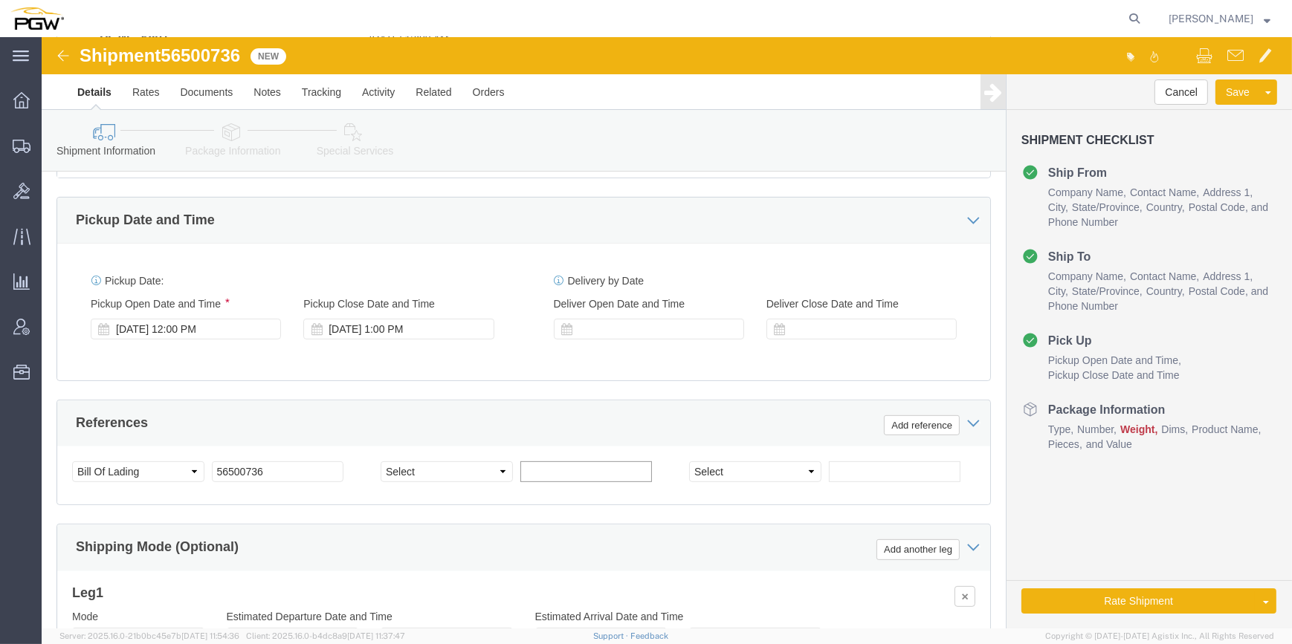
paste input "666970"
type input "666970"
click select "Select Account Type Activity ID Airline Appointment Number ASN Batch Request # …"
select select "ORDERNUM"
click select "Select Account Type Activity ID Airline Appointment Number ASN Batch Request # …"
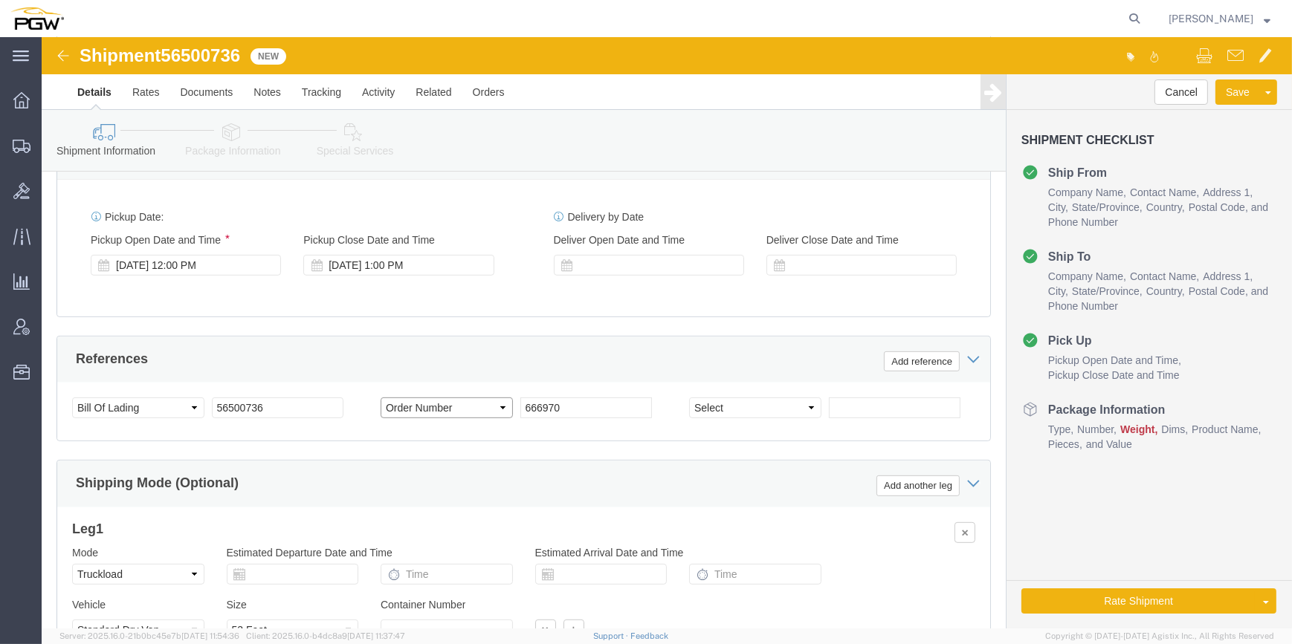
scroll to position [918, 0]
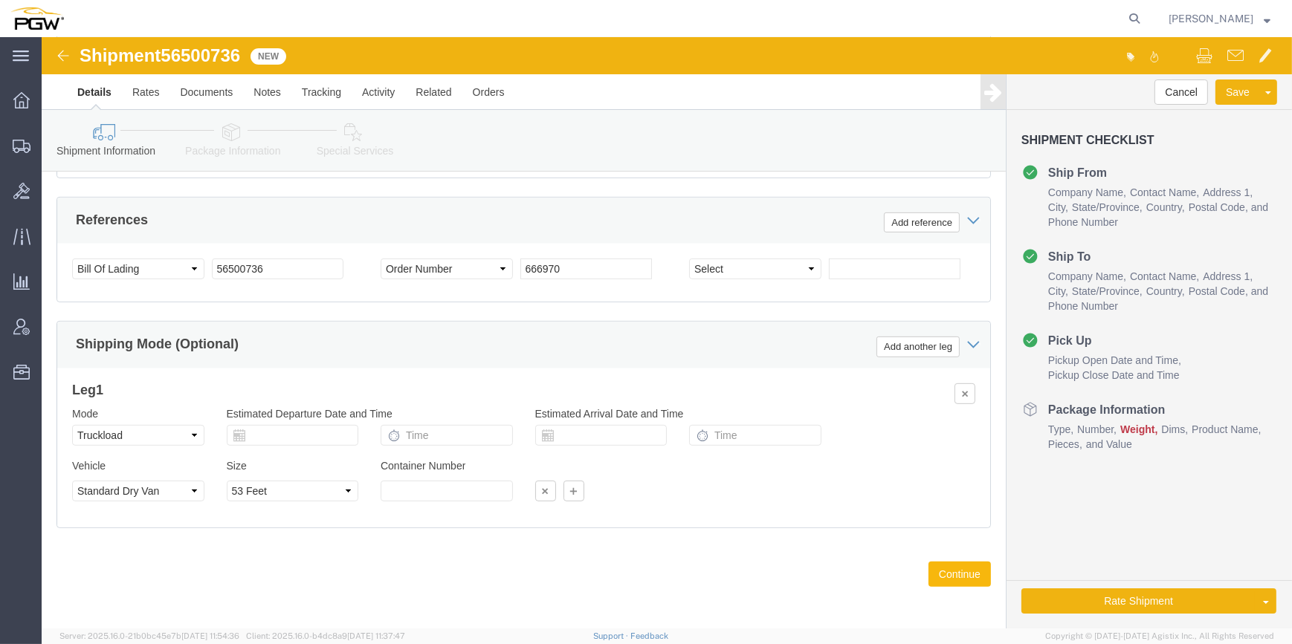
click button "Continue"
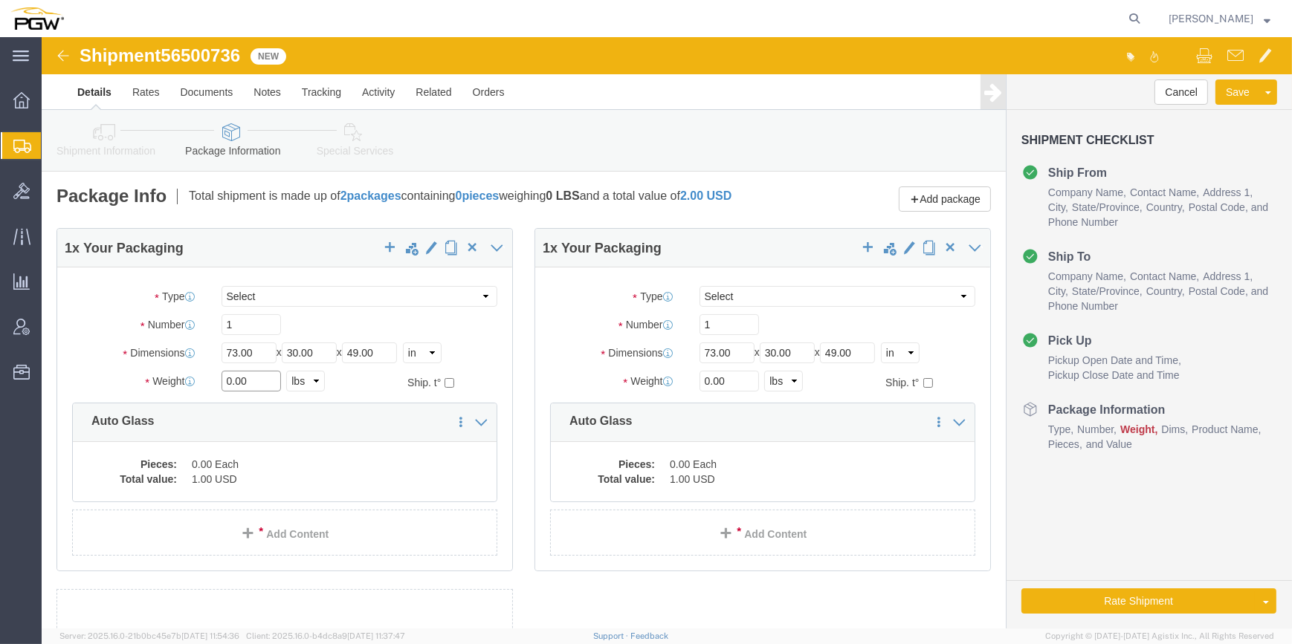
drag, startPoint x: 190, startPoint y: 356, endPoint x: 175, endPoint y: 354, distance: 14.3
click div "0.00 Select kgs lbs"
paste input "2233"
type input "22330.00"
click input "1"
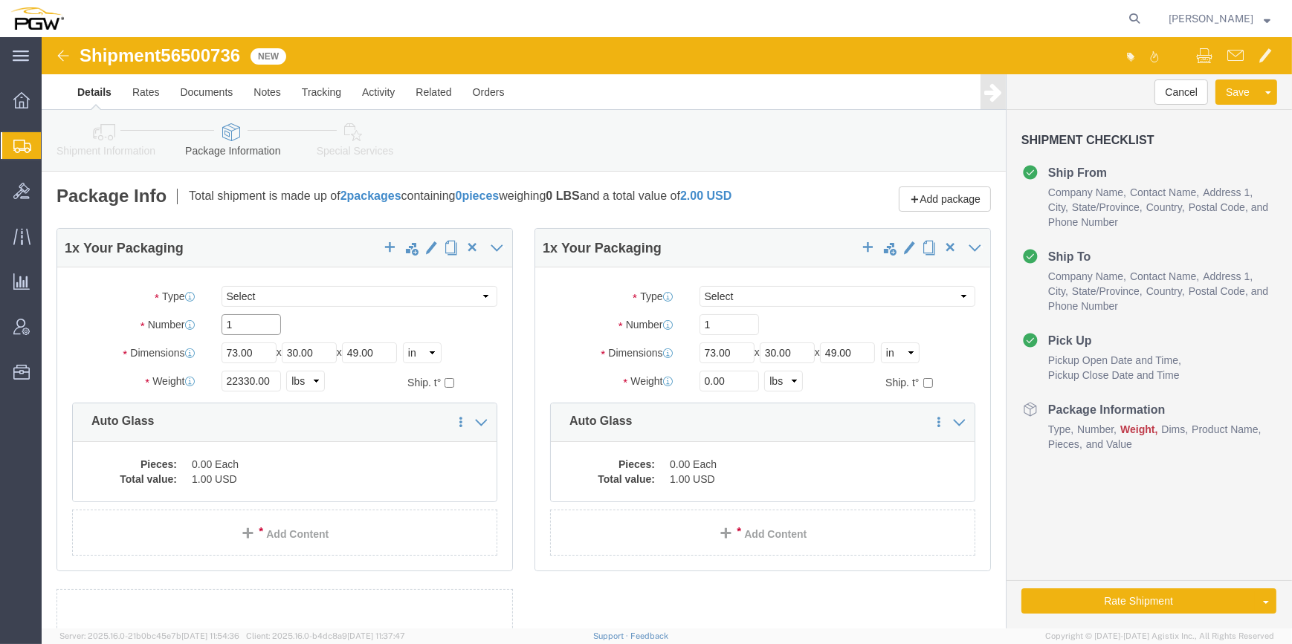
click input "1"
paste input "28"
type input "28"
click span "button"
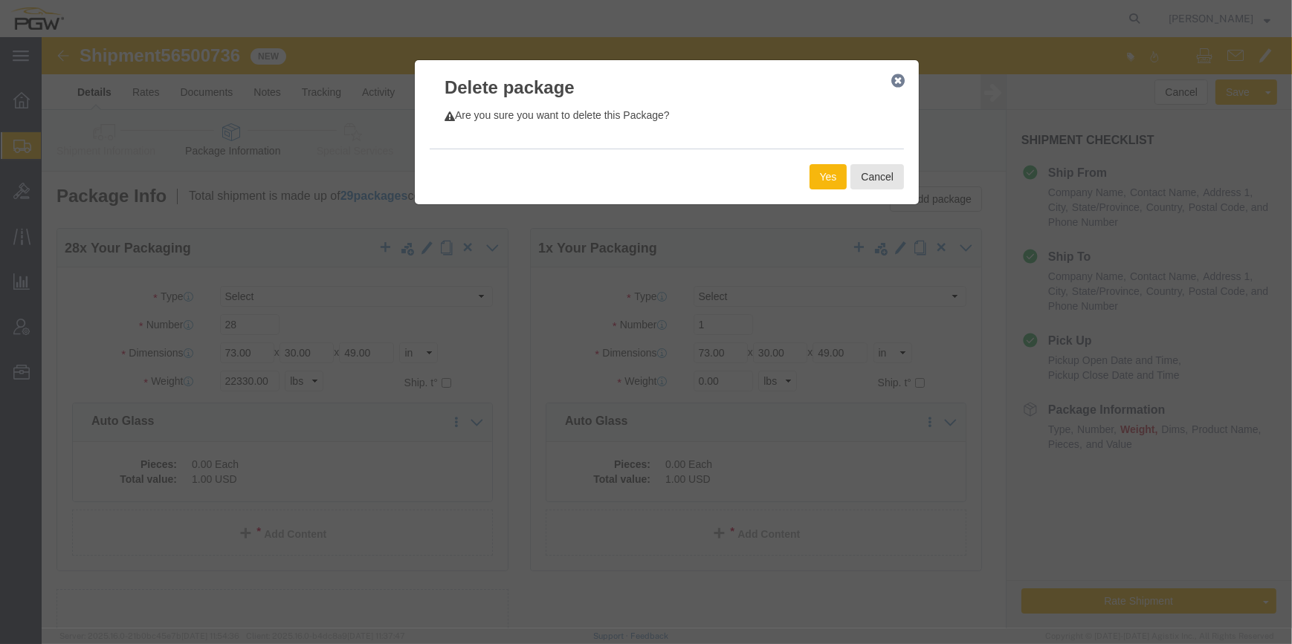
click button "Yes"
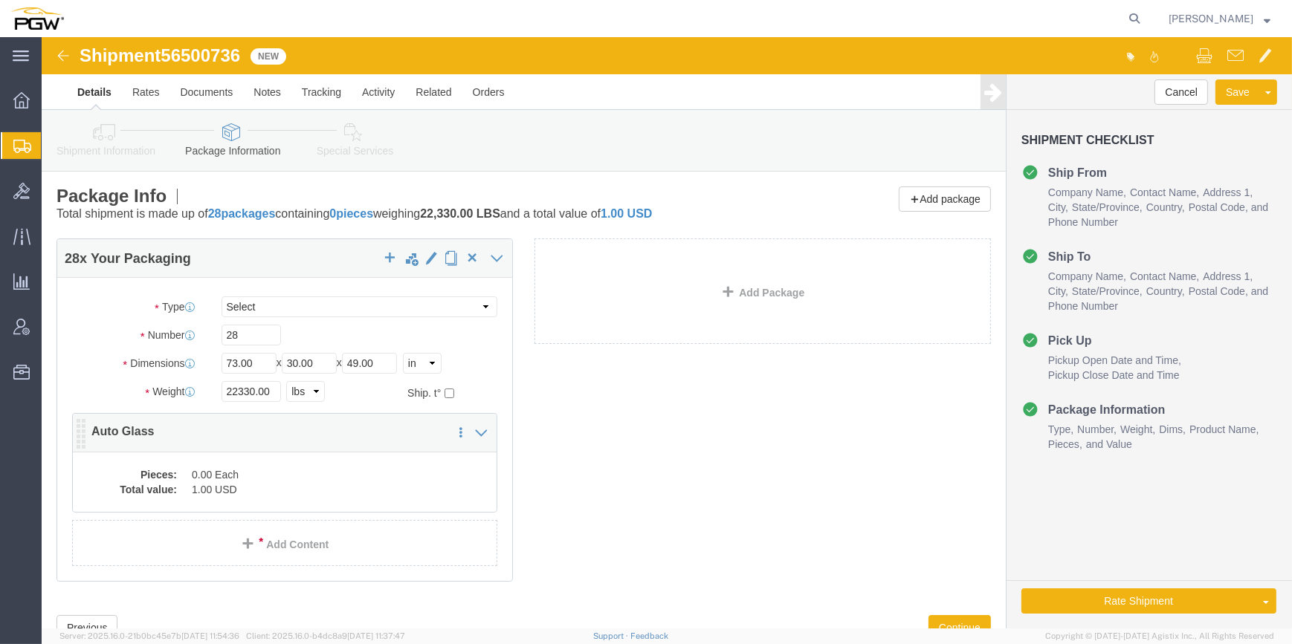
click div "28 x Your Packaging Package Type Select Bale(s) Basket(s) Bolt(s) Bottle(s) Buc…"
click dd "0.00 Each"
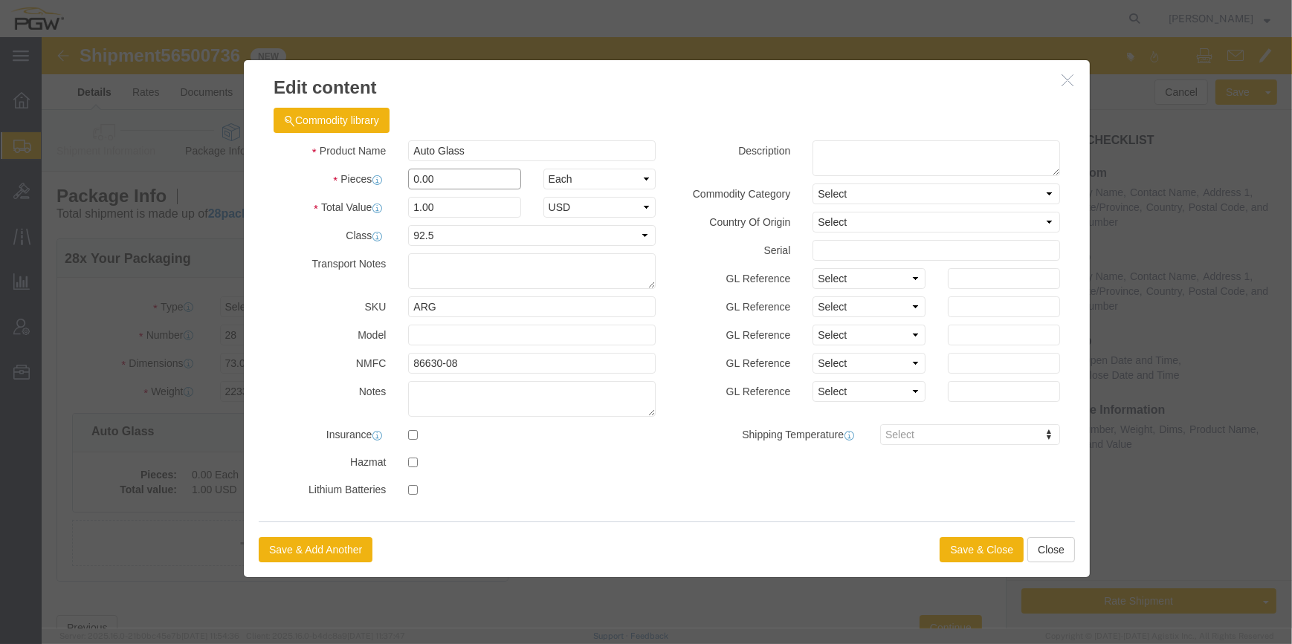
click input "0.00"
type input "28.00"
type input "28"
click button "Save & Close"
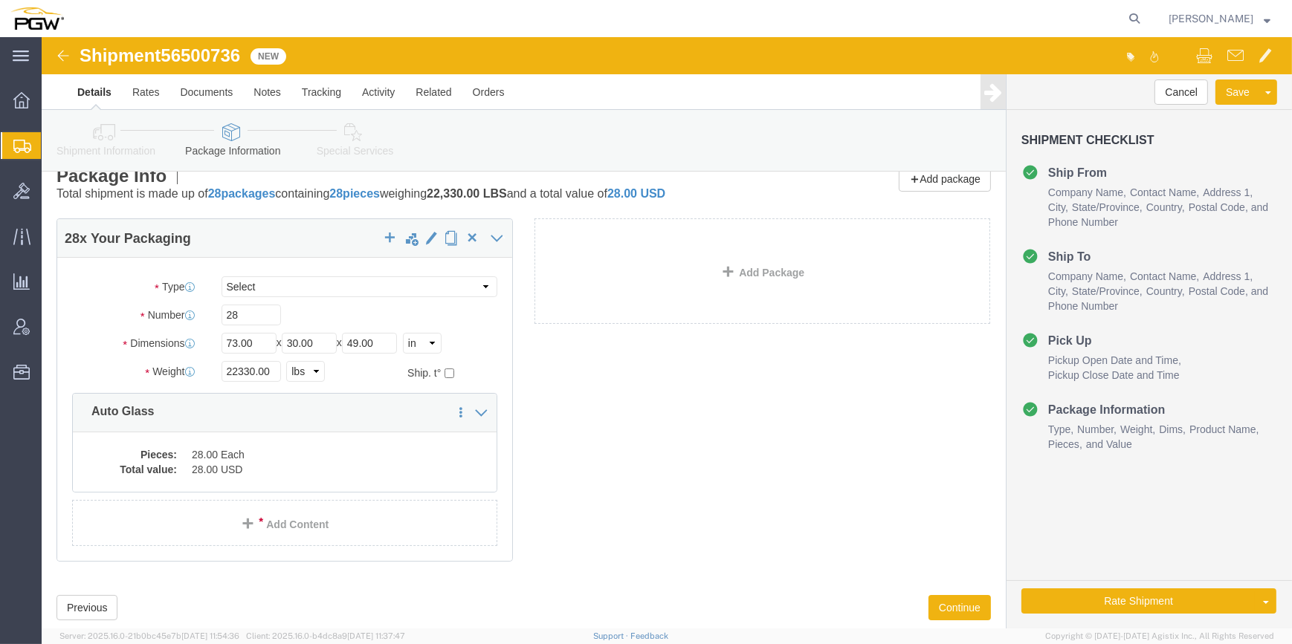
scroll to position [56, 0]
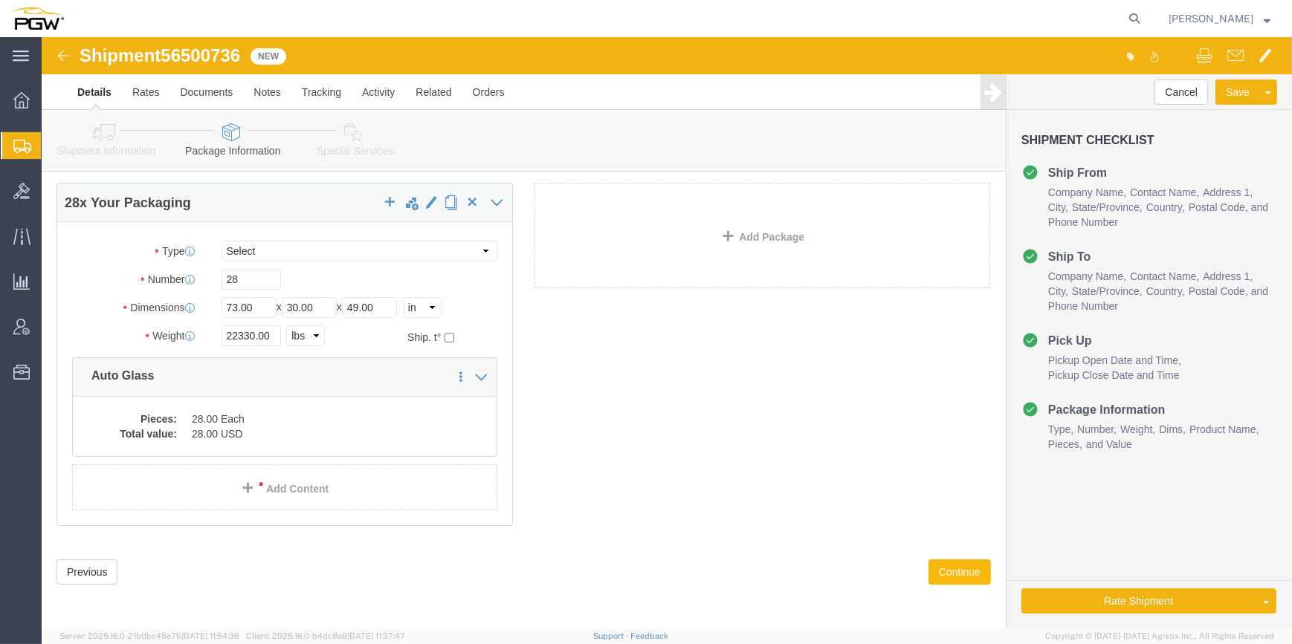
click button "Continue"
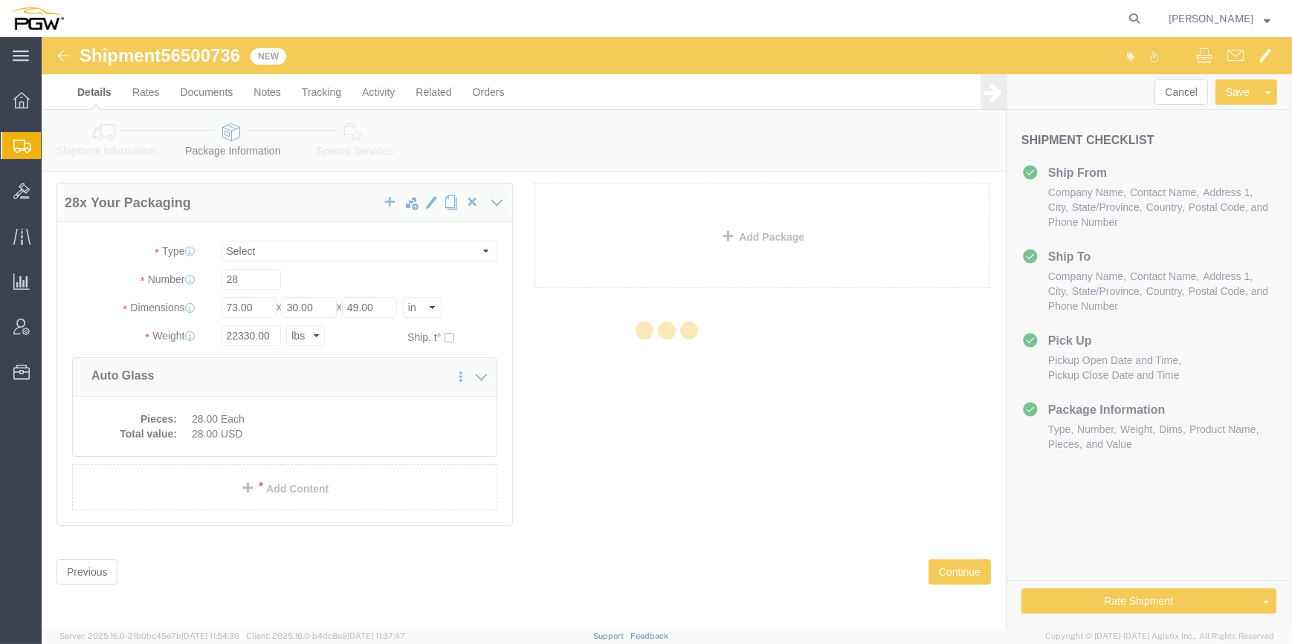
select select
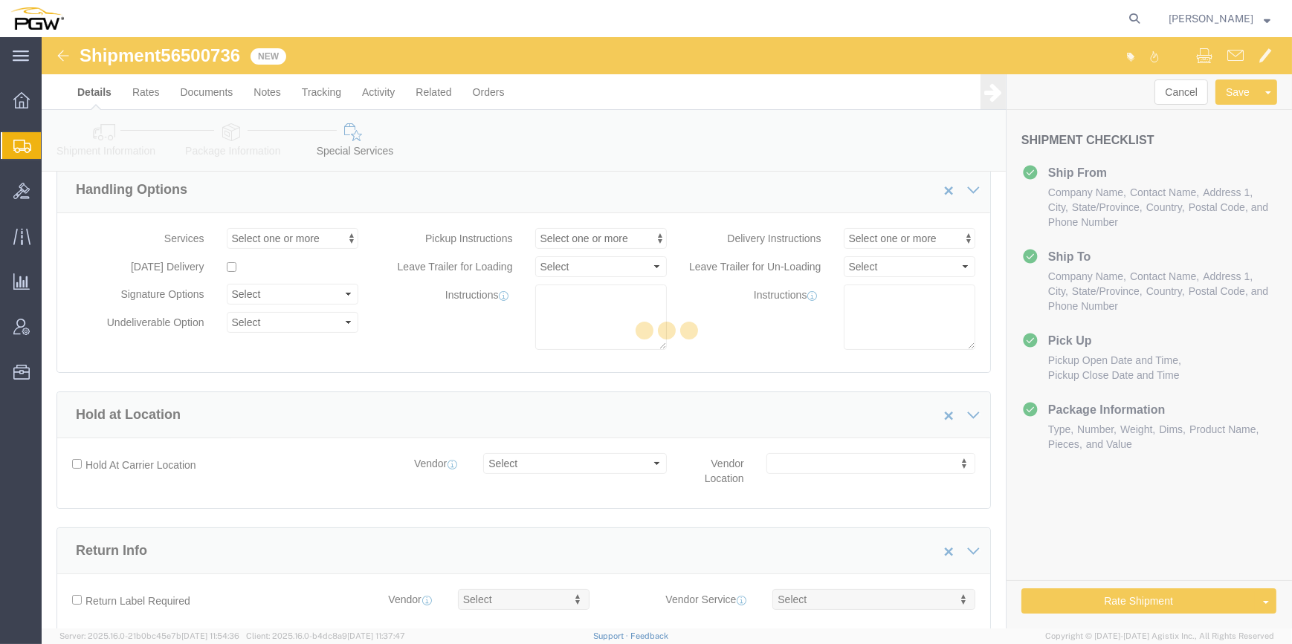
select select "COSTCENTER"
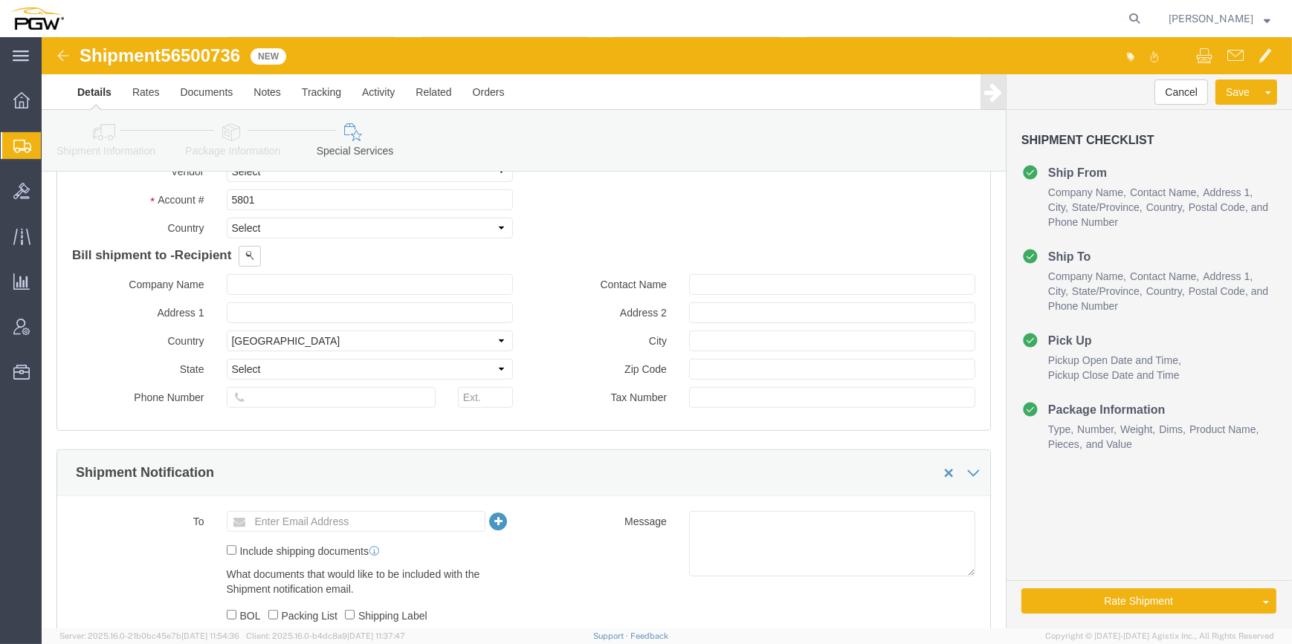
scroll to position [731, 0]
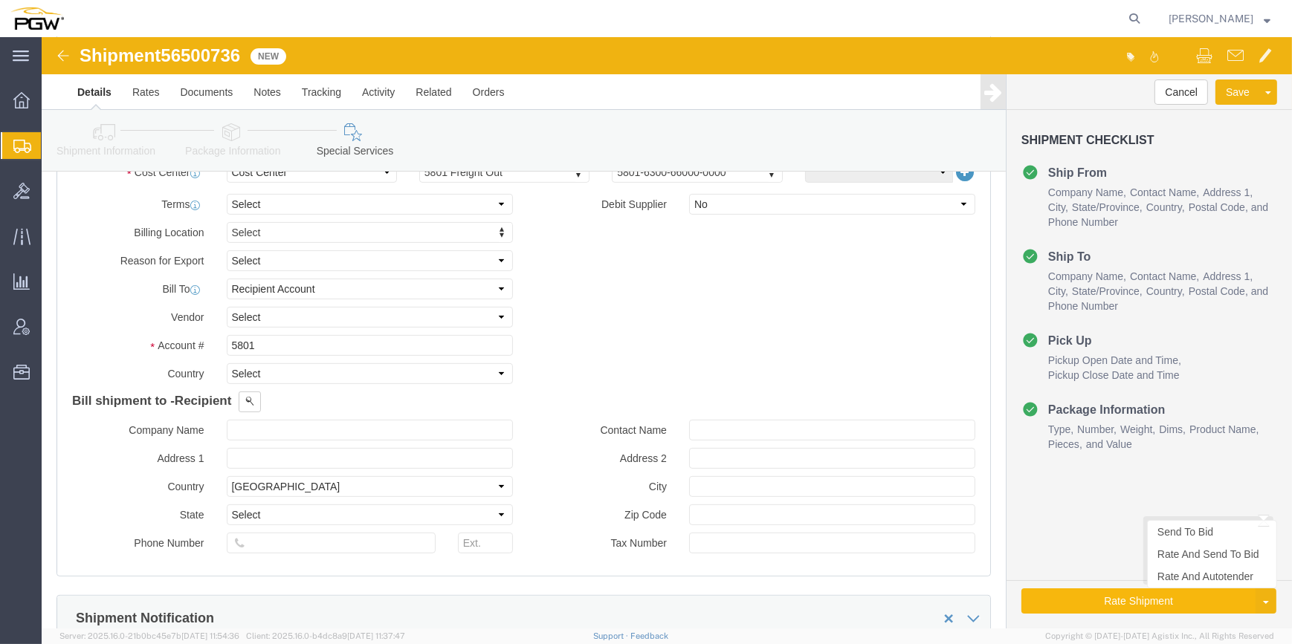
click button "Rate Shipment"
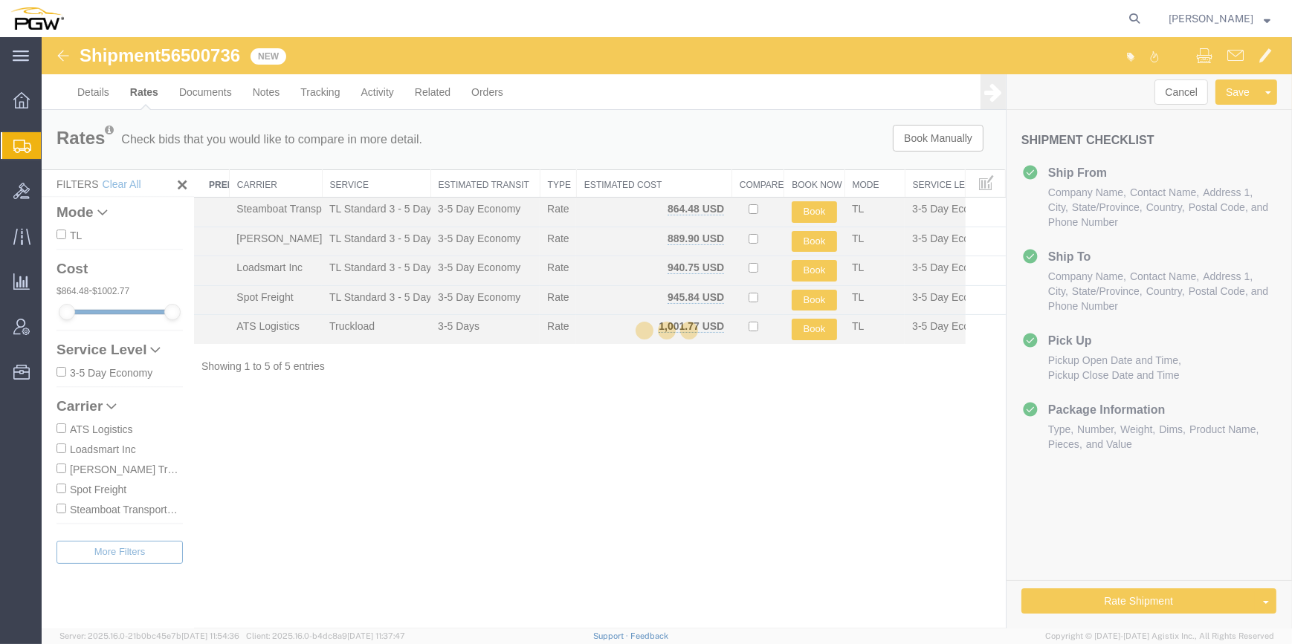
scroll to position [0, 0]
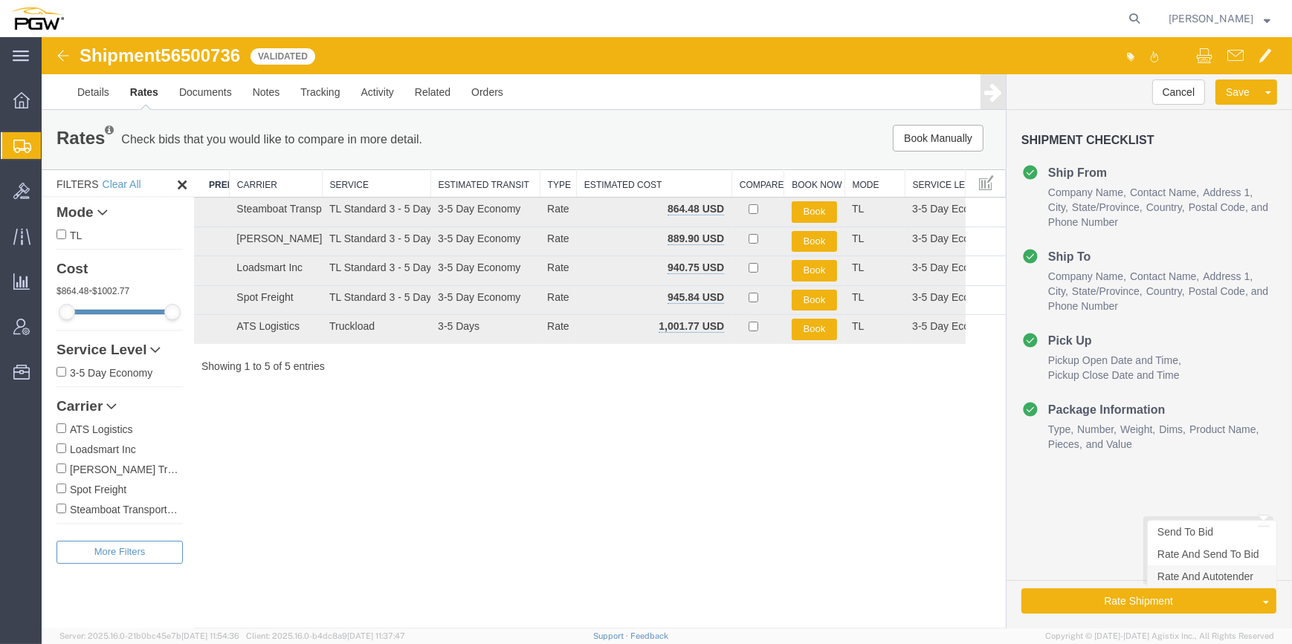
click at [1175, 569] on link "Rate And Autotender" at bounding box center [1212, 577] width 129 height 22
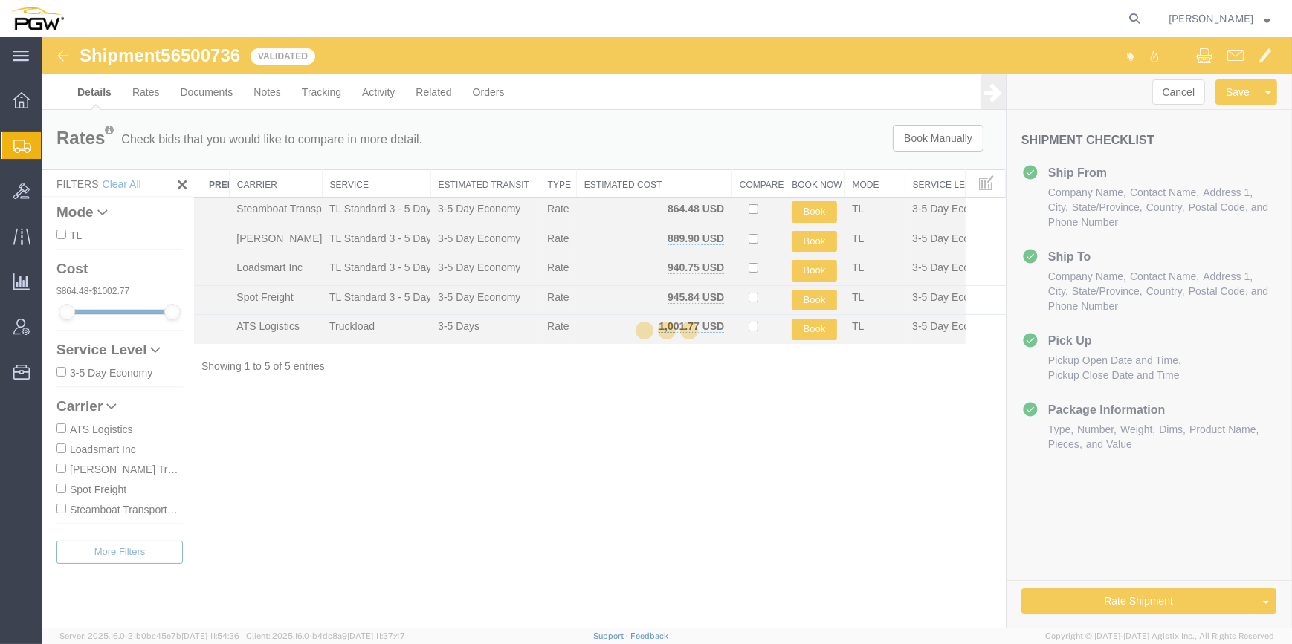
select select "62891"
select select "28435"
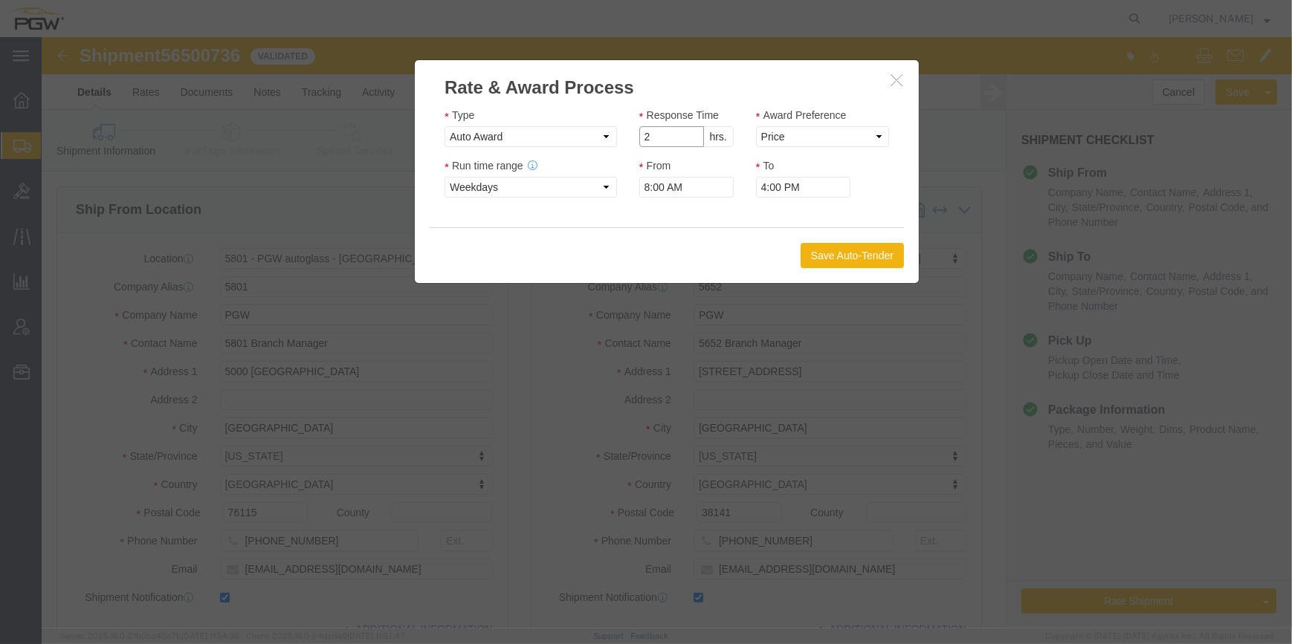
type input "2"
click input "2"
click select "Price Carrier Rank"
select select "LANE_RANK"
click select "Price Carrier Rank"
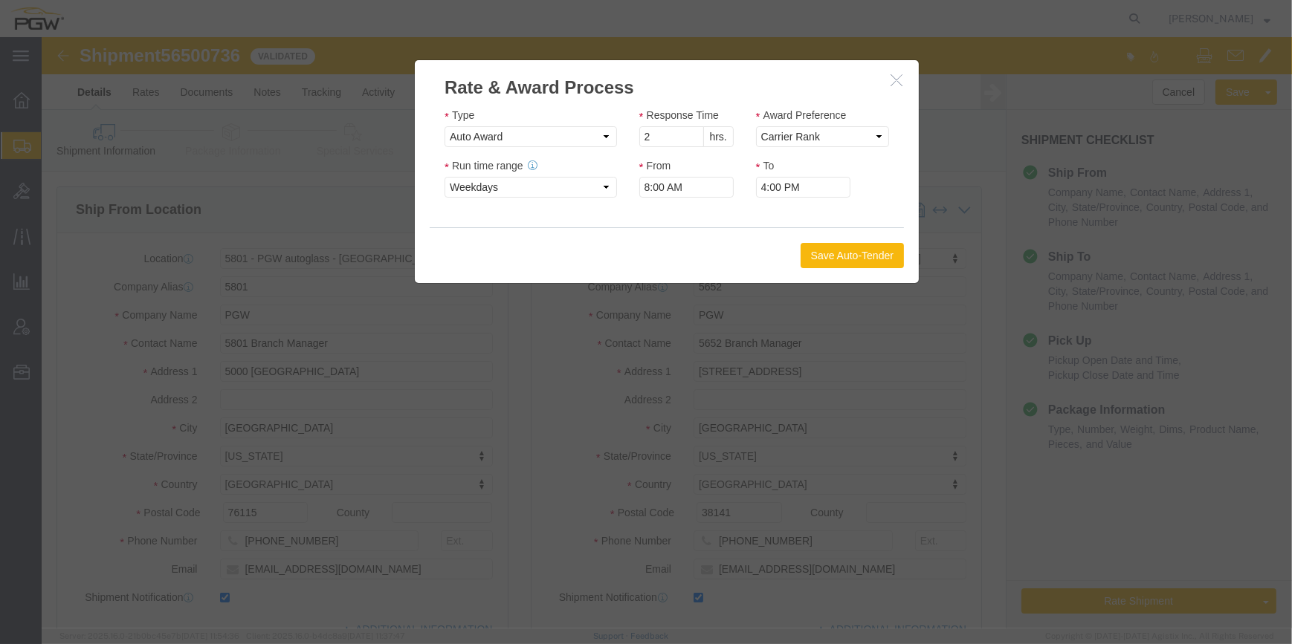
click button "Save Auto-Tender"
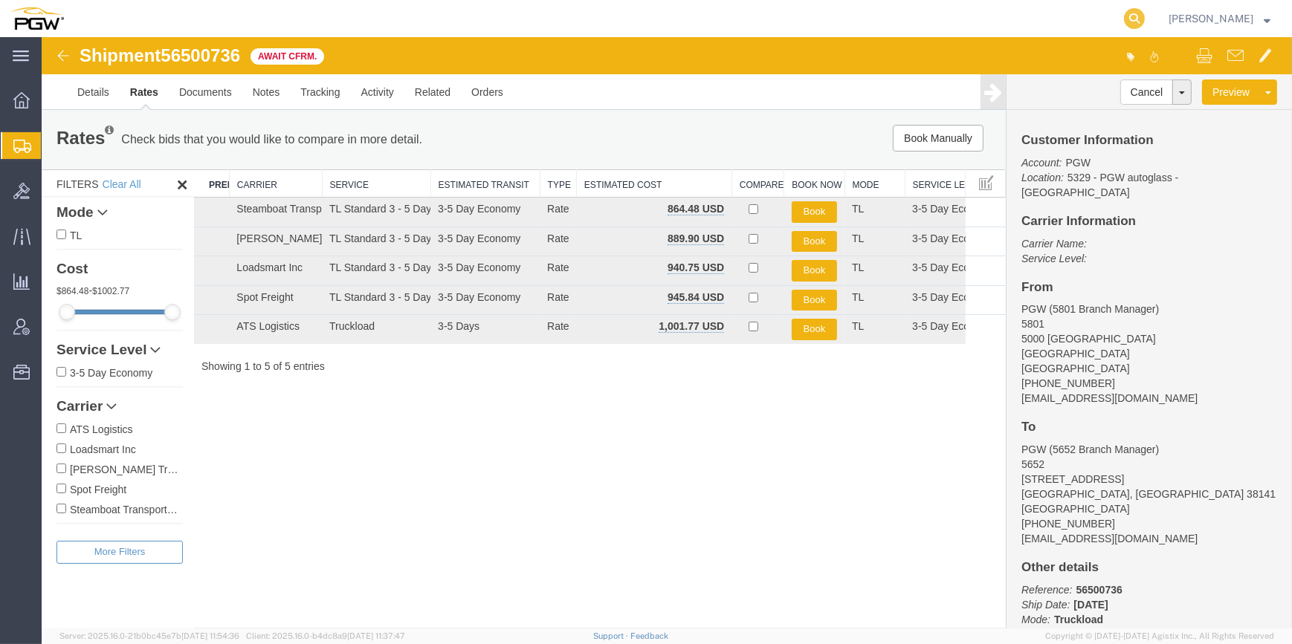
click at [1124, 9] on icon at bounding box center [1134, 18] width 21 height 21
click at [788, 21] on input "search" at bounding box center [898, 19] width 452 height 36
paste input "56500514"
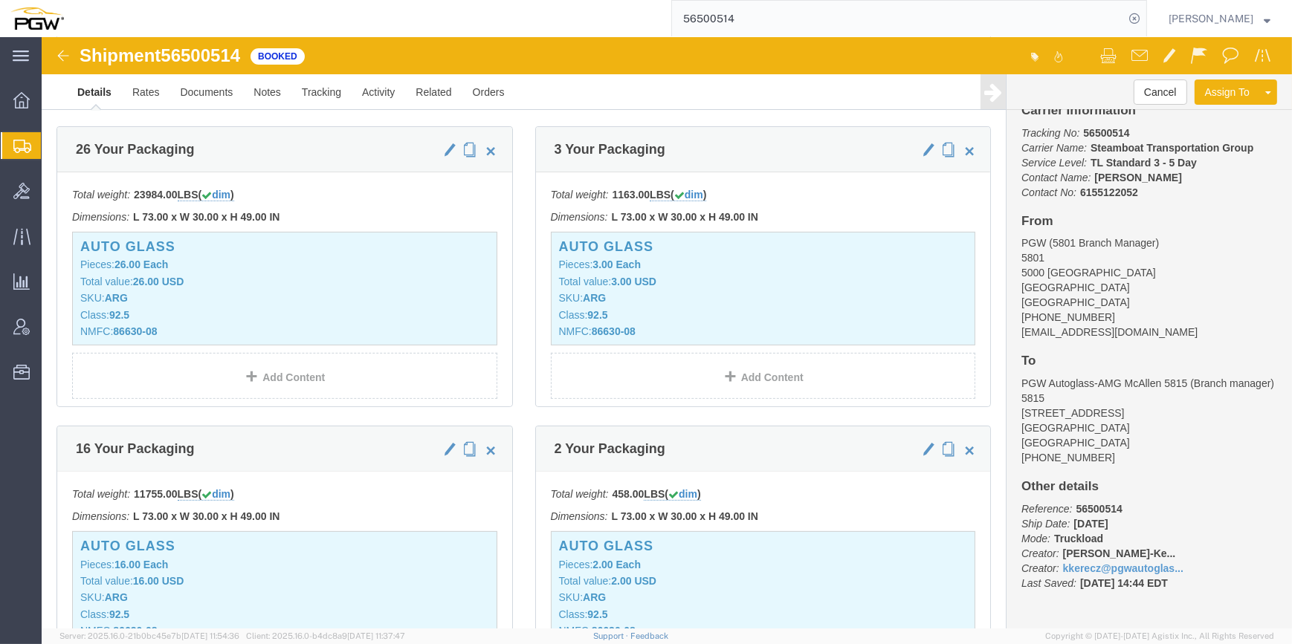
scroll to position [473, 0]
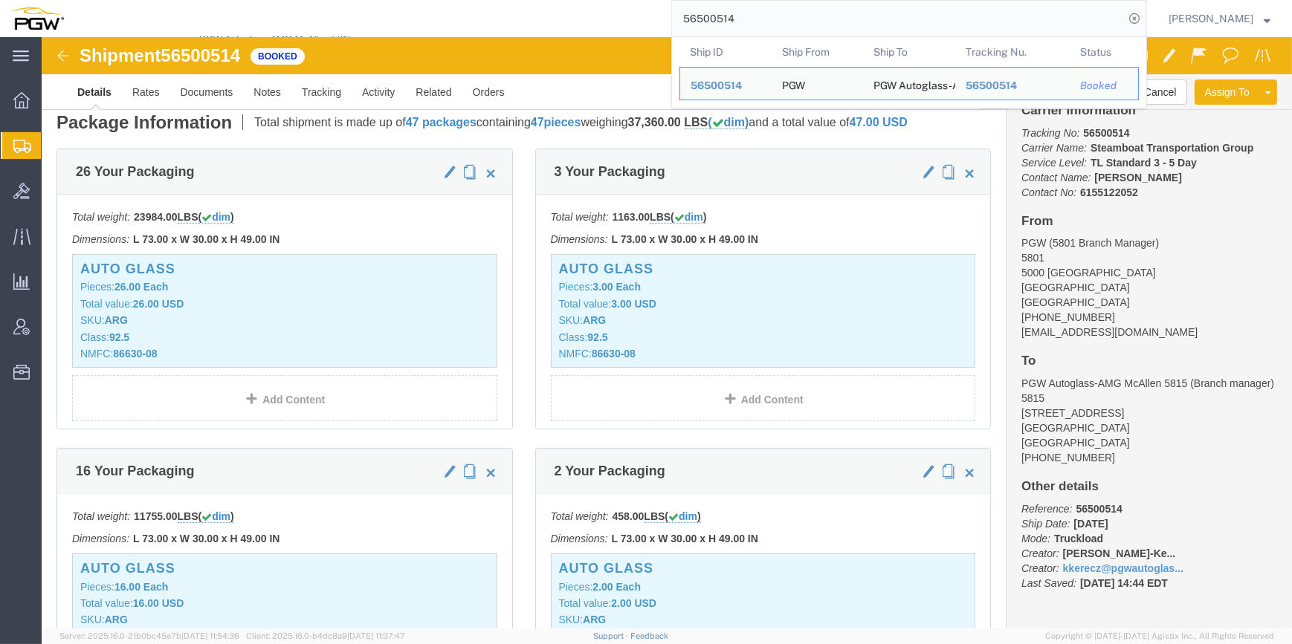
drag, startPoint x: 710, startPoint y: 12, endPoint x: 566, endPoint y: 2, distance: 143.8
click at [566, 4] on div "56500514 Ship ID Ship From Ship To Tracking Nu. Status Ship ID 56500514 Ship Fr…" at bounding box center [610, 18] width 1073 height 37
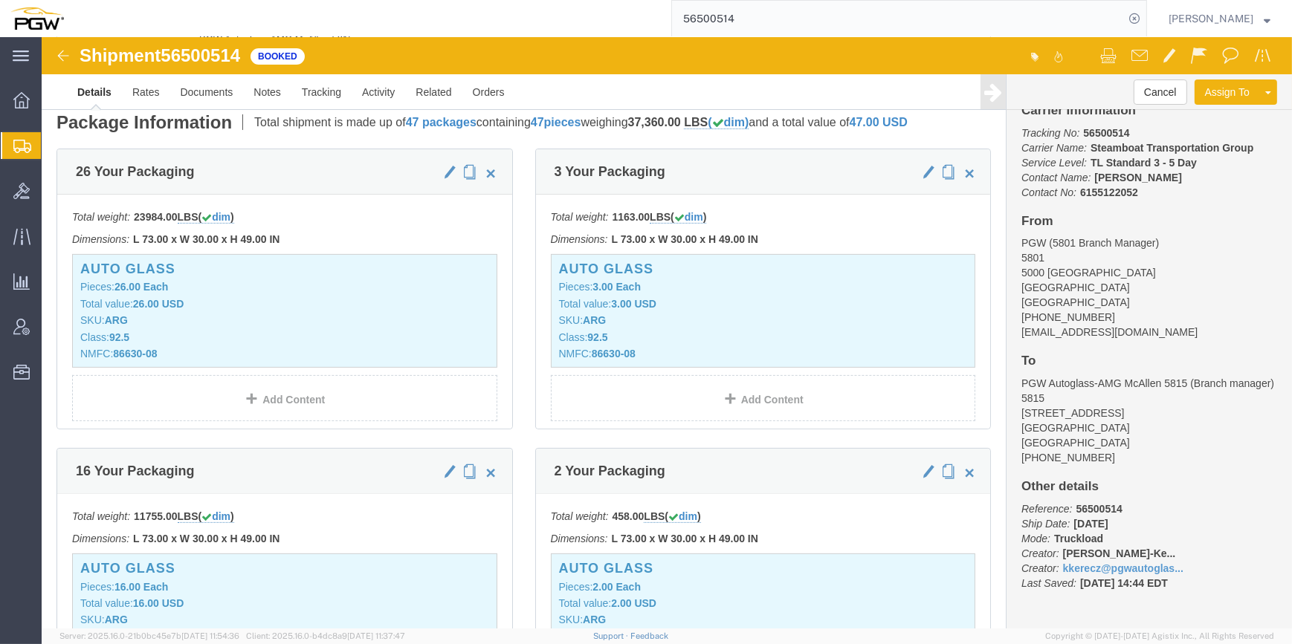
paste input "618"
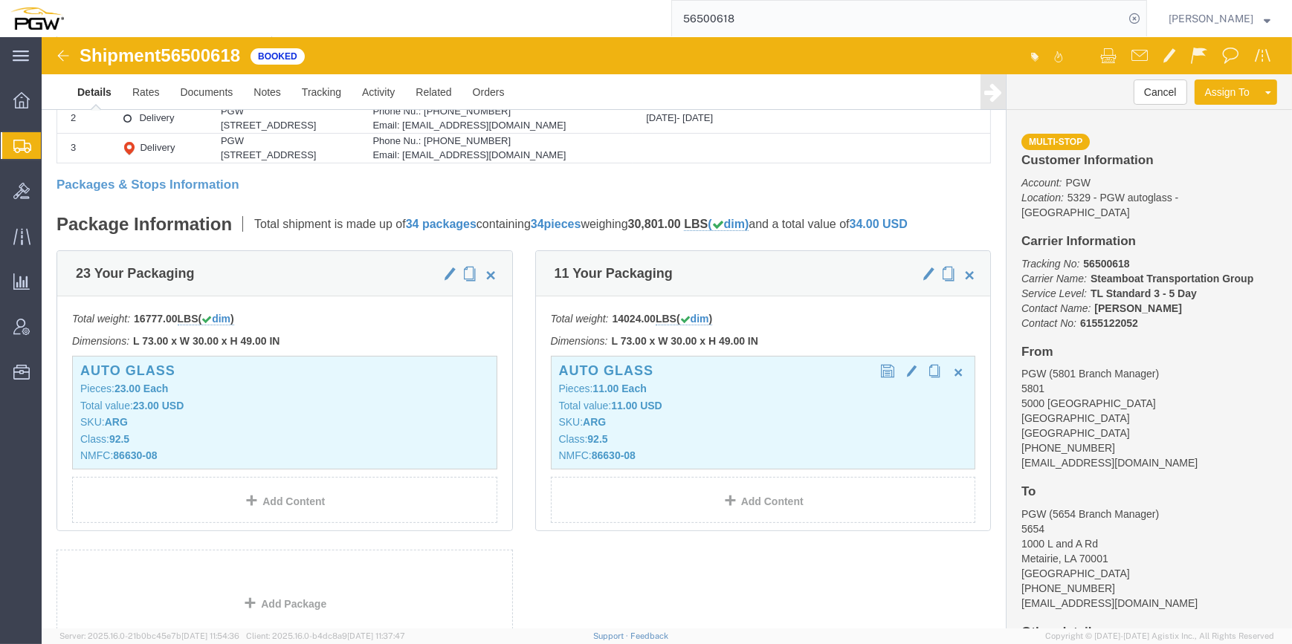
scroll to position [337, 0]
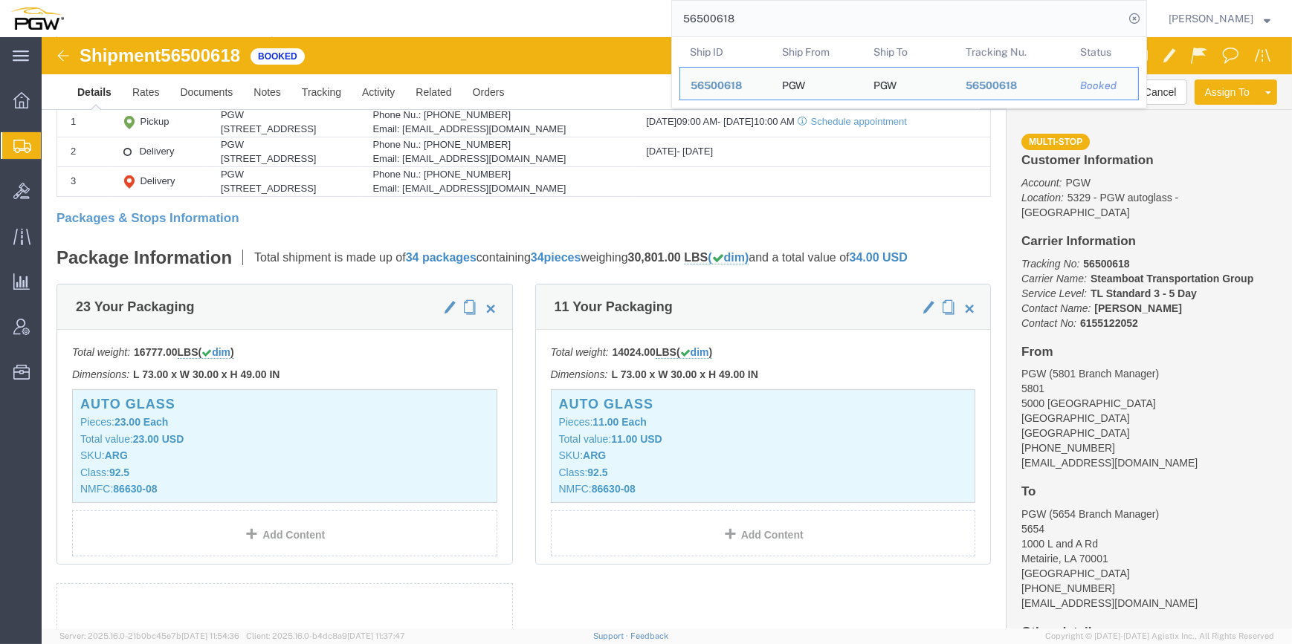
drag, startPoint x: 772, startPoint y: 7, endPoint x: 618, endPoint y: 7, distance: 153.9
click at [577, 6] on div "56500618 Ship ID Ship From Ship To Tracking Nu. Status Ship ID 56500618 Ship Fr…" at bounding box center [610, 18] width 1073 height 37
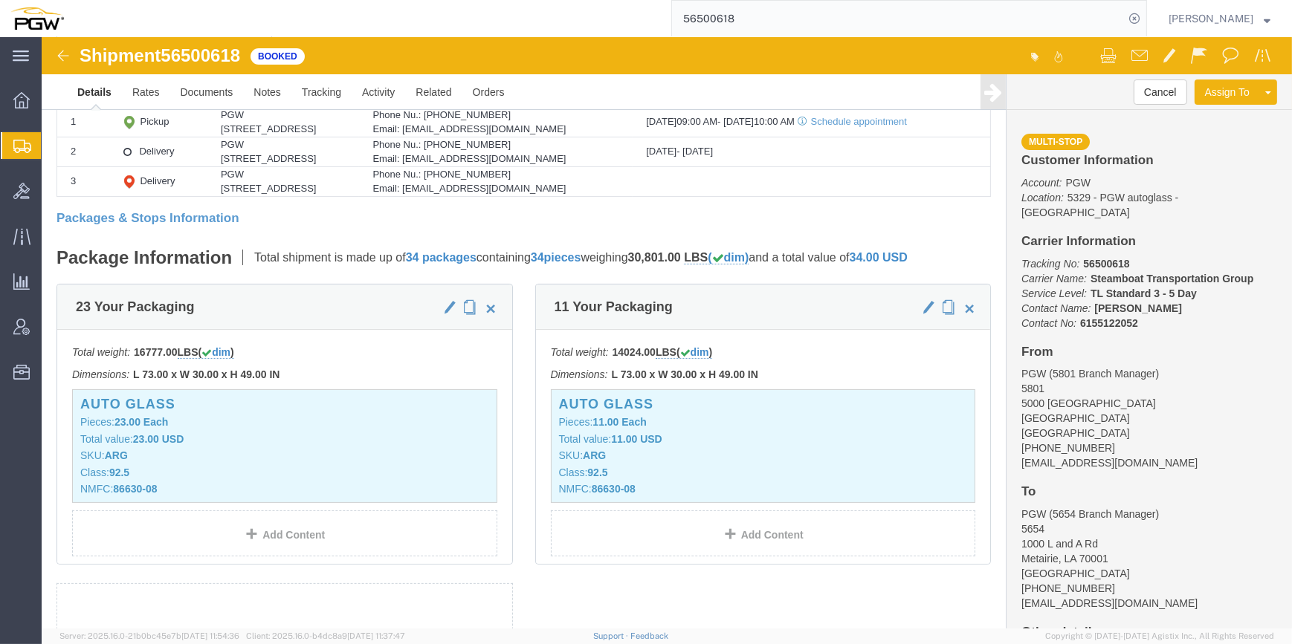
paste input "445070"
type input "56445070"
click at [1124, 18] on icon at bounding box center [1134, 18] width 21 height 21
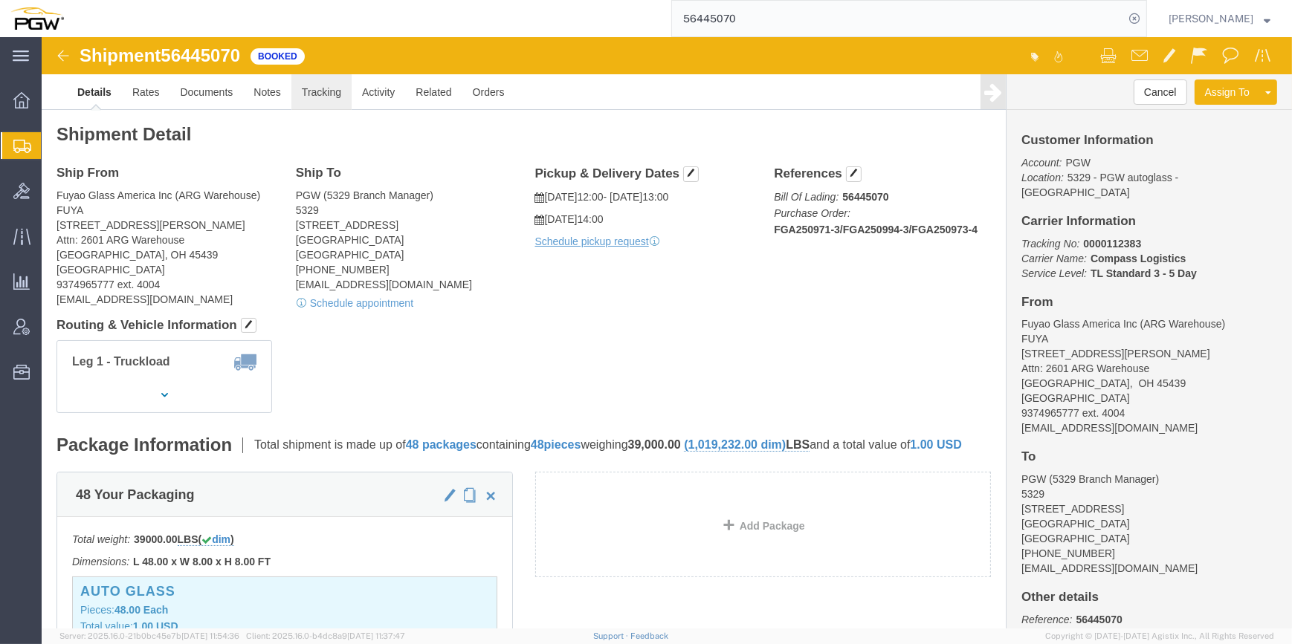
click link "Tracking"
